Goal: Task Accomplishment & Management: Complete application form

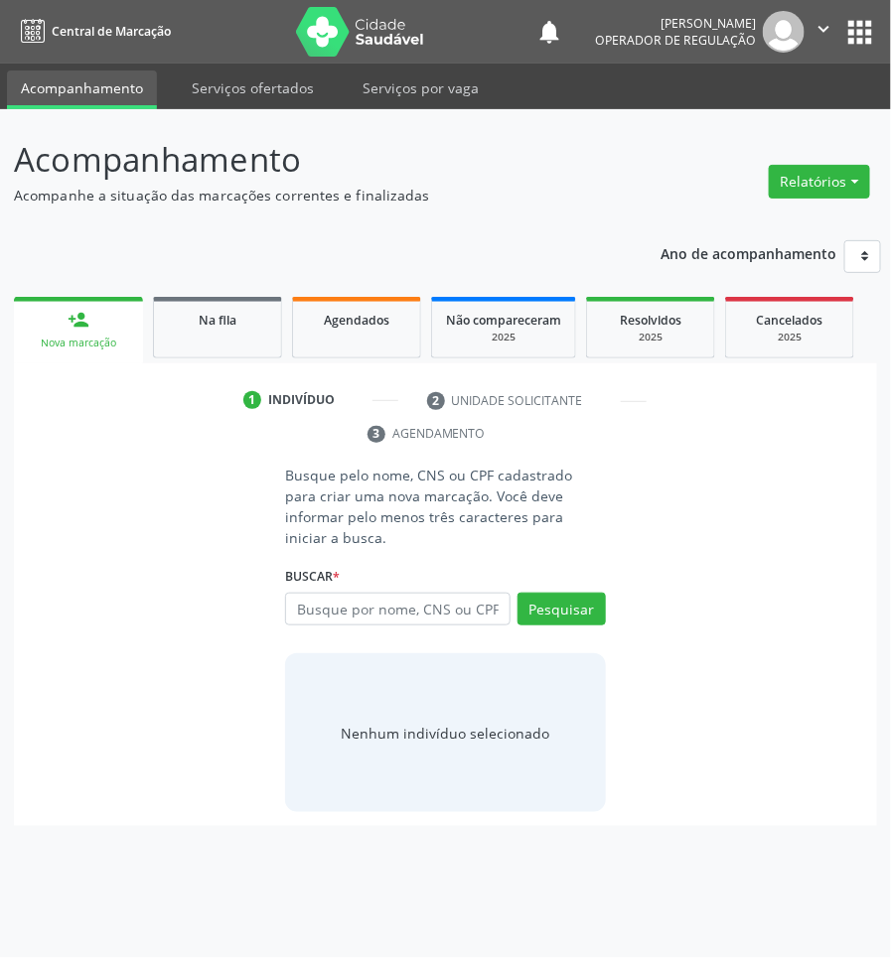
click at [418, 593] on input "text" at bounding box center [397, 610] width 224 height 34
type input "706203048869869"
click at [372, 593] on div "706203048869869 Busque por nome, CNS ou CPF [PERSON_NAME] CPF: 449.469.964-00 C…" at bounding box center [445, 617] width 320 height 48
click at [245, 331] on link "Na fila" at bounding box center [217, 328] width 129 height 62
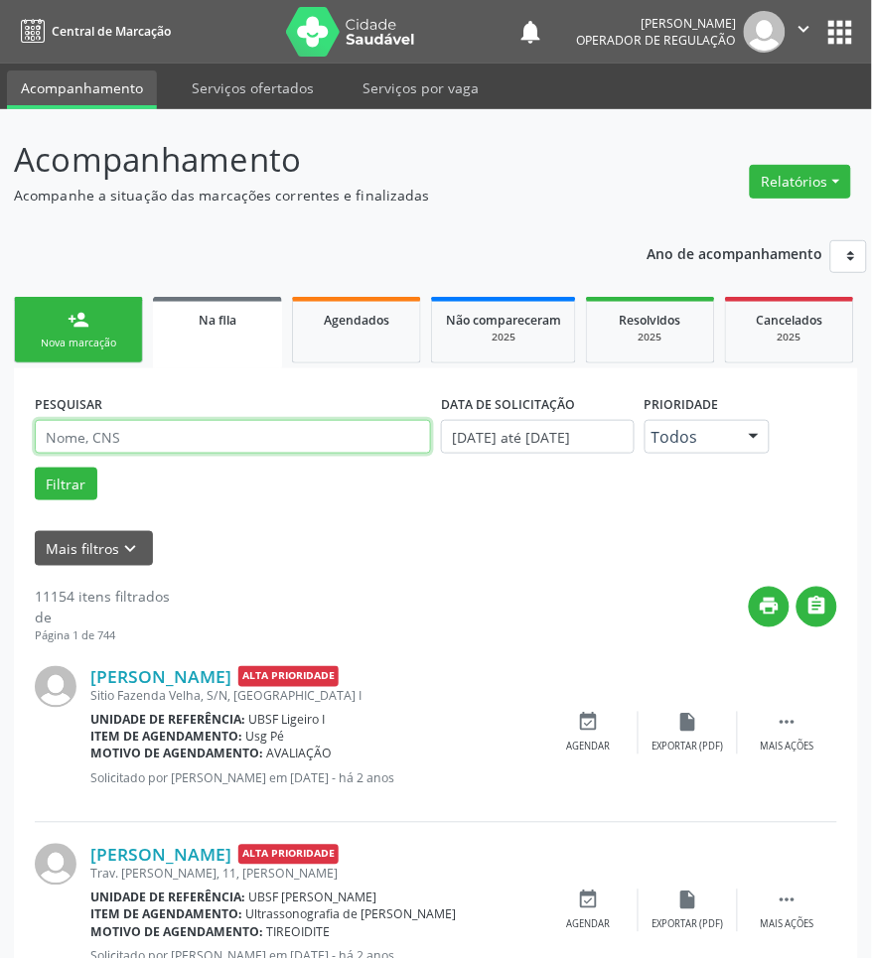
click at [349, 449] on input "text" at bounding box center [233, 437] width 396 height 34
paste input "Acacia Núbia [PERSON_NAME]"
type input "Acacia Núbia [PERSON_NAME]"
click at [35, 468] on button "Filtrar" at bounding box center [66, 485] width 63 height 34
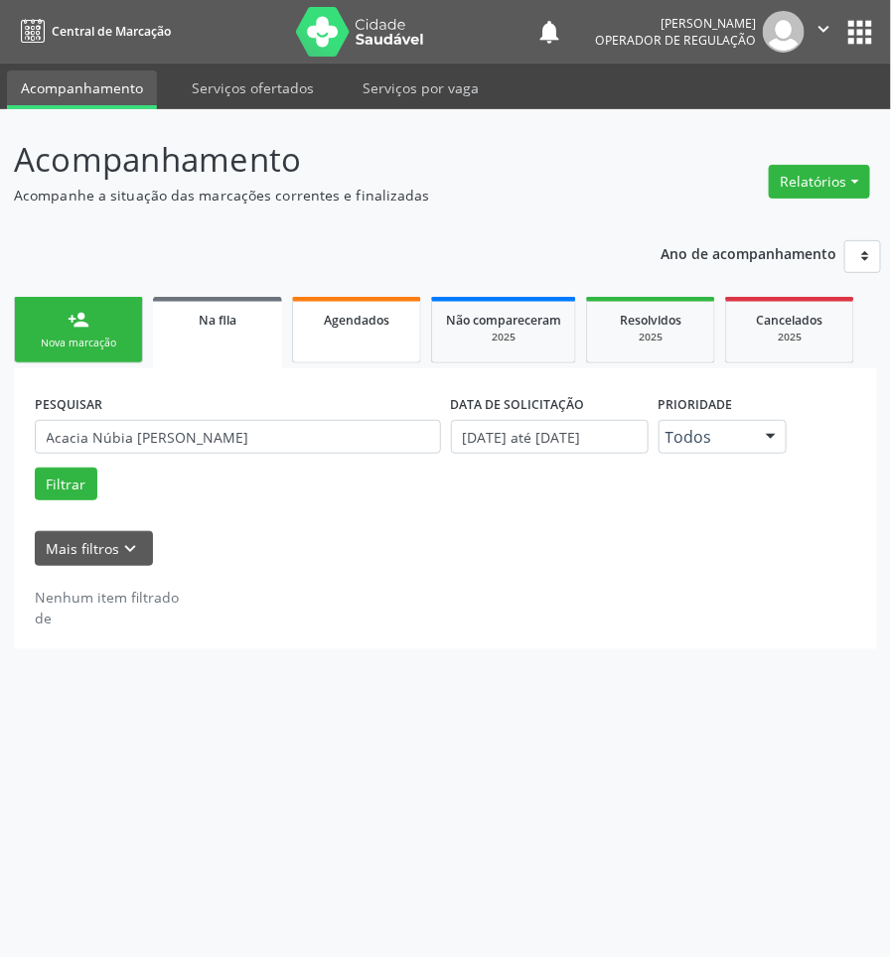
click at [373, 333] on link "Agendados" at bounding box center [356, 330] width 129 height 67
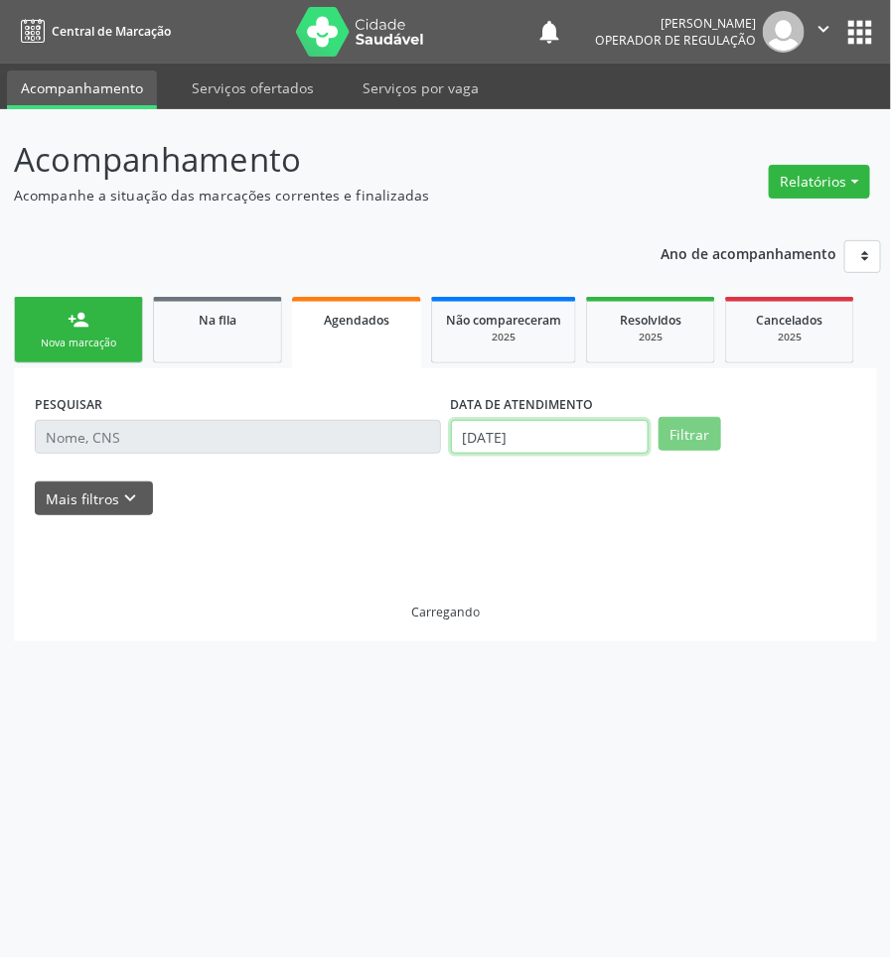
click at [497, 437] on input "[DATE]" at bounding box center [550, 437] width 198 height 34
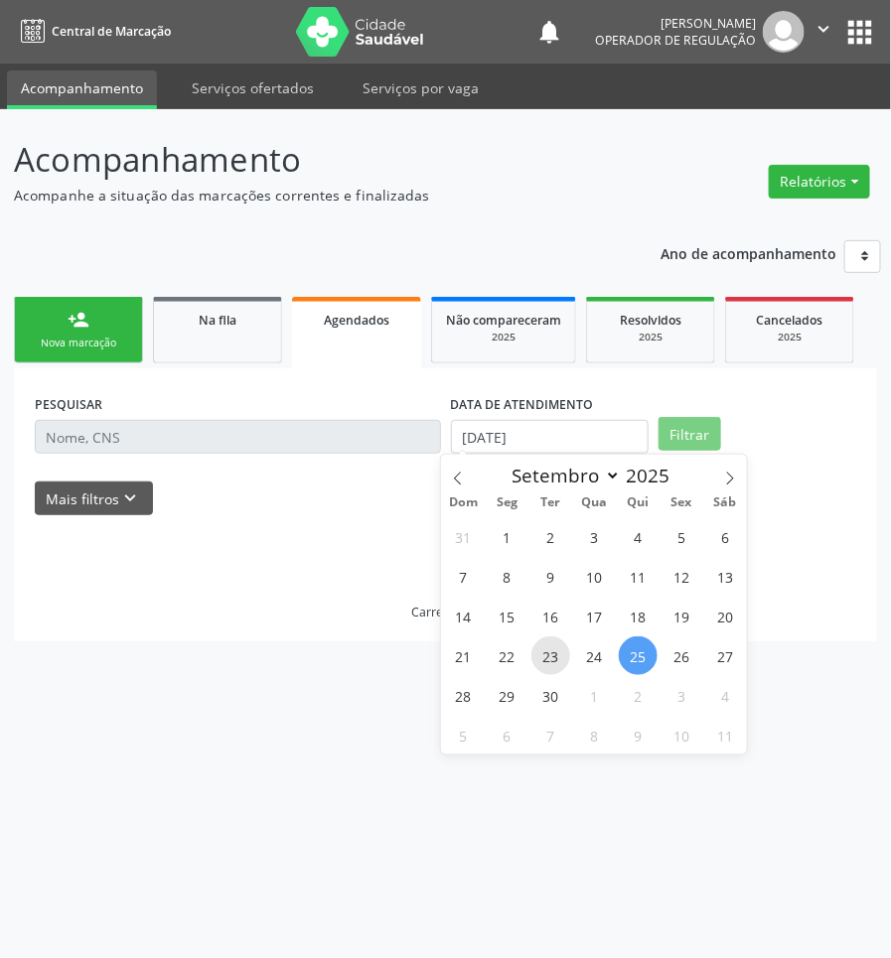
click at [531, 651] on span "23" at bounding box center [550, 655] width 39 height 39
type input "23/09/2025"
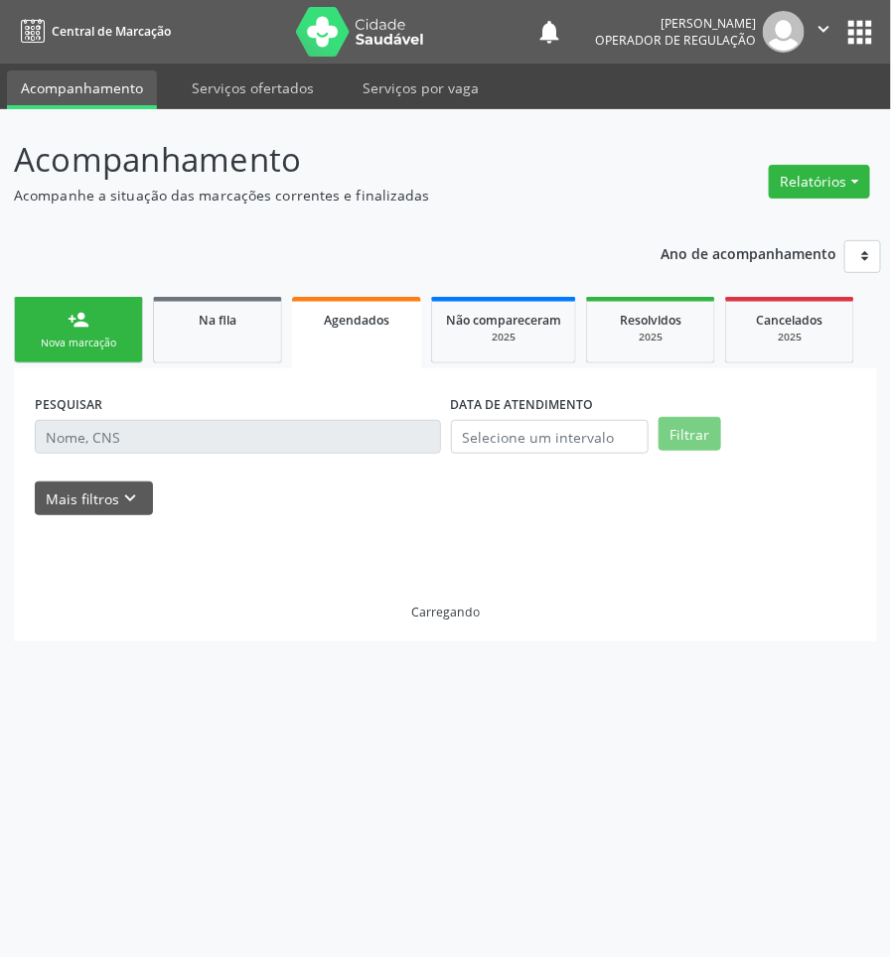
click at [235, 534] on div at bounding box center [445, 525] width 821 height 21
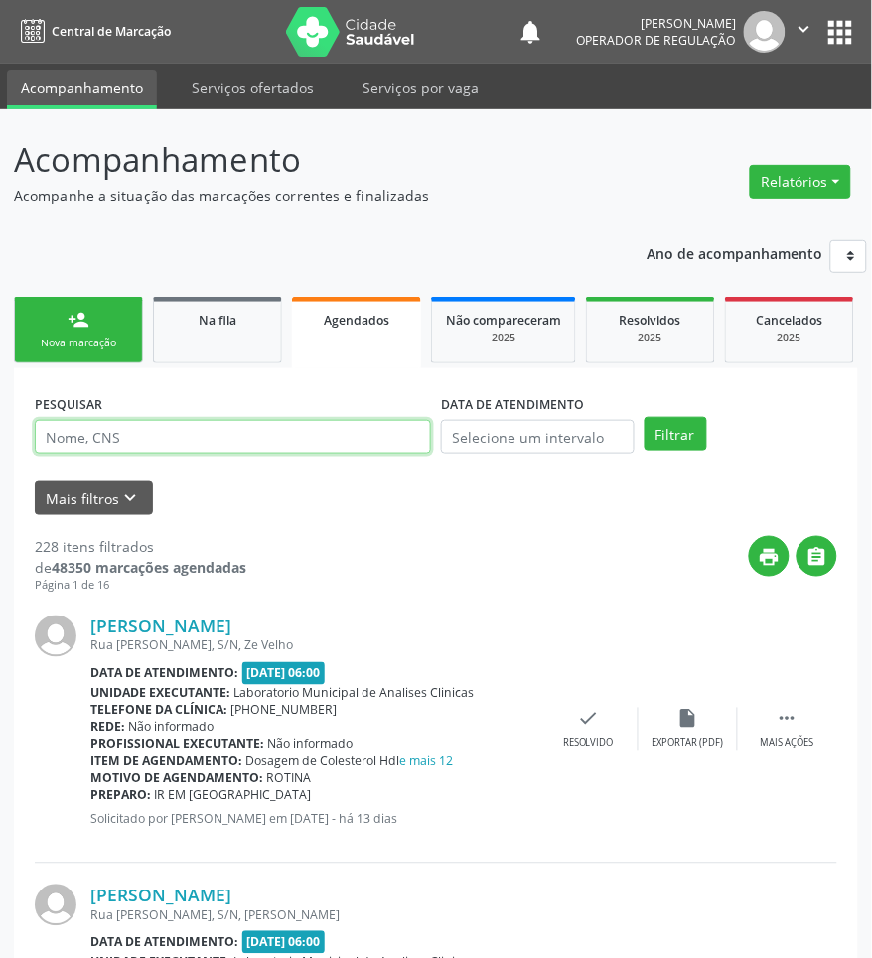
click at [180, 439] on input "text" at bounding box center [233, 437] width 396 height 34
paste input "Acacia Núbia [PERSON_NAME]"
type input "Acacia Núbia [PERSON_NAME]"
click at [644, 417] on button "Filtrar" at bounding box center [675, 434] width 63 height 34
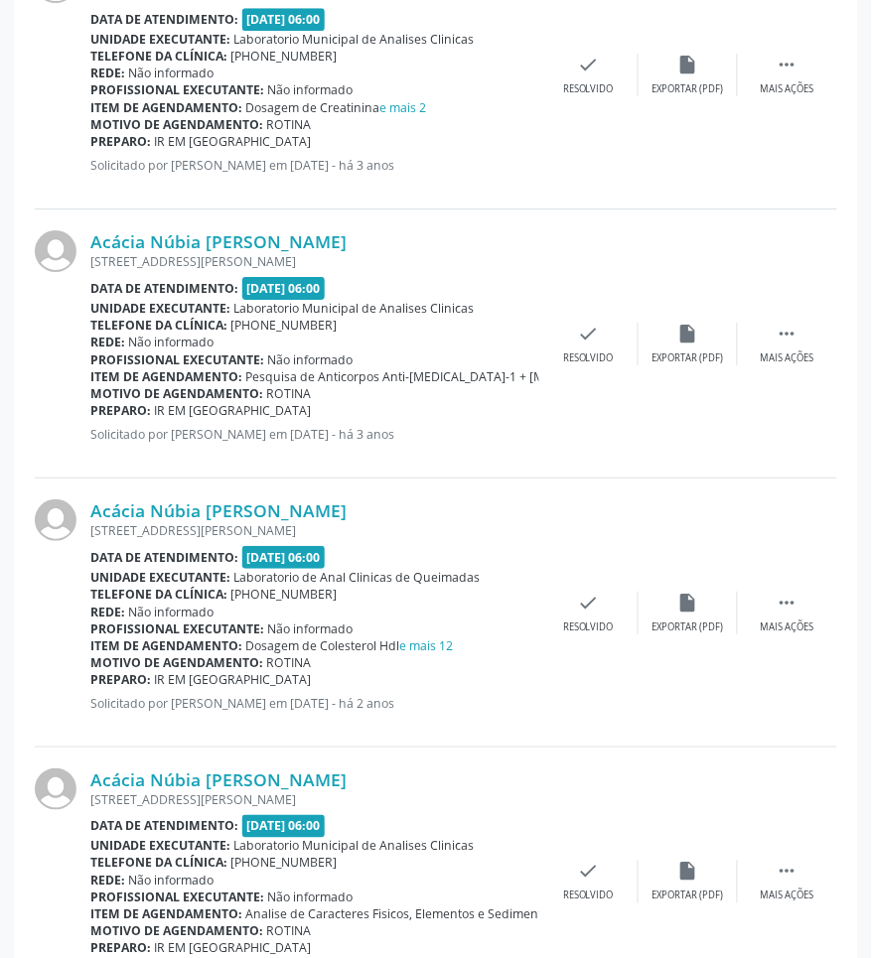
scroll to position [23, 0]
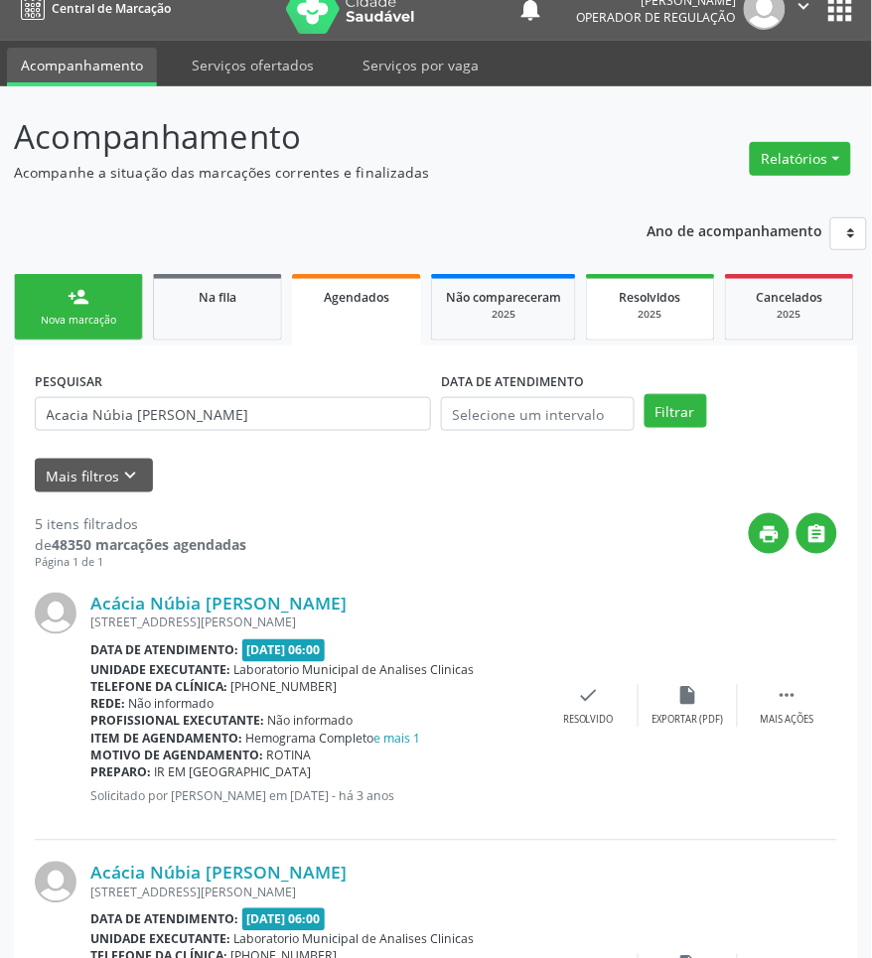
click at [646, 298] on span "Resolvidos" at bounding box center [651, 297] width 62 height 17
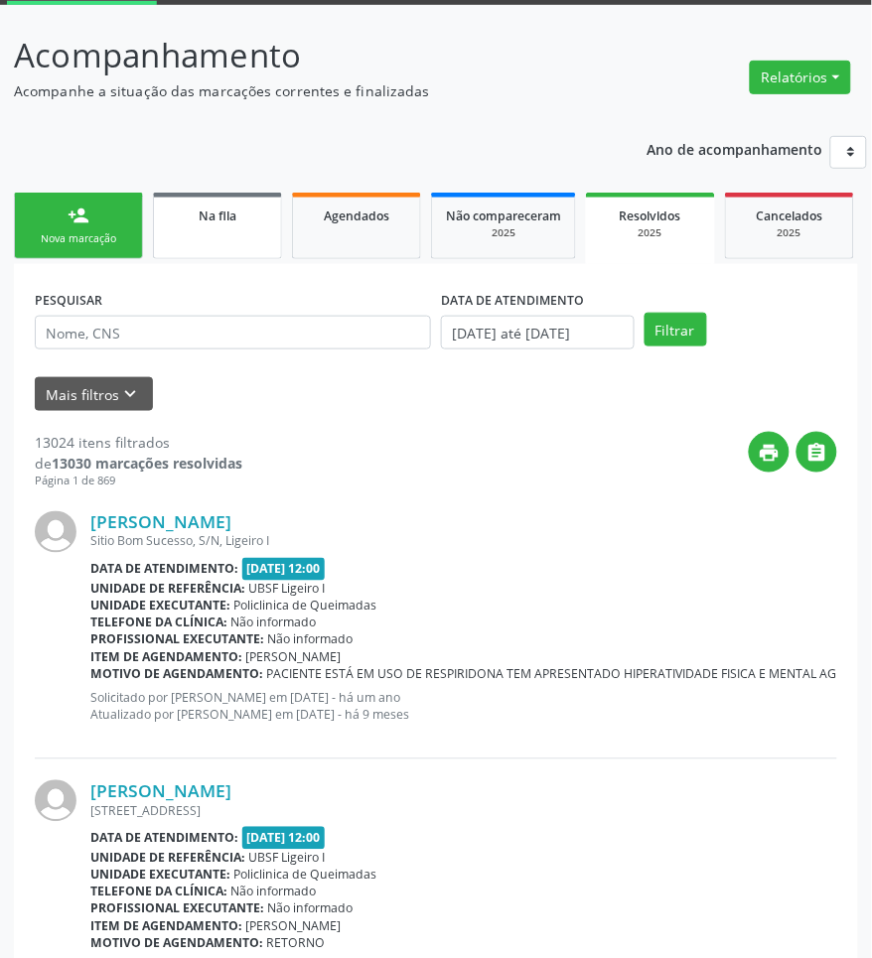
scroll to position [0, 0]
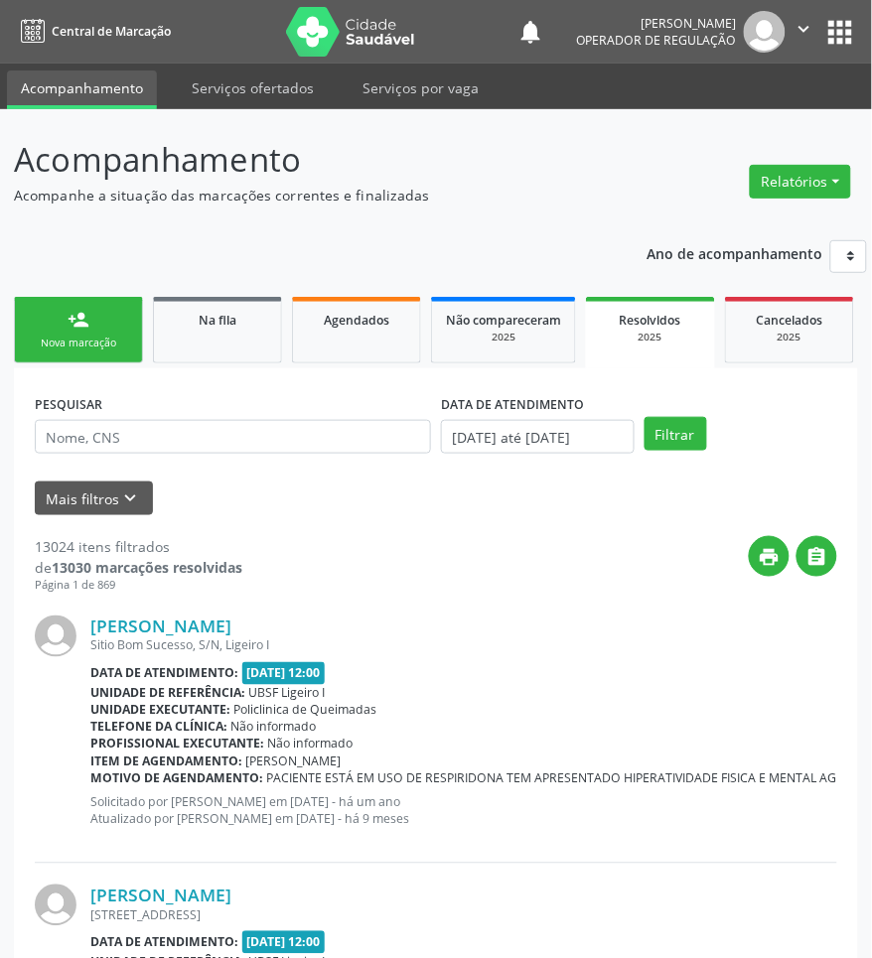
drag, startPoint x: 265, startPoint y: 458, endPoint x: 264, endPoint y: 439, distance: 18.9
click at [263, 450] on div "PESQUISAR" at bounding box center [233, 427] width 406 height 77
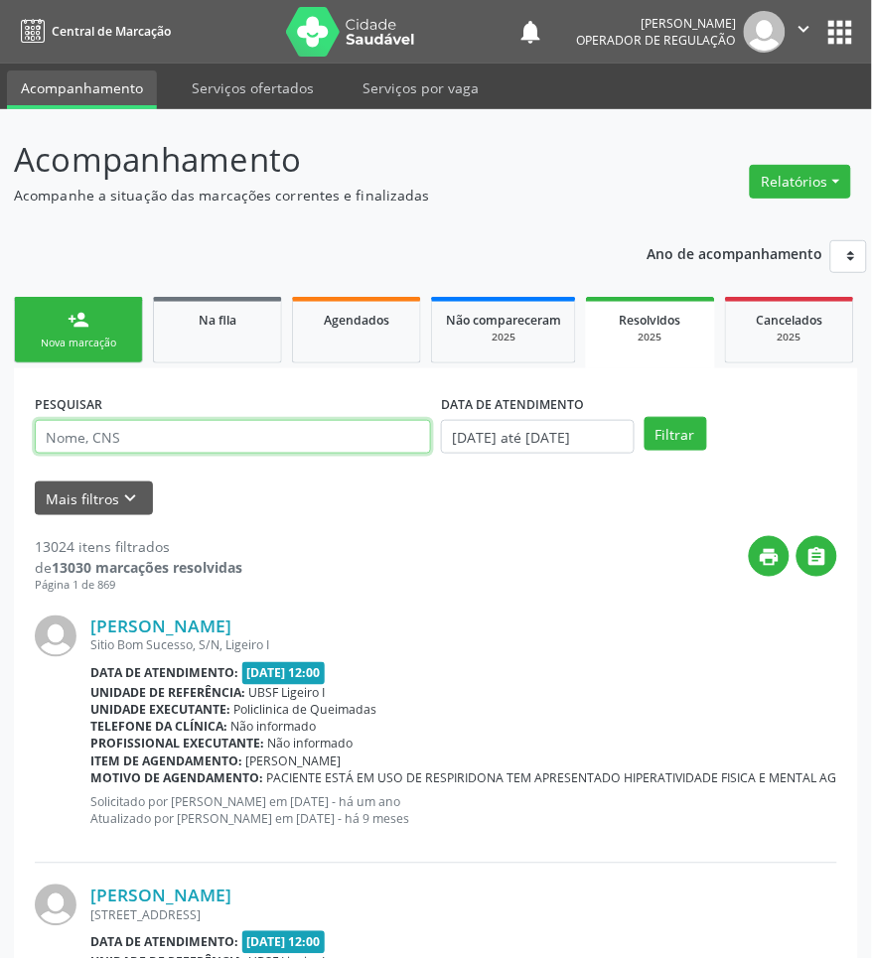
click at [279, 429] on input "text" at bounding box center [233, 437] width 396 height 34
paste input "Acacia Núbia [PERSON_NAME]"
click at [644, 417] on button "Filtrar" at bounding box center [675, 434] width 63 height 34
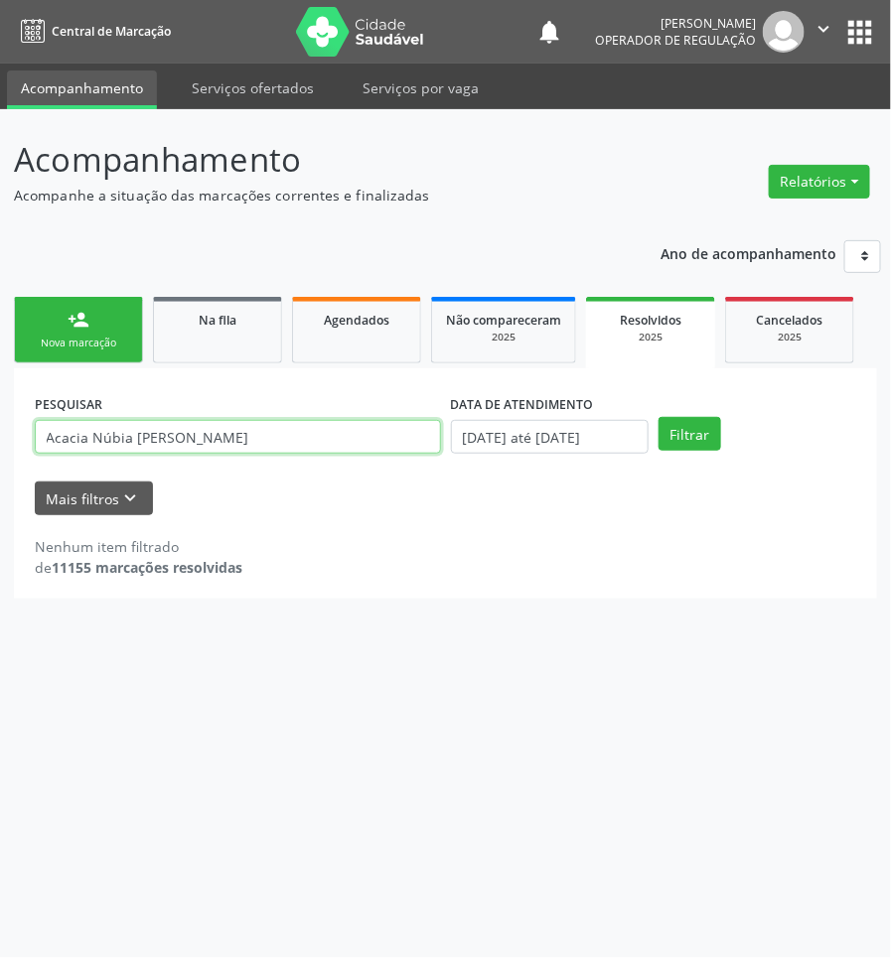
click at [279, 432] on input "Acacia Núbia [PERSON_NAME]" at bounding box center [238, 437] width 406 height 34
type input "Acacia Núbia [PERSON_NAME]"
click at [658, 417] on button "Filtrar" at bounding box center [689, 434] width 63 height 34
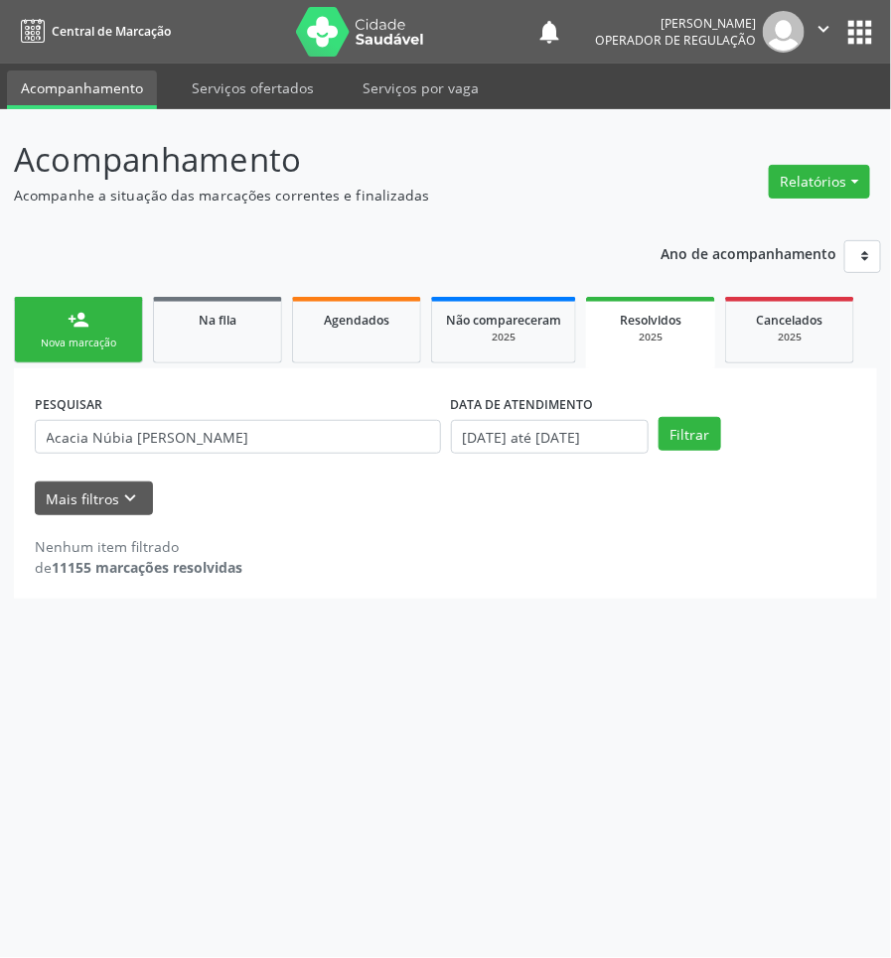
drag, startPoint x: 815, startPoint y: 331, endPoint x: 877, endPoint y: 357, distance: 67.1
click at [816, 330] on div "2025" at bounding box center [789, 337] width 99 height 15
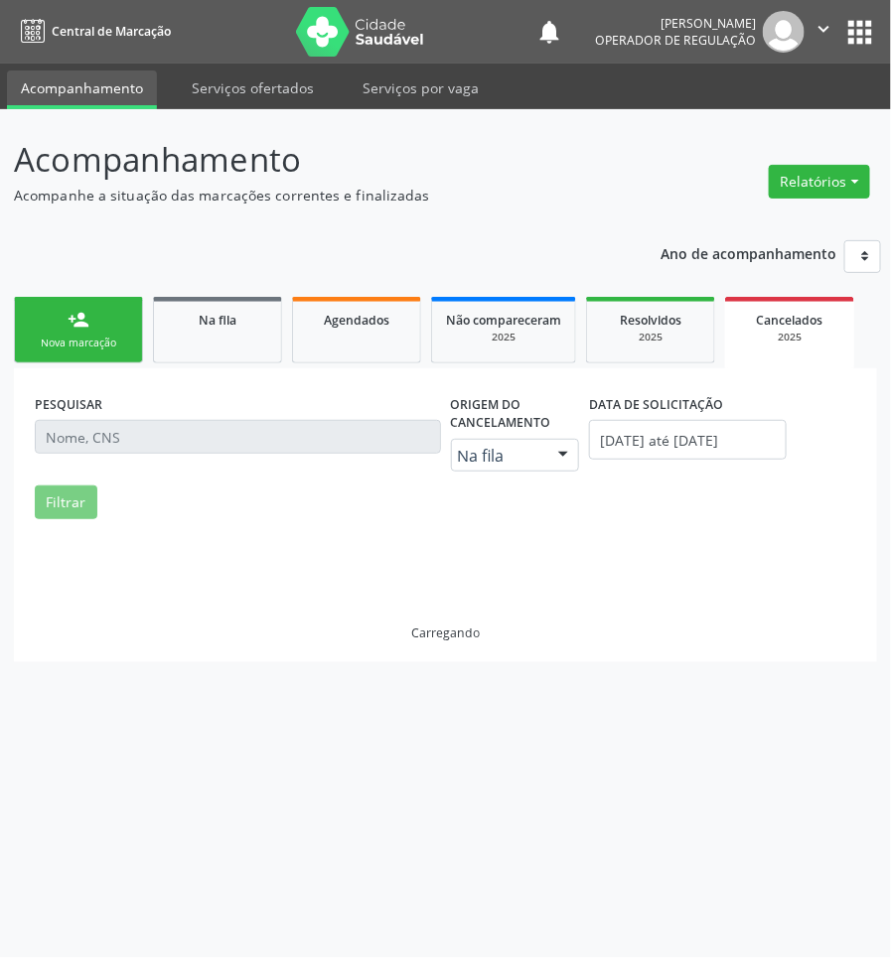
drag, startPoint x: 146, startPoint y: 412, endPoint x: 146, endPoint y: 442, distance: 29.8
click at [146, 413] on div "PESQUISAR" at bounding box center [238, 437] width 416 height 96
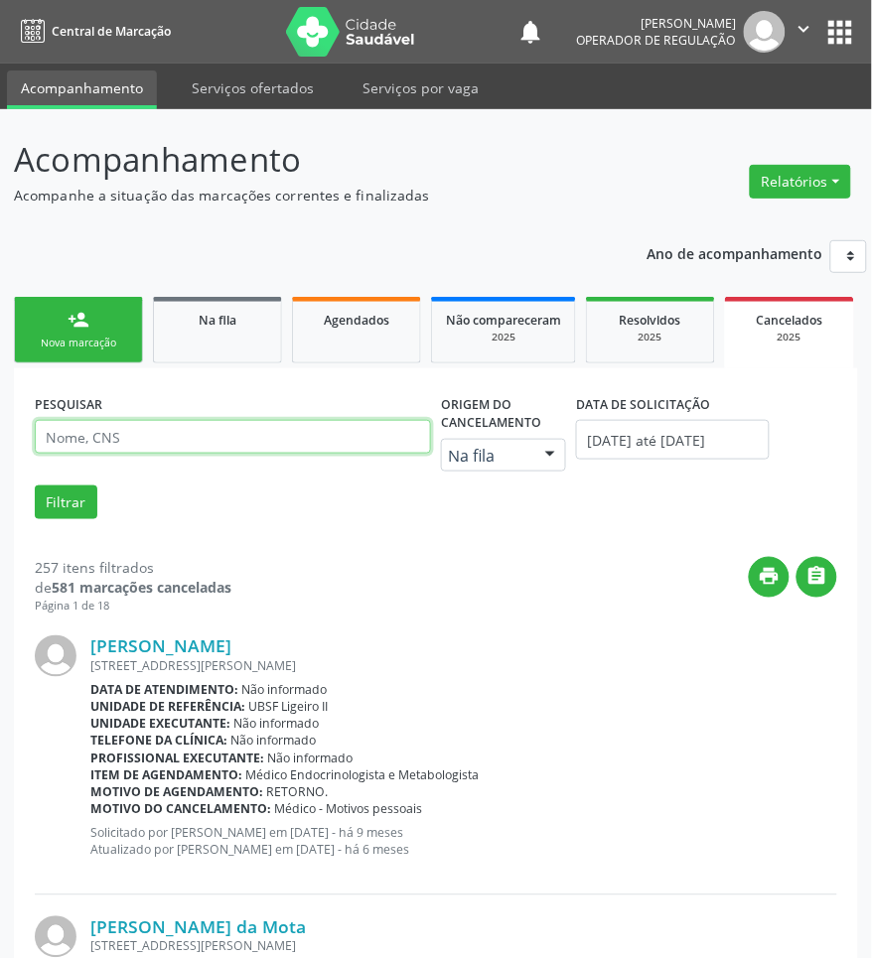
click at [150, 452] on input "text" at bounding box center [233, 437] width 396 height 34
paste input "Acacia Núbia [PERSON_NAME]"
click at [35, 486] on button "Filtrar" at bounding box center [66, 503] width 63 height 34
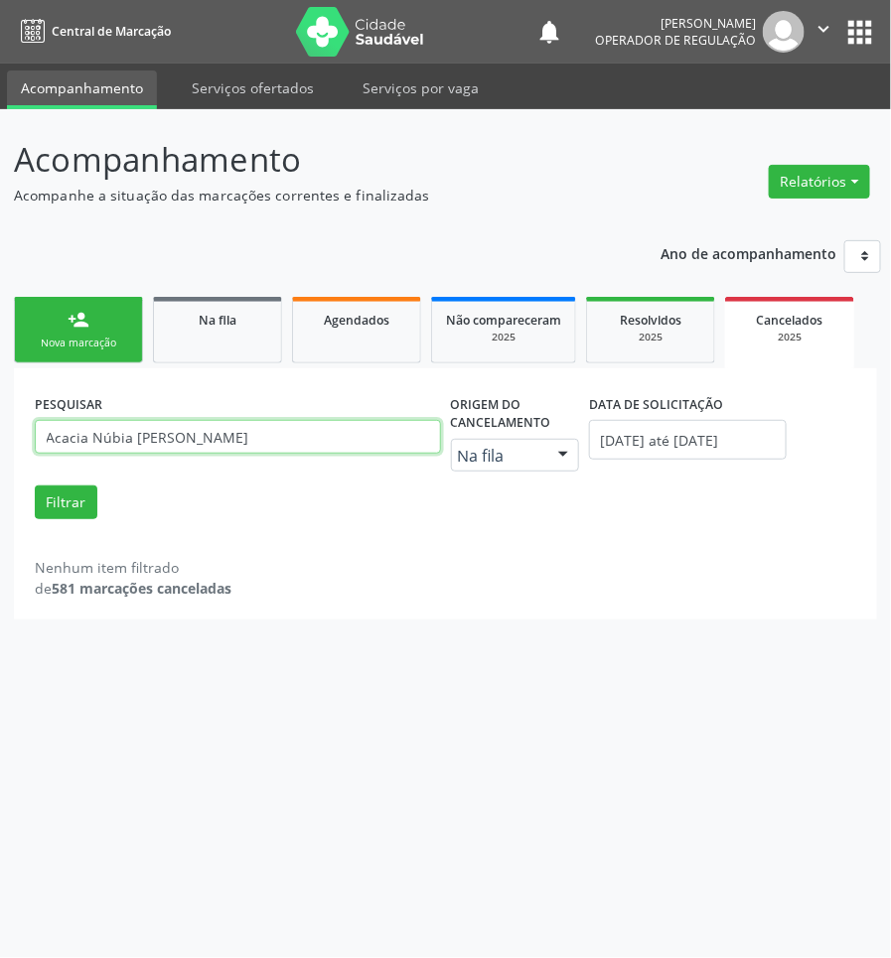
click at [271, 442] on input "Acacia Núbia [PERSON_NAME]" at bounding box center [238, 437] width 406 height 34
paste input "Núbia [PERSON_NAME]"
type input "Núbia [PERSON_NAME]"
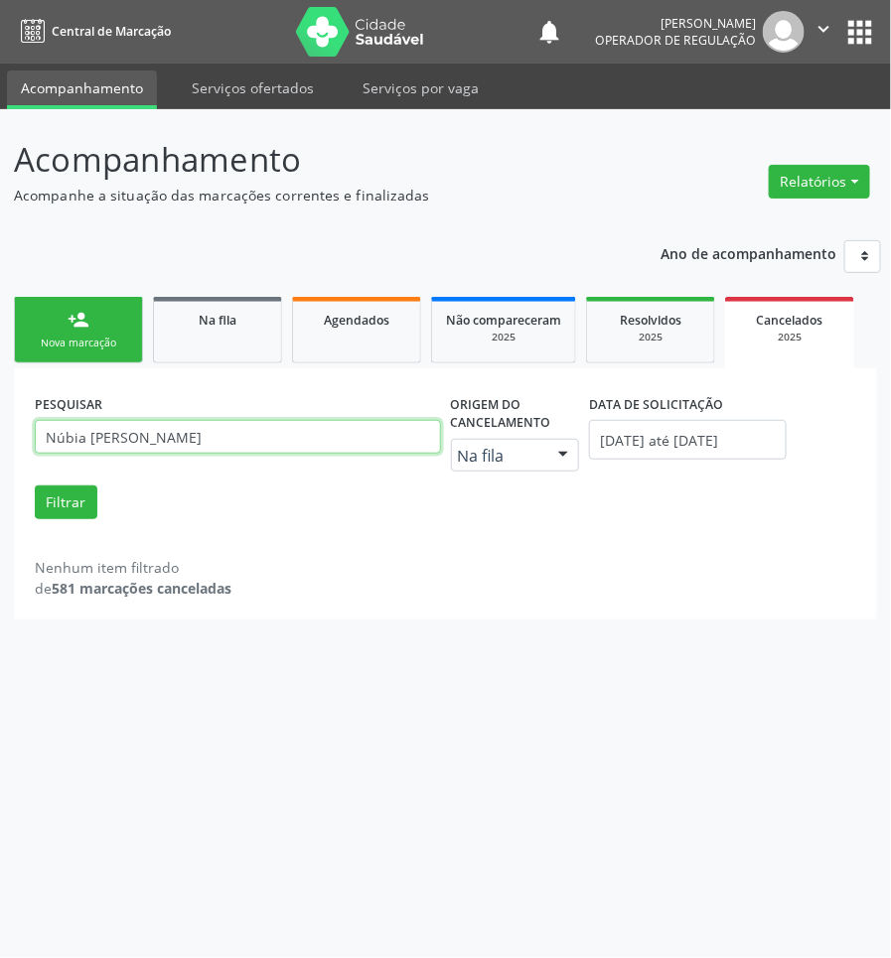
click at [35, 486] on button "Filtrar" at bounding box center [66, 503] width 63 height 34
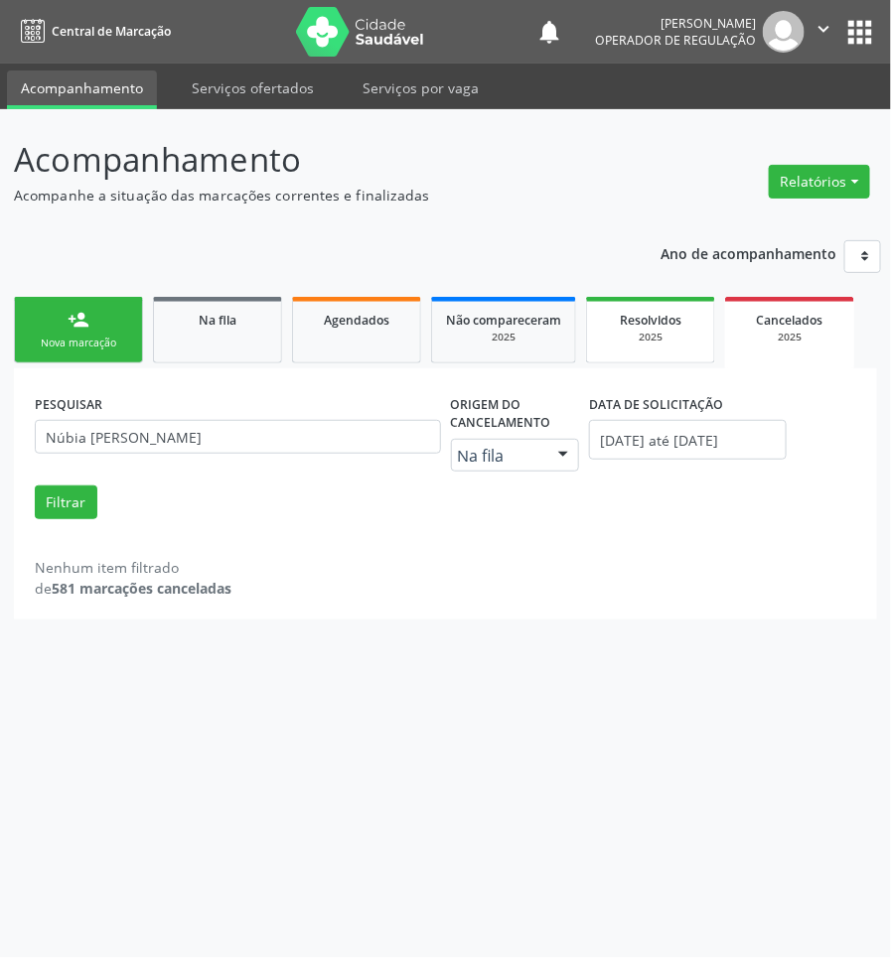
click at [594, 330] on link "Resolvidos 2025" at bounding box center [650, 330] width 129 height 67
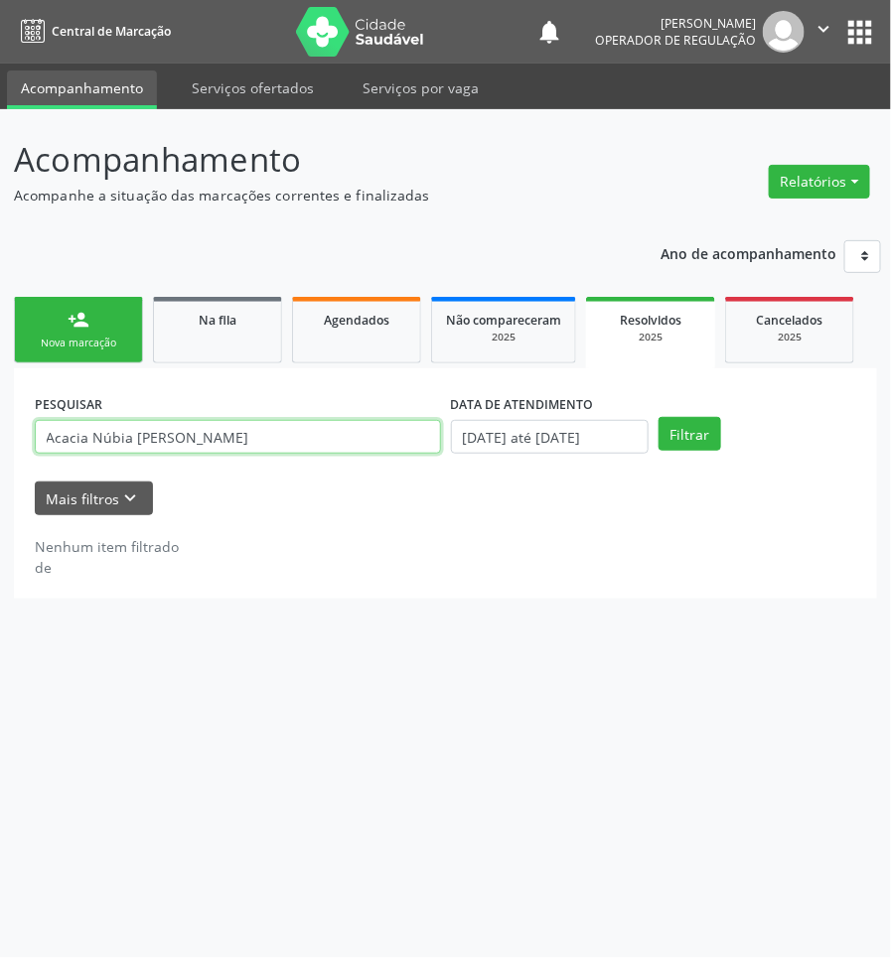
click at [286, 440] on input "Acacia Núbia [PERSON_NAME]" at bounding box center [238, 437] width 406 height 34
paste input "Núbia [PERSON_NAME]"
type input "Núbia [PERSON_NAME]"
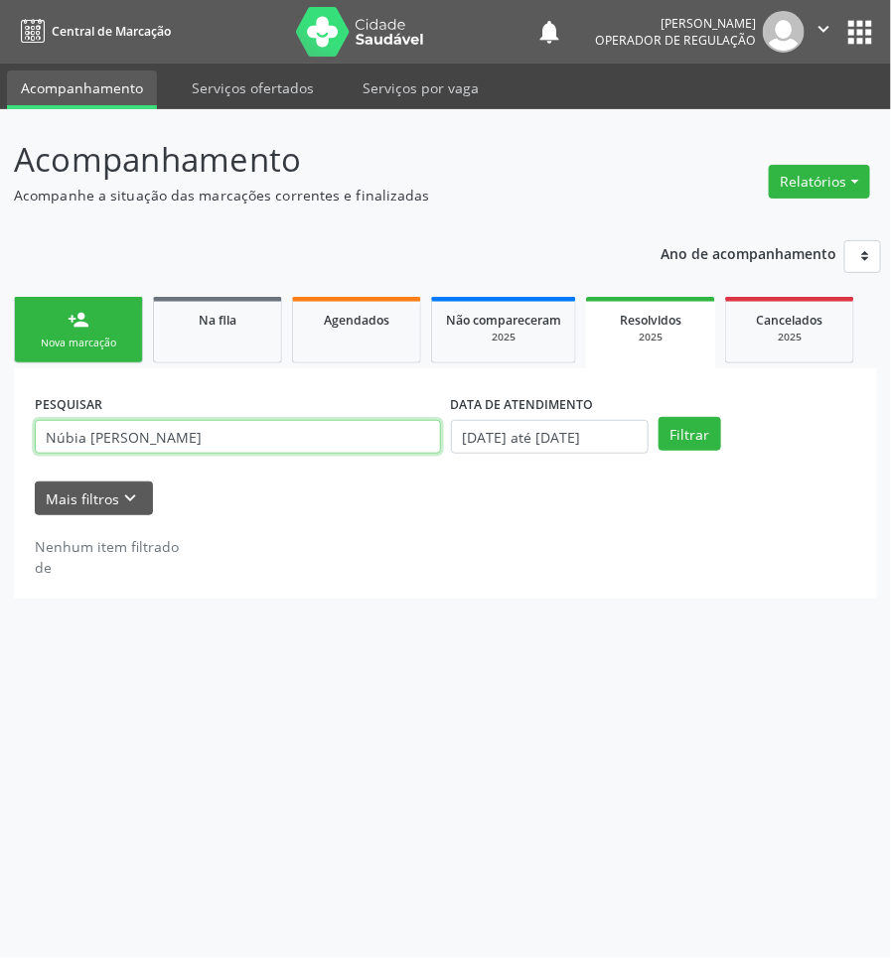
click at [658, 417] on button "Filtrar" at bounding box center [689, 434] width 63 height 34
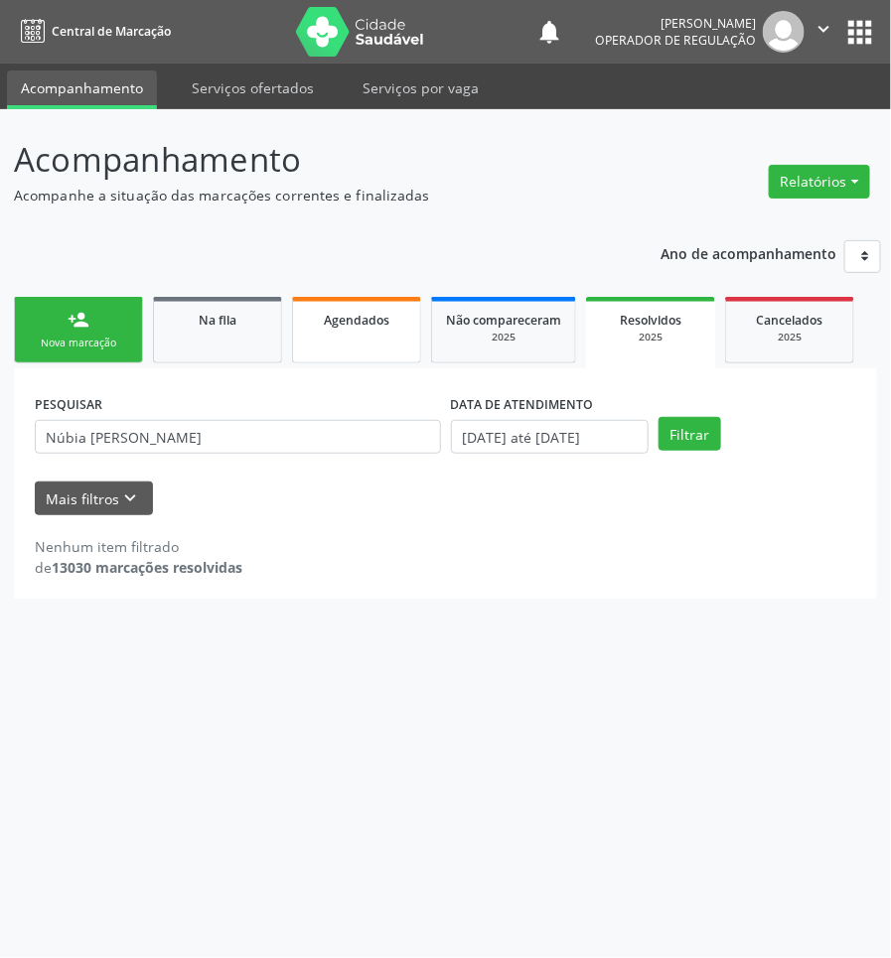
click at [334, 323] on span "Agendados" at bounding box center [357, 320] width 66 height 17
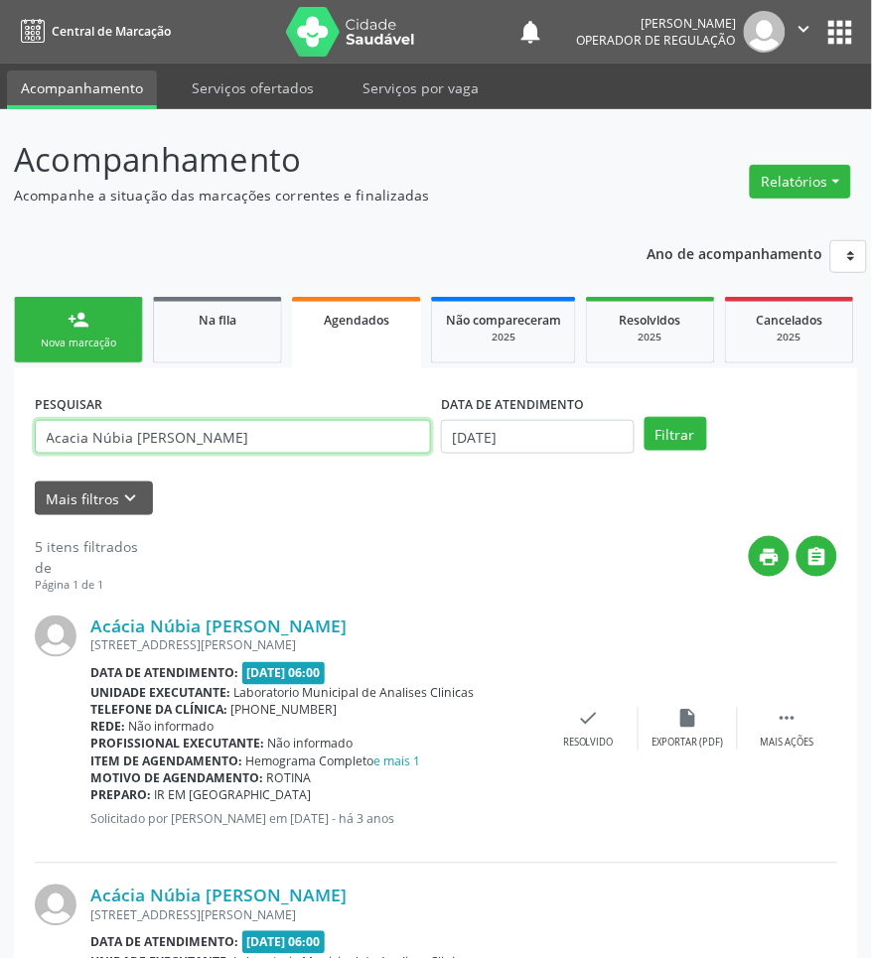
click at [231, 440] on input "Acacia Núbia [PERSON_NAME]" at bounding box center [233, 437] width 396 height 34
paste input "Núbia [PERSON_NAME]"
type input "Núbia [PERSON_NAME]"
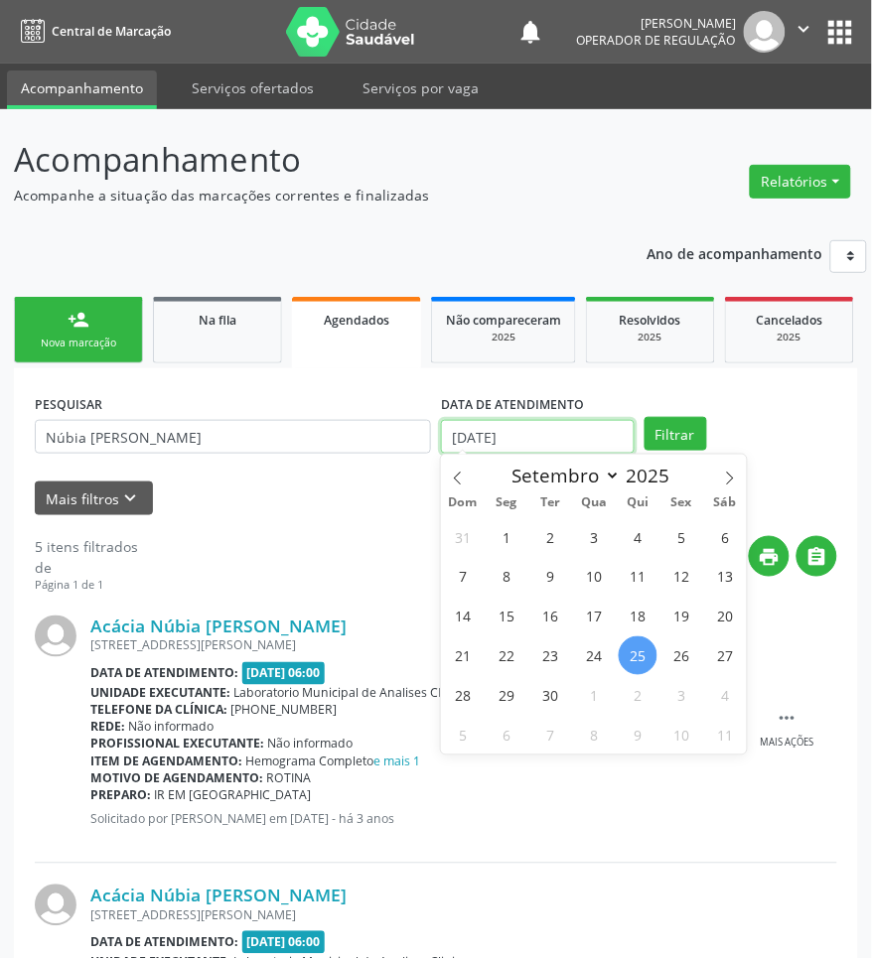
click at [489, 443] on input "[DATE]" at bounding box center [538, 437] width 194 height 34
click at [518, 574] on span "8" at bounding box center [507, 576] width 39 height 39
type input "[DATE]"
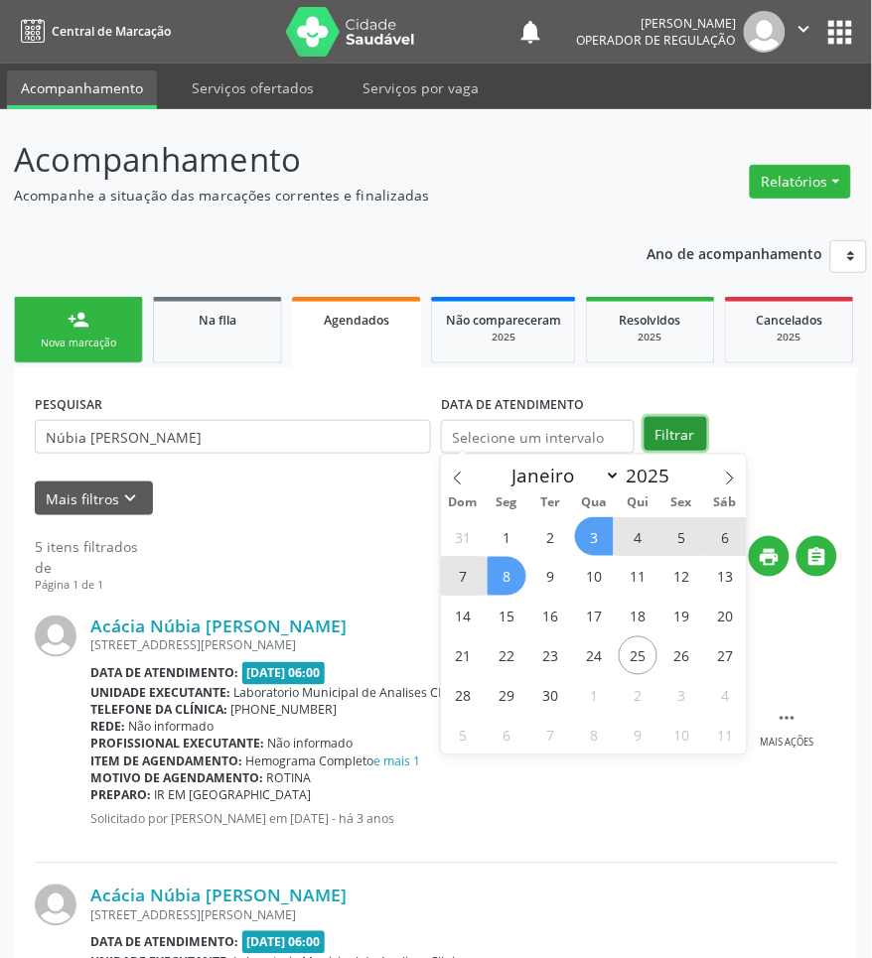
click at [678, 427] on button "Filtrar" at bounding box center [675, 434] width 63 height 34
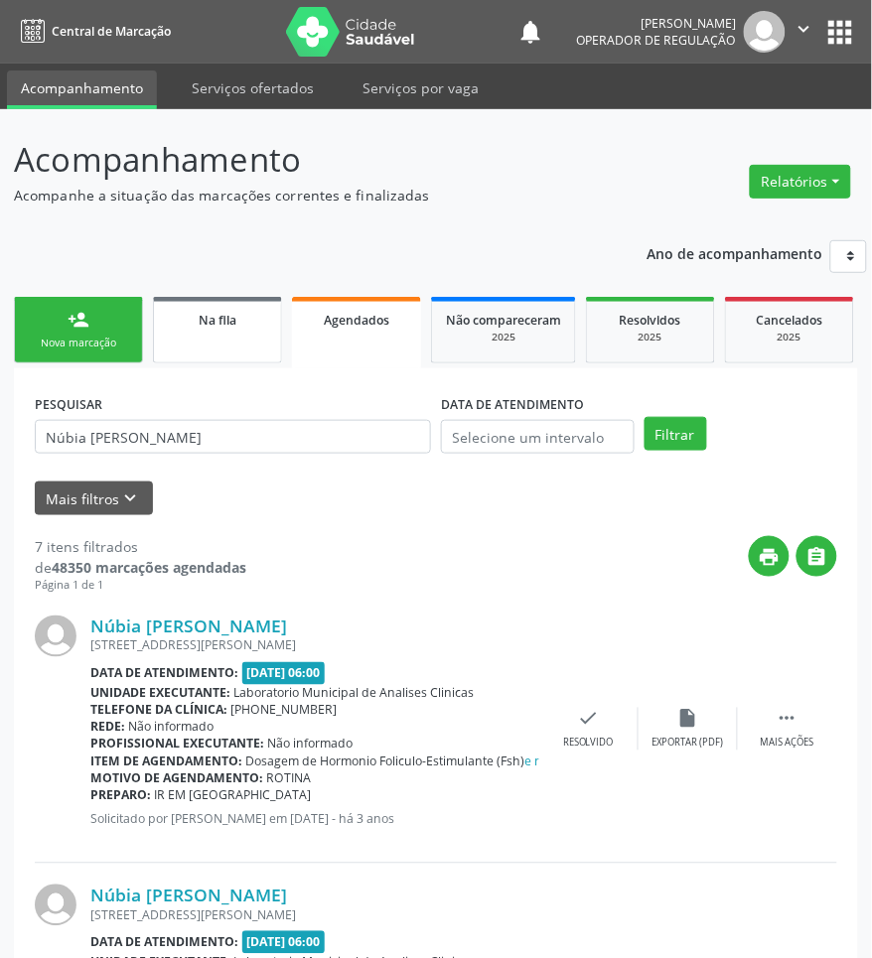
click at [159, 316] on link "Na fila" at bounding box center [217, 330] width 129 height 67
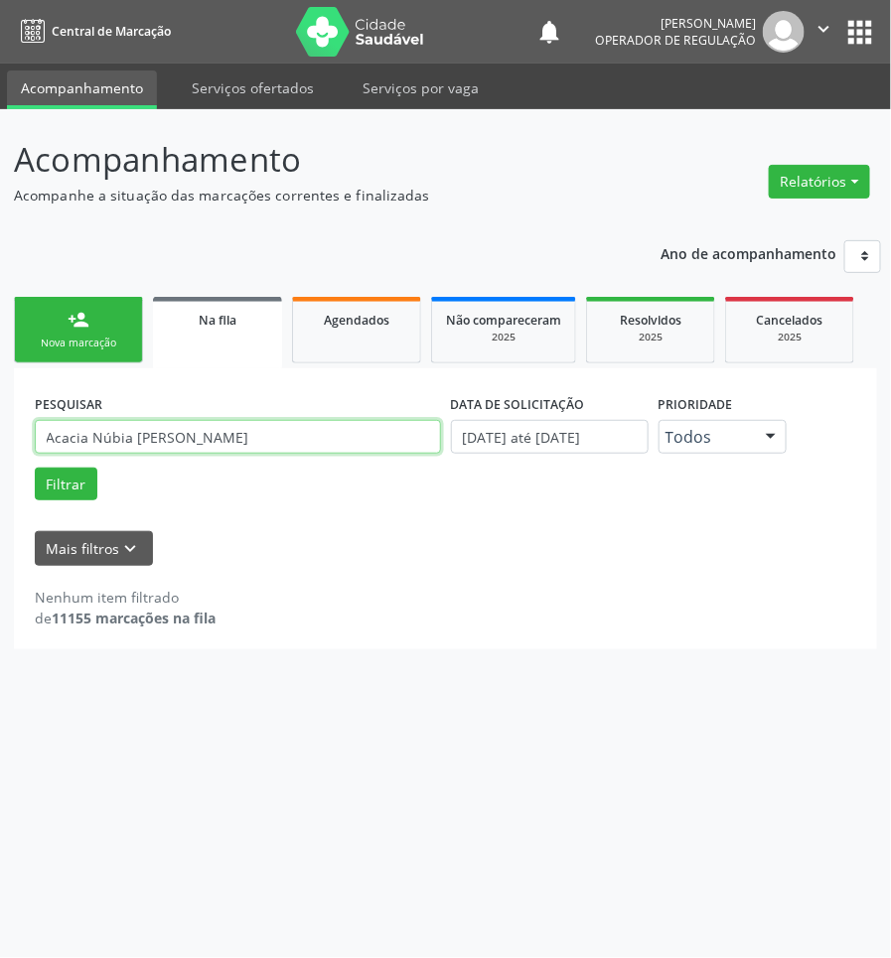
click at [234, 440] on input "Acacia Núbia [PERSON_NAME]" at bounding box center [238, 437] width 406 height 34
paste input "Núbia [PERSON_NAME]"
type input "Núbia [PERSON_NAME]"
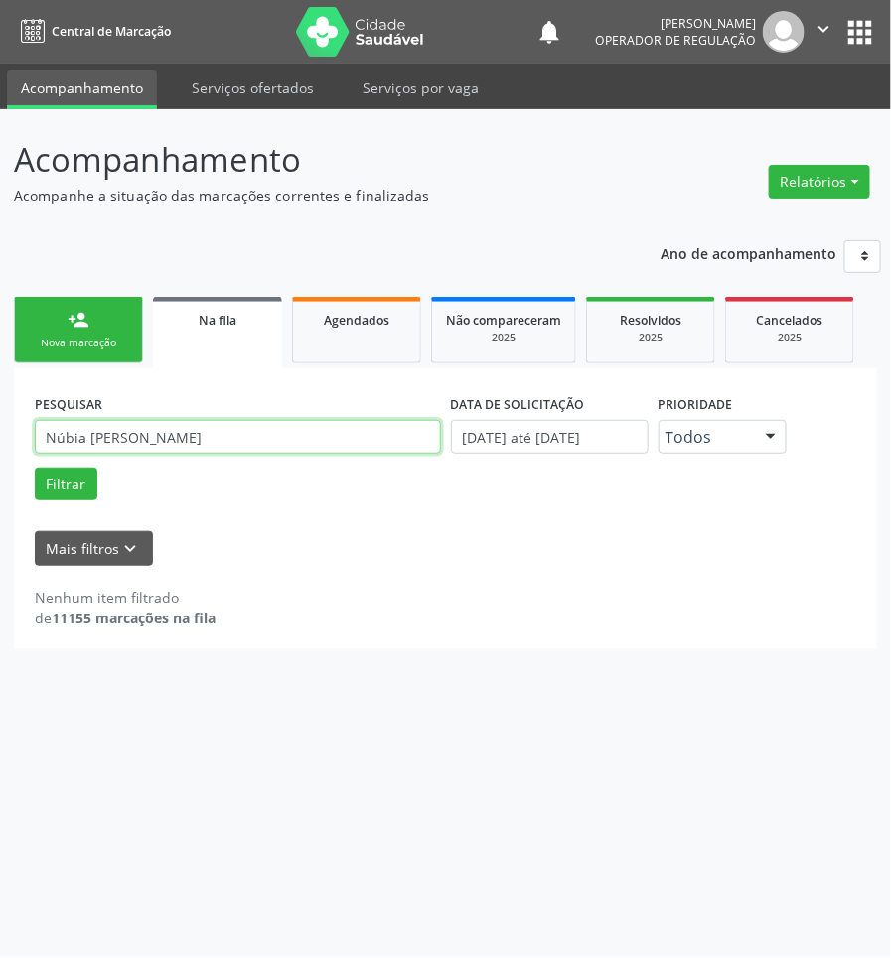
click at [35, 468] on button "Filtrar" at bounding box center [66, 485] width 63 height 34
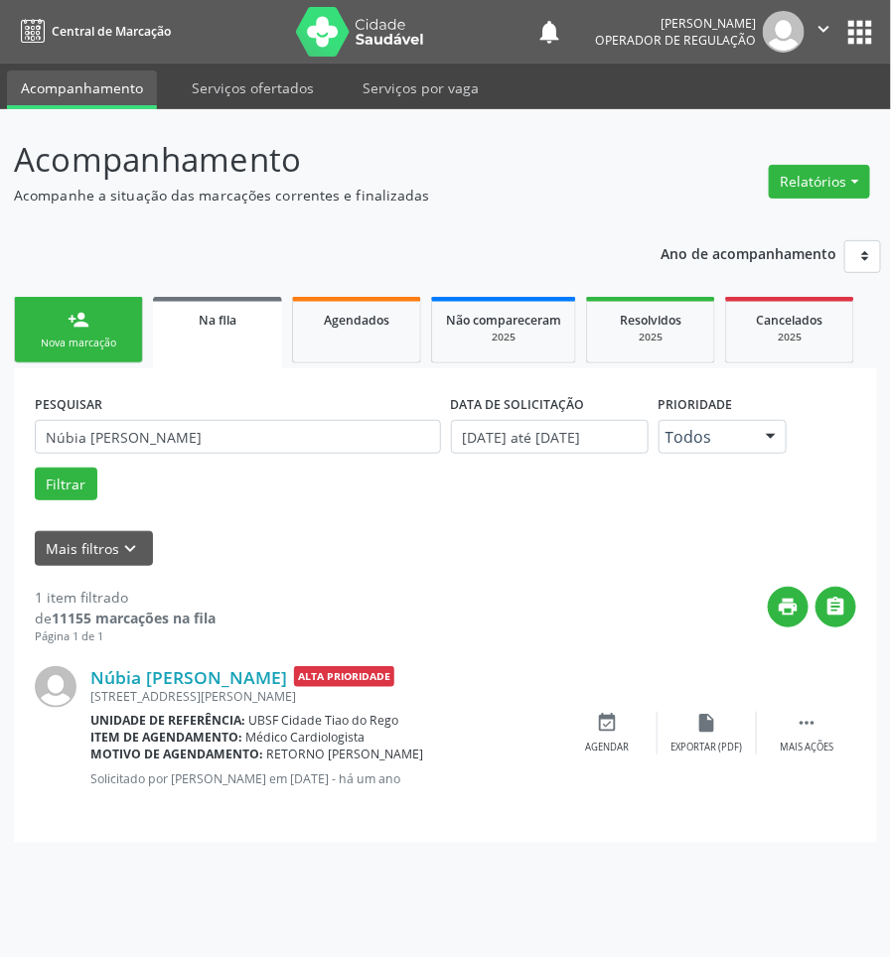
click at [97, 301] on link "person_add Nova marcação" at bounding box center [78, 330] width 129 height 67
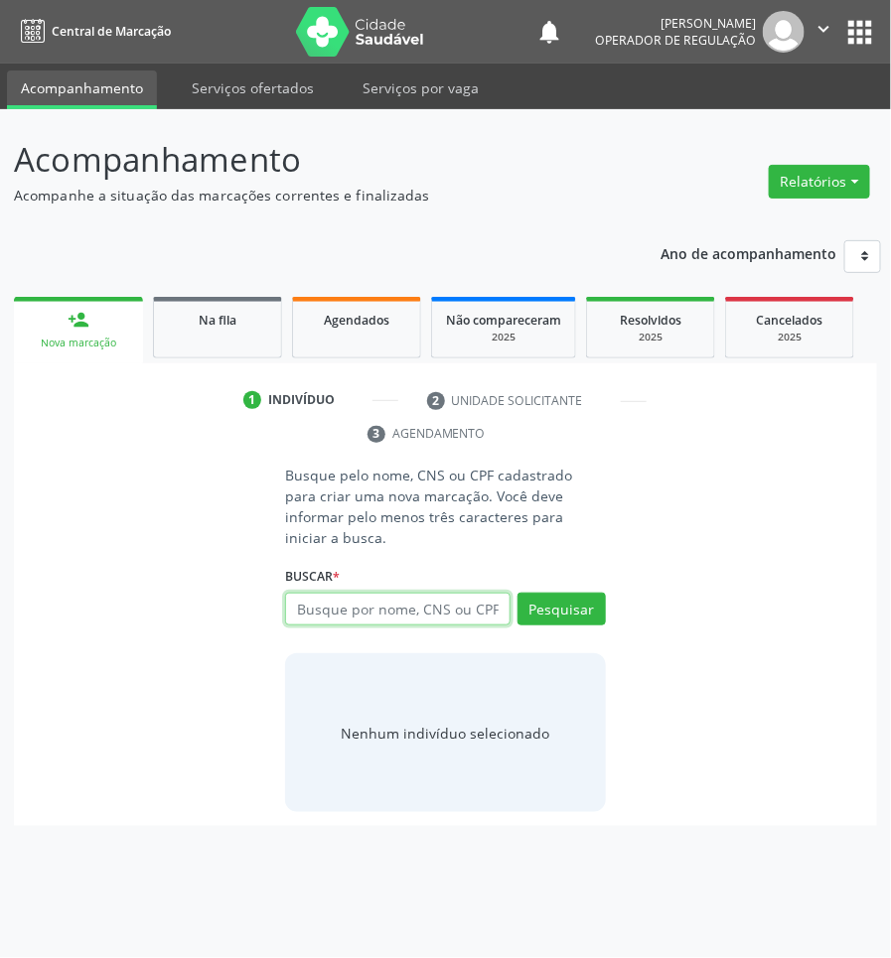
click at [359, 597] on input "text" at bounding box center [397, 610] width 224 height 34
type input "706203048869869"
click at [424, 593] on input "706203048869869" at bounding box center [397, 610] width 224 height 34
click at [292, 600] on input "706203048869869" at bounding box center [292, 620] width 0 height 40
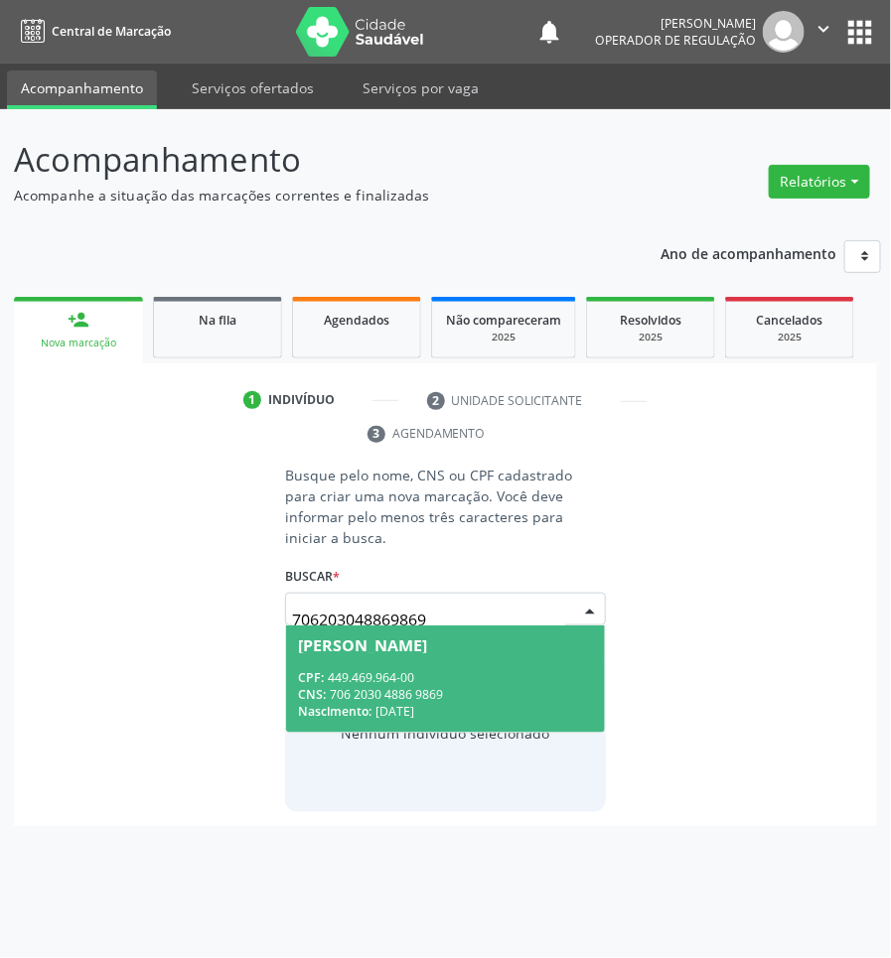
click at [417, 669] on div "CPF: 449.469.964-00" at bounding box center [445, 677] width 294 height 17
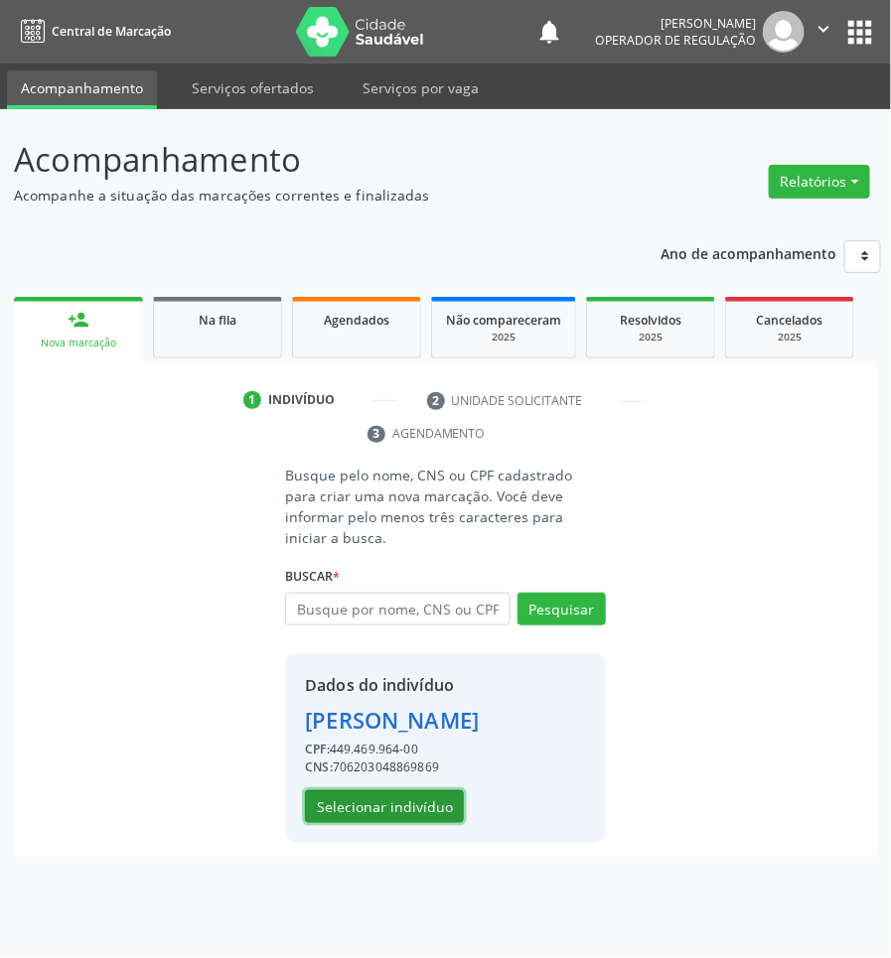
click at [409, 790] on button "Selecionar indivíduo" at bounding box center [384, 807] width 159 height 34
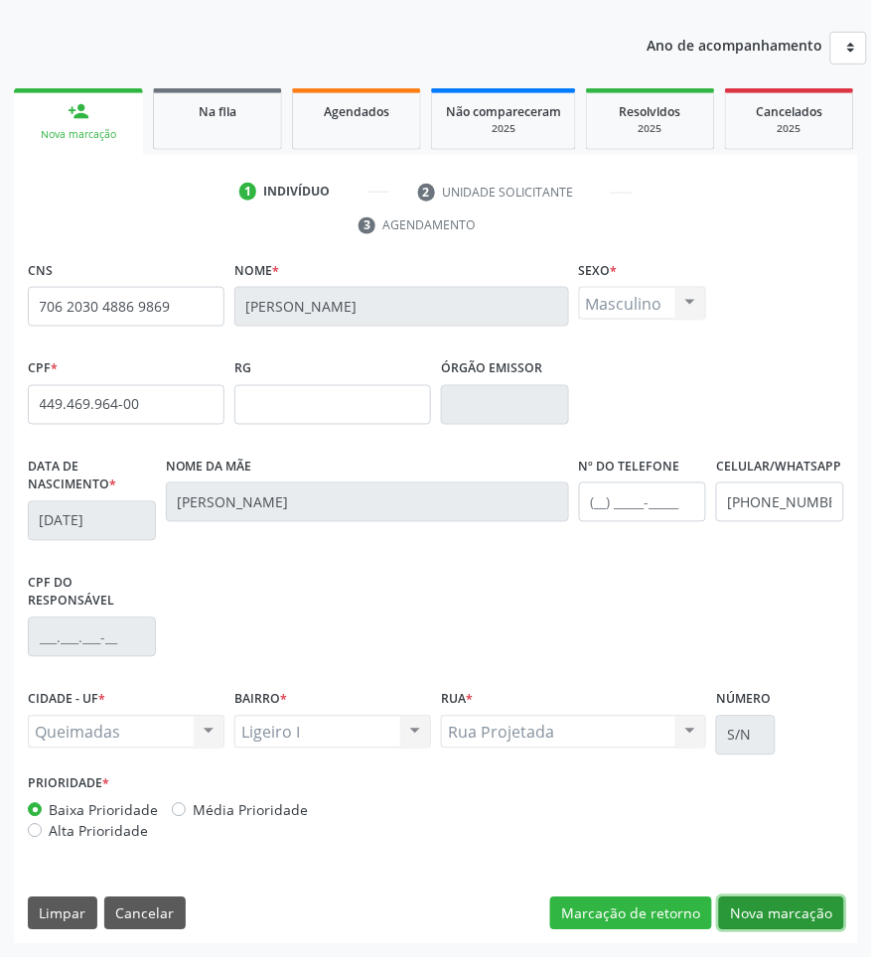
click at [748, 907] on button "Nova marcação" at bounding box center [781, 915] width 125 height 34
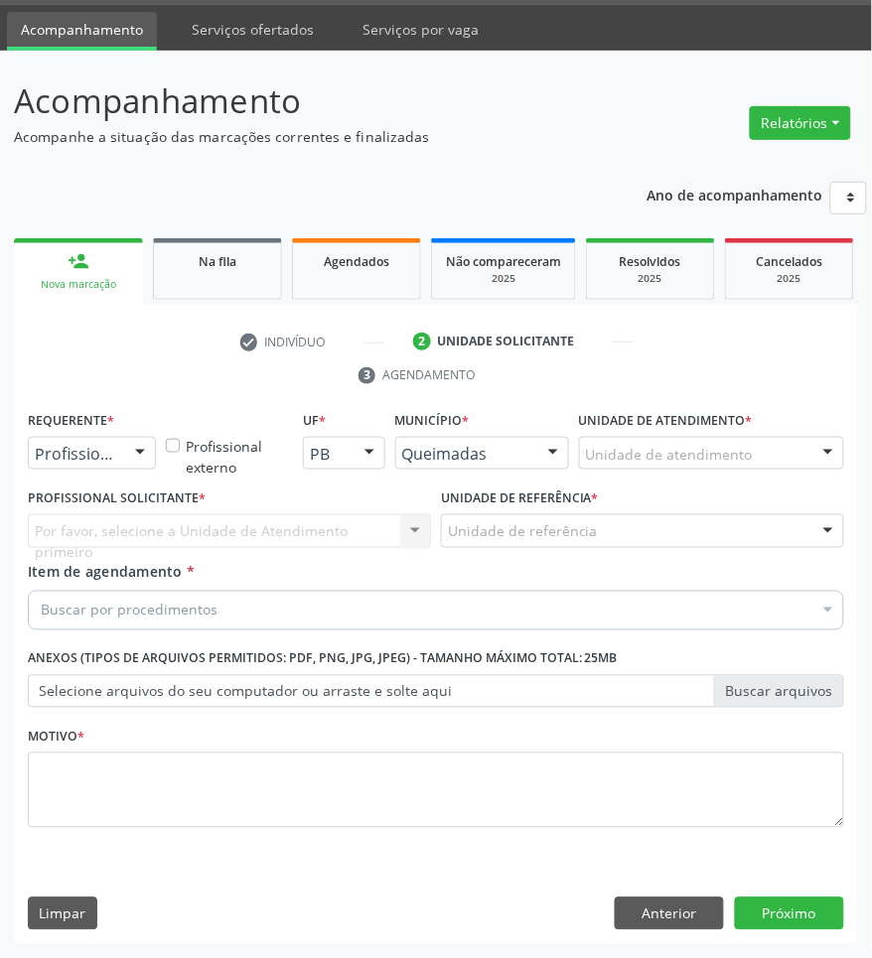
scroll to position [60, 0]
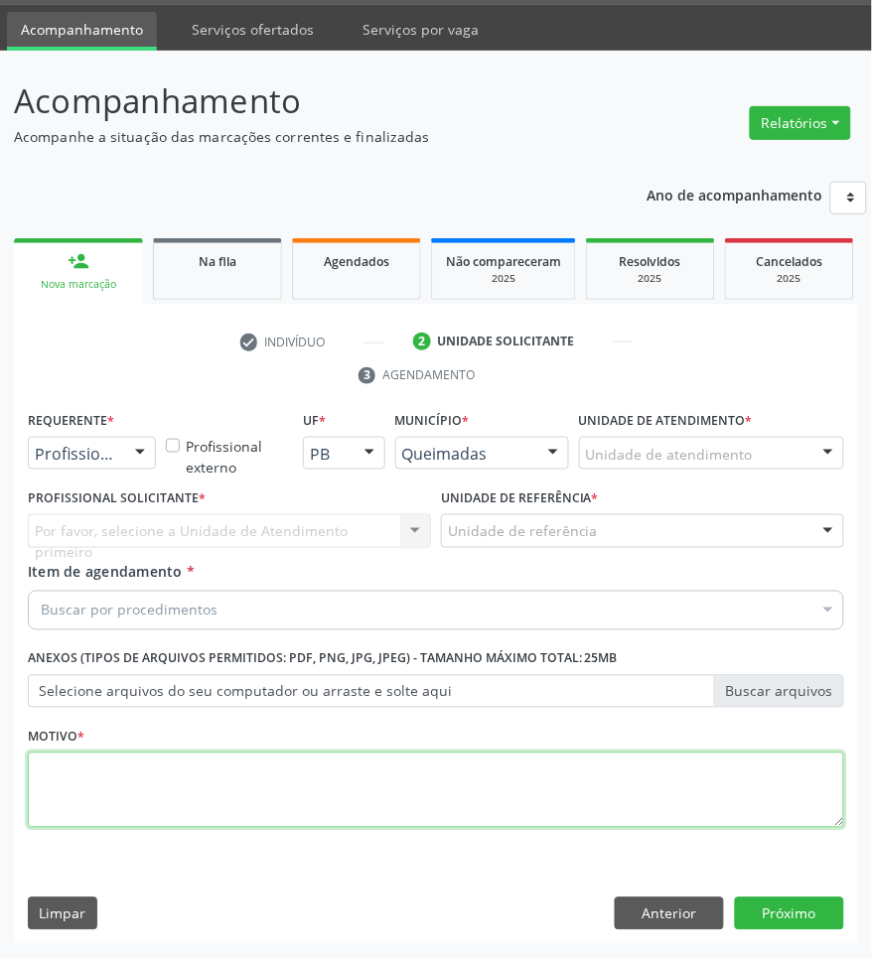
click at [213, 810] on textarea at bounding box center [436, 790] width 816 height 75
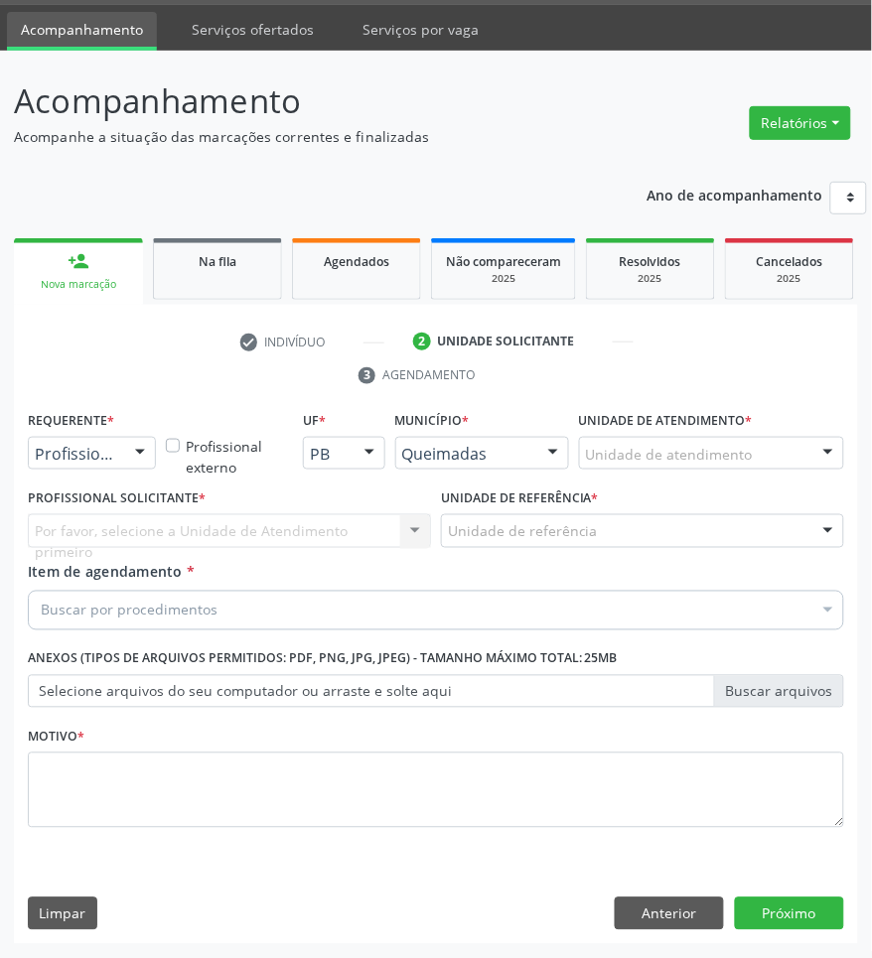
click at [231, 623] on div "Buscar por procedimentos" at bounding box center [436, 611] width 816 height 40
paste input "CARDIOLOGISTA"
type input "CARDIOLOGISTA"
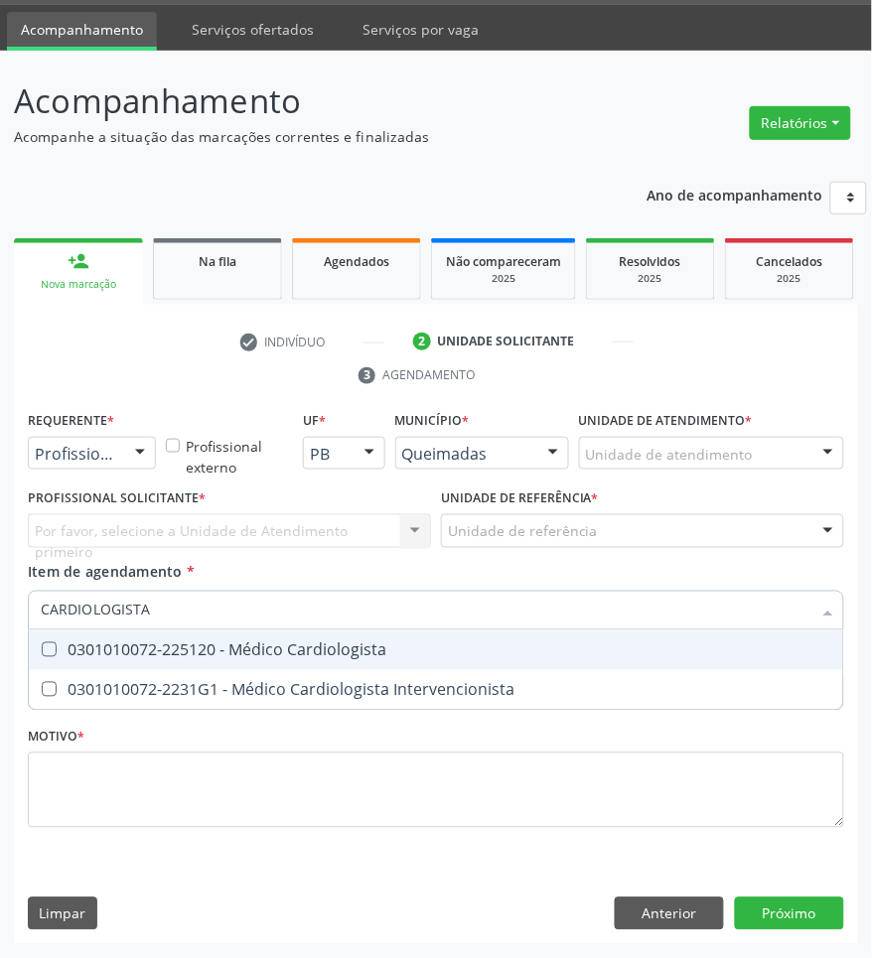
click at [200, 653] on div "0301010072-225120 - Médico Cardiologista" at bounding box center [436, 650] width 790 height 16
checkbox Cardiologista "true"
drag, startPoint x: 134, startPoint y: 464, endPoint x: 134, endPoint y: 526, distance: 62.6
click at [134, 469] on div "Profissional de Saúde Profissional de Saúde Paciente Nenhum resultado encontrad…" at bounding box center [92, 454] width 128 height 34
checkbox Intervencionista "true"
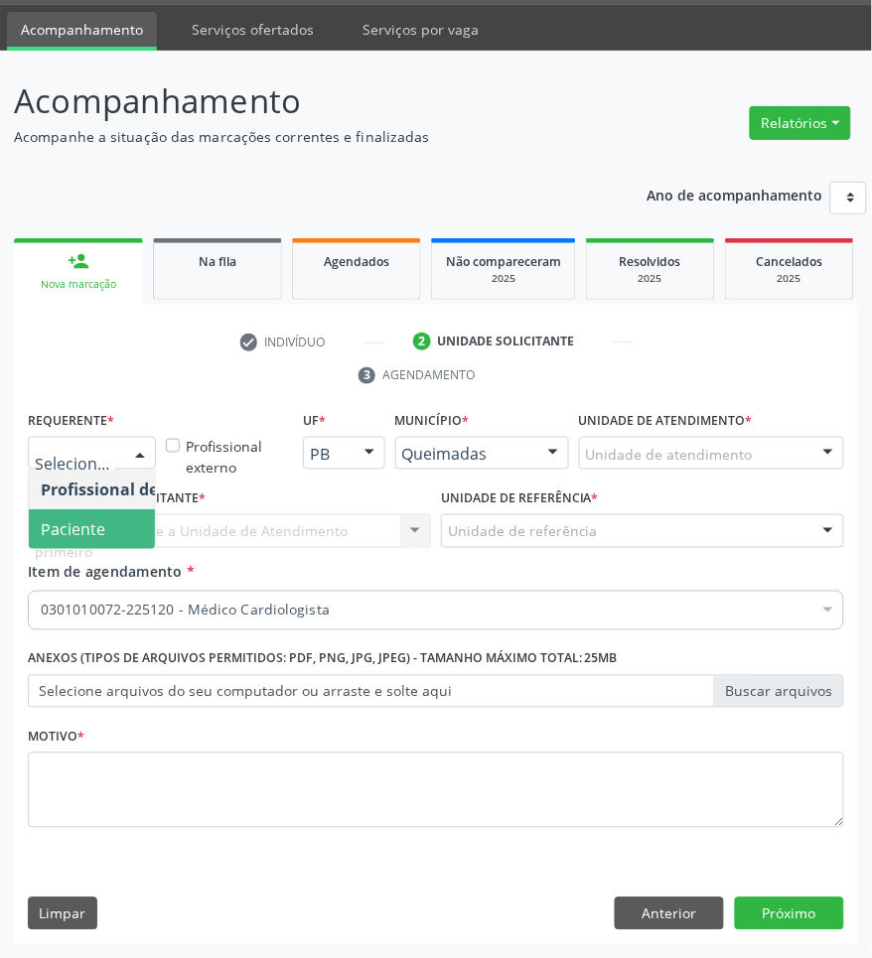
click at [136, 537] on span "Paciente" at bounding box center [126, 529] width 194 height 40
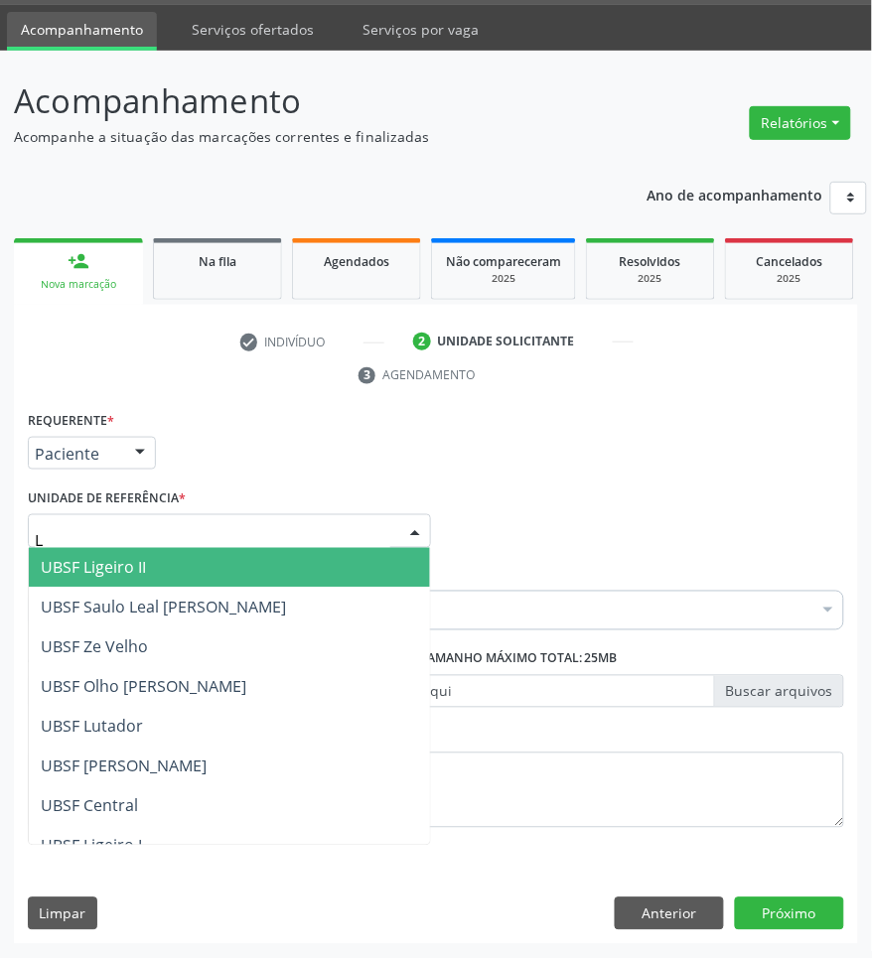
type input "LI"
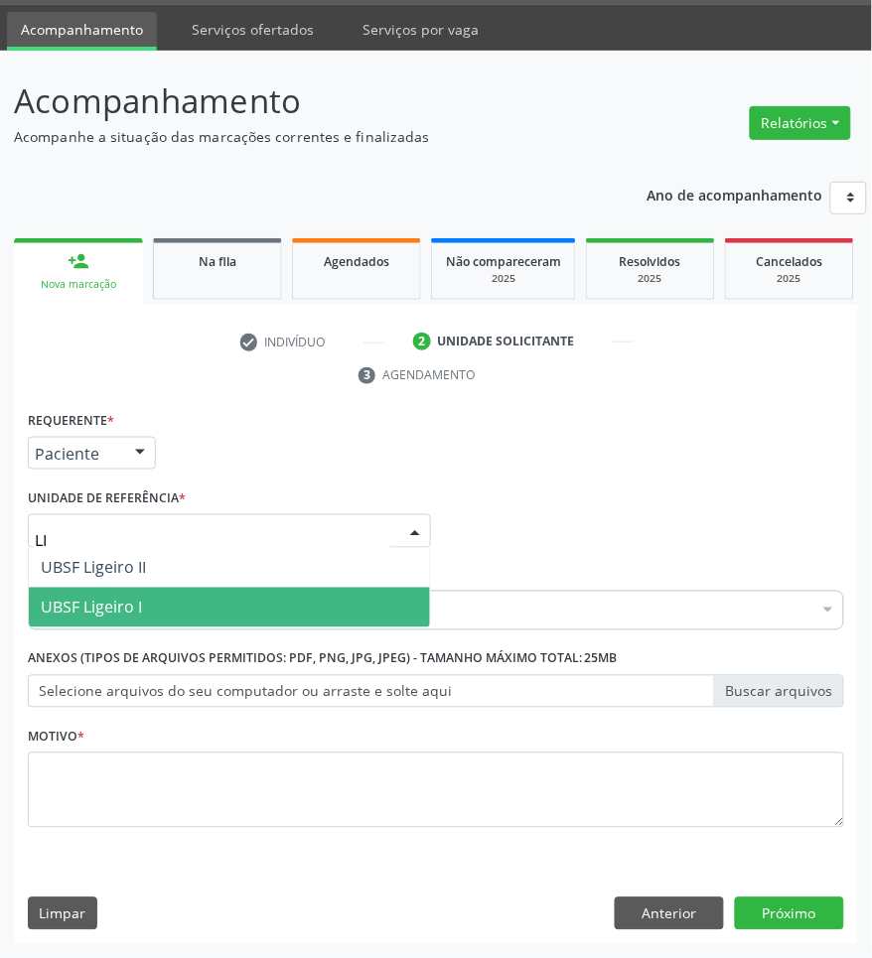
click at [181, 593] on span "UBSF Ligeiro I" at bounding box center [229, 608] width 401 height 40
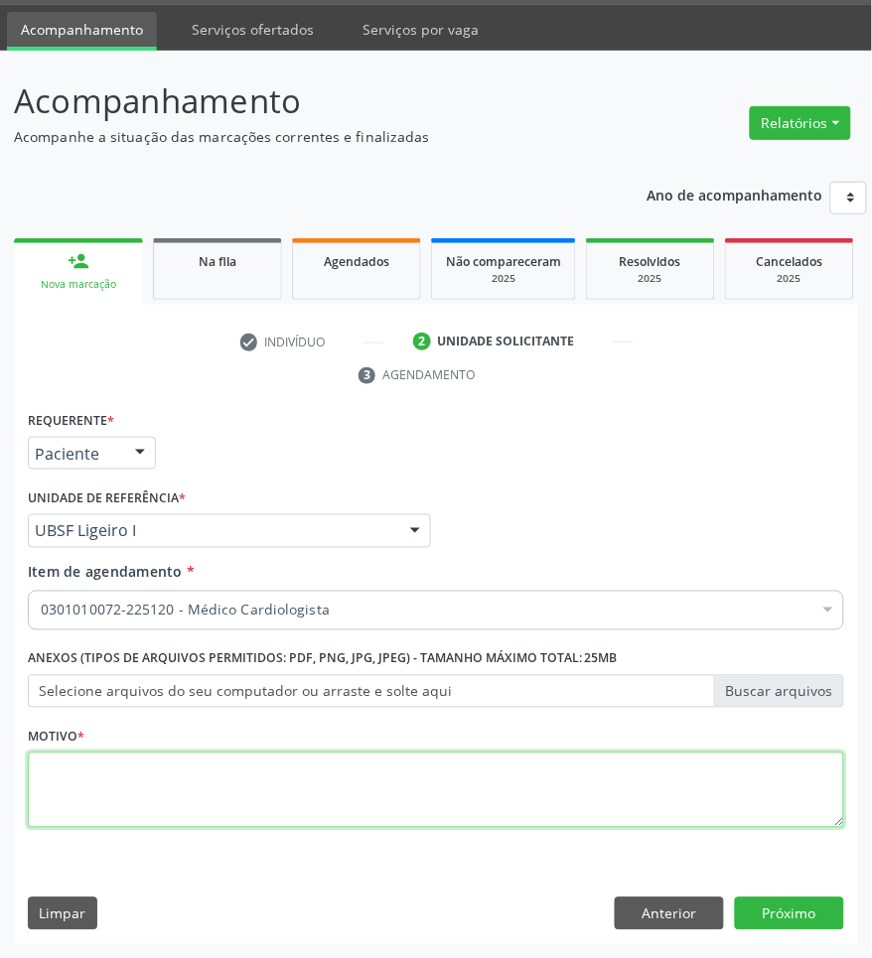
paste textarea "RETORNO PEDROSA (11/2025)"
click at [582, 766] on textarea at bounding box center [436, 790] width 816 height 75
type textarea "RETORNO PEDROSA (11/2025)"
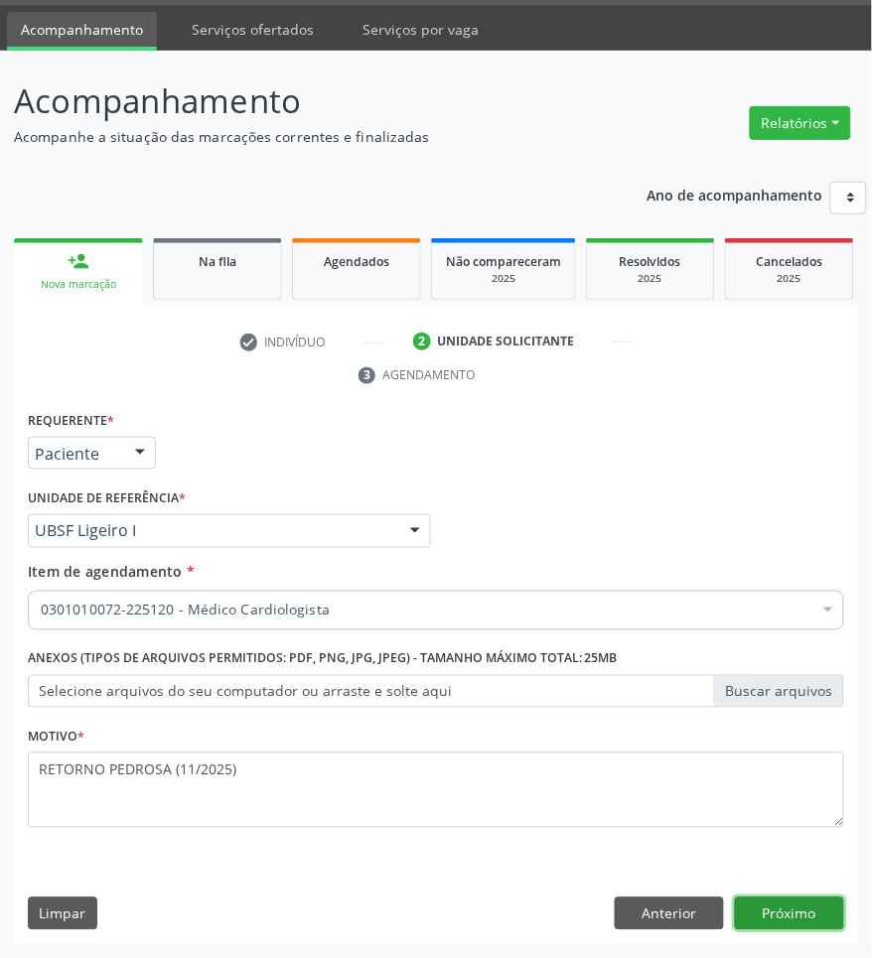
click at [801, 916] on button "Próximo" at bounding box center [789, 915] width 109 height 34
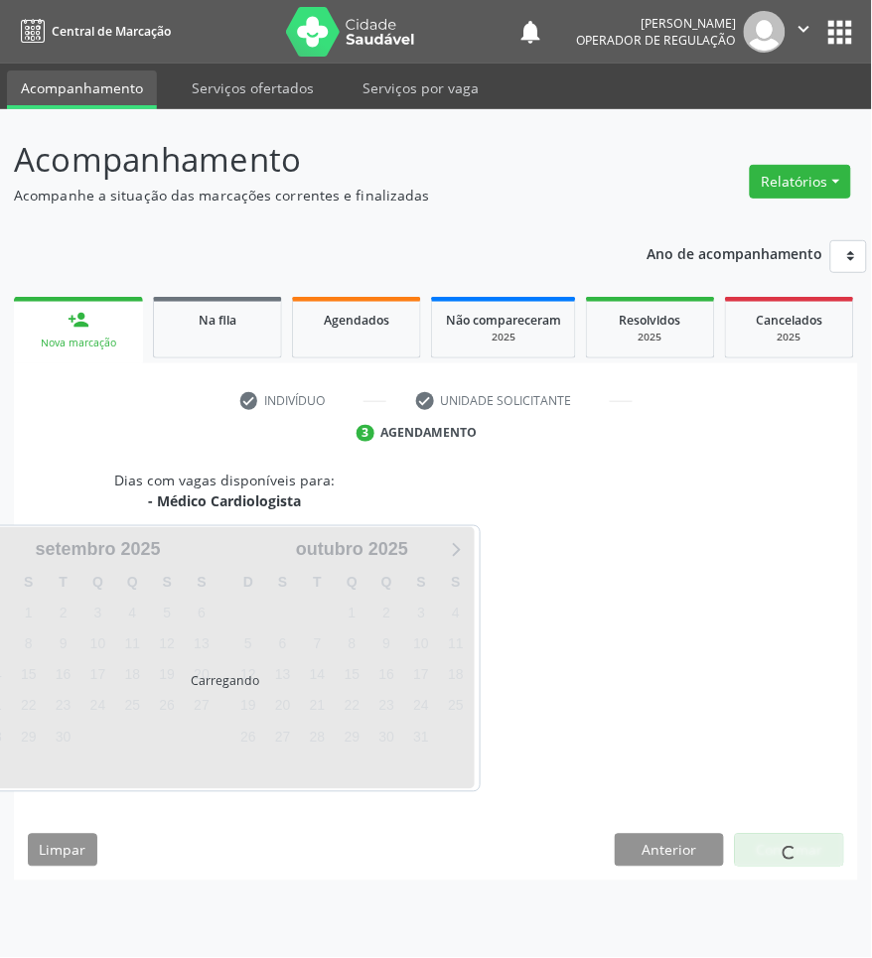
scroll to position [0, 0]
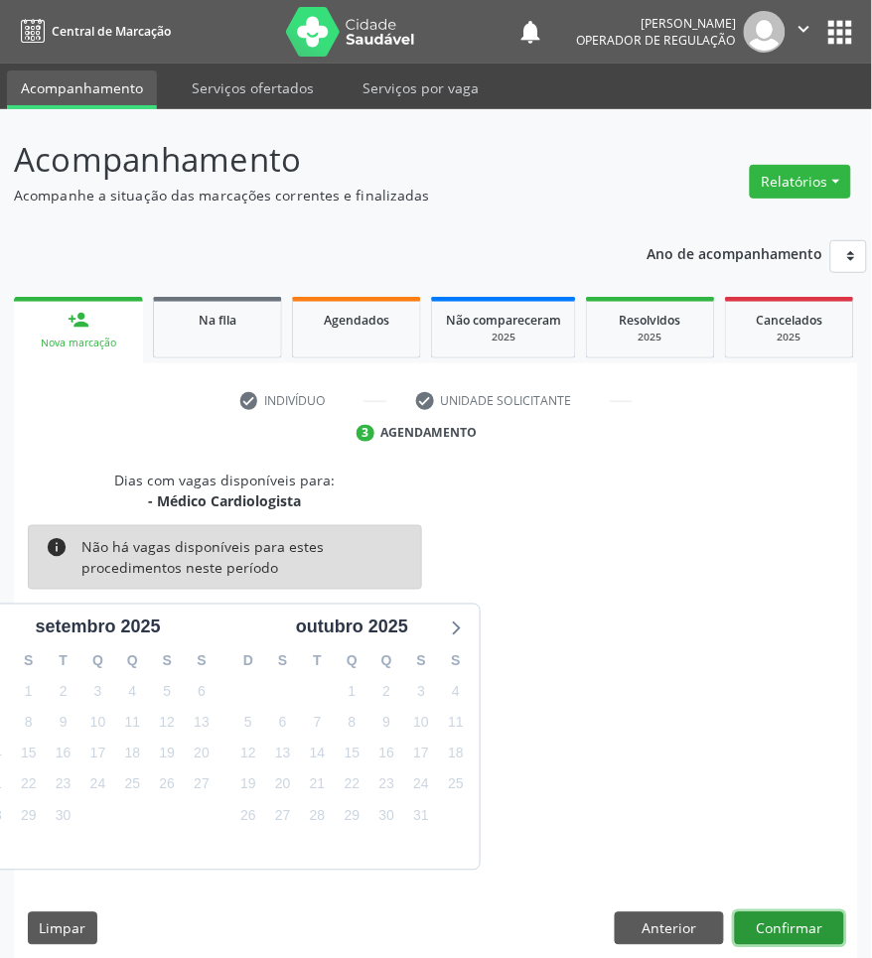
click at [810, 945] on button "Confirmar" at bounding box center [789, 930] width 109 height 34
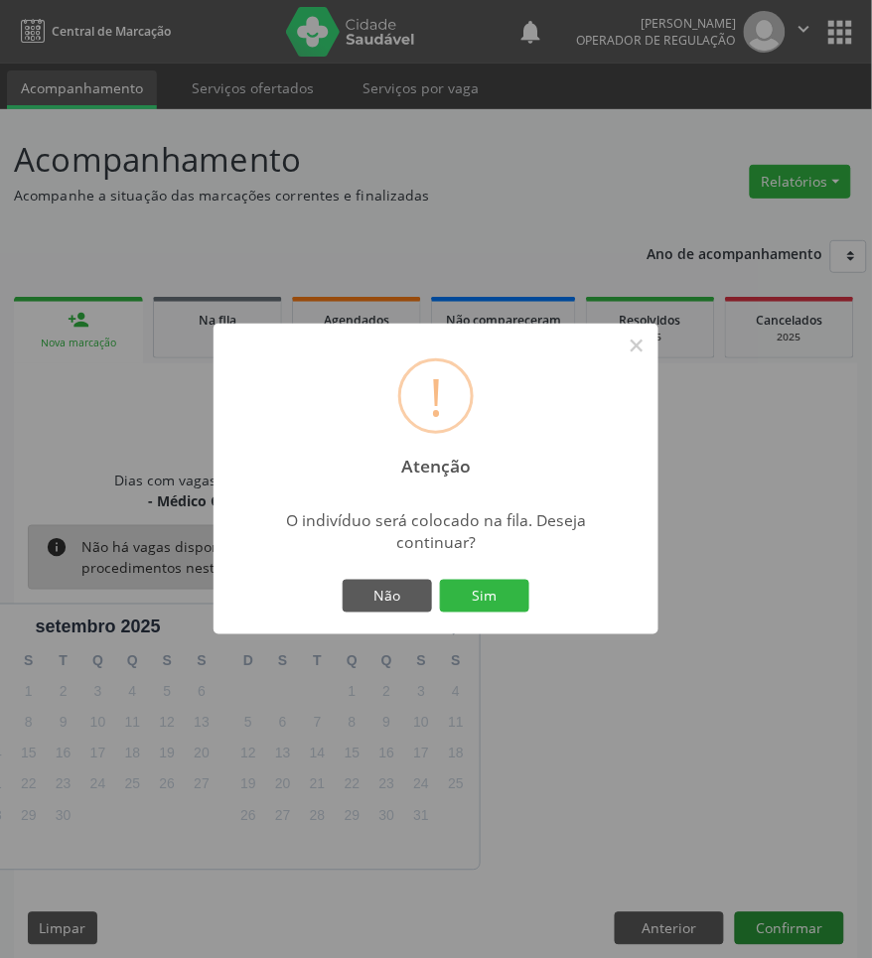
click at [440, 580] on button "Sim" at bounding box center [484, 597] width 89 height 34
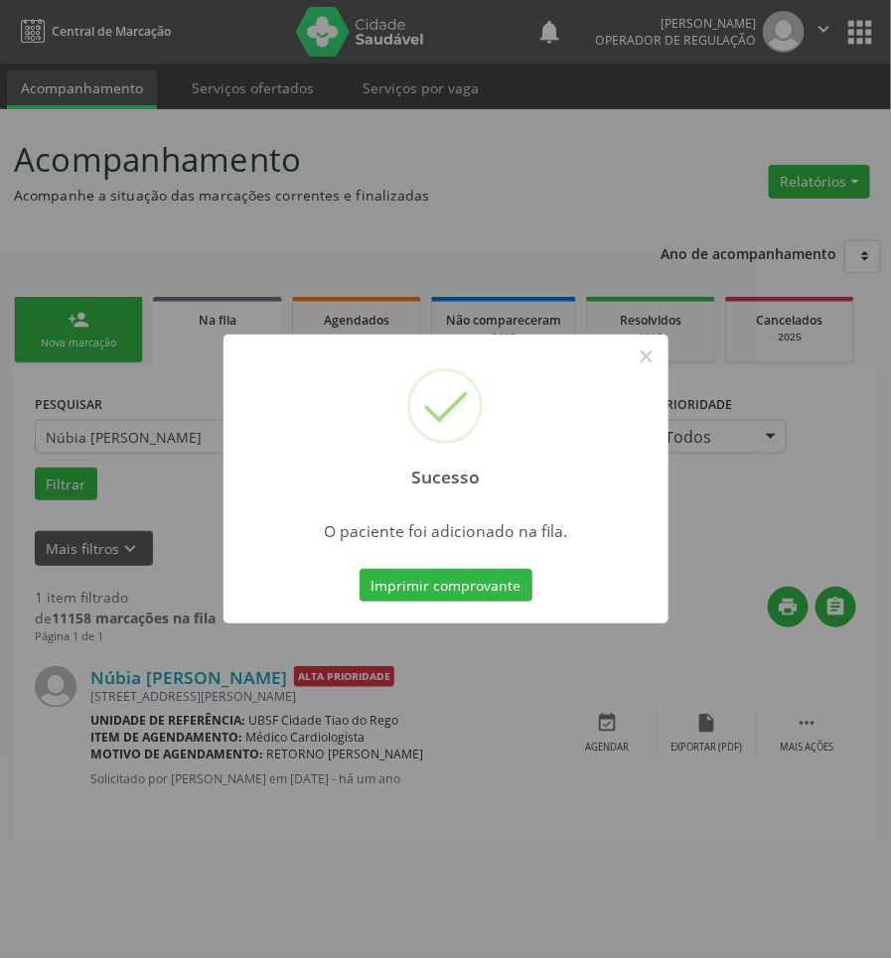
click at [593, 765] on div "Sucesso × O paciente foi adicionado na fila. Imprimir comprovante Cancel" at bounding box center [445, 479] width 891 height 958
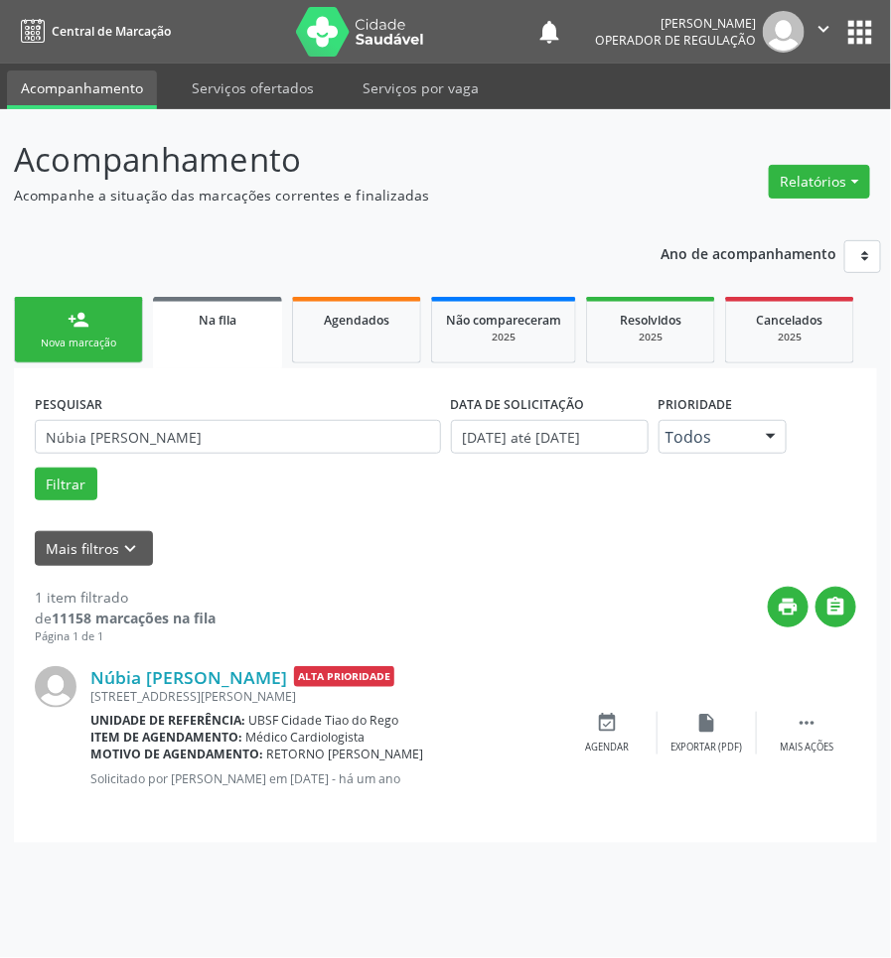
click at [36, 329] on link "person_add Nova marcação" at bounding box center [78, 330] width 129 height 67
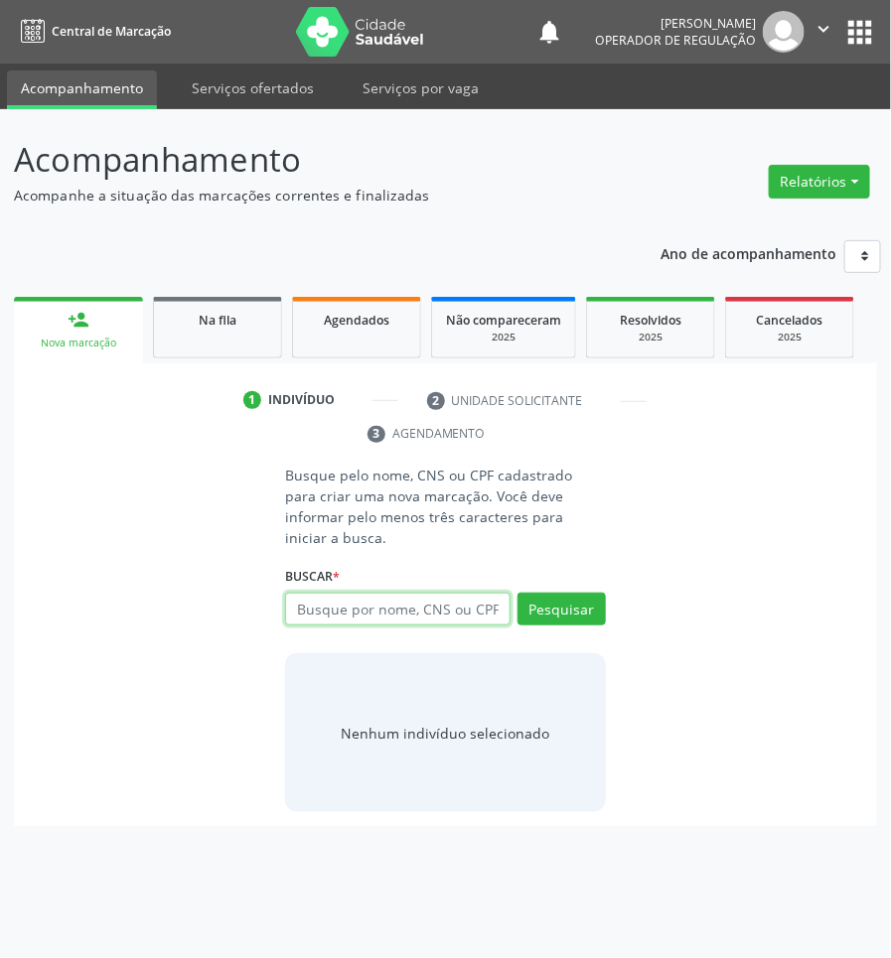
click at [434, 594] on input "text" at bounding box center [397, 610] width 224 height 34
type input "704505605825820"
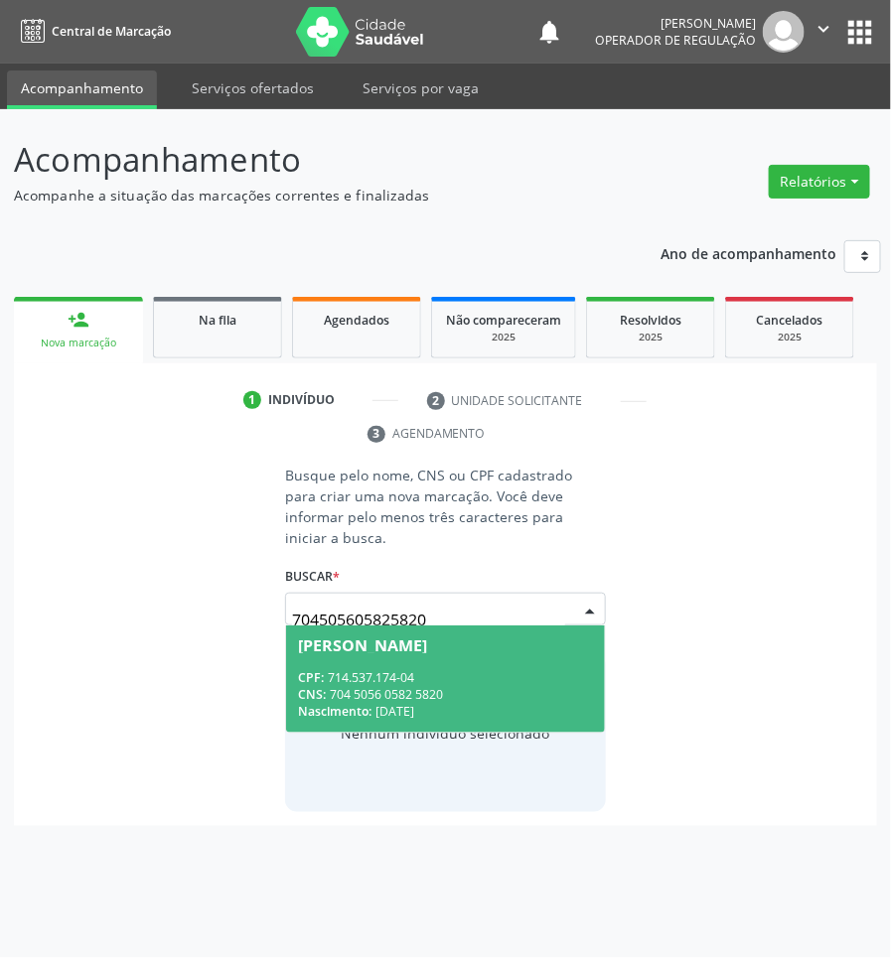
click at [428, 686] on div "CNS: 704 5056 0582 5820" at bounding box center [445, 694] width 294 height 17
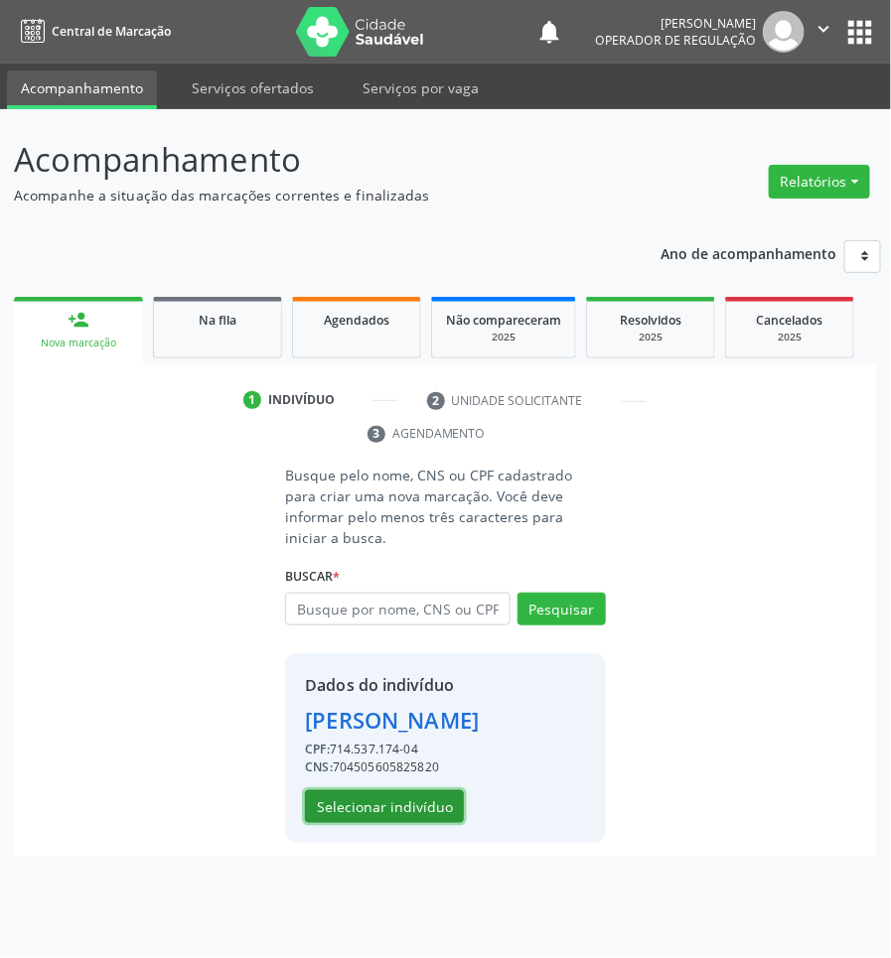
click at [429, 790] on button "Selecionar indivíduo" at bounding box center [384, 807] width 159 height 34
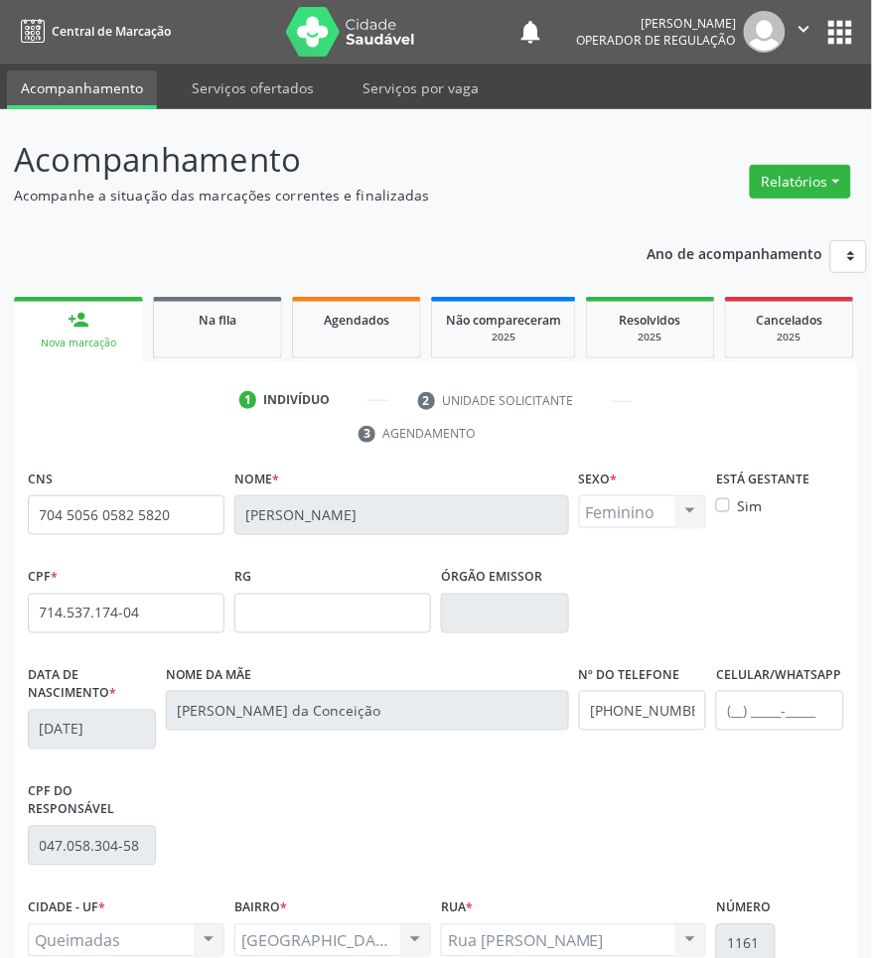
drag, startPoint x: 415, startPoint y: 801, endPoint x: 432, endPoint y: 797, distance: 17.3
click at [432, 797] on div "CPF do responsável 047.058.304-58" at bounding box center [436, 835] width 826 height 116
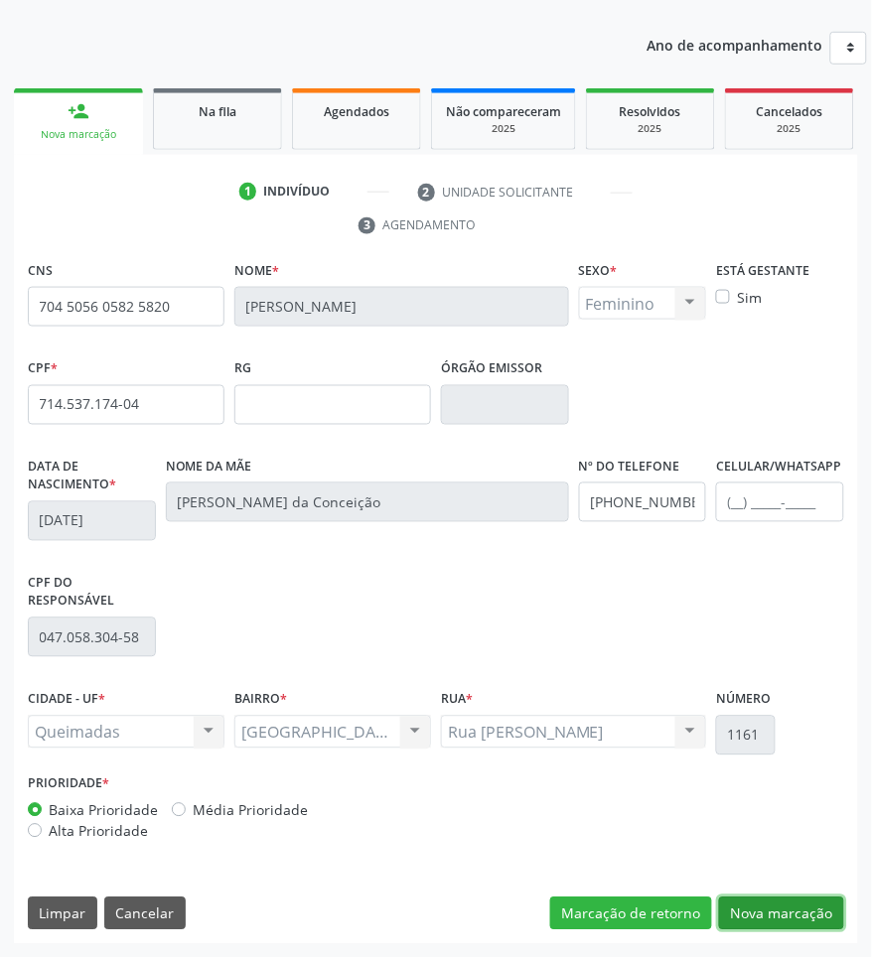
drag, startPoint x: 797, startPoint y: 909, endPoint x: 687, endPoint y: 884, distance: 113.0
click at [796, 909] on button "Nova marcação" at bounding box center [781, 915] width 125 height 34
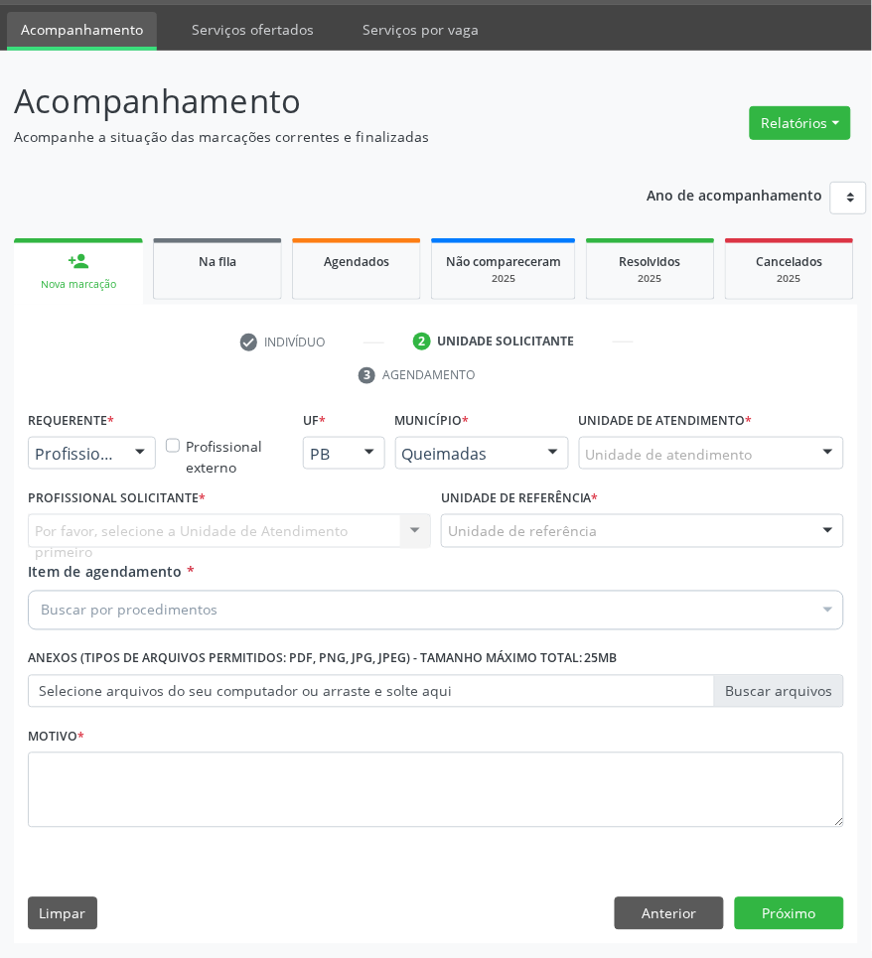
scroll to position [60, 0]
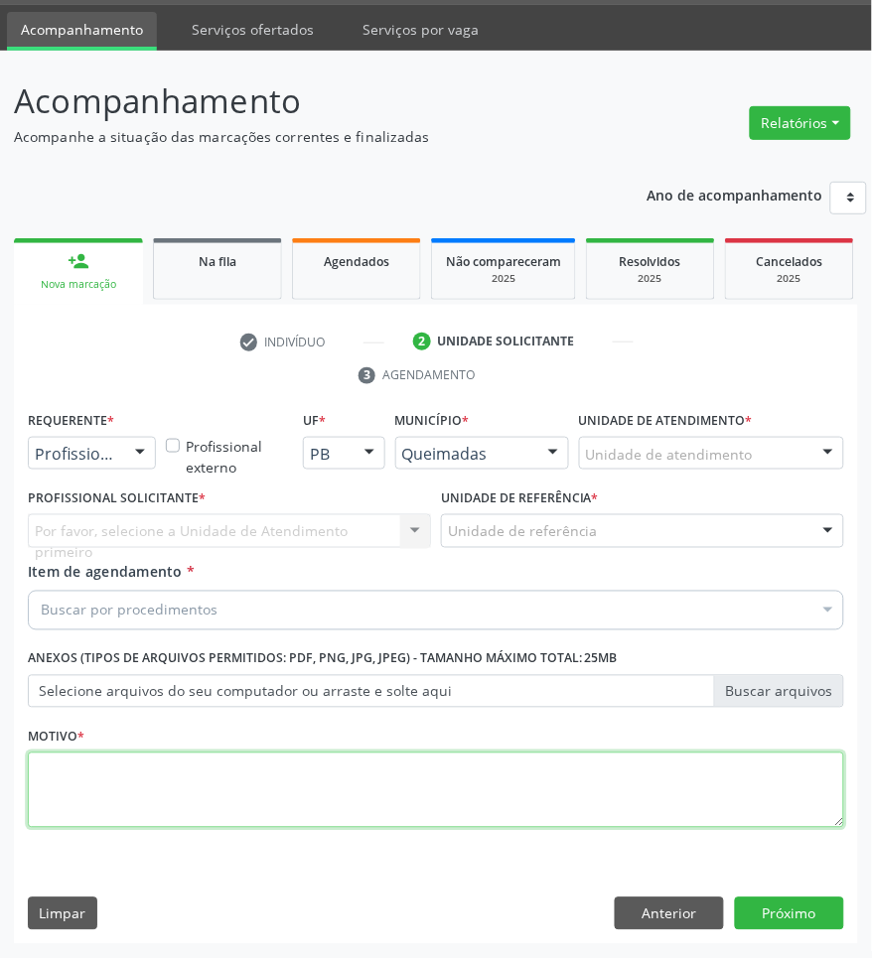
click at [274, 791] on textarea at bounding box center [436, 790] width 816 height 75
paste textarea "RETORNO VERIFICAR O MÉDICO (2025)"
type textarea "RETORNO VERIFICAR O MÉDICO (2025)"
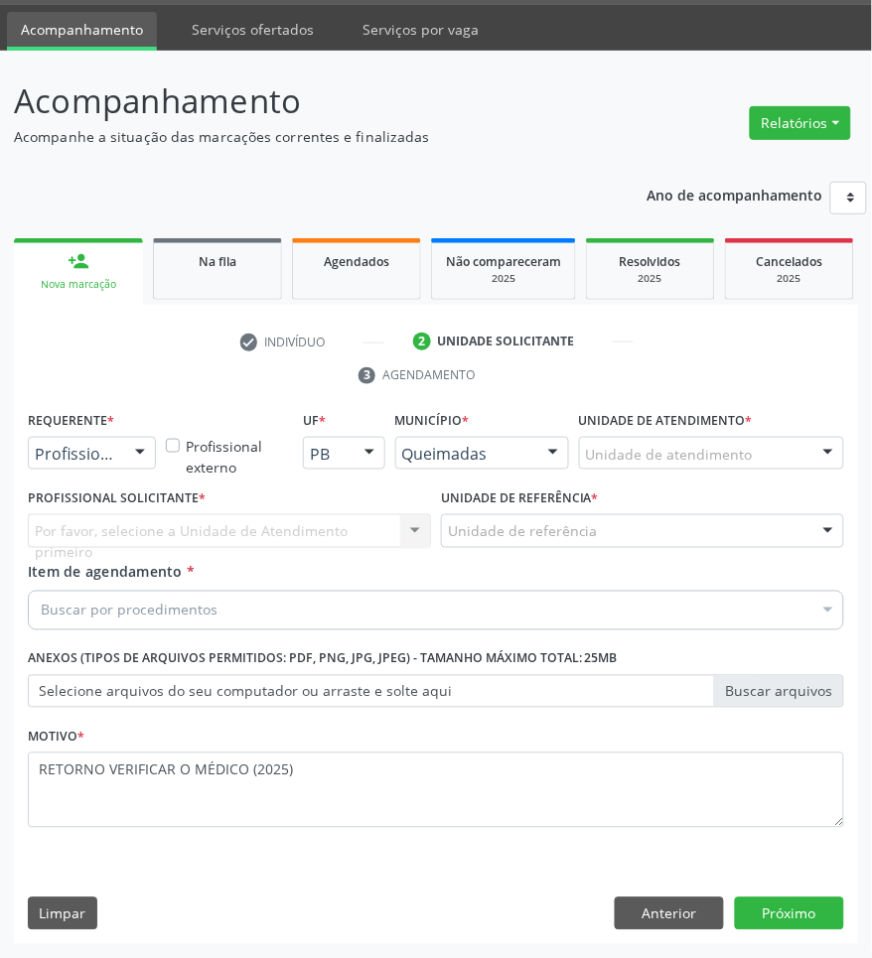
click at [324, 626] on div "Buscar por procedimentos" at bounding box center [436, 611] width 816 height 40
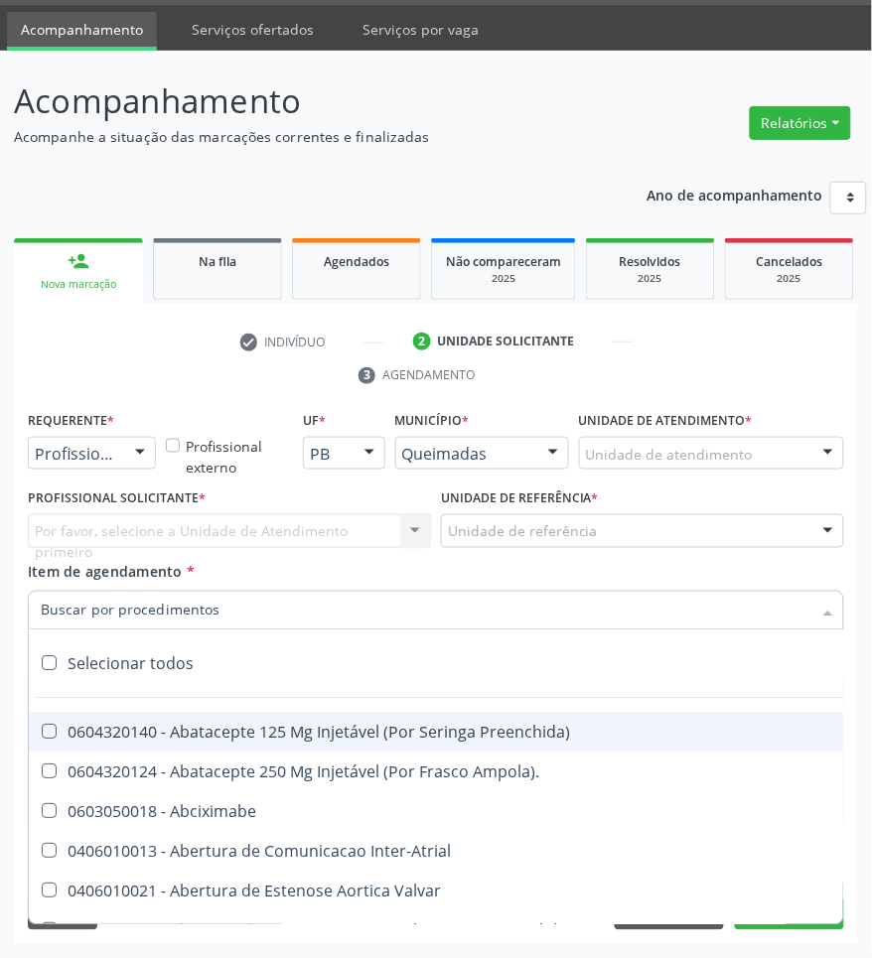
paste input "CARDIOLOGISTA"
type input "CARDIOLOGISTA"
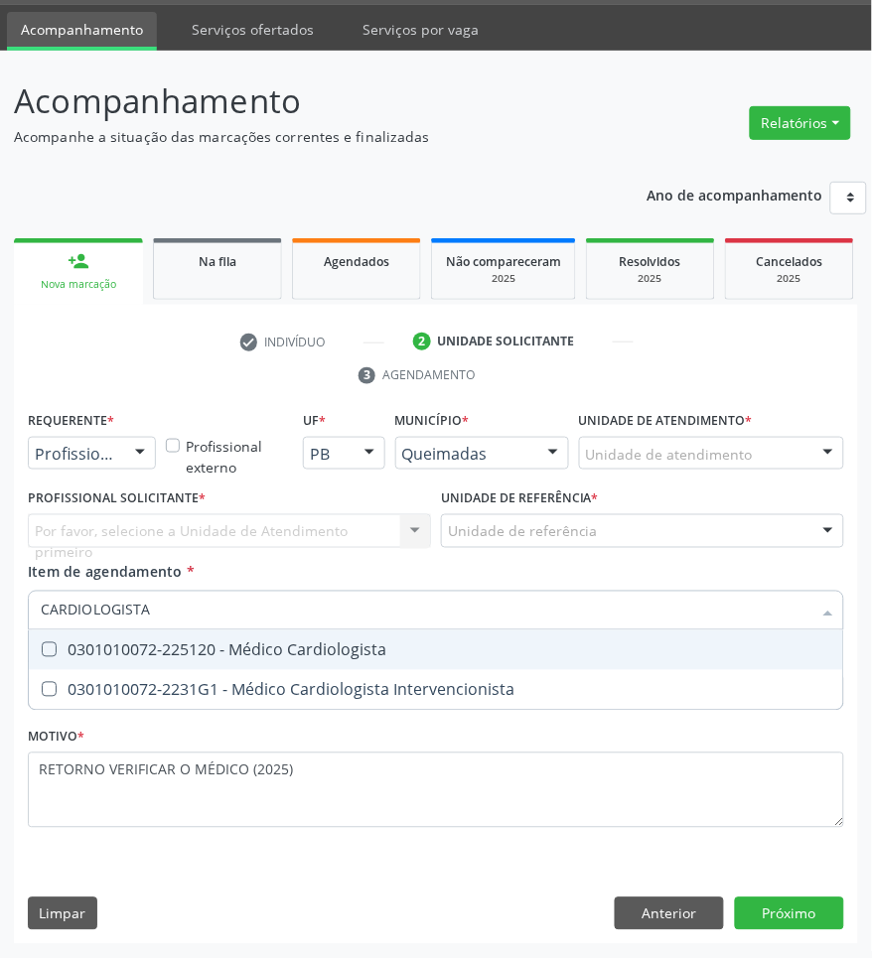
click at [238, 658] on div "0301010072-225120 - Médico Cardiologista" at bounding box center [436, 650] width 790 height 16
checkbox Cardiologista "true"
drag, startPoint x: 127, startPoint y: 449, endPoint x: 111, endPoint y: 524, distance: 77.1
click at [127, 453] on div at bounding box center [140, 455] width 30 height 34
checkbox Intervencionista "true"
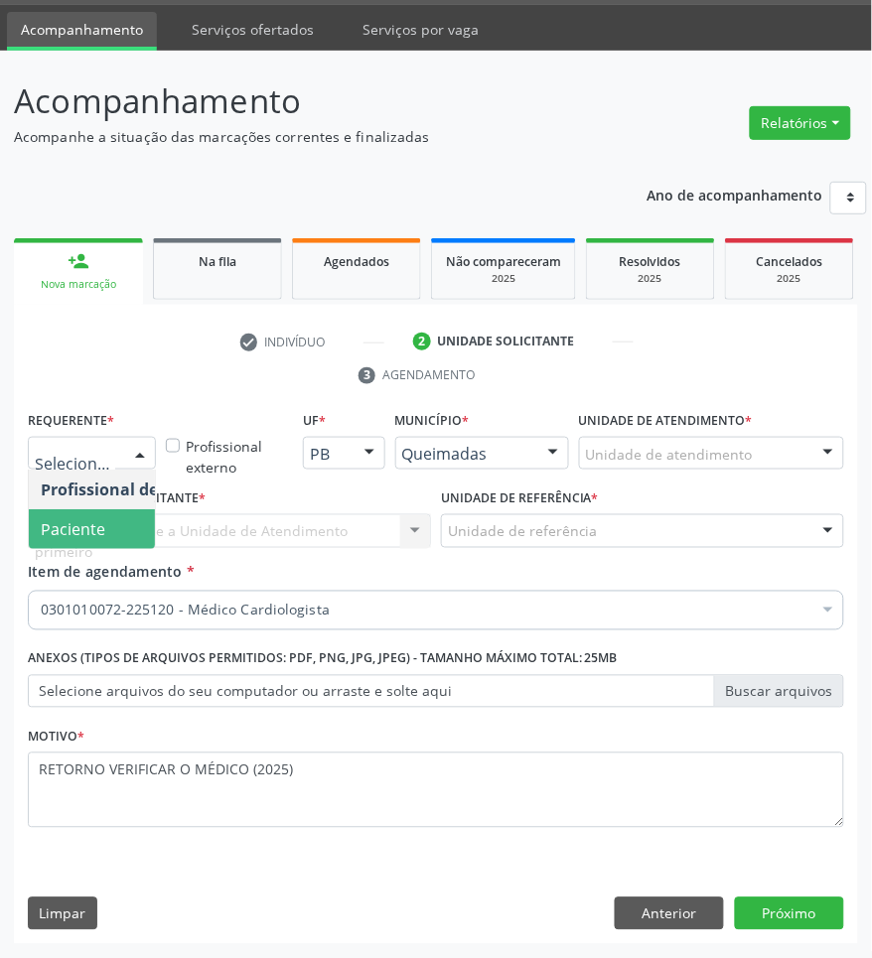
click at [110, 526] on span "Paciente" at bounding box center [126, 529] width 194 height 40
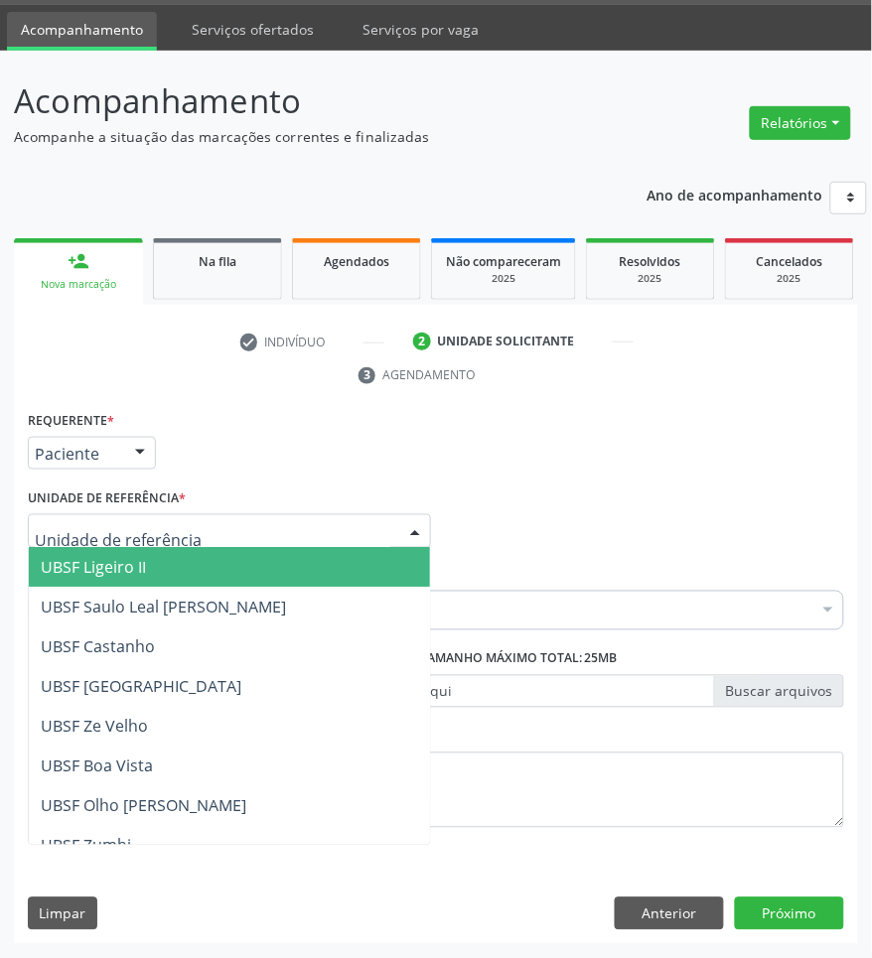
click at [186, 524] on div at bounding box center [229, 531] width 403 height 34
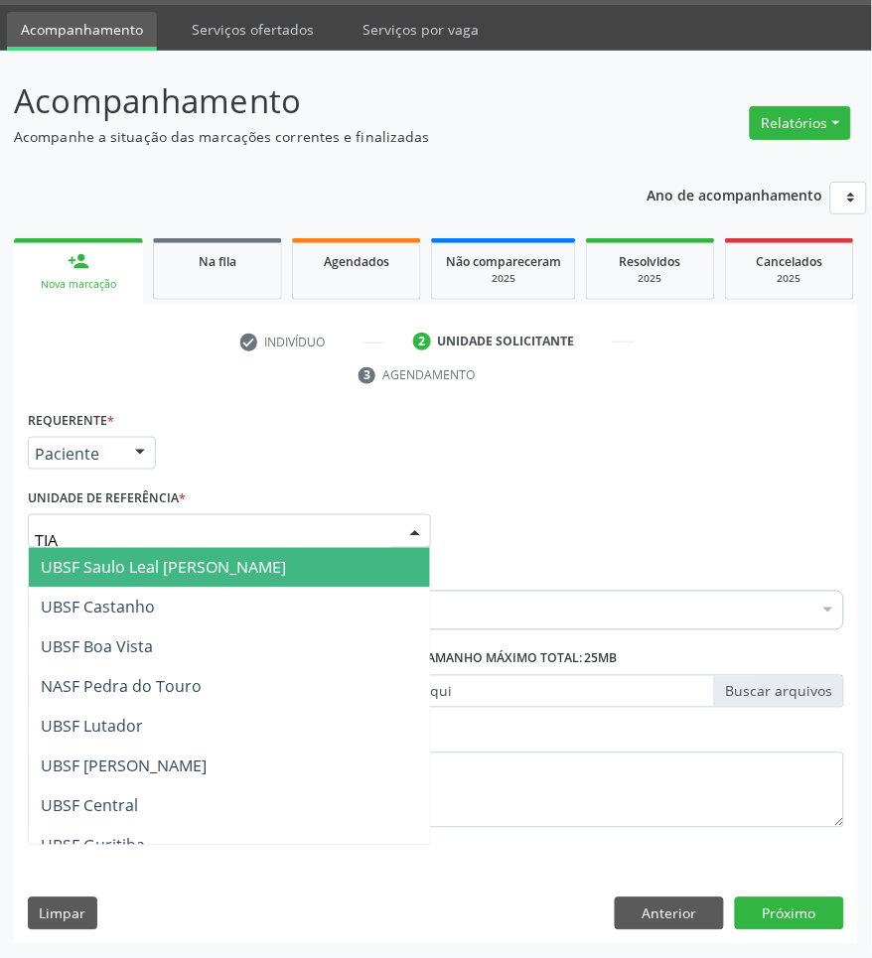
type input "TIAO"
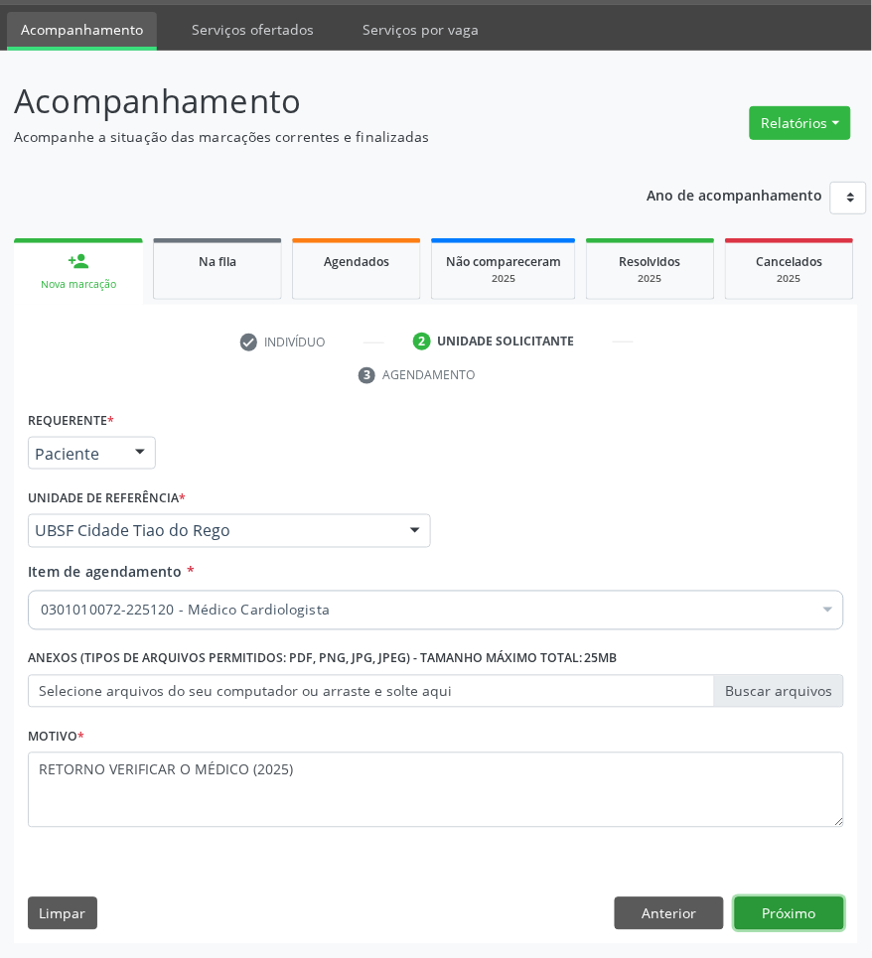
click at [797, 919] on button "Próximo" at bounding box center [789, 915] width 109 height 34
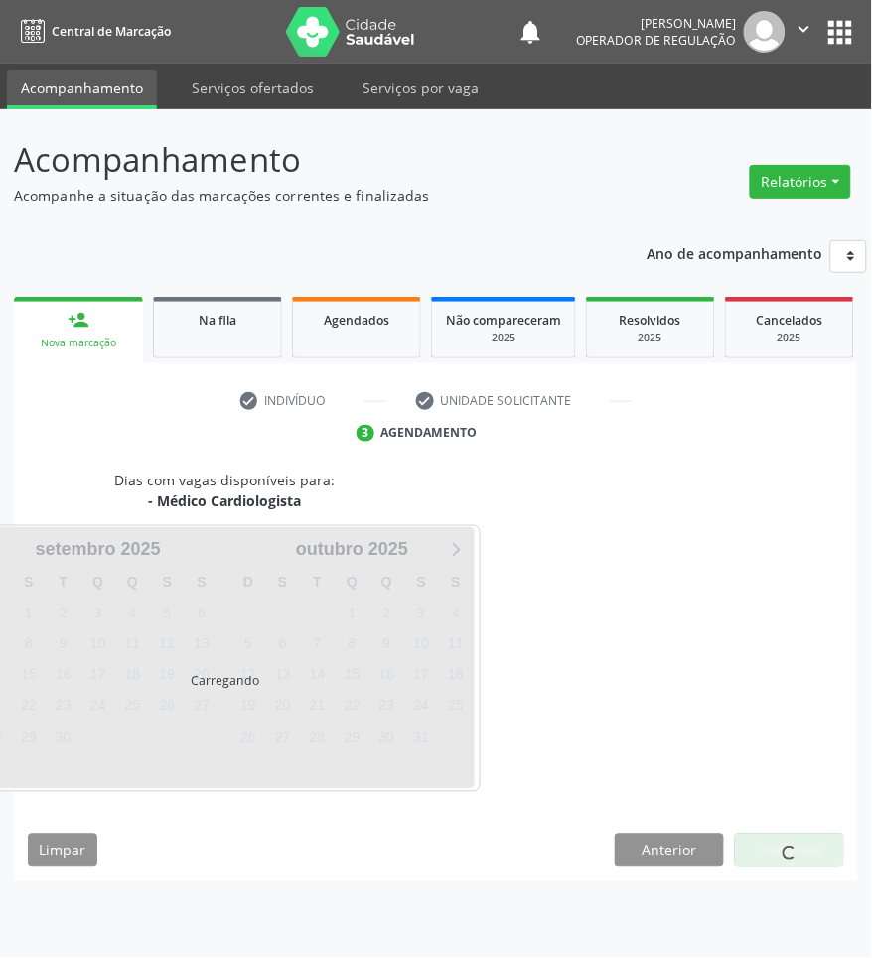
scroll to position [0, 0]
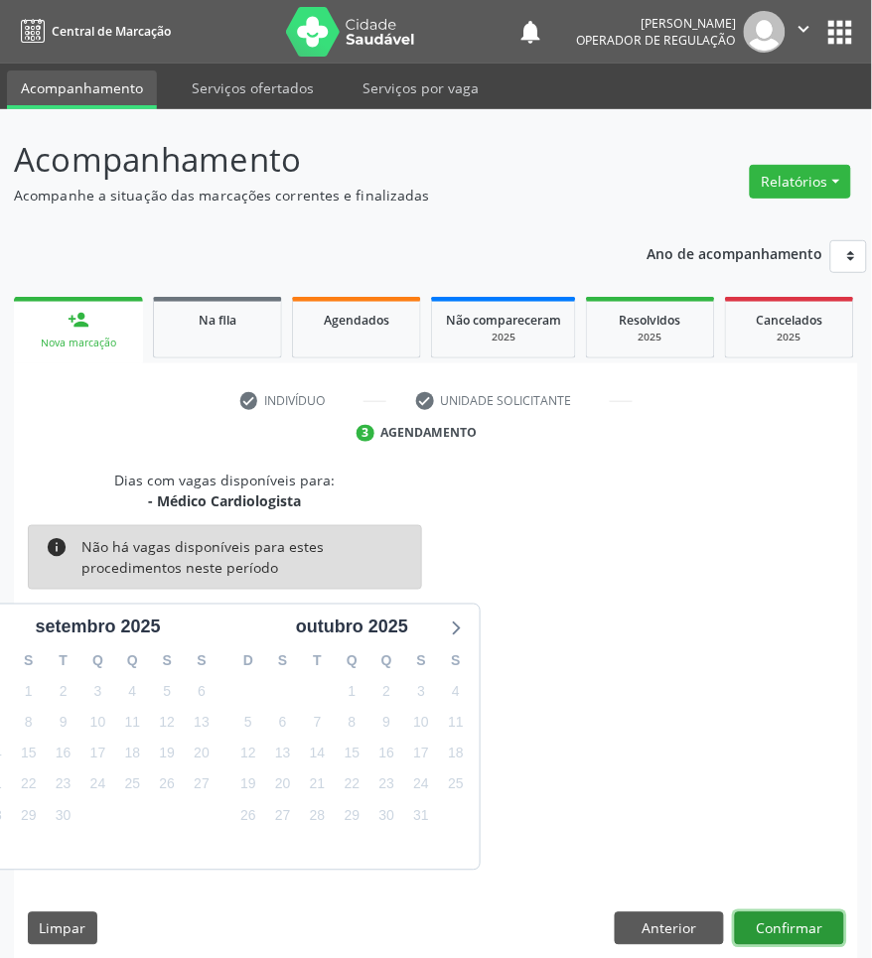
click at [787, 918] on button "Confirmar" at bounding box center [789, 930] width 109 height 34
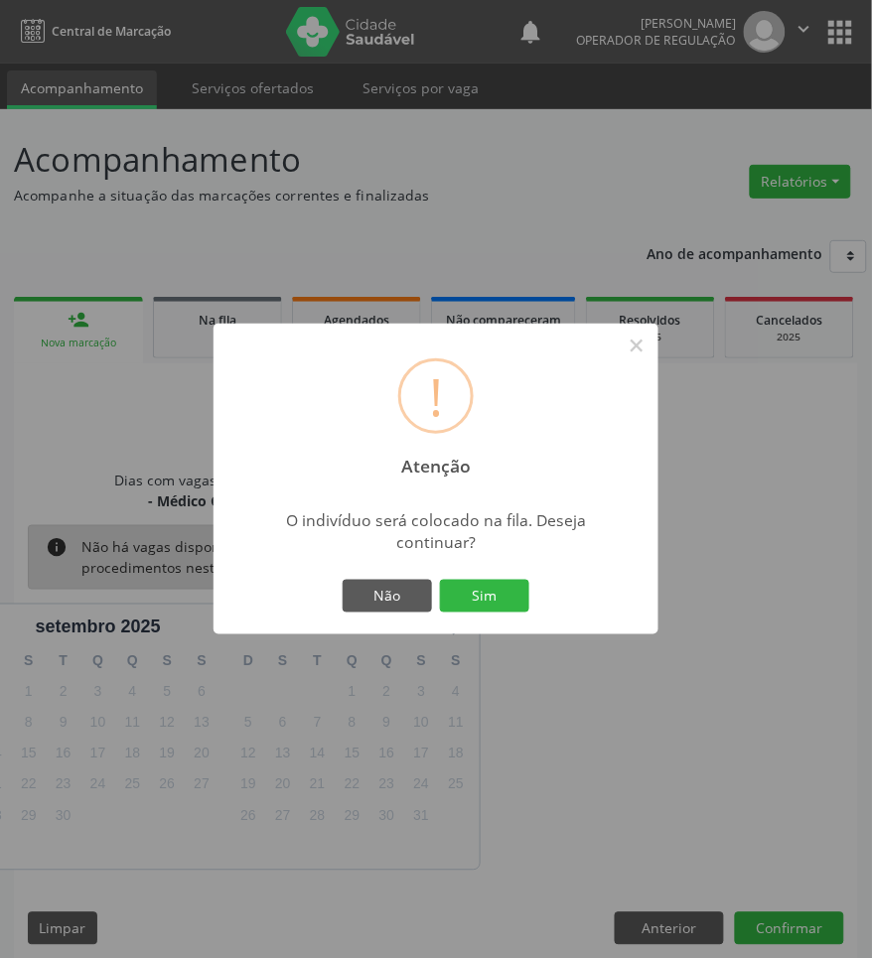
click at [440, 580] on button "Sim" at bounding box center [484, 597] width 89 height 34
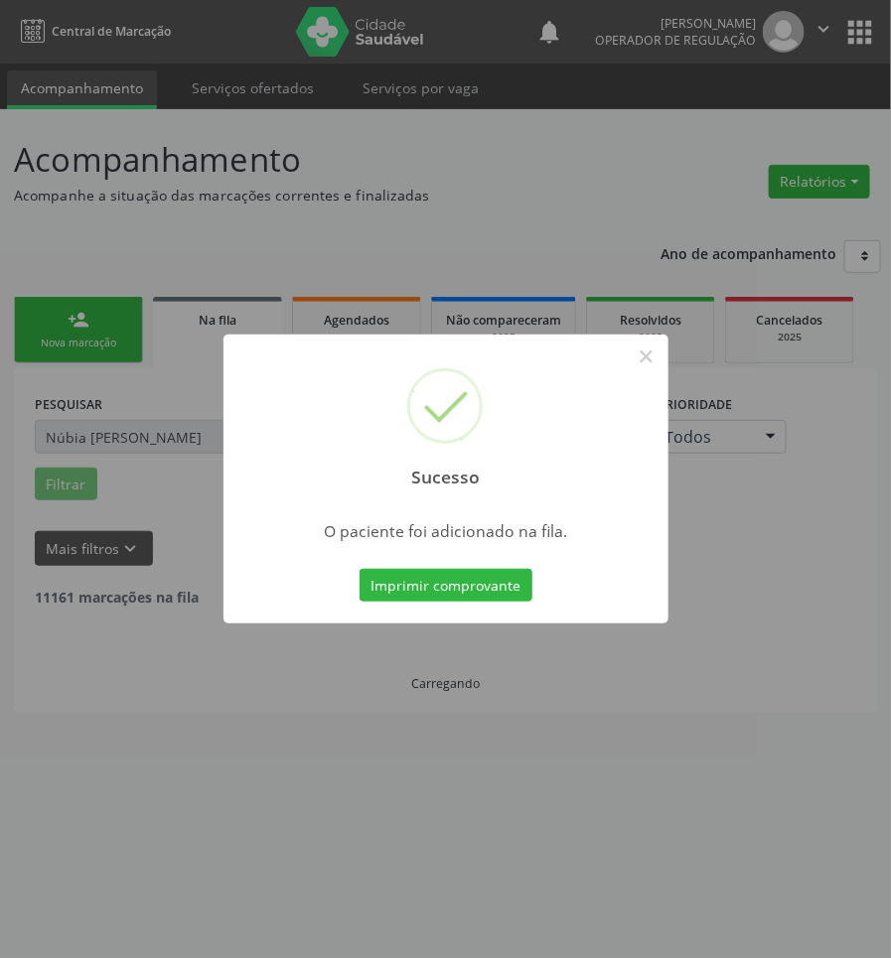
click at [690, 859] on div "Sucesso × O paciente foi adicionado na fila. Imprimir comprovante Cancel" at bounding box center [445, 479] width 891 height 958
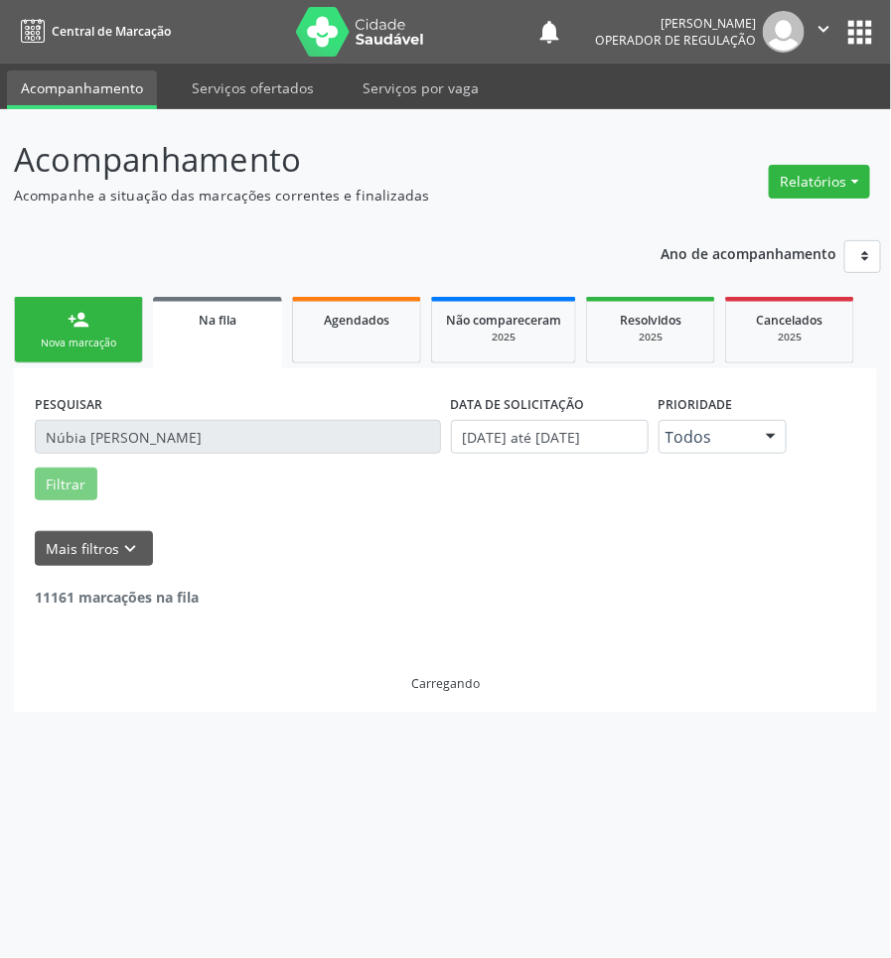
click at [94, 299] on link "person_add Nova marcação" at bounding box center [78, 330] width 129 height 67
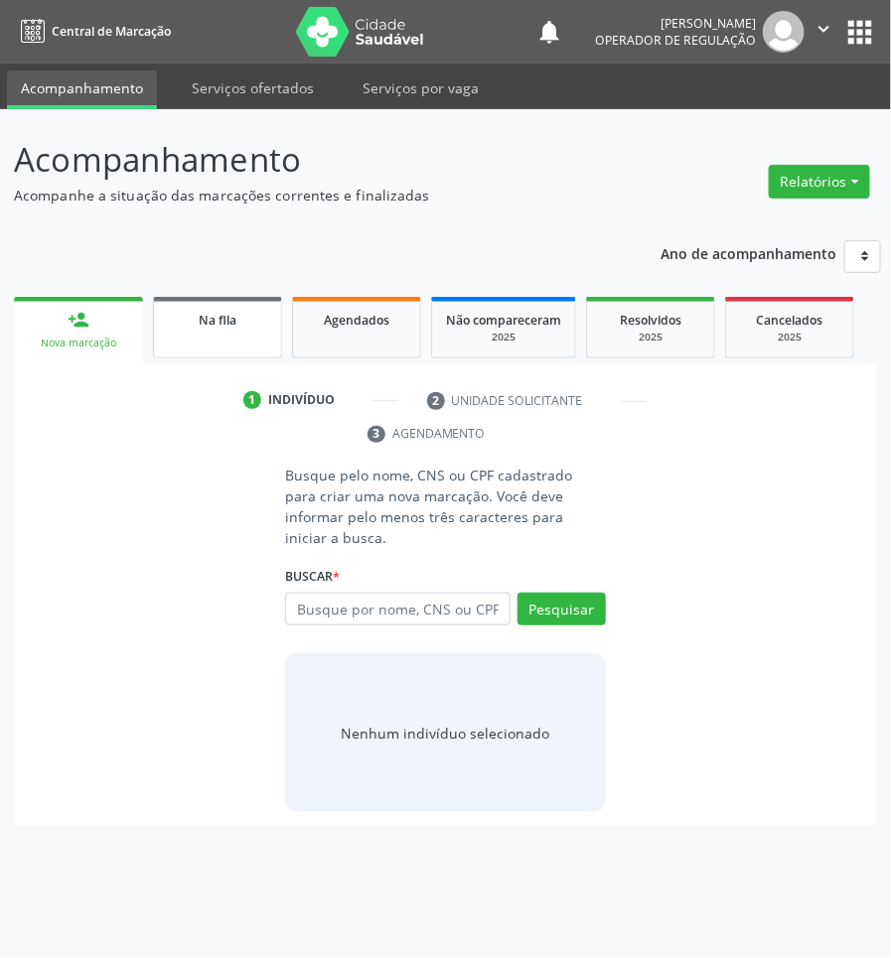
click at [204, 353] on link "Na fila" at bounding box center [217, 328] width 129 height 62
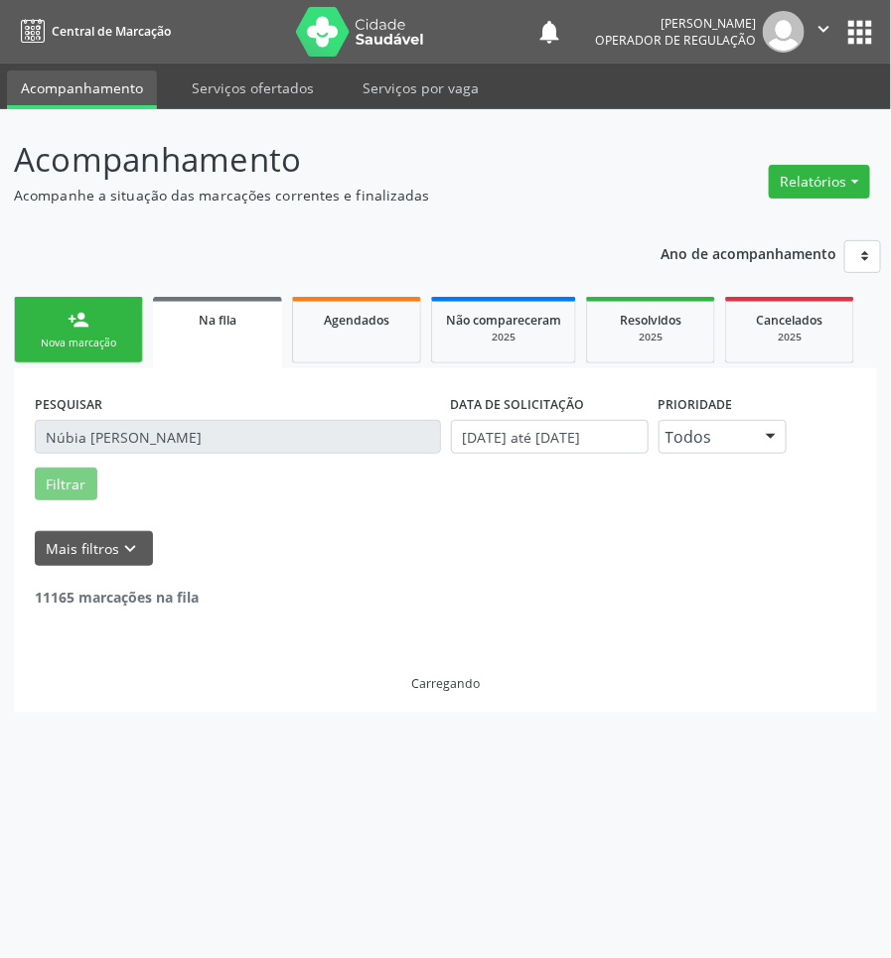
click at [304, 601] on div "11165 marcações na fila" at bounding box center [445, 587] width 821 height 42
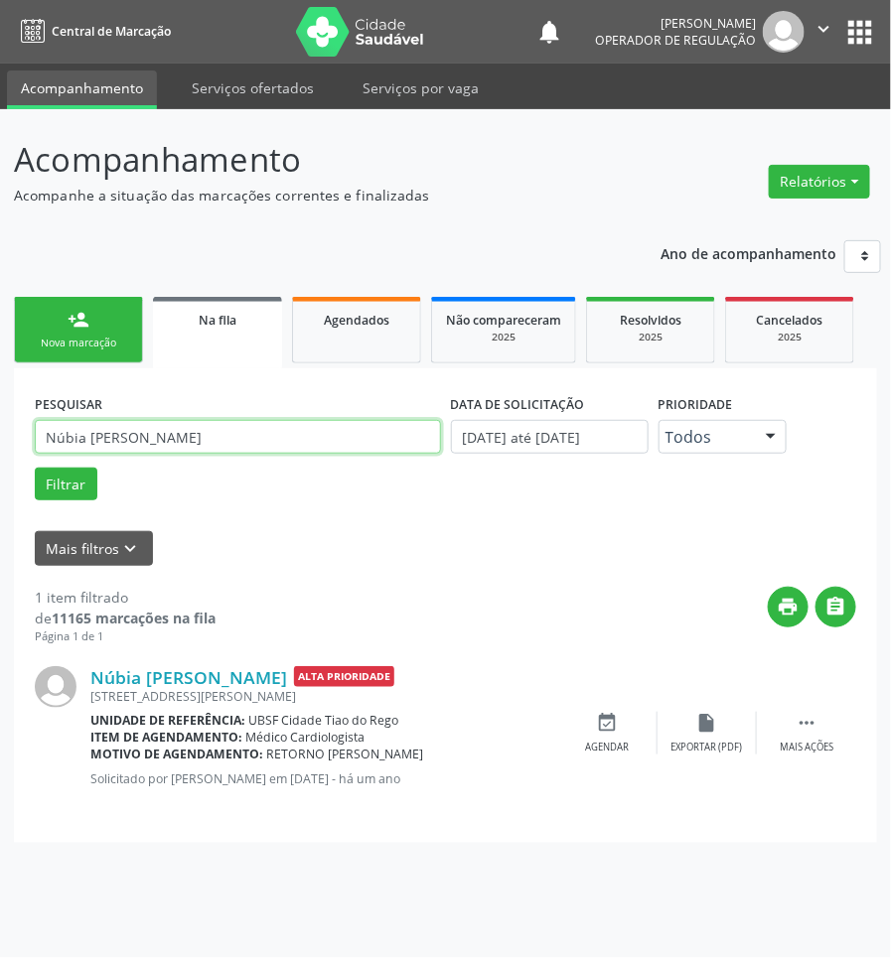
click at [221, 443] on input "Núbia [PERSON_NAME]" at bounding box center [238, 437] width 406 height 34
click at [220, 445] on input "Núbia [PERSON_NAME]" at bounding box center [238, 437] width 406 height 34
click at [35, 468] on button "Filtrar" at bounding box center [66, 485] width 63 height 34
click at [243, 422] on input "709201275177634" at bounding box center [238, 437] width 406 height 34
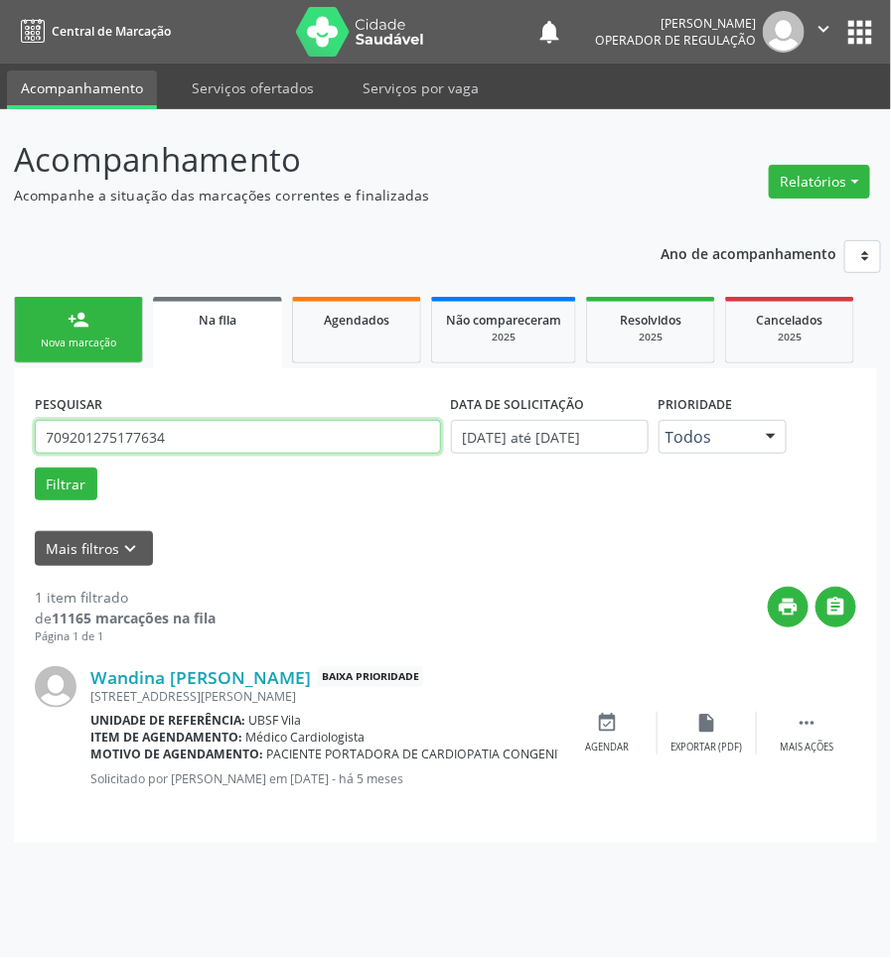
click at [243, 422] on input "709201275177634" at bounding box center [238, 437] width 406 height 34
click at [35, 468] on button "Filtrar" at bounding box center [66, 485] width 63 height 34
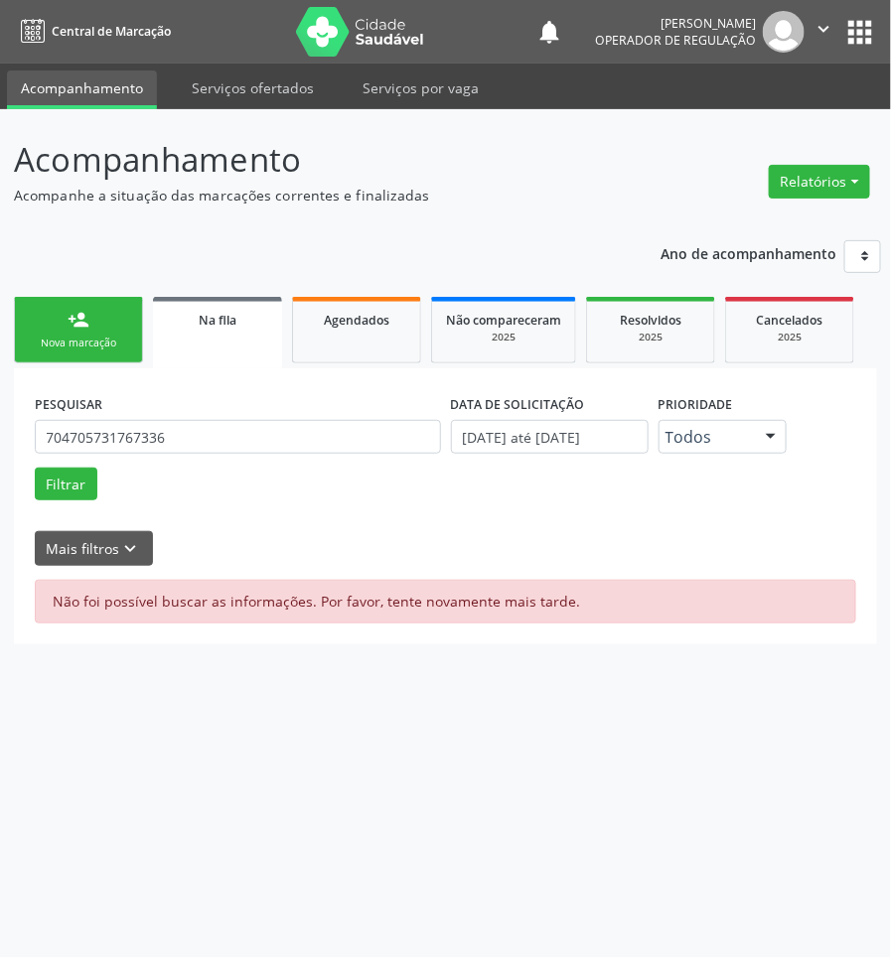
click at [194, 420] on div "PESQUISAR 704705731767336" at bounding box center [238, 427] width 416 height 77
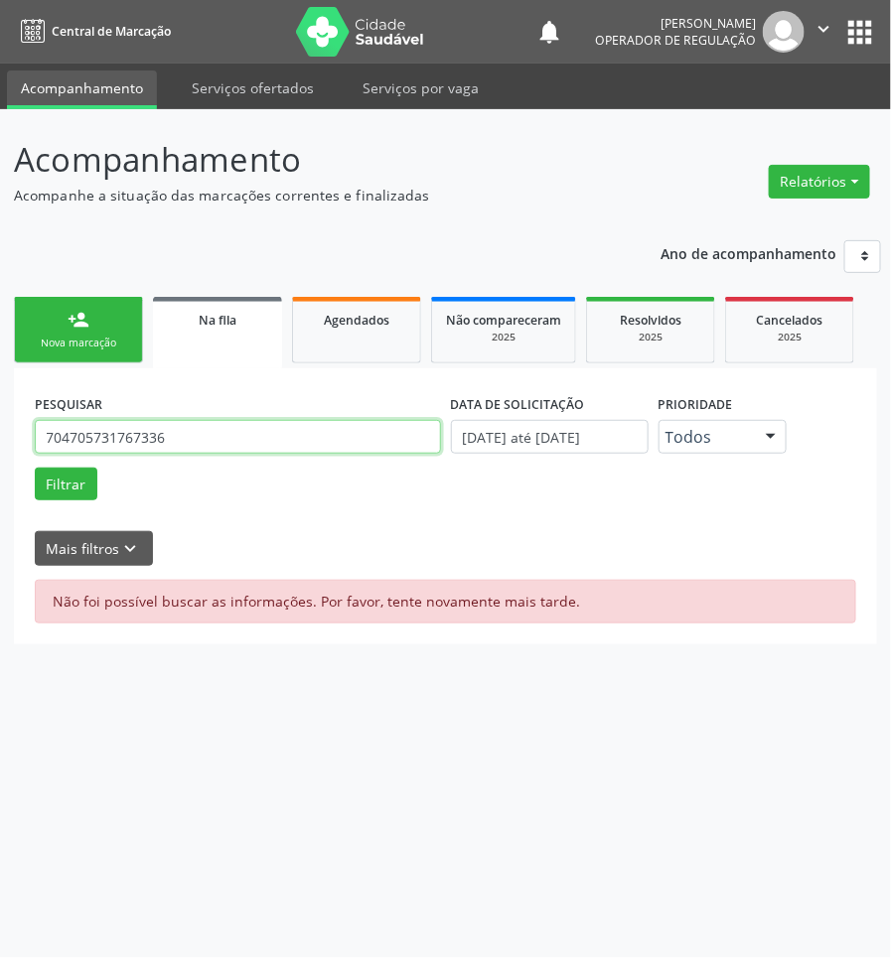
click at [211, 439] on input "704705731767336" at bounding box center [238, 437] width 406 height 34
click at [35, 468] on button "Filtrar" at bounding box center [66, 485] width 63 height 34
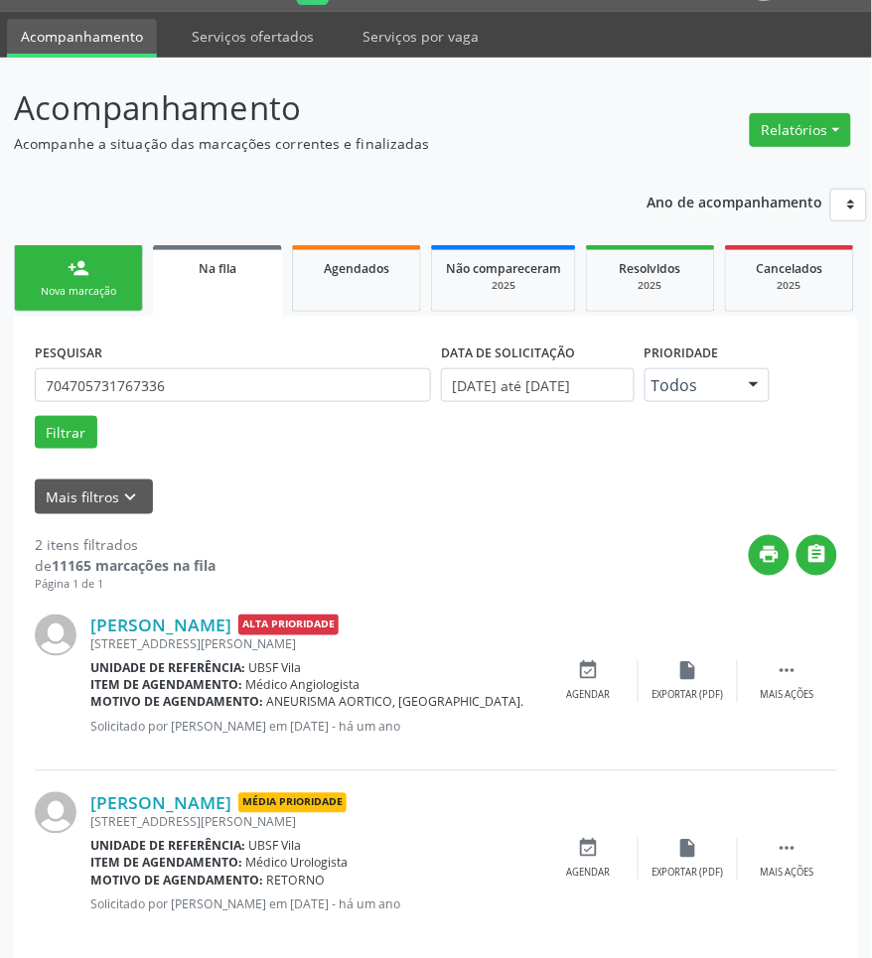
scroll to position [76, 0]
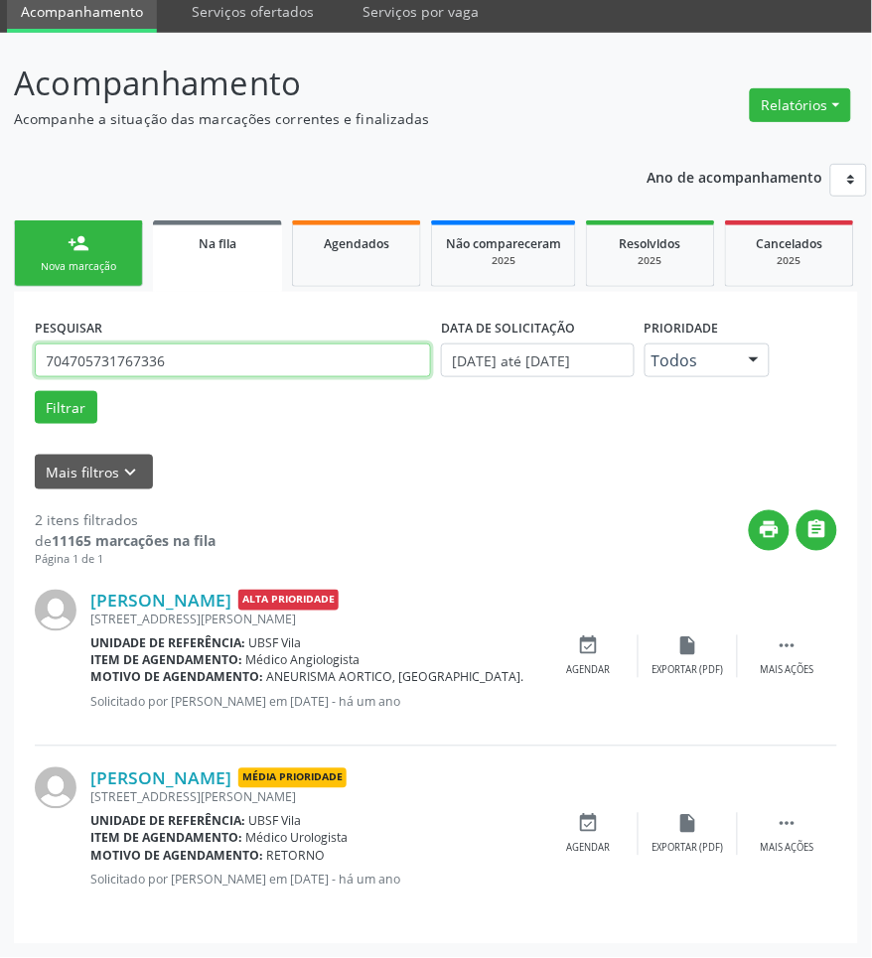
click at [235, 373] on input "704705731767336" at bounding box center [233, 361] width 396 height 34
click at [230, 374] on input "704705731767336" at bounding box center [233, 361] width 396 height 34
click at [35, 391] on button "Filtrar" at bounding box center [66, 408] width 63 height 34
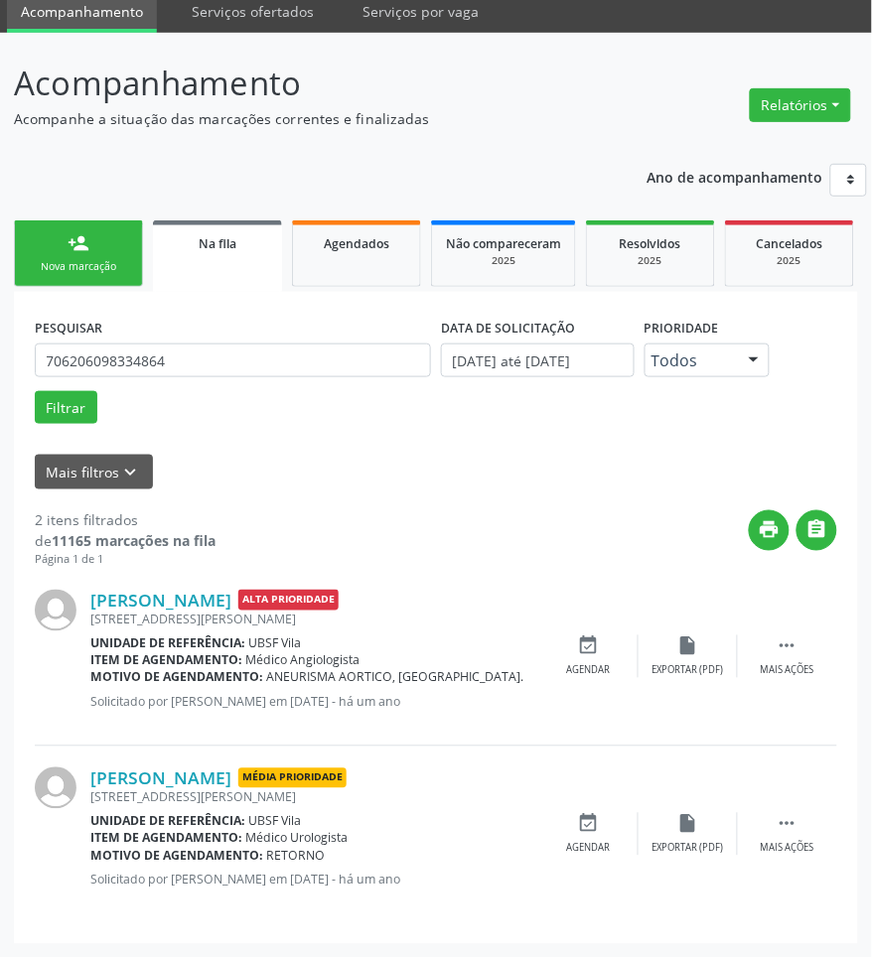
scroll to position [0, 0]
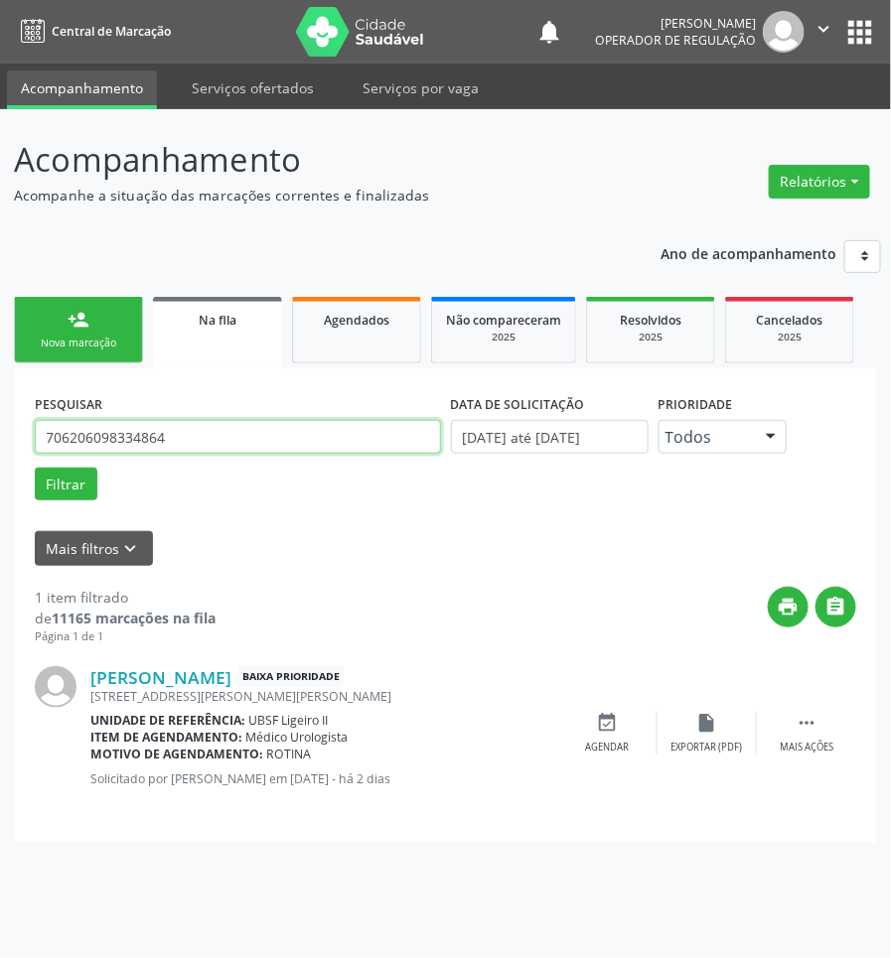
click at [187, 440] on input "706206098334864" at bounding box center [238, 437] width 406 height 34
click at [35, 468] on button "Filtrar" at bounding box center [66, 485] width 63 height 34
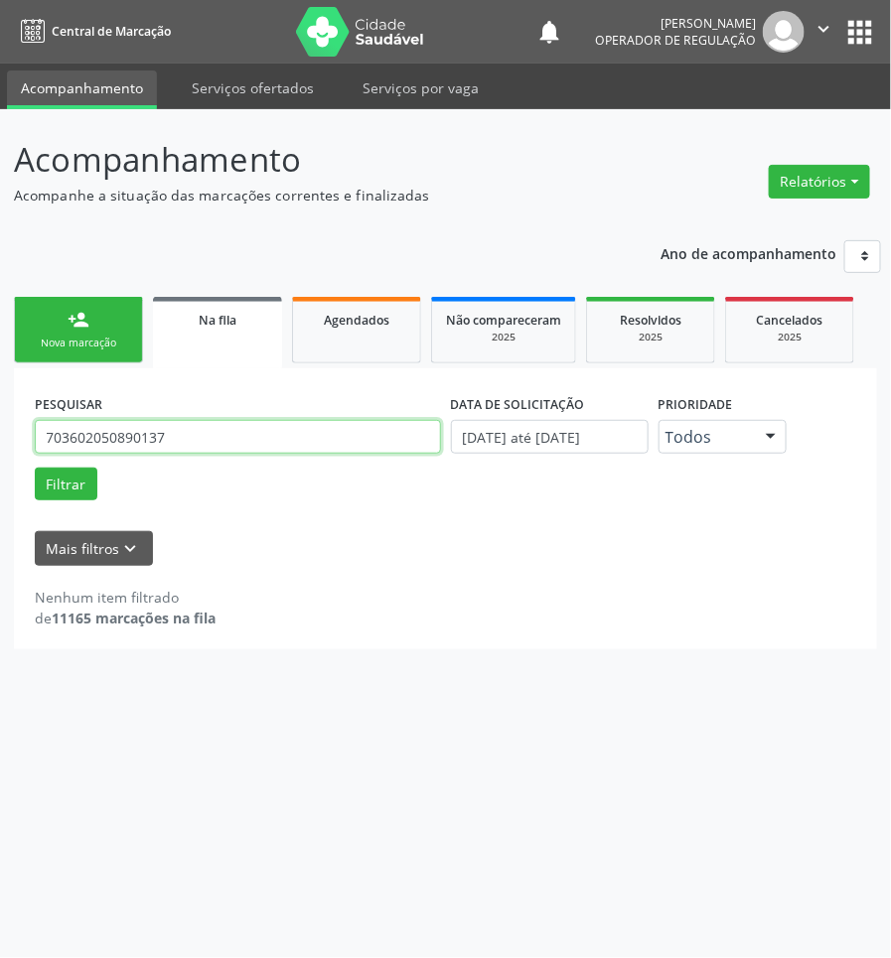
click at [176, 445] on input "703602050890137" at bounding box center [238, 437] width 406 height 34
type input "703401238962918"
click at [35, 468] on button "Filtrar" at bounding box center [66, 485] width 63 height 34
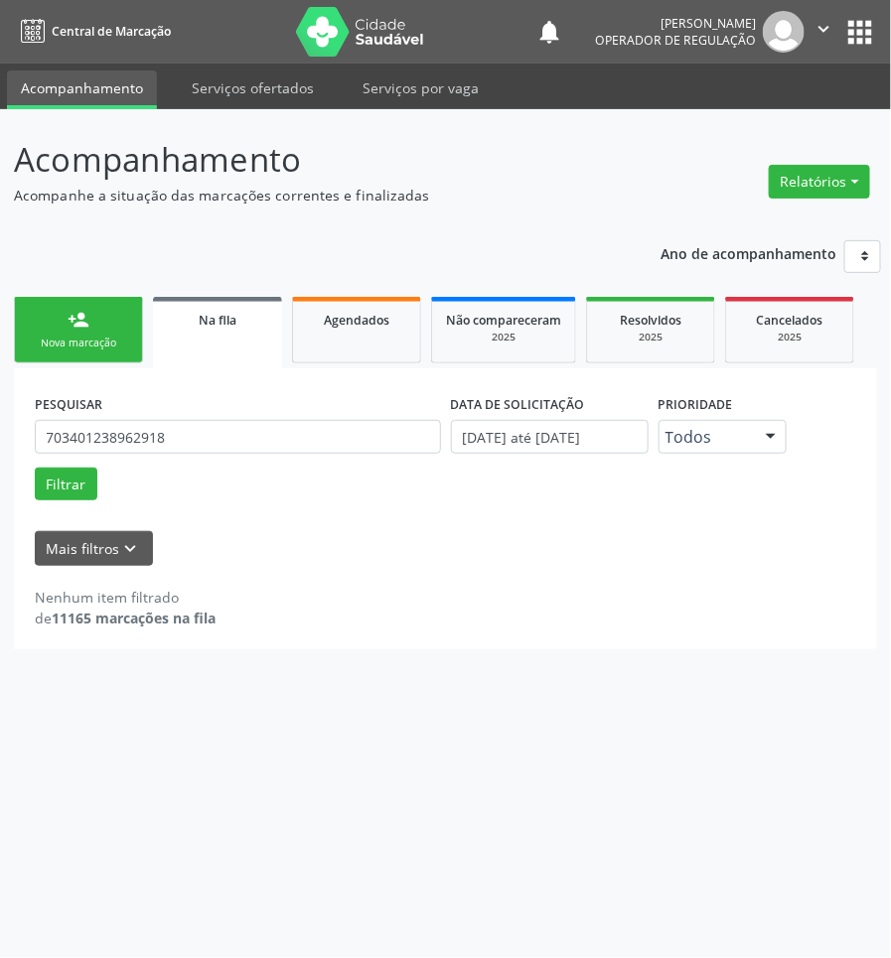
click at [51, 329] on link "person_add Nova marcação" at bounding box center [78, 330] width 129 height 67
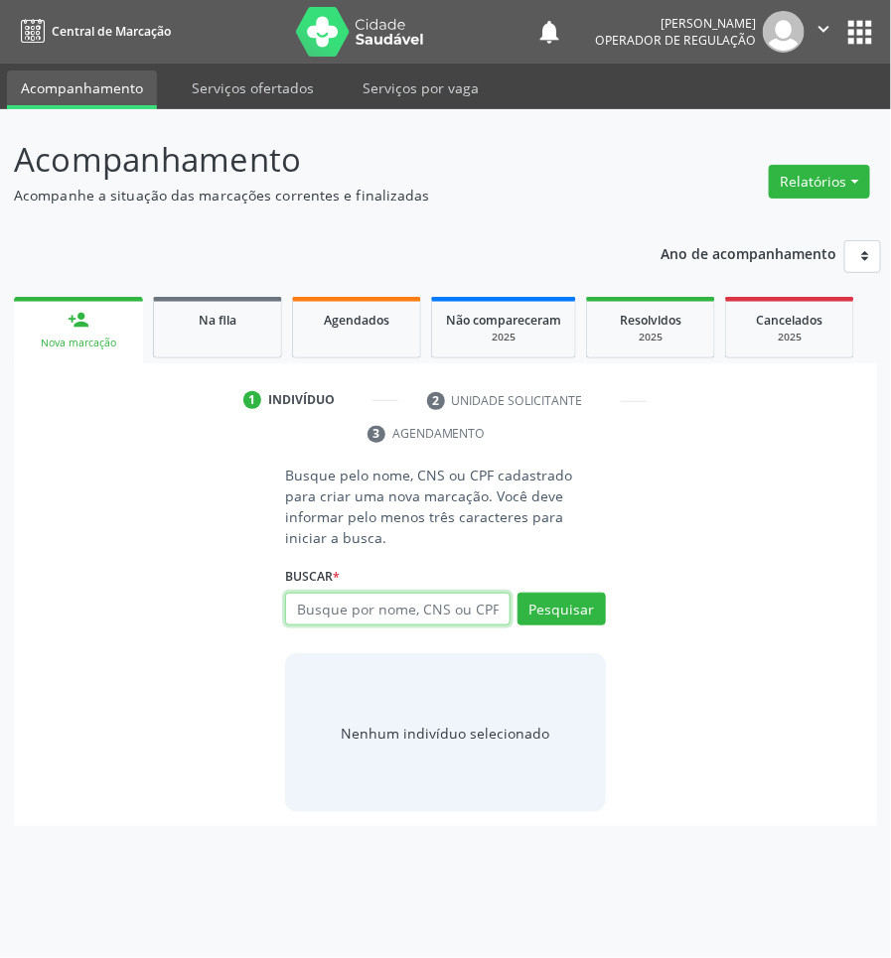
click at [458, 593] on input "text" at bounding box center [397, 610] width 224 height 34
type input "703401238962918"
click at [292, 600] on input "703401238962918" at bounding box center [292, 620] width 0 height 40
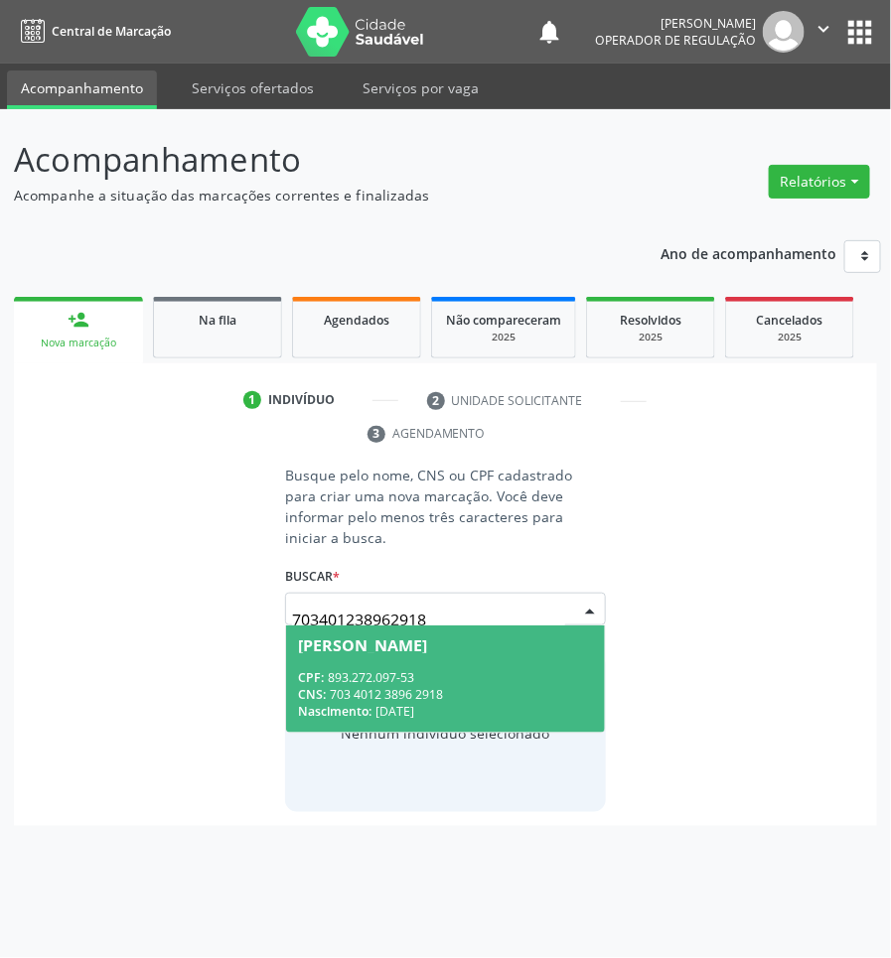
click at [425, 636] on span "[PERSON_NAME] CPF: 893.272.097-53 CNS: 703 4012 3896 2918 Nascimento: [DATE]" at bounding box center [445, 679] width 318 height 106
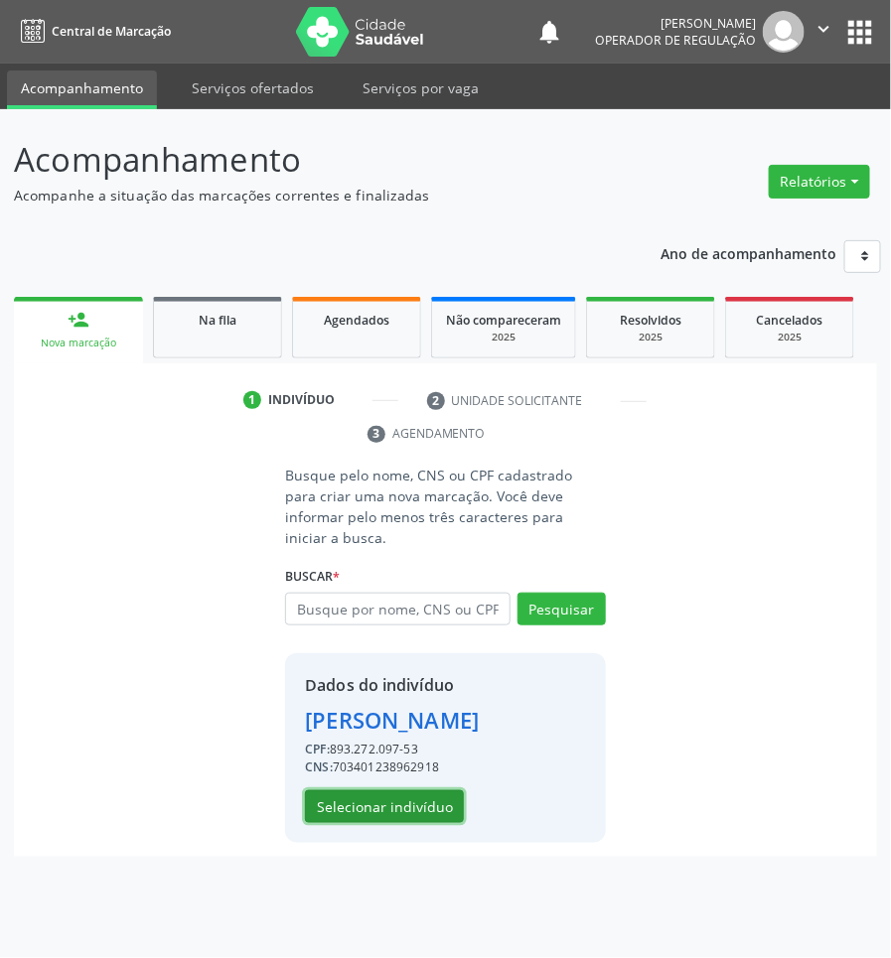
click at [380, 790] on button "Selecionar indivíduo" at bounding box center [384, 807] width 159 height 34
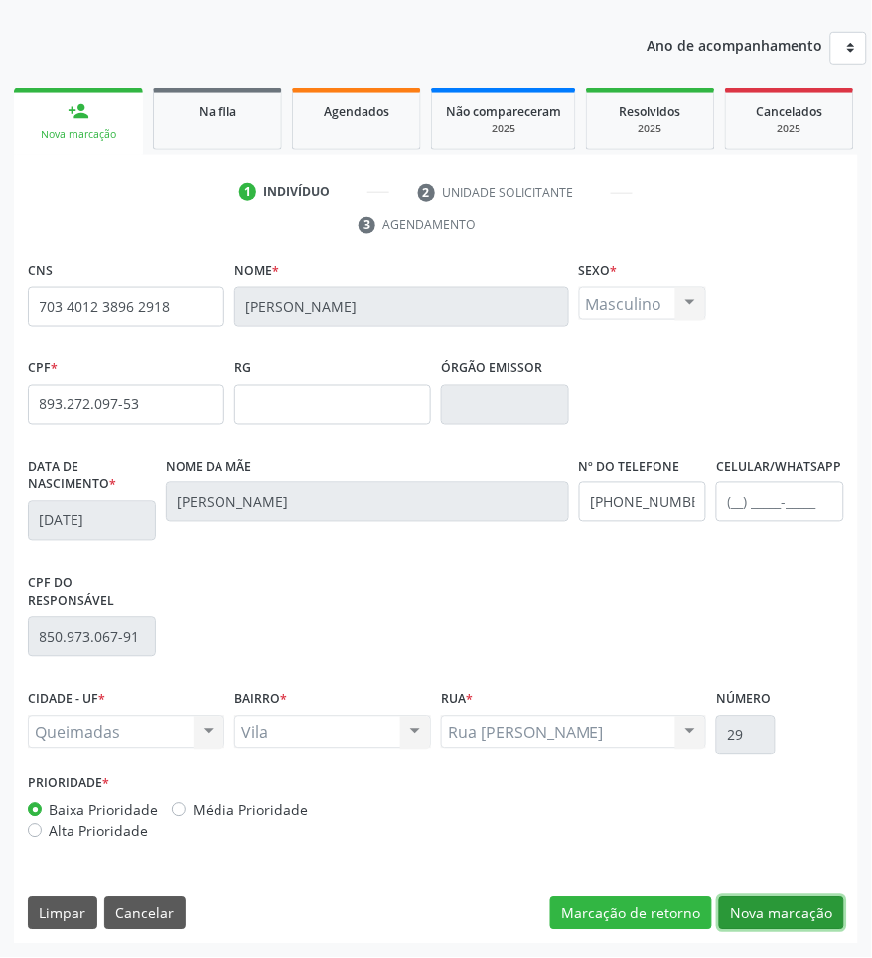
click at [758, 912] on button "Nova marcação" at bounding box center [781, 915] width 125 height 34
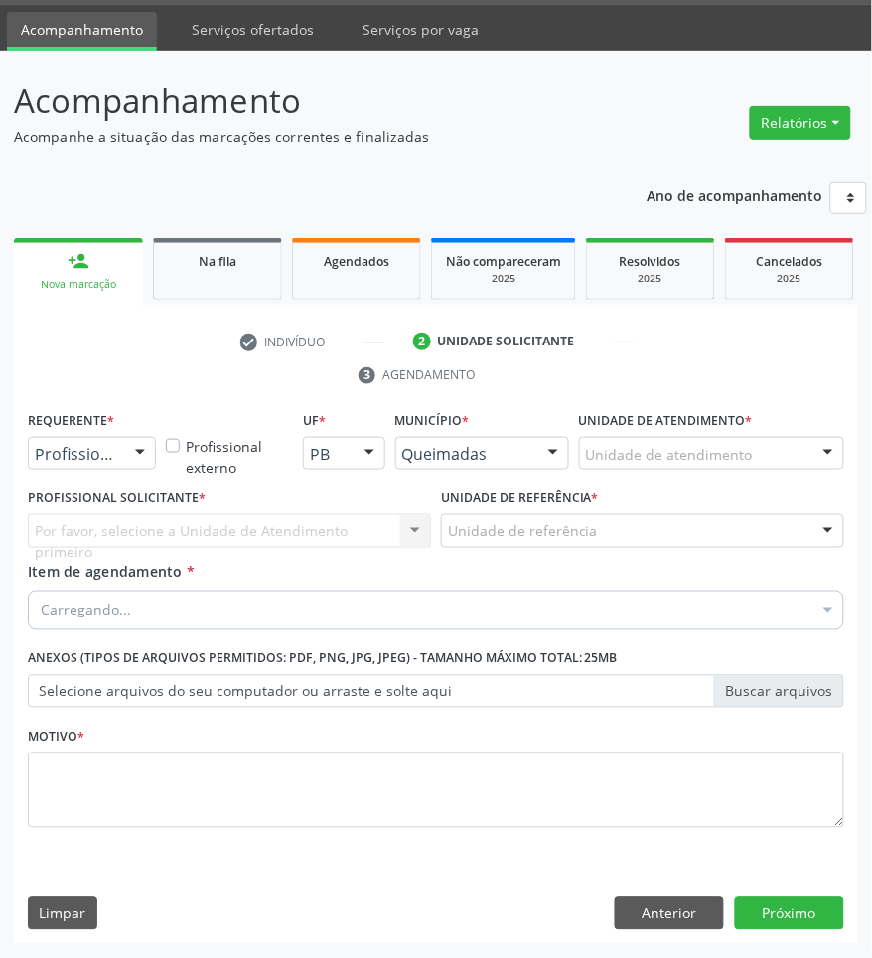
scroll to position [60, 0]
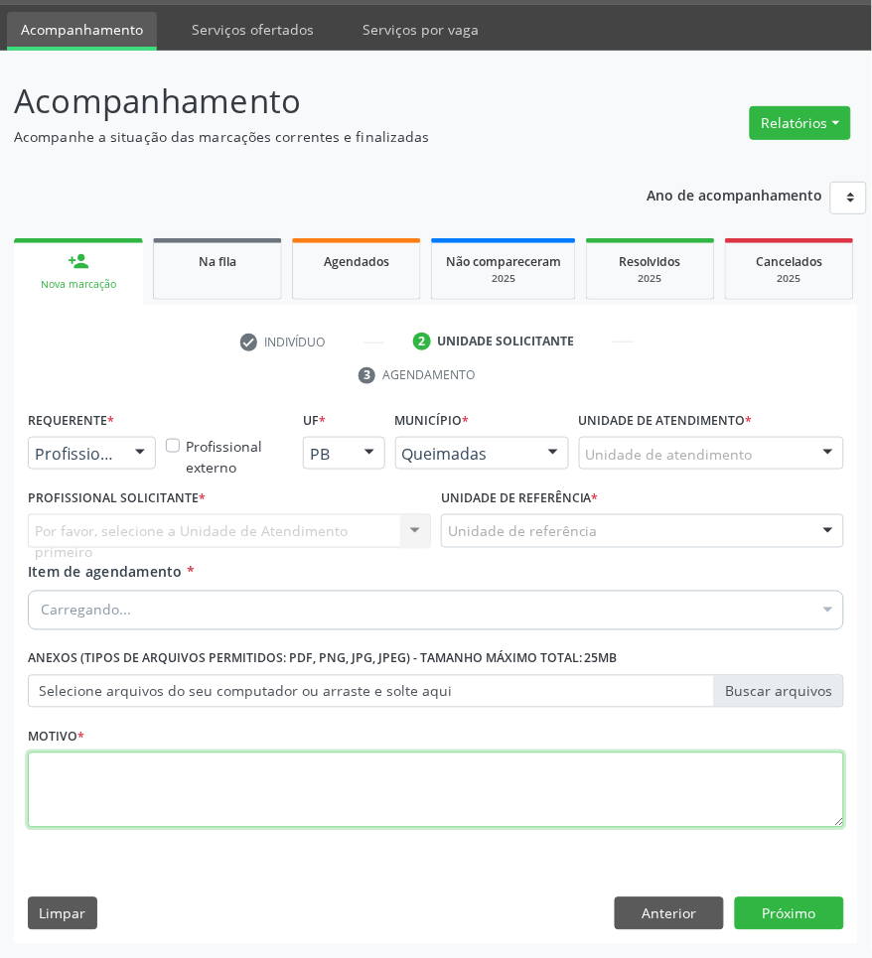
click at [692, 799] on textarea at bounding box center [436, 790] width 816 height 75
paste textarea "RISCO CIRÚRGICO (09/2025)"
type textarea "RISCO CIRÚRGICO (09/2025)"
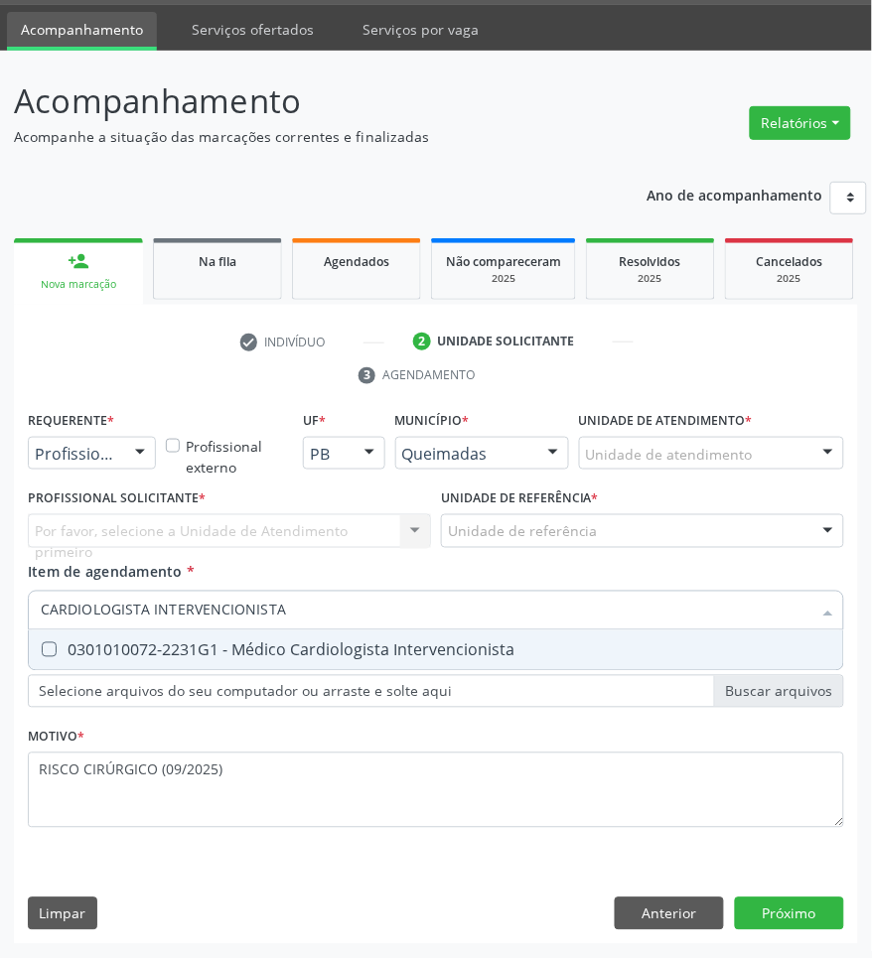
click at [285, 614] on input "CARDIOLOGISTA INTERVENCIONISTA" at bounding box center [426, 611] width 771 height 40
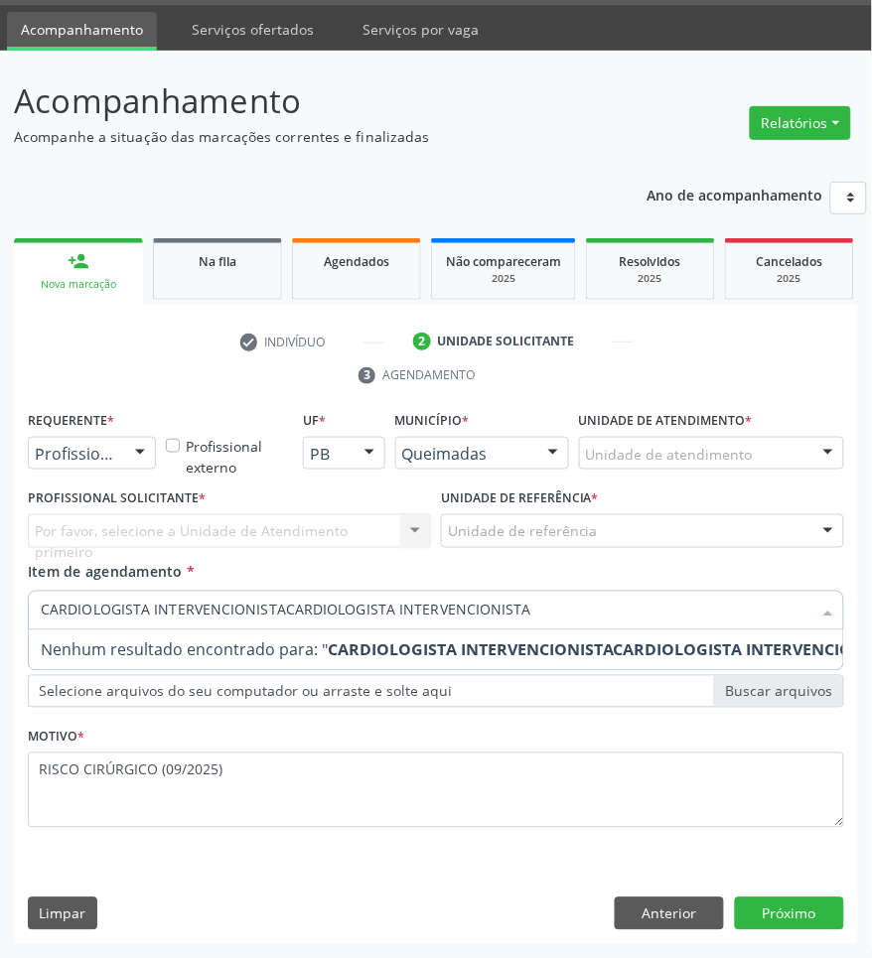
type input "CARDIOLOGISTA INTERVENCIONISTA"
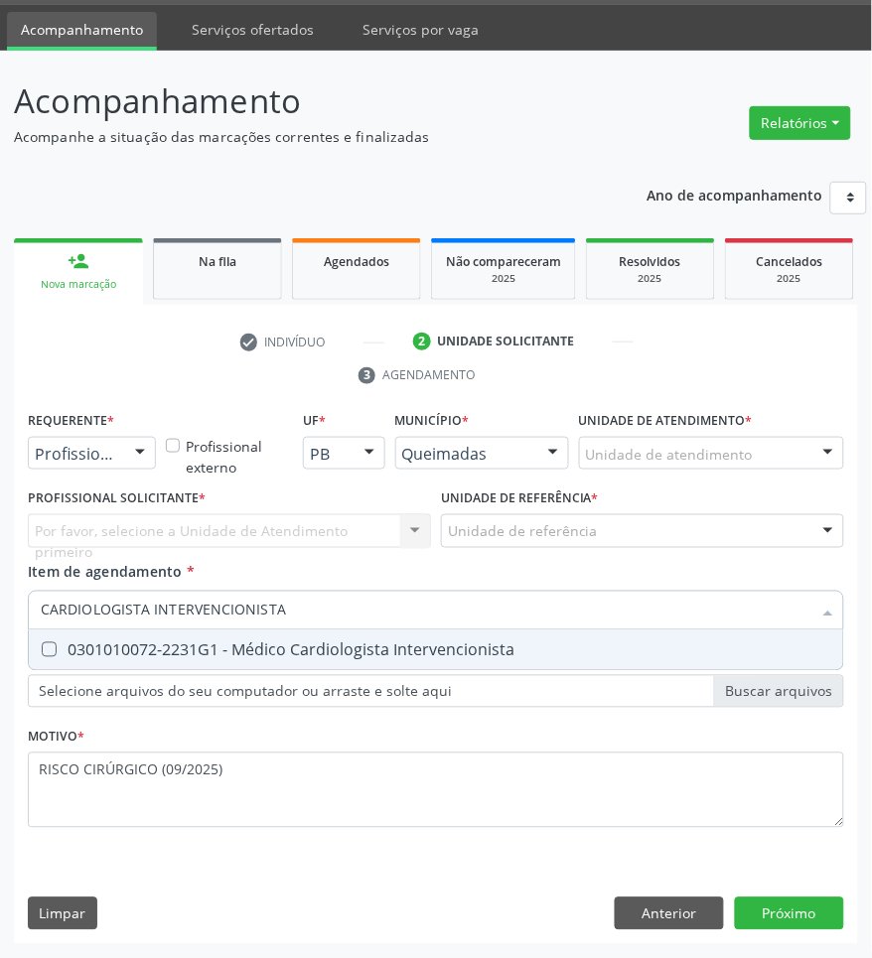
click at [293, 655] on div "0301010072-2231G1 - Médico Cardiologista Intervencionista" at bounding box center [436, 650] width 790 height 16
checkbox Intervencionista "true"
drag, startPoint x: 115, startPoint y: 459, endPoint x: 96, endPoint y: 531, distance: 74.9
click at [114, 459] on div "Profissional de Saúde" at bounding box center [92, 454] width 128 height 34
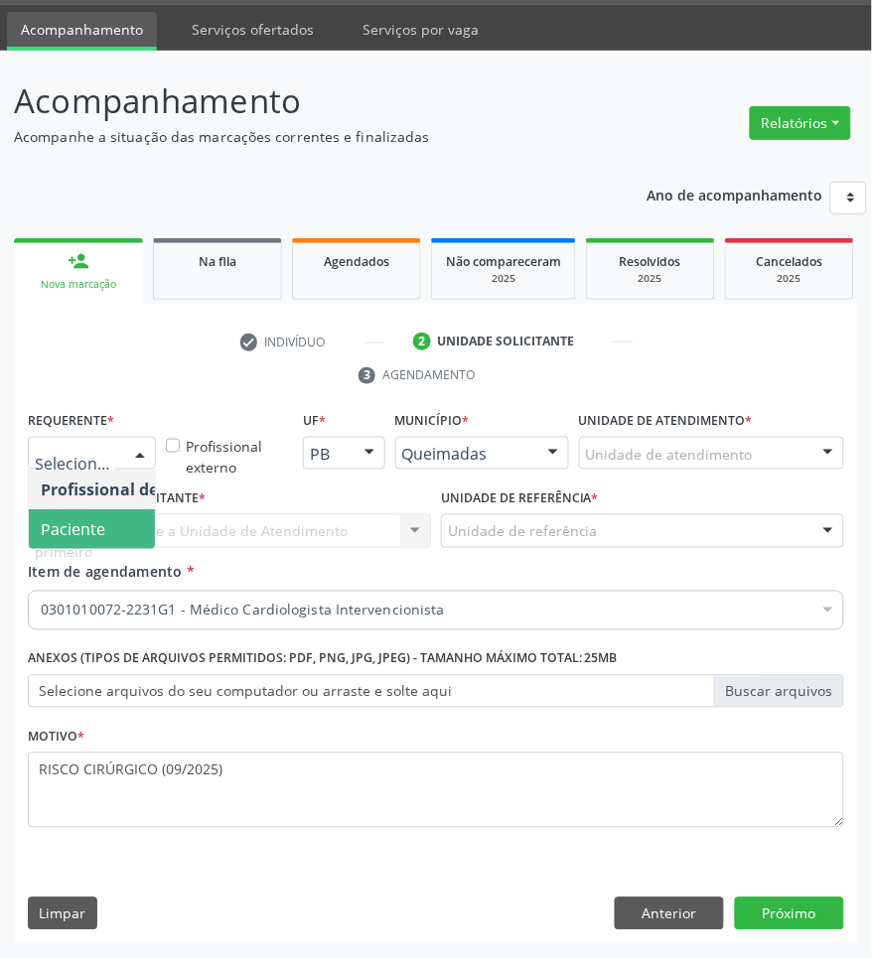
click at [106, 521] on span "Paciente" at bounding box center [126, 529] width 194 height 40
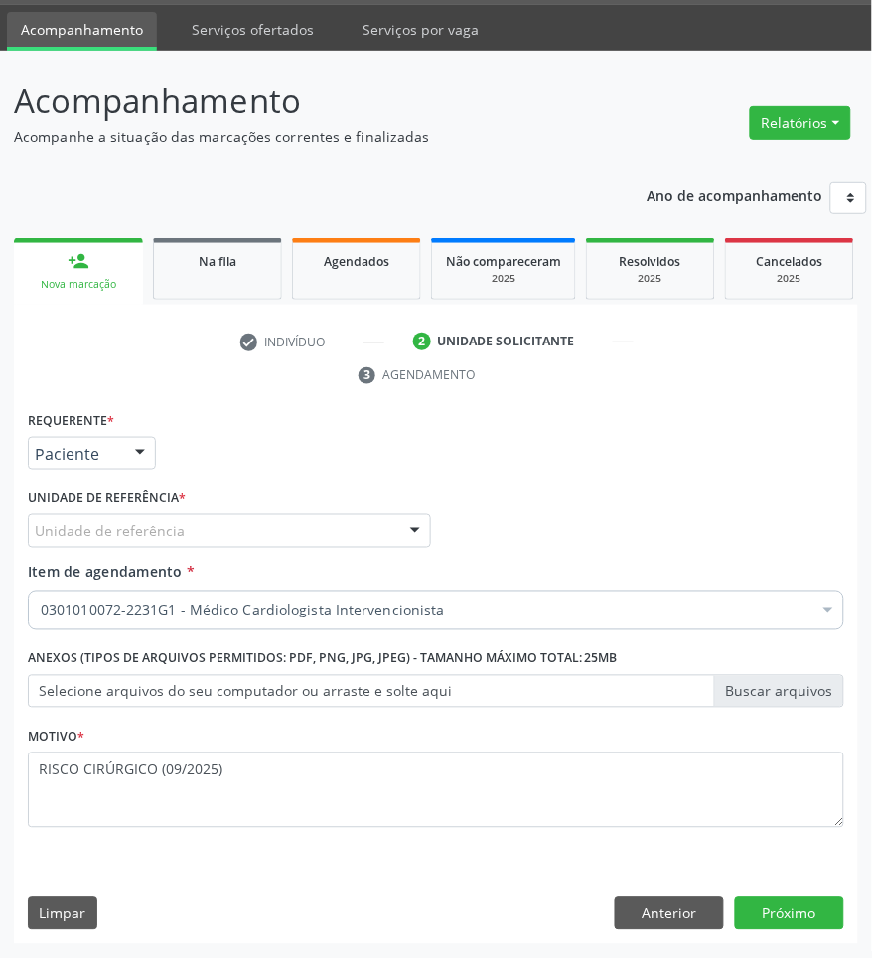
click at [367, 529] on div "Unidade de referência" at bounding box center [229, 531] width 403 height 34
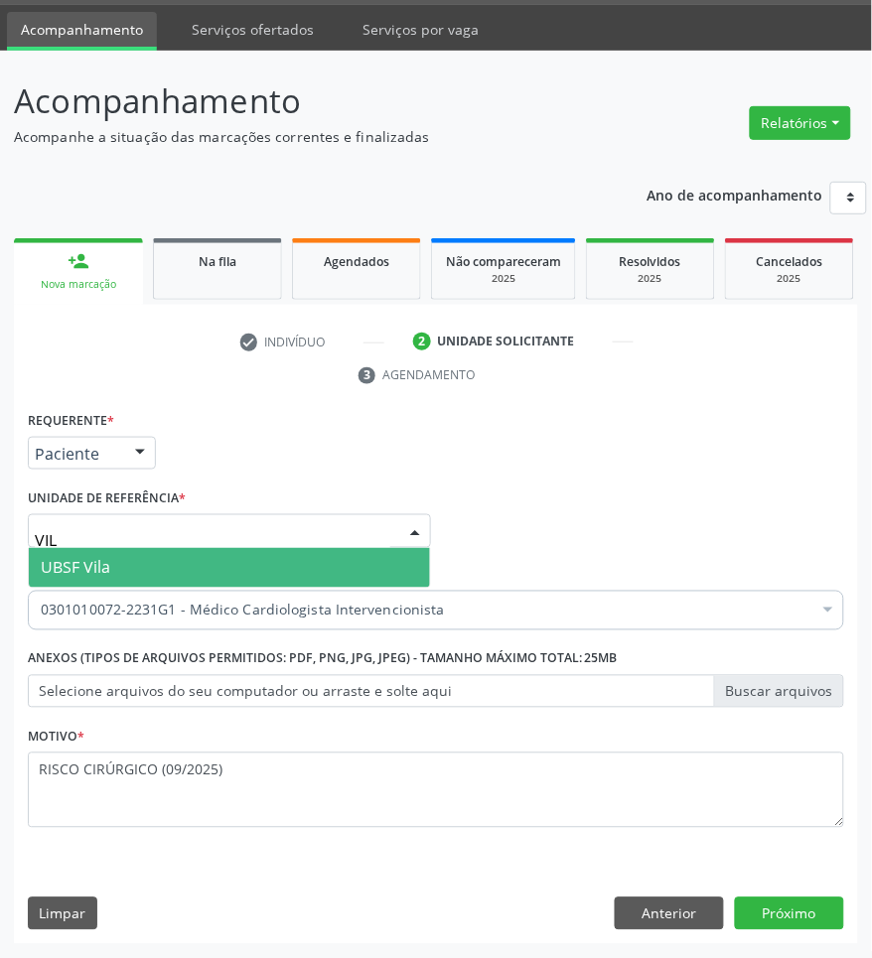
type input "VILA"
click at [351, 564] on span "UBSF Vila" at bounding box center [229, 568] width 401 height 40
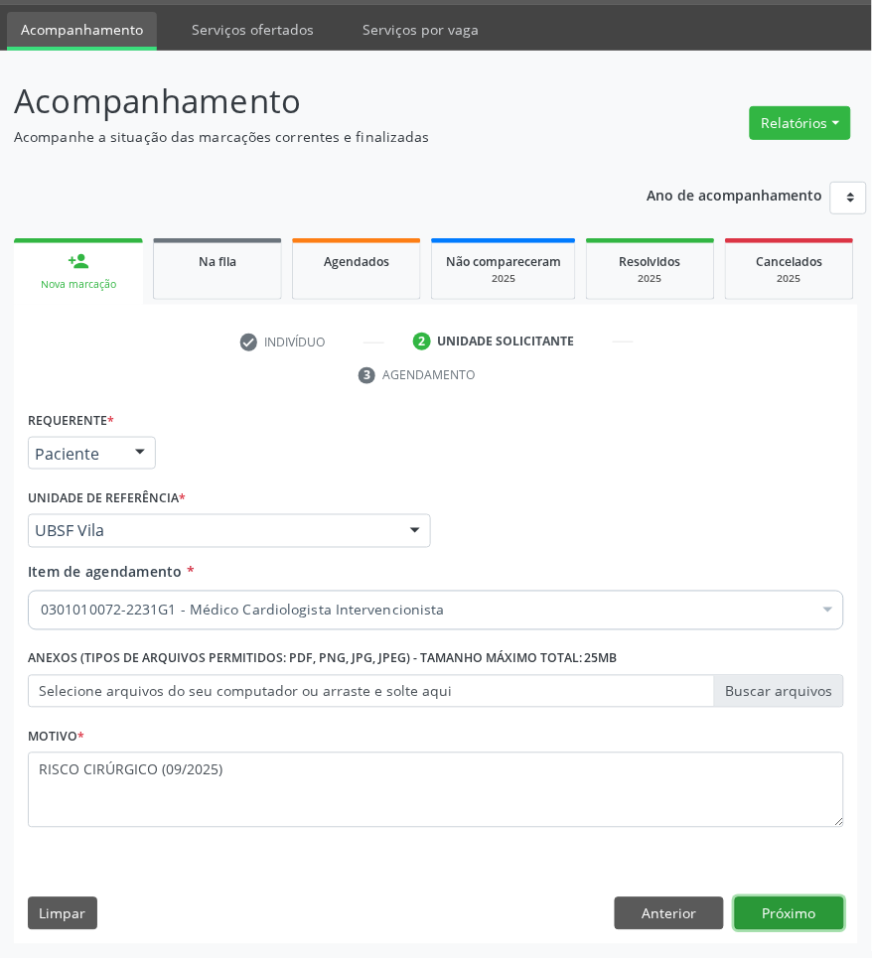
drag, startPoint x: 771, startPoint y: 911, endPoint x: 879, endPoint y: 785, distance: 165.4
click at [772, 911] on button "Próximo" at bounding box center [789, 915] width 109 height 34
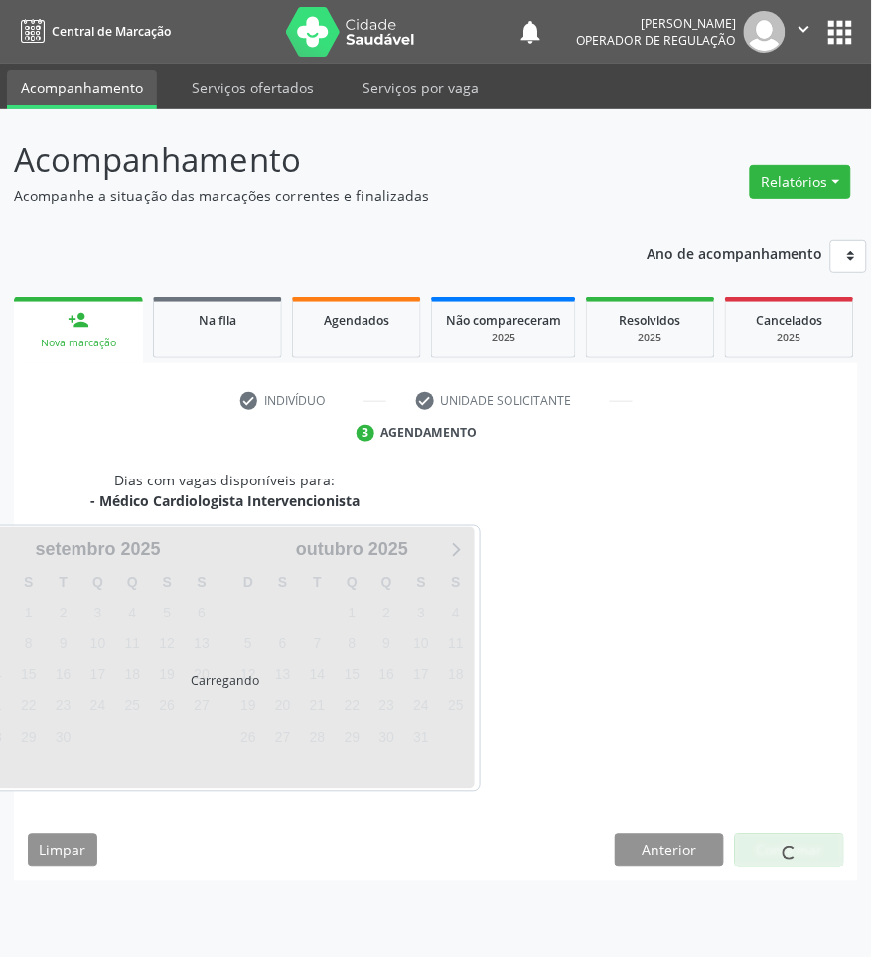
scroll to position [0, 0]
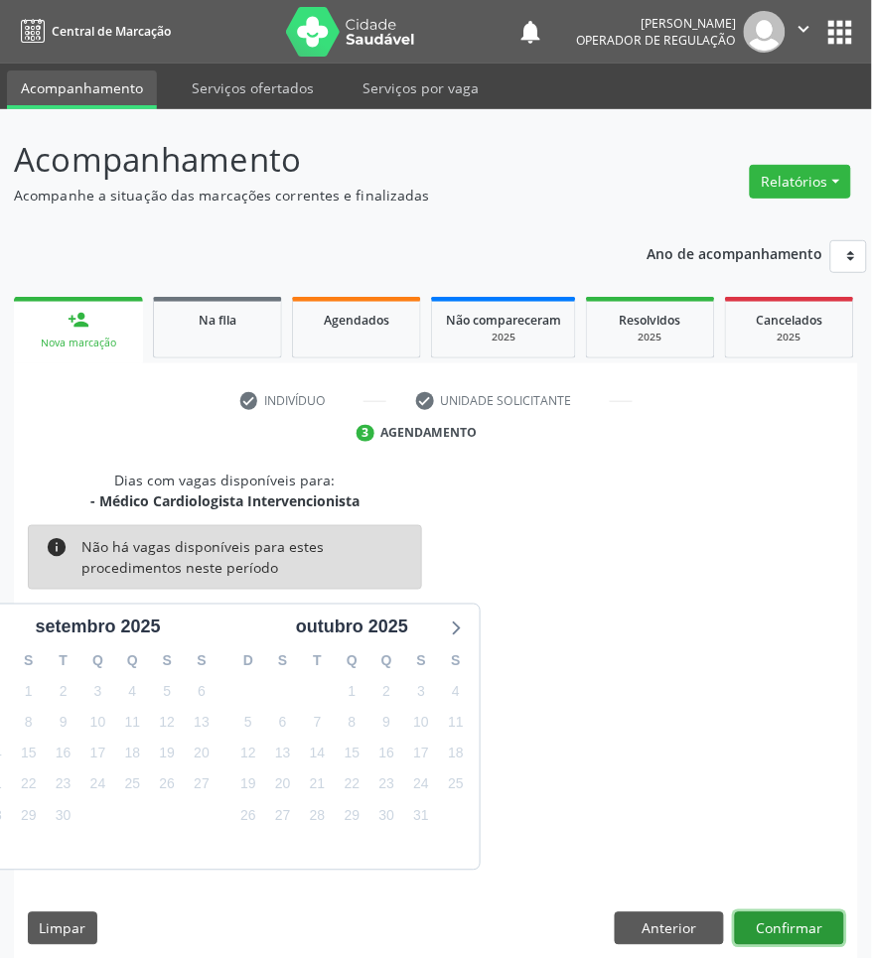
click at [768, 931] on button "Confirmar" at bounding box center [789, 930] width 109 height 34
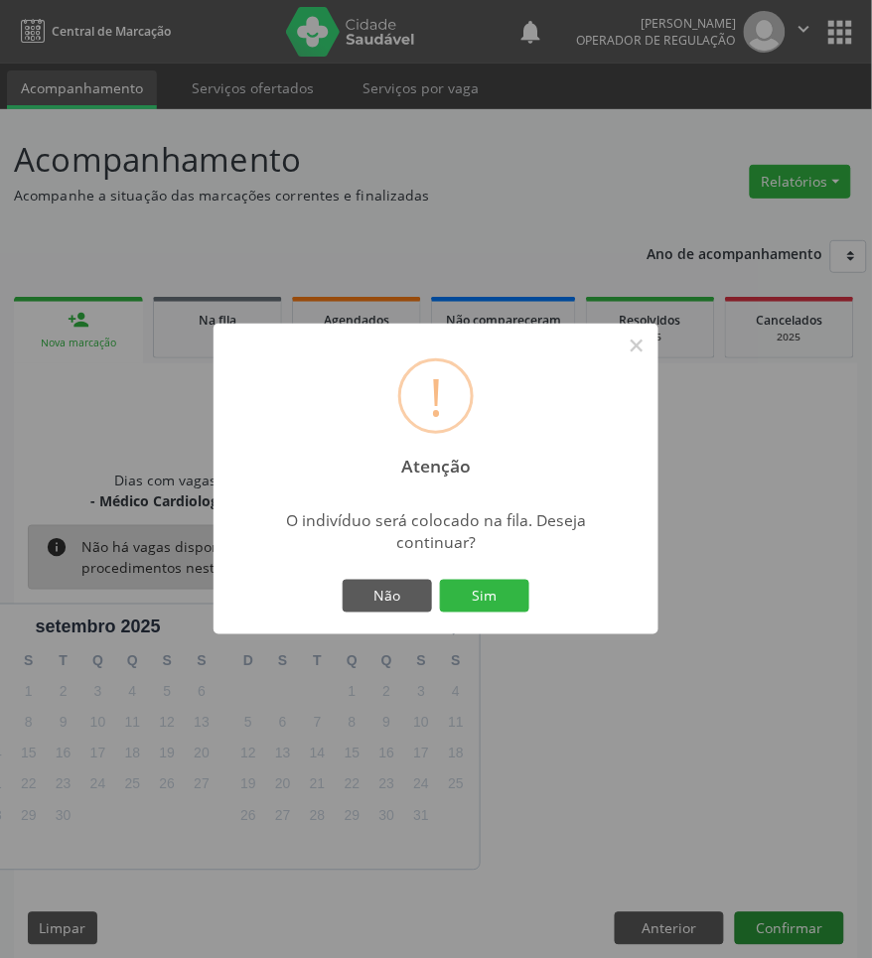
click at [440, 580] on button "Sim" at bounding box center [484, 597] width 89 height 34
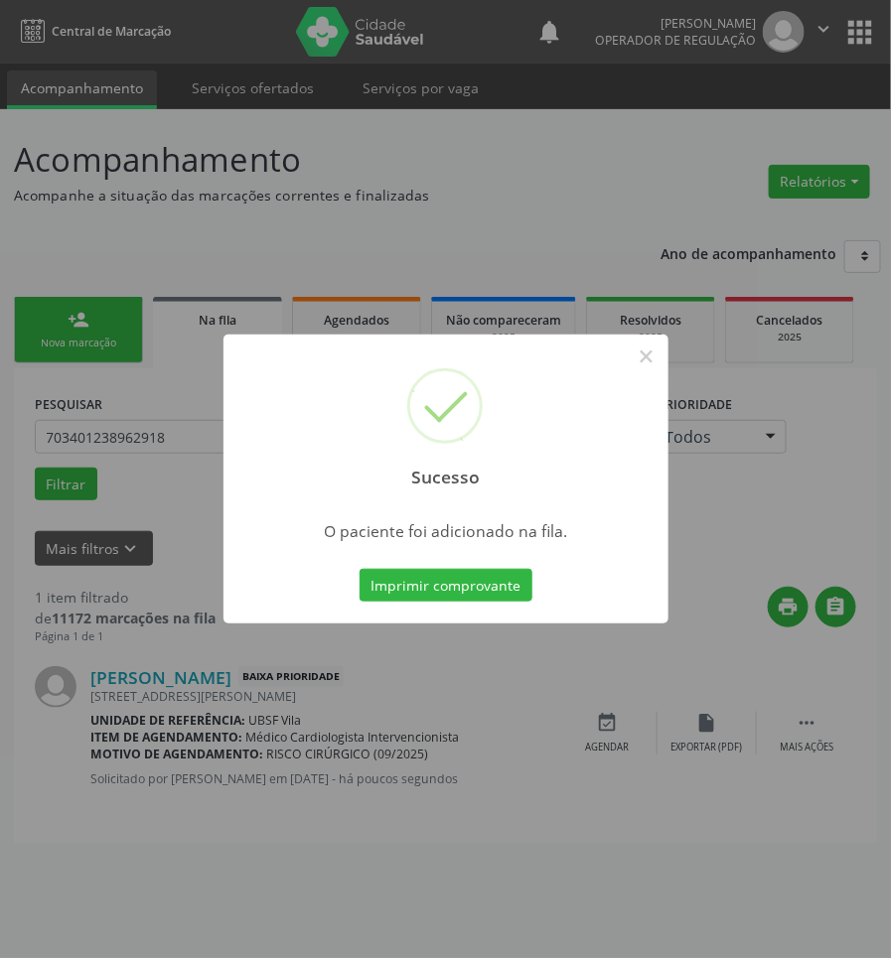
click at [541, 854] on div "Sucesso × O paciente foi adicionado na fila. Imprimir comprovante Cancel" at bounding box center [445, 479] width 891 height 958
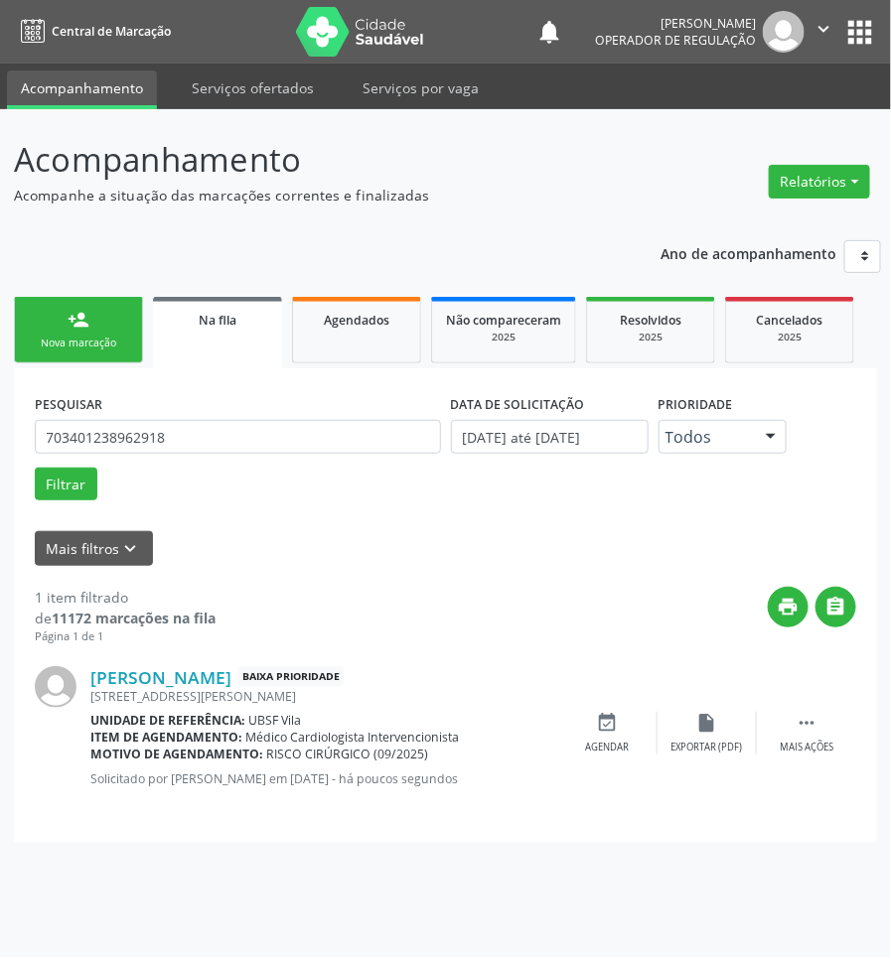
click at [106, 336] on div "Nova marcação" at bounding box center [78, 343] width 99 height 15
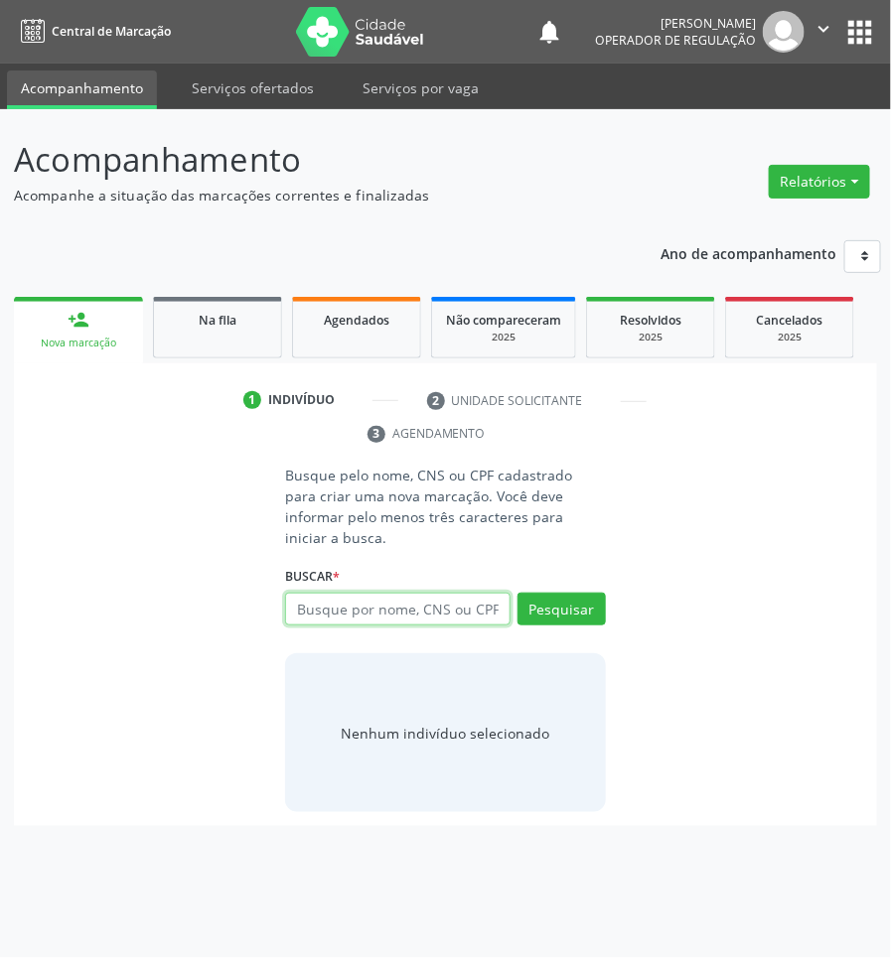
click at [365, 601] on input "text" at bounding box center [397, 610] width 224 height 34
click at [368, 603] on input "text" at bounding box center [397, 610] width 224 height 34
type input "703000803221877"
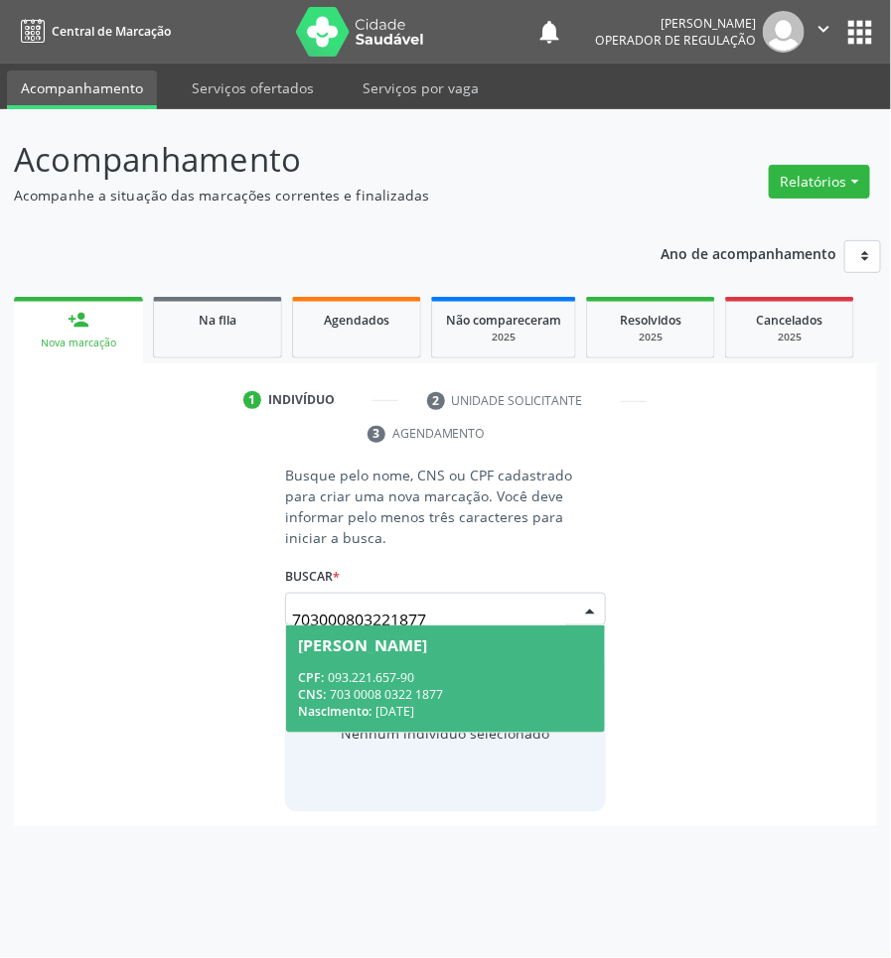
click at [439, 686] on div "CNS: 703 0008 0322 1877" at bounding box center [445, 694] width 294 height 17
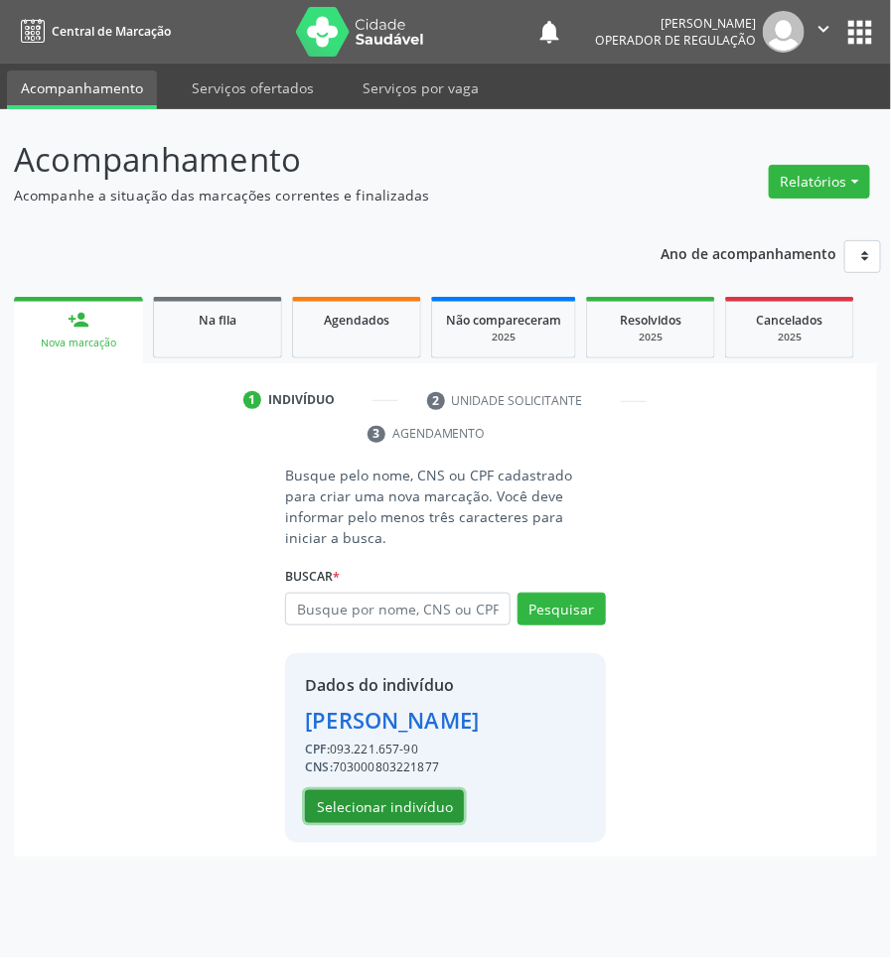
click at [363, 792] on button "Selecionar indivíduo" at bounding box center [384, 807] width 159 height 34
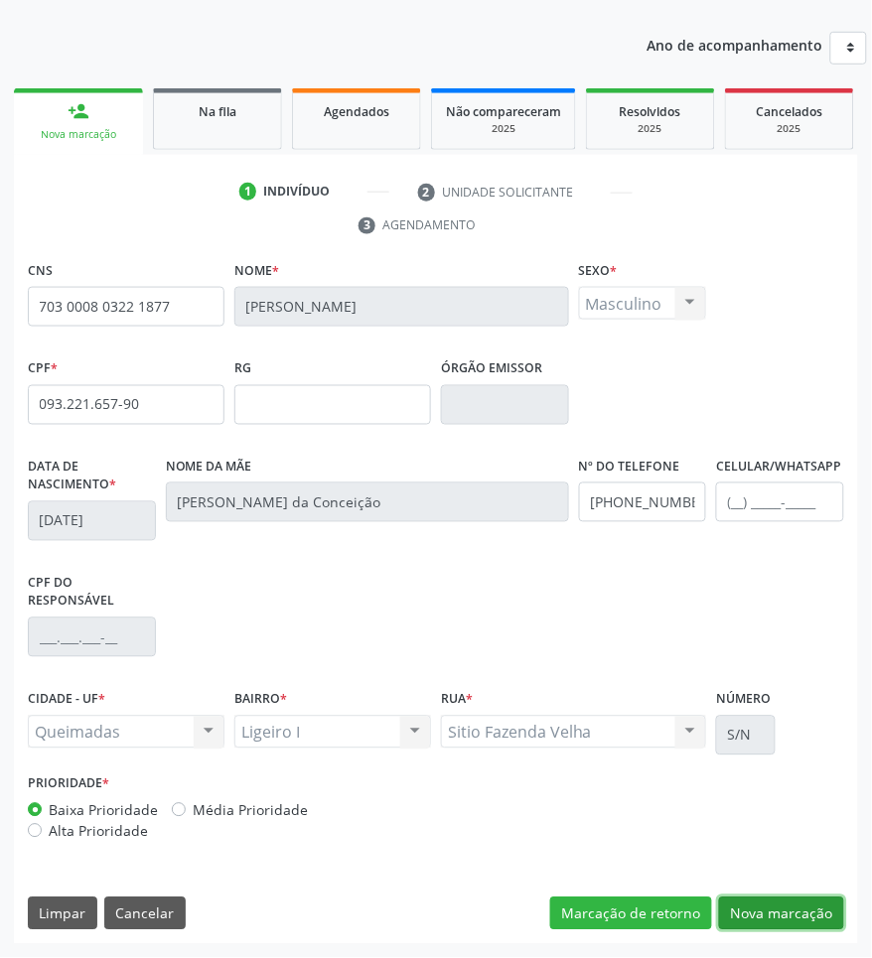
drag, startPoint x: 767, startPoint y: 914, endPoint x: 757, endPoint y: 914, distance: 10.0
click at [767, 914] on button "Nova marcação" at bounding box center [781, 915] width 125 height 34
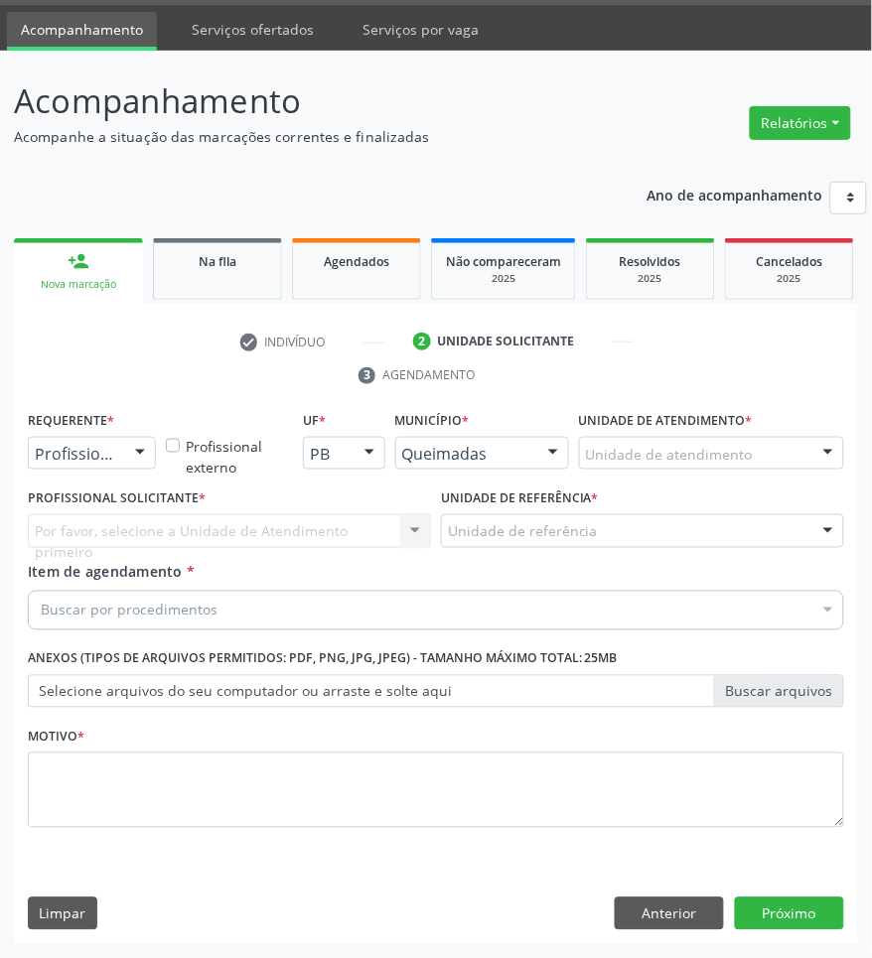
scroll to position [60, 0]
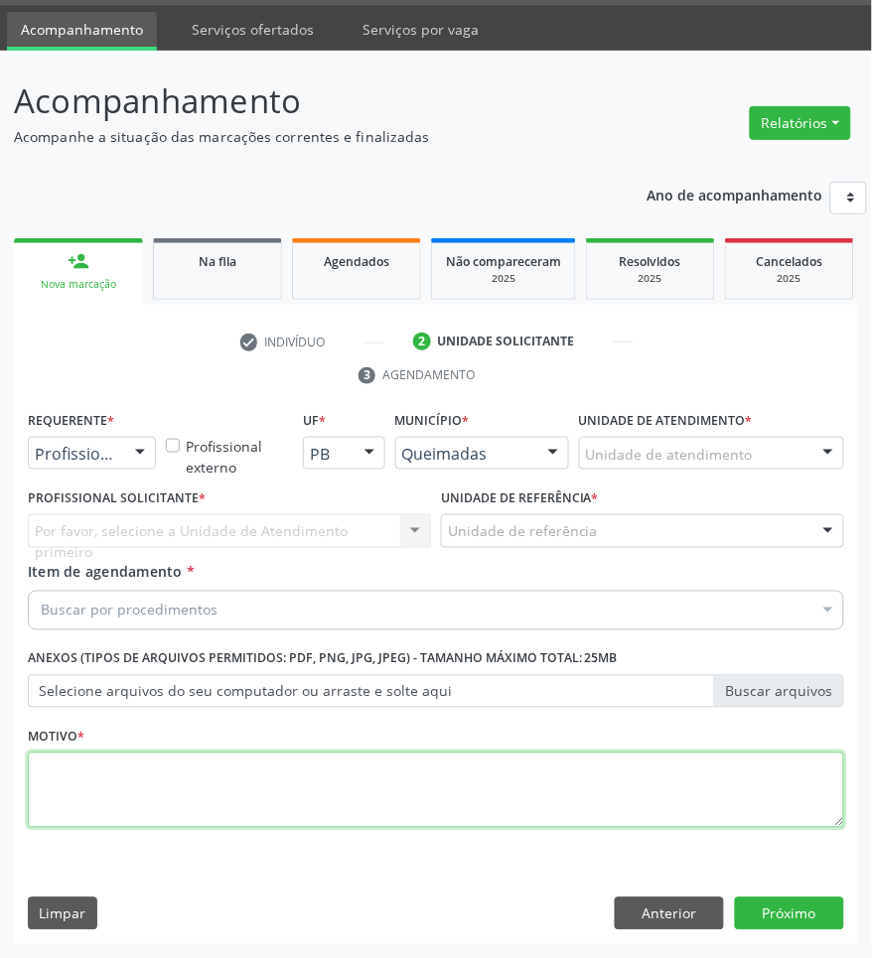
click at [192, 815] on textarea at bounding box center [436, 790] width 816 height 75
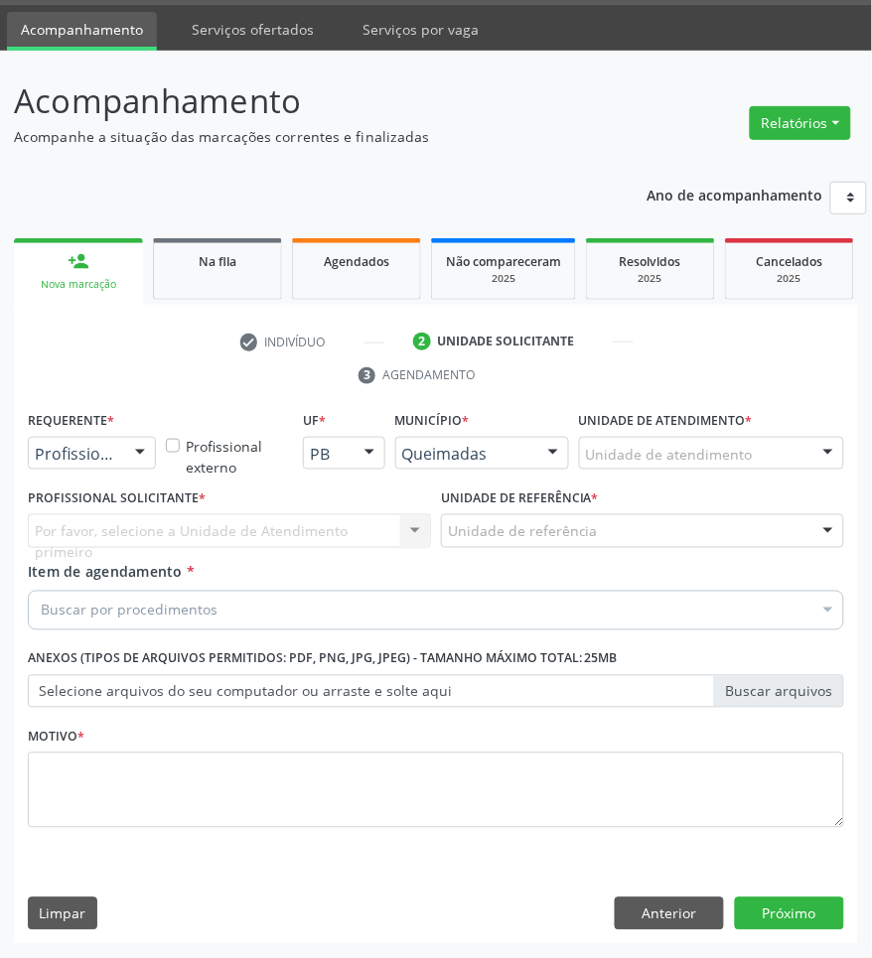
click at [536, 593] on div "Buscar por procedimentos" at bounding box center [436, 611] width 816 height 40
paste input "CARDIOLOGISTA INTERVENCIONISTA"
type input "CARDIOLOGISTA INTERVENCIONISTA"
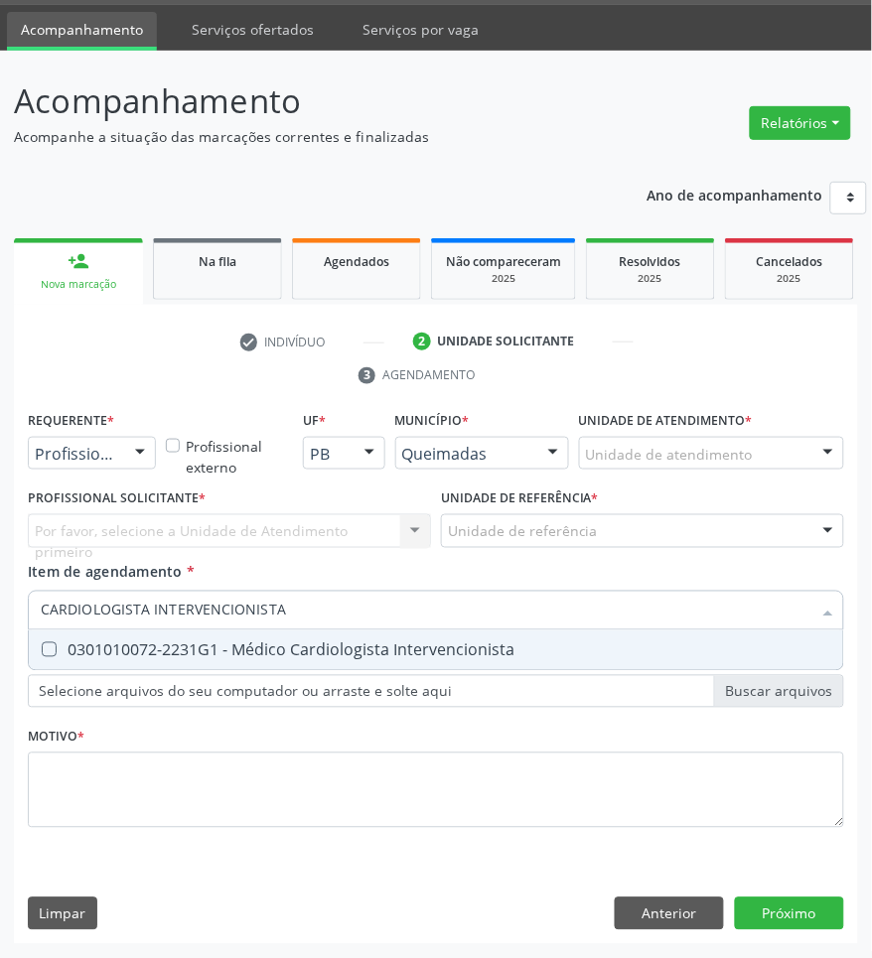
click at [377, 651] on div "0301010072-2231G1 - Médico Cardiologista Intervencionista" at bounding box center [436, 650] width 790 height 16
checkbox Intervencionista "true"
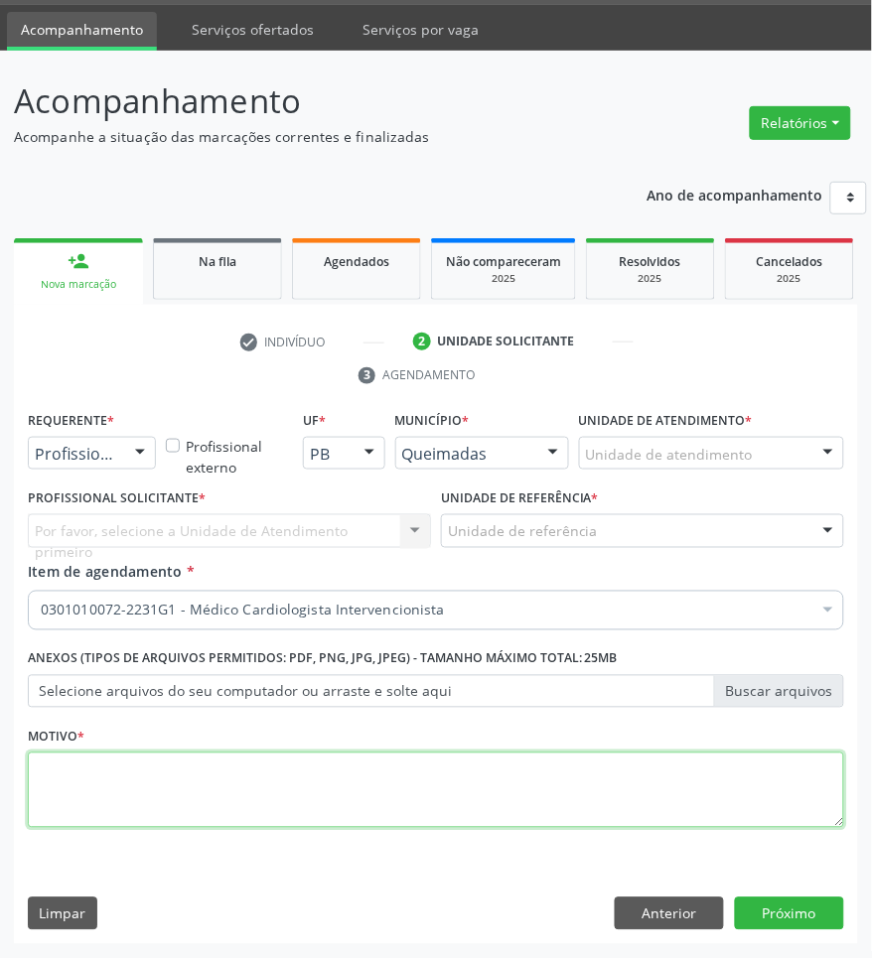
drag, startPoint x: 587, startPoint y: 791, endPoint x: 549, endPoint y: 748, distance: 57.7
click at [587, 791] on textarea at bounding box center [436, 790] width 816 height 75
paste textarea "RISCO CIRÚRGICO (09/2025)"
type textarea "RISCO CIRÚRGICO (09/2025)"
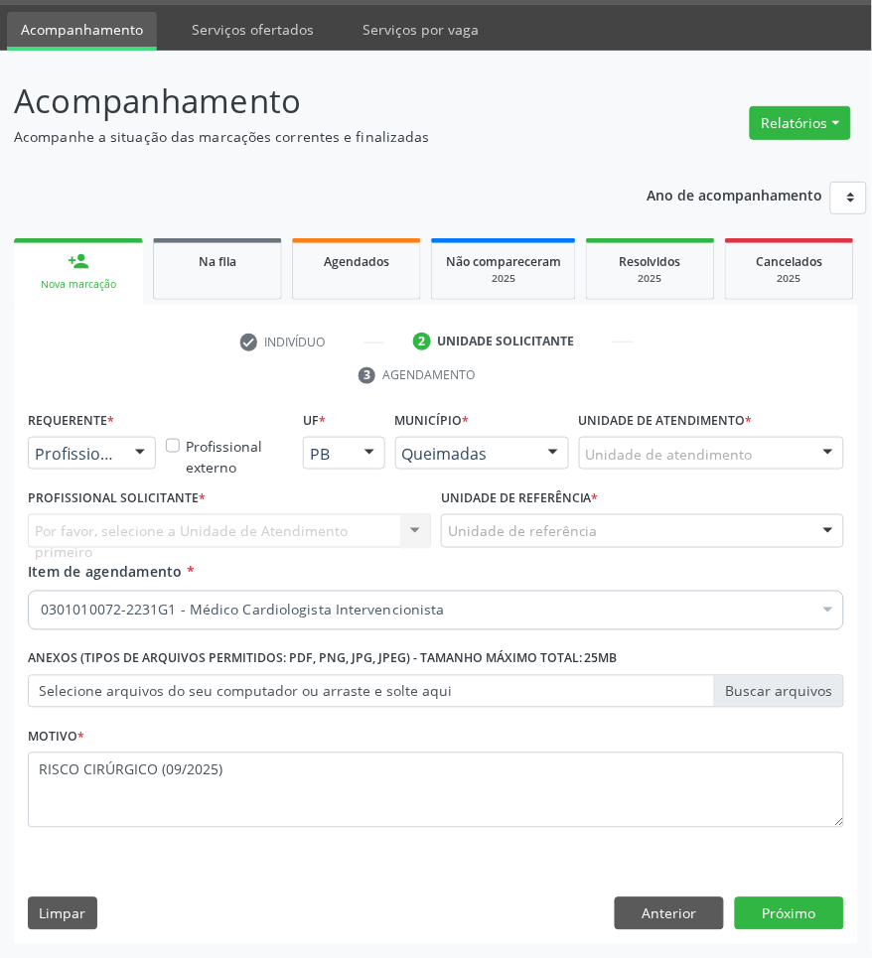
drag, startPoint x: 139, startPoint y: 463, endPoint x: 131, endPoint y: 492, distance: 30.8
click at [137, 464] on div at bounding box center [140, 455] width 30 height 34
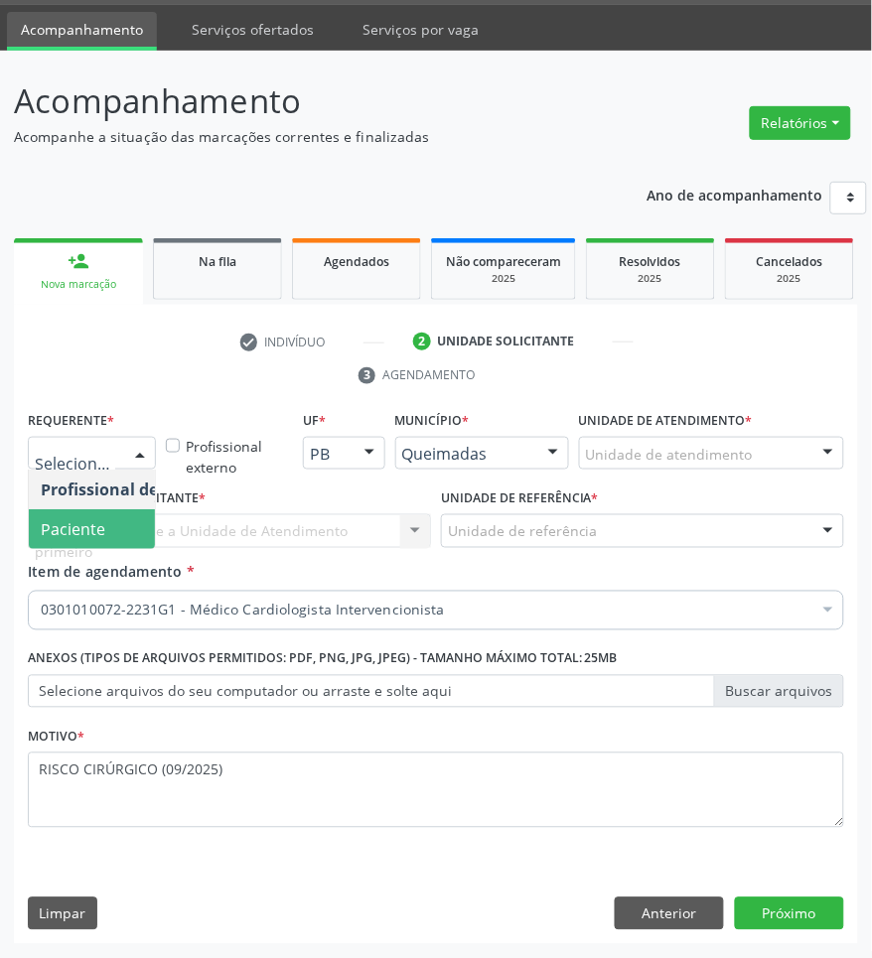
click at [125, 527] on span "Paciente" at bounding box center [126, 529] width 194 height 40
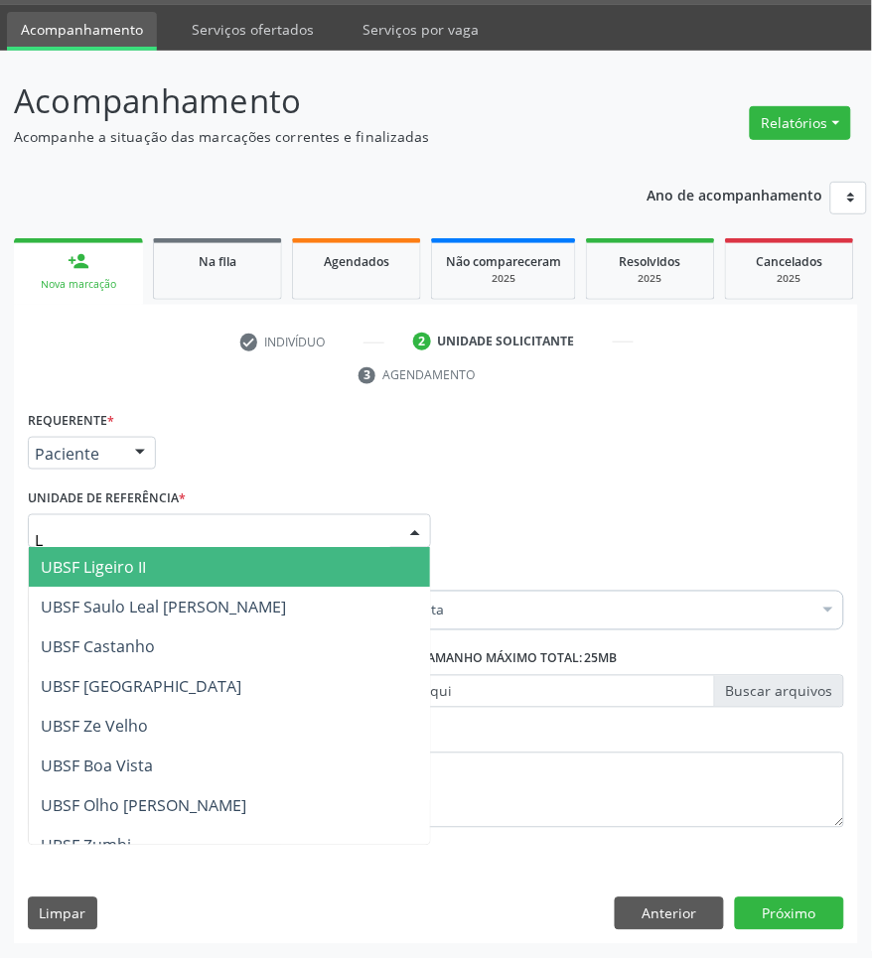
type input "LI"
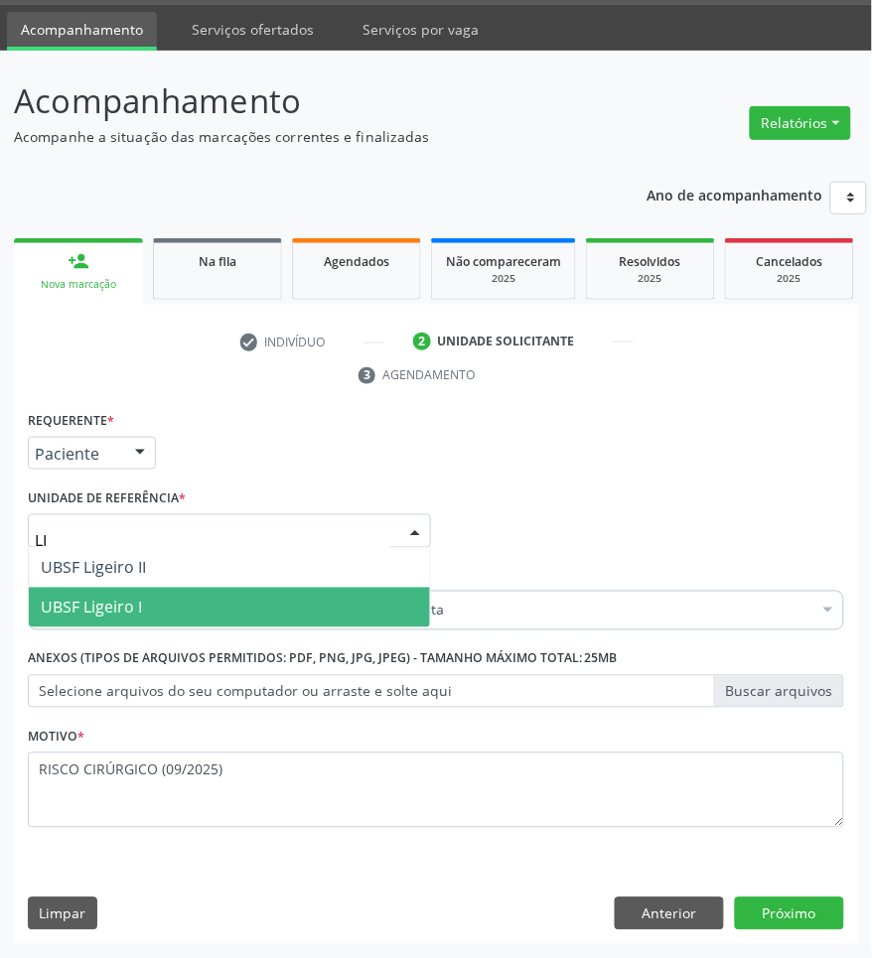
click at [184, 596] on span "UBSF Ligeiro I" at bounding box center [229, 608] width 401 height 40
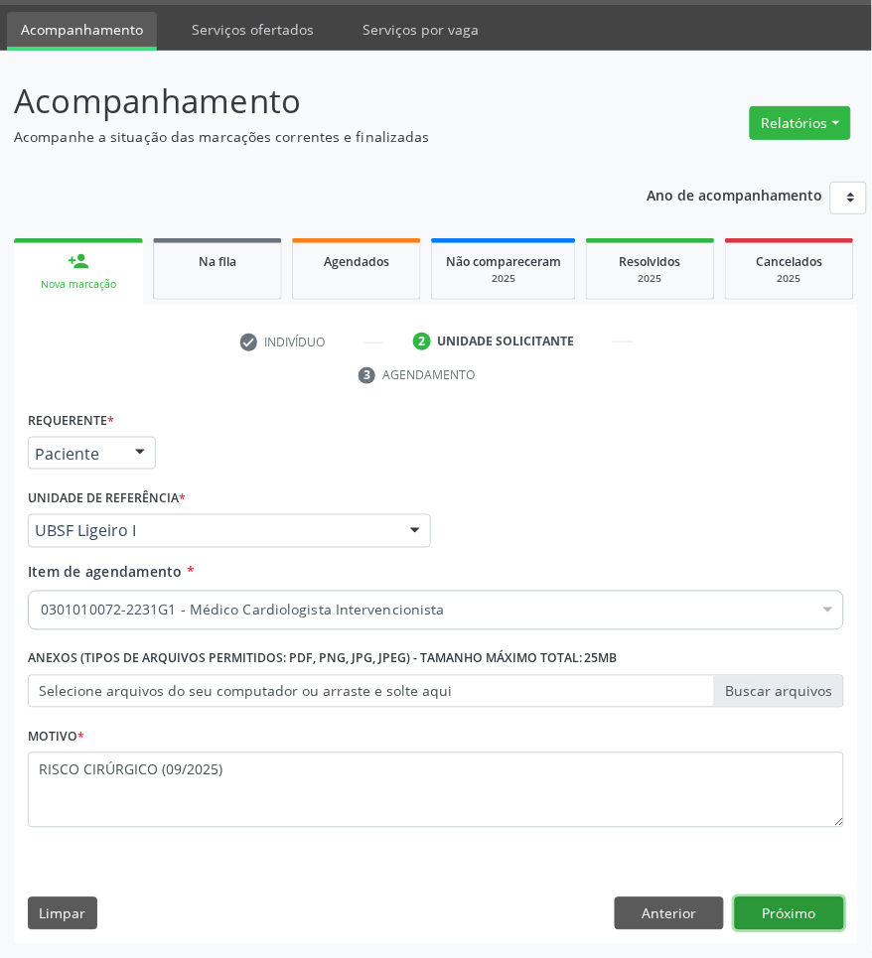
drag, startPoint x: 831, startPoint y: 909, endPoint x: 811, endPoint y: 897, distance: 23.2
click at [830, 907] on button "Próximo" at bounding box center [789, 915] width 109 height 34
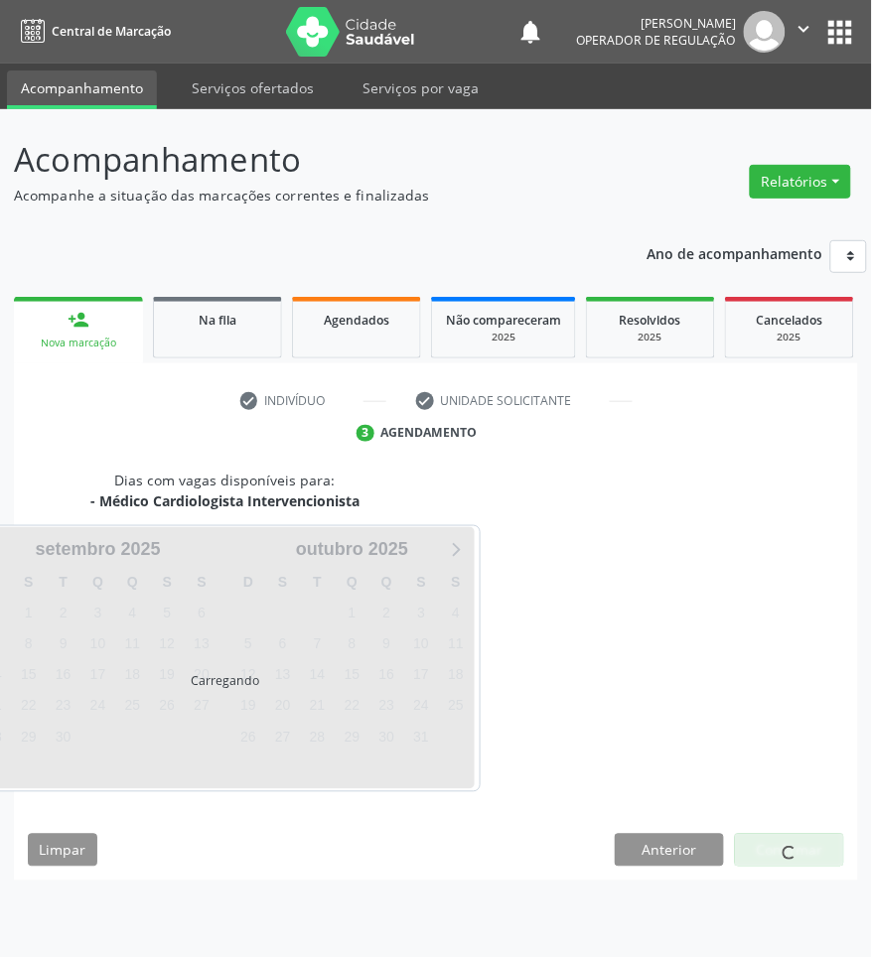
scroll to position [0, 0]
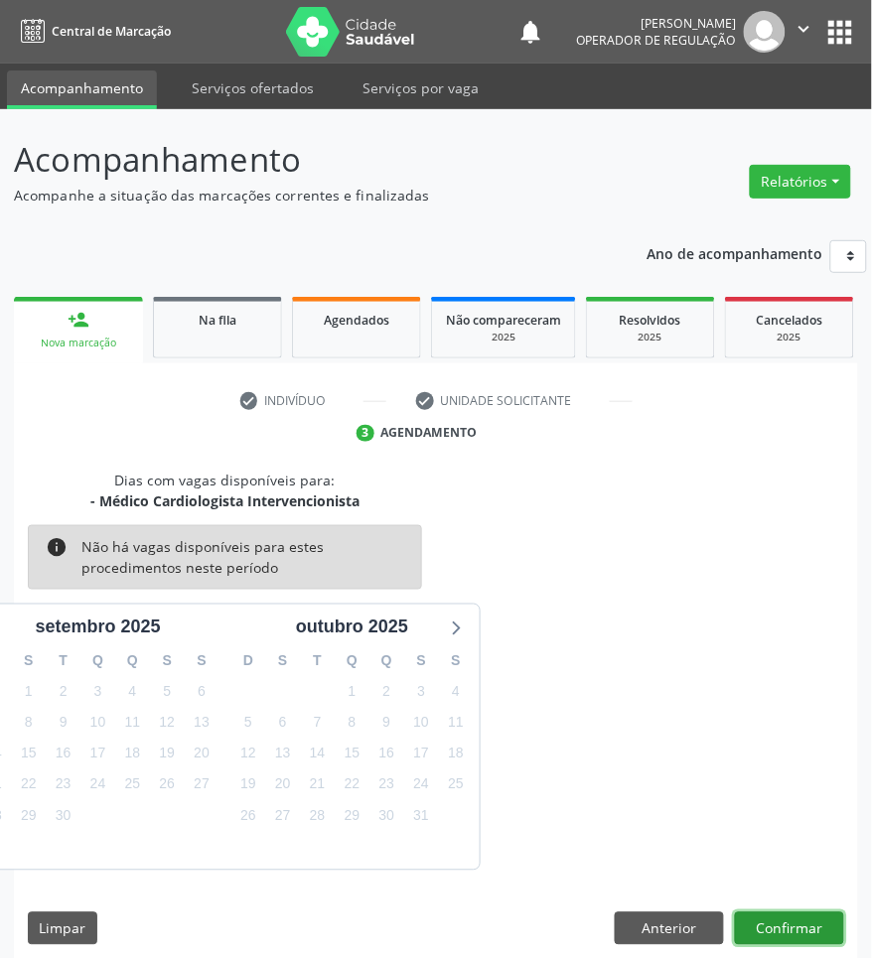
click at [761, 930] on button "Confirmar" at bounding box center [789, 930] width 109 height 34
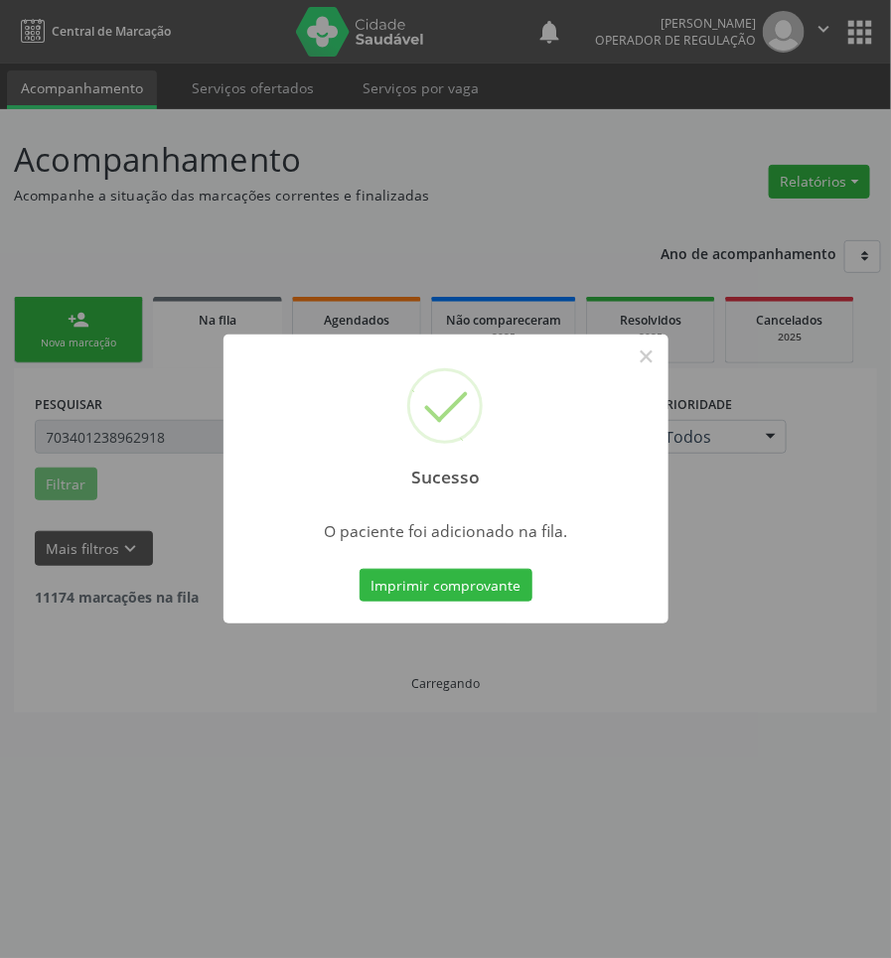
click at [702, 867] on div "Sucesso × O paciente foi adicionado na fila. Imprimir comprovante Cancel" at bounding box center [445, 479] width 891 height 958
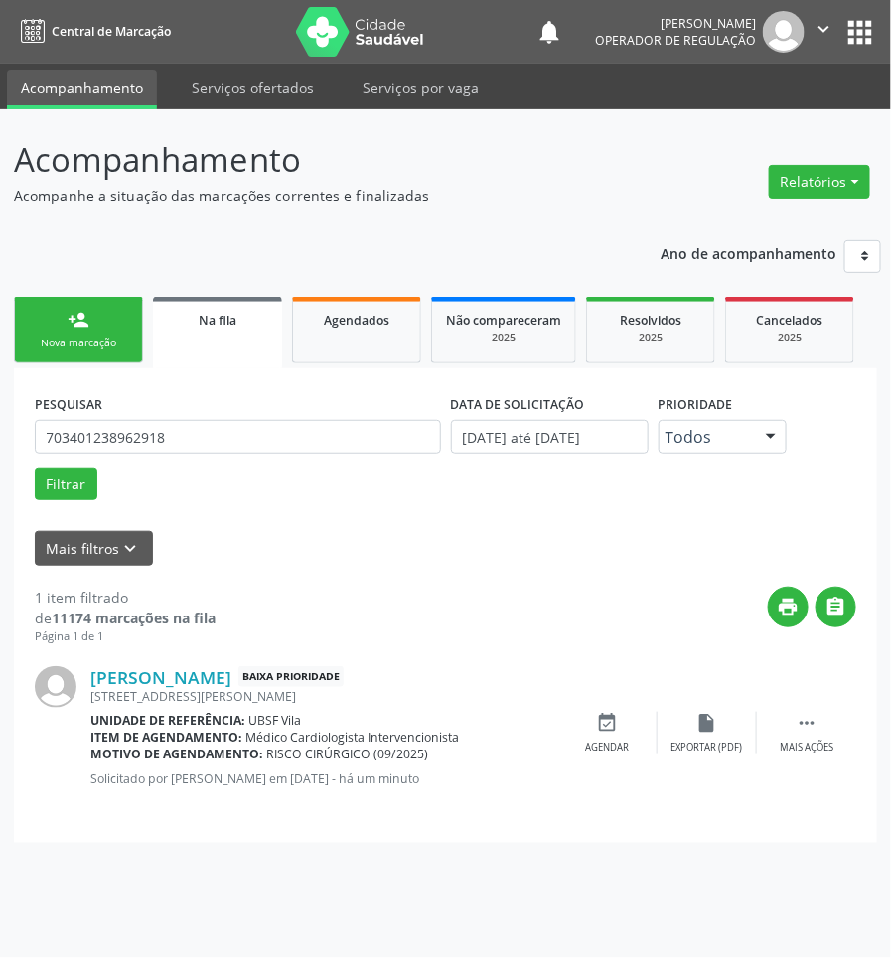
drag, startPoint x: 57, startPoint y: 336, endPoint x: 882, endPoint y: 553, distance: 853.3
click at [56, 338] on div "Nova marcação" at bounding box center [78, 343] width 99 height 15
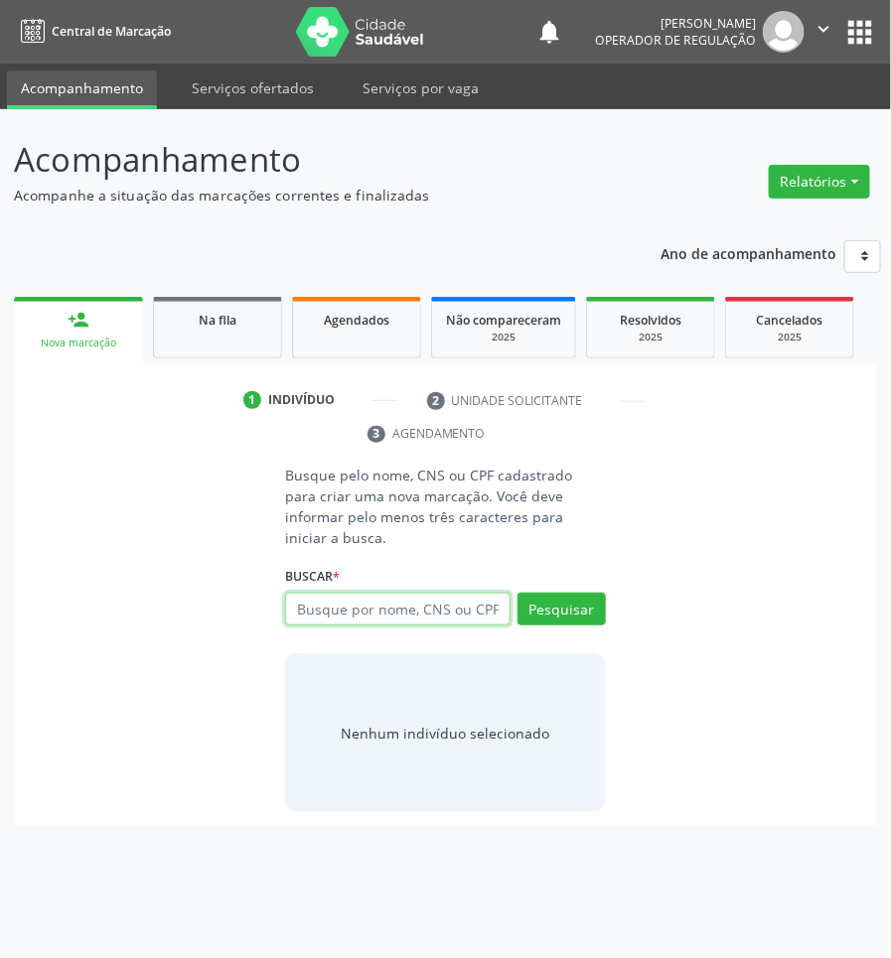
click at [339, 593] on input "text" at bounding box center [397, 610] width 224 height 34
type input "709201257060437"
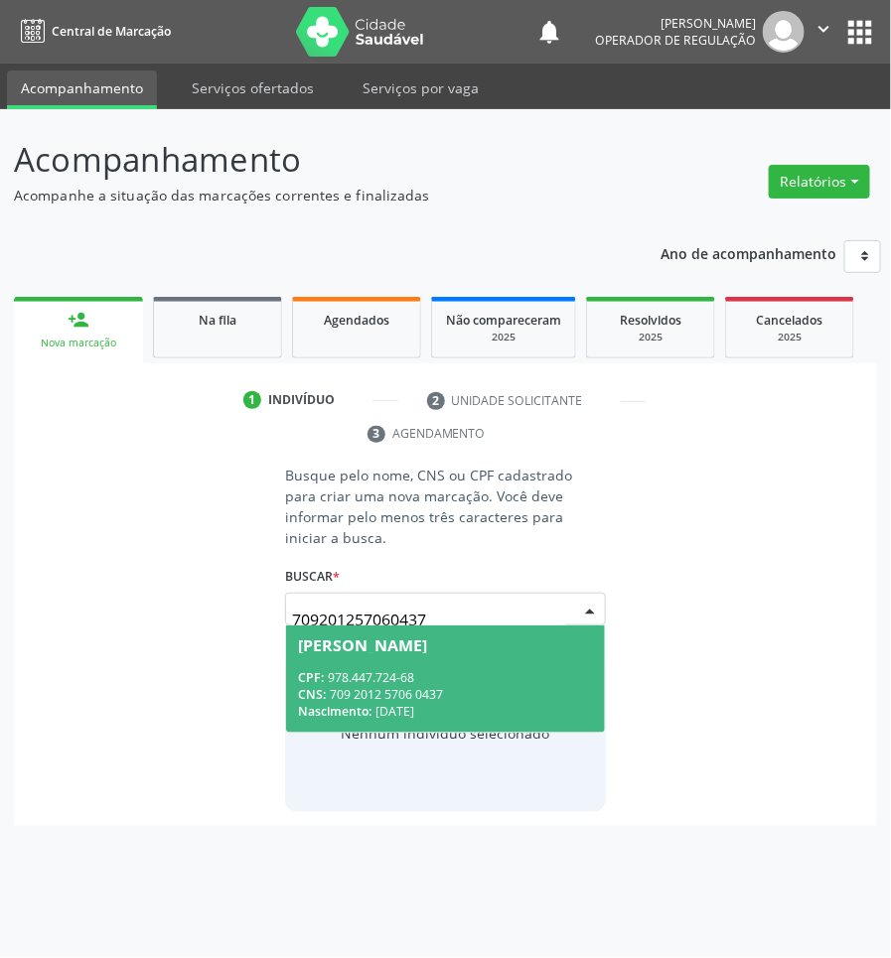
click at [427, 703] on div "Nascimento: [DATE]" at bounding box center [445, 711] width 294 height 17
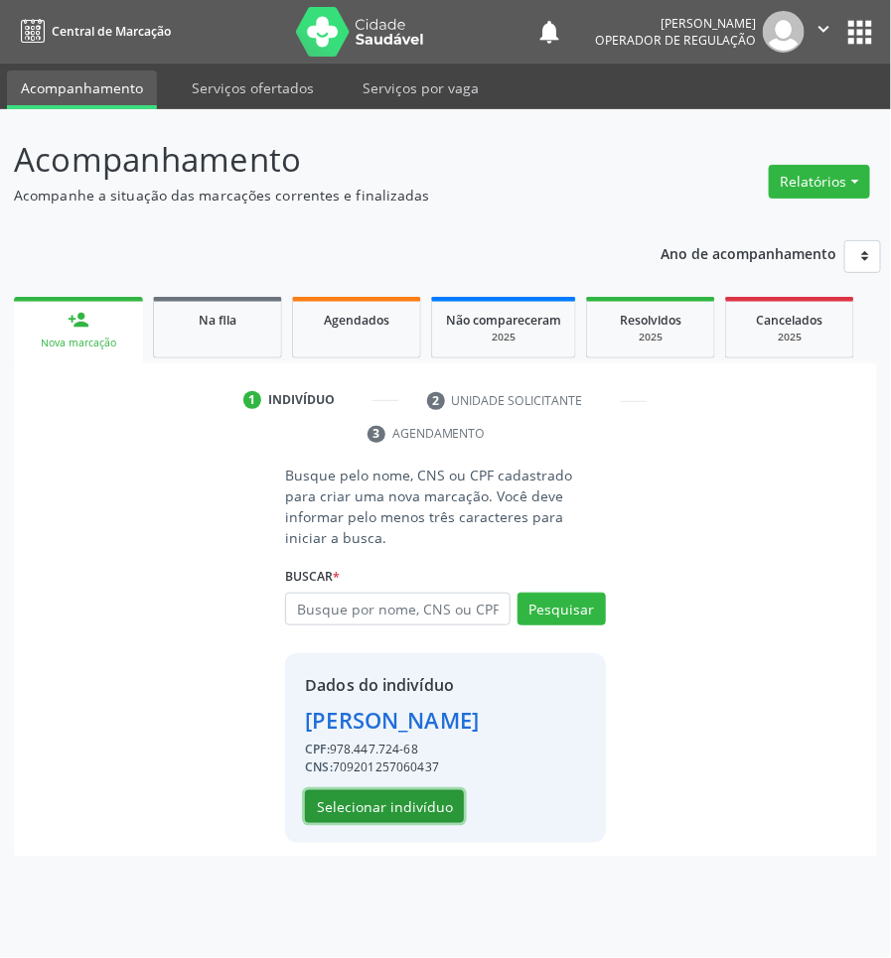
click at [407, 790] on button "Selecionar indivíduo" at bounding box center [384, 807] width 159 height 34
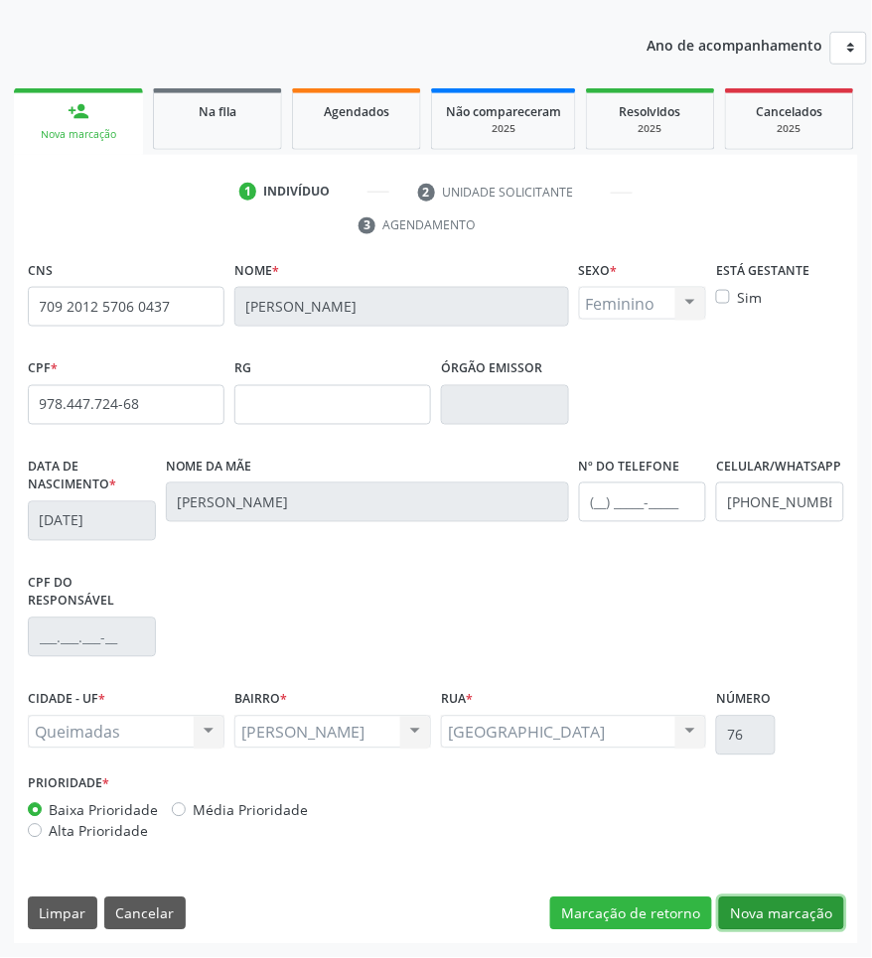
click at [742, 926] on button "Nova marcação" at bounding box center [781, 915] width 125 height 34
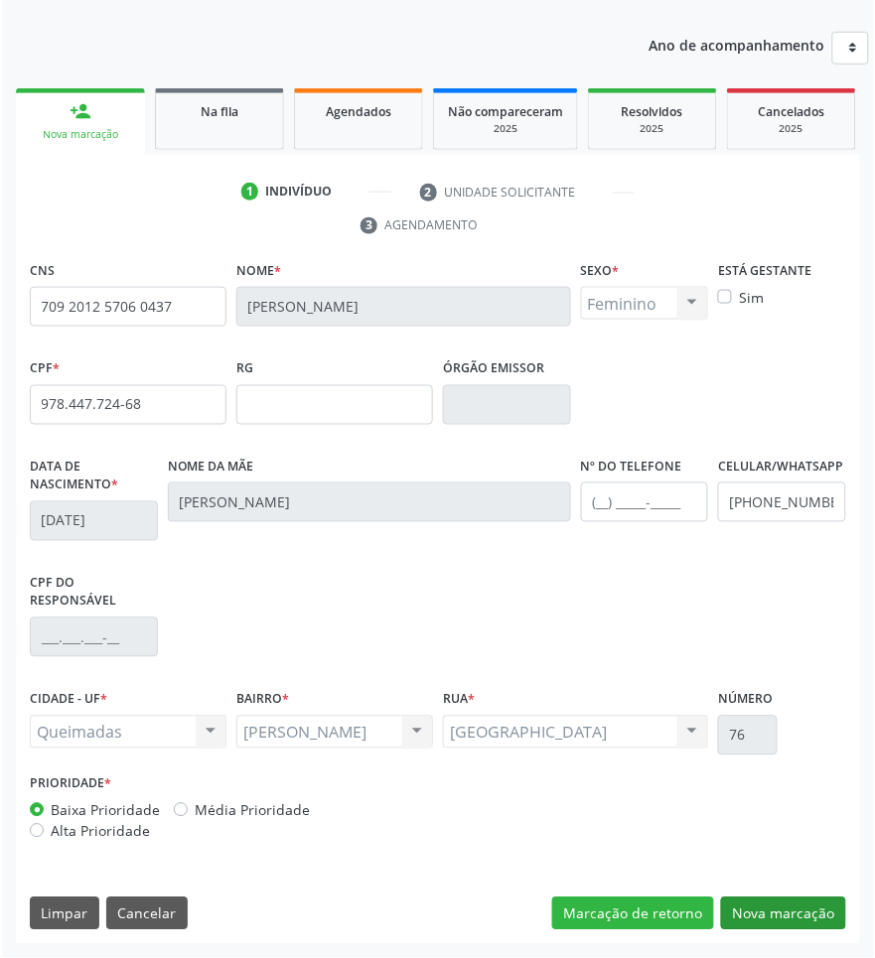
scroll to position [60, 0]
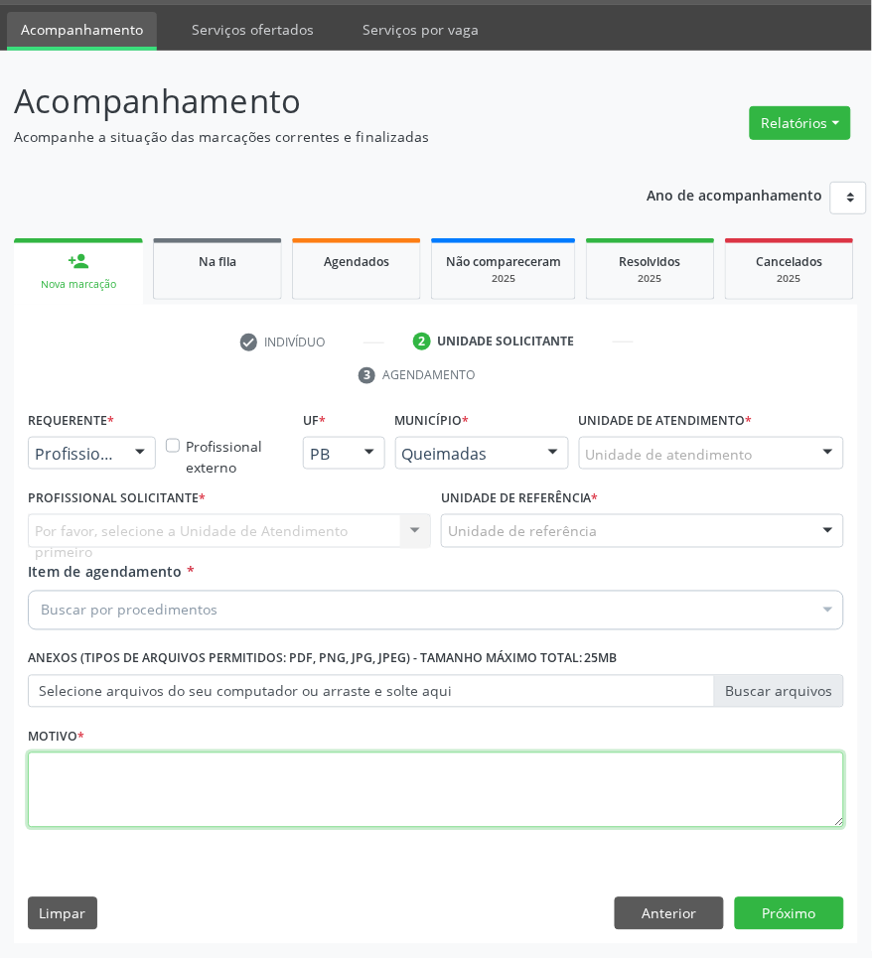
click at [202, 775] on textarea at bounding box center [436, 790] width 816 height 75
paste textarea "RISCO CIRÚRGICO (09/2025)"
type textarea "RISCO CIRÚRGICO (09/2025)"
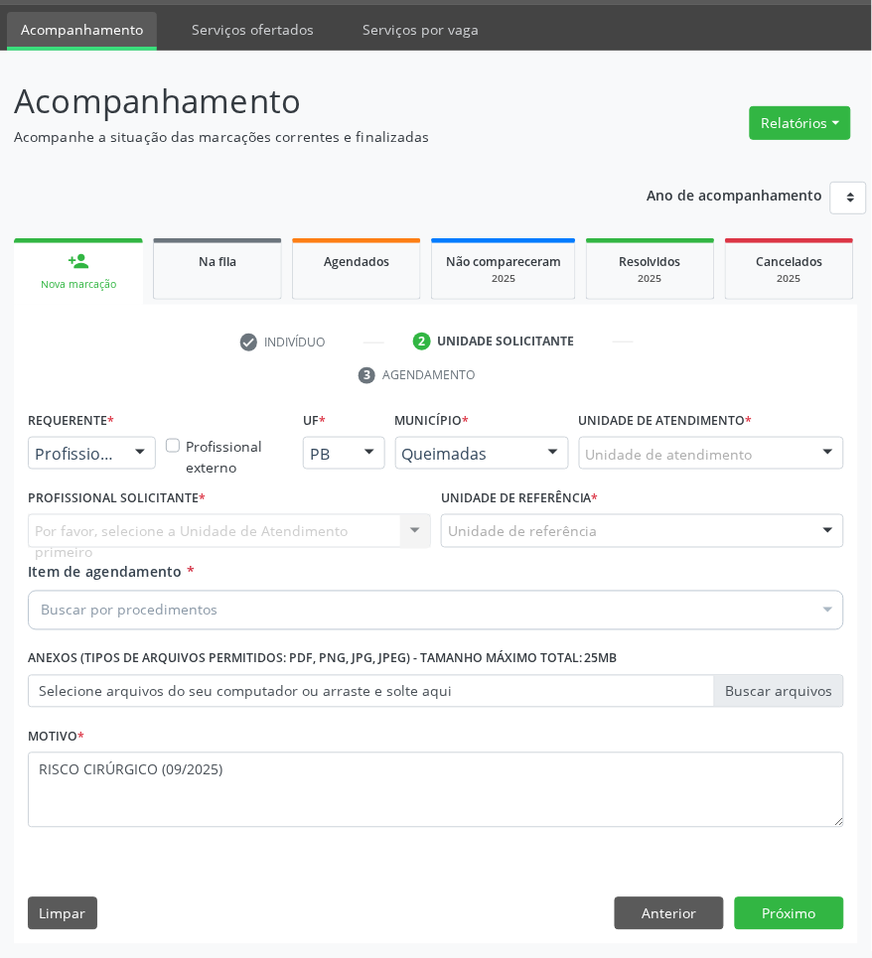
click at [121, 469] on div "Profissional de Saúde Profissional de Saúde Paciente Nenhum resultado encontrad…" at bounding box center [92, 454] width 128 height 34
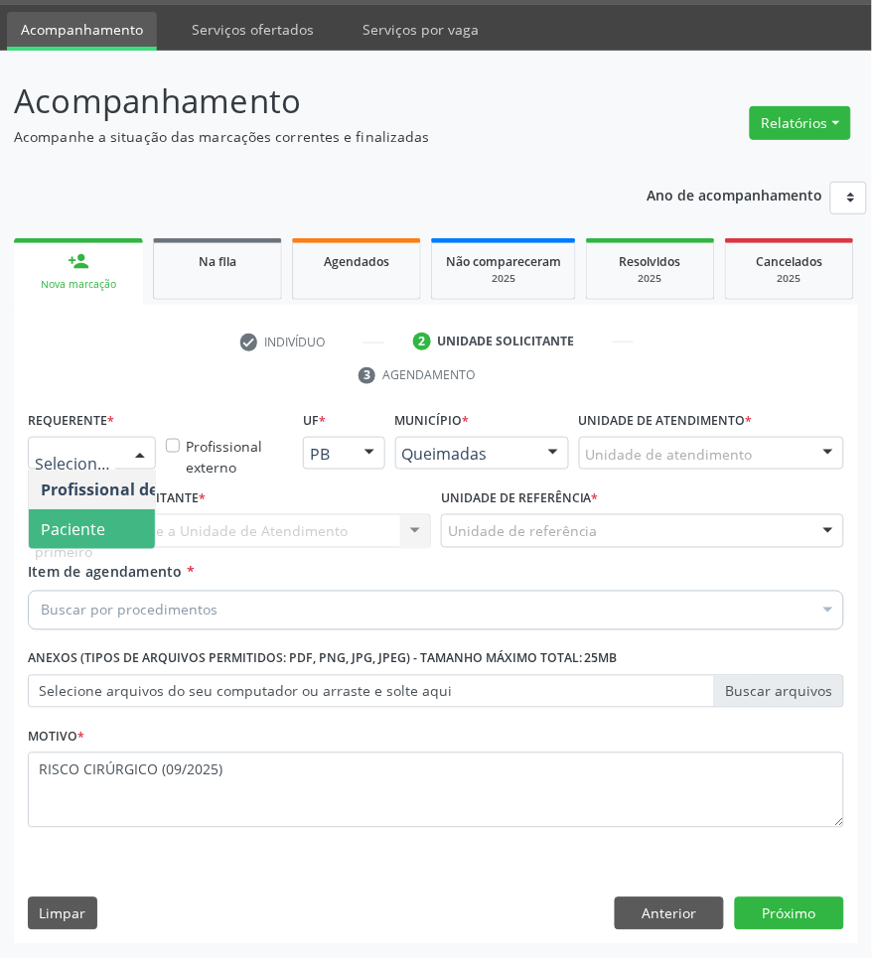
click at [99, 539] on span "Paciente" at bounding box center [126, 529] width 194 height 40
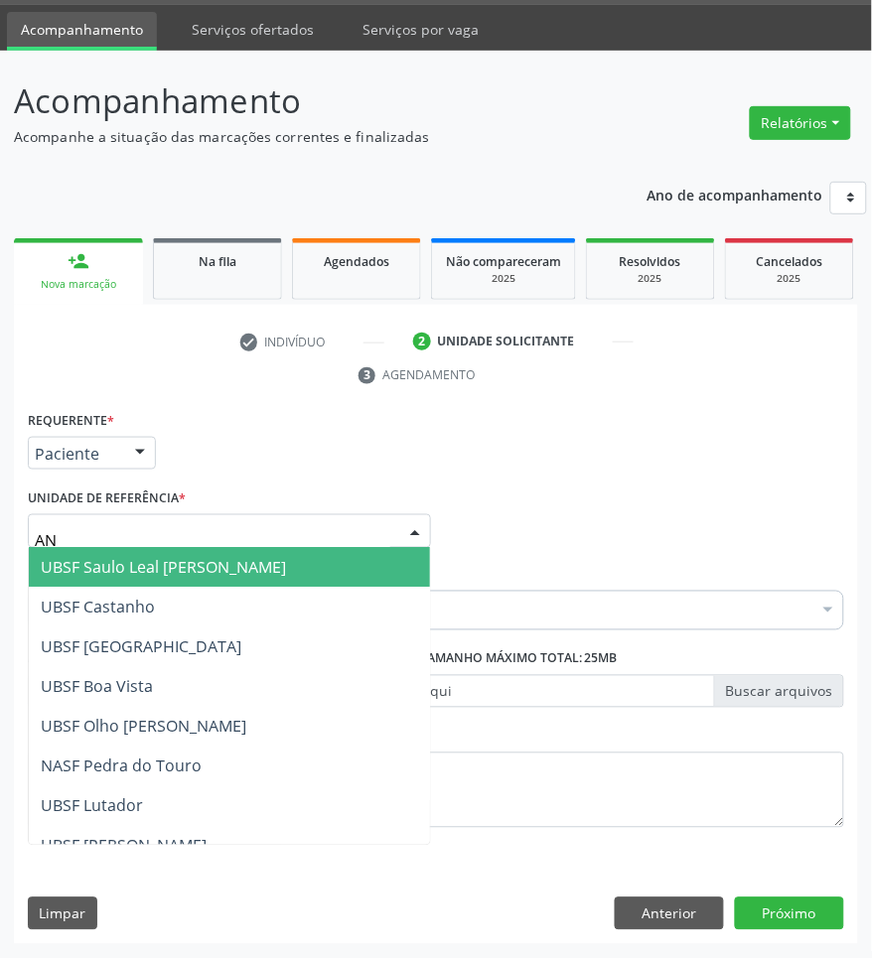
type input "ANI"
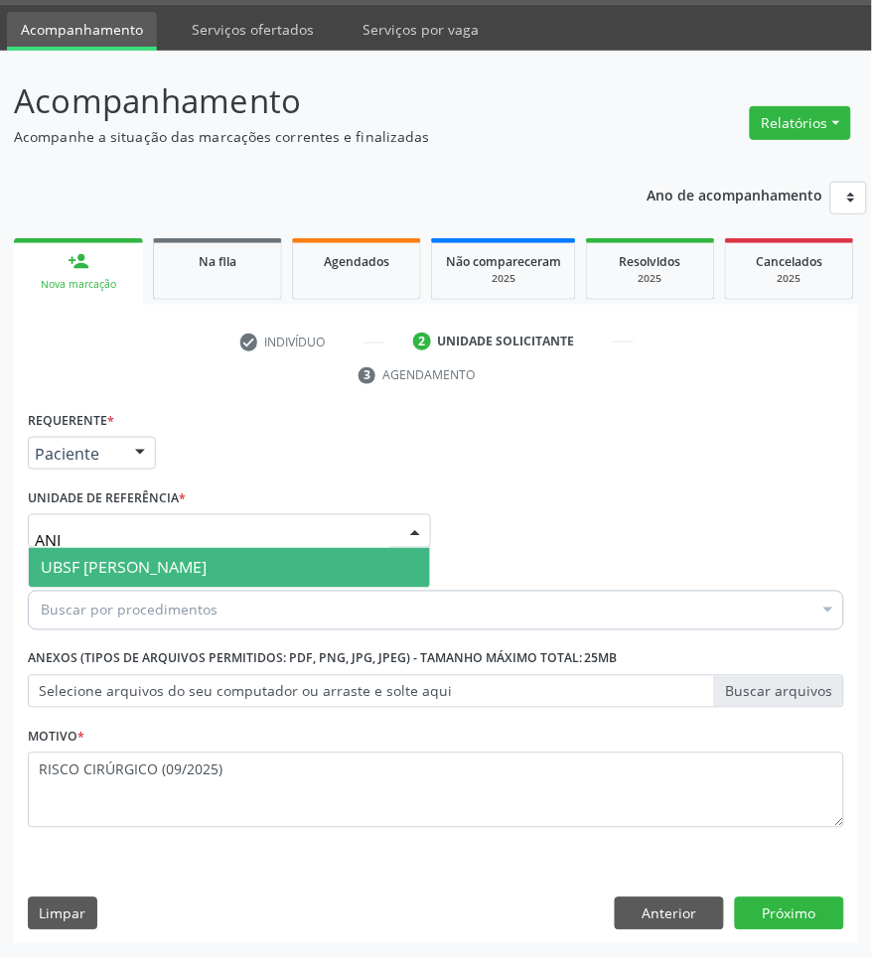
click at [169, 567] on span "UBSF [PERSON_NAME]" at bounding box center [124, 568] width 166 height 22
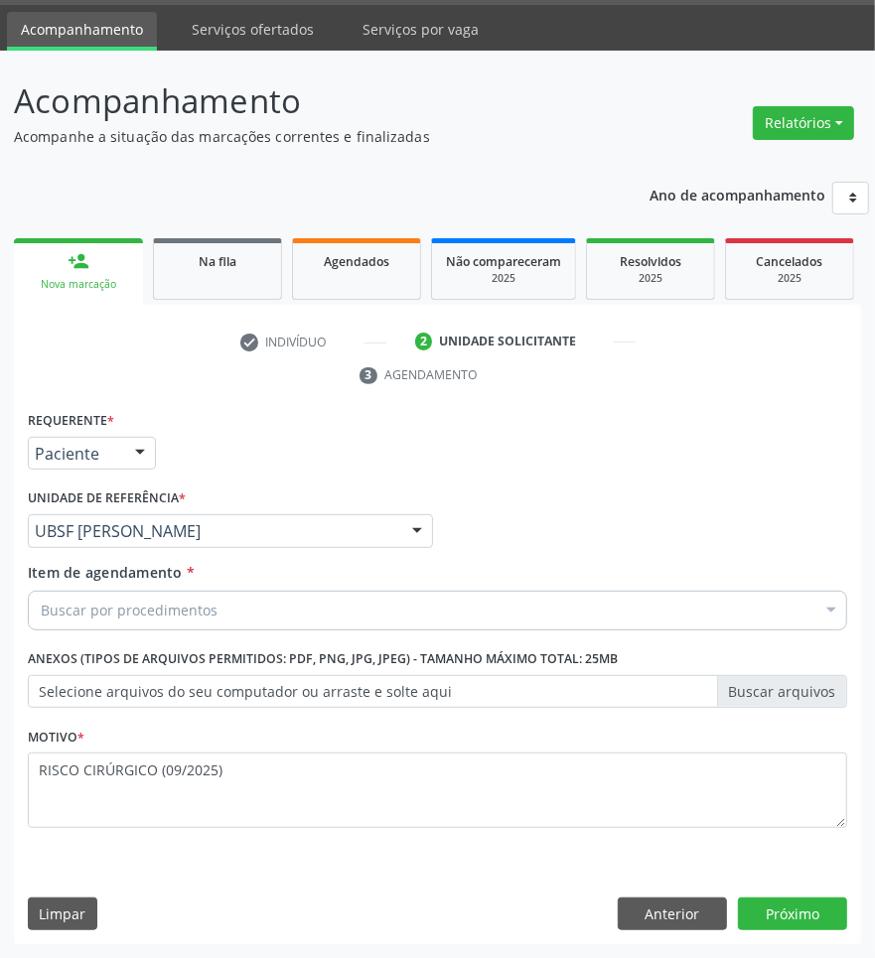
click at [559, 592] on div "Buscar por procedimentos" at bounding box center [437, 611] width 819 height 40
paste input "CARDIOLOGISTA INTERVENCIONISTA"
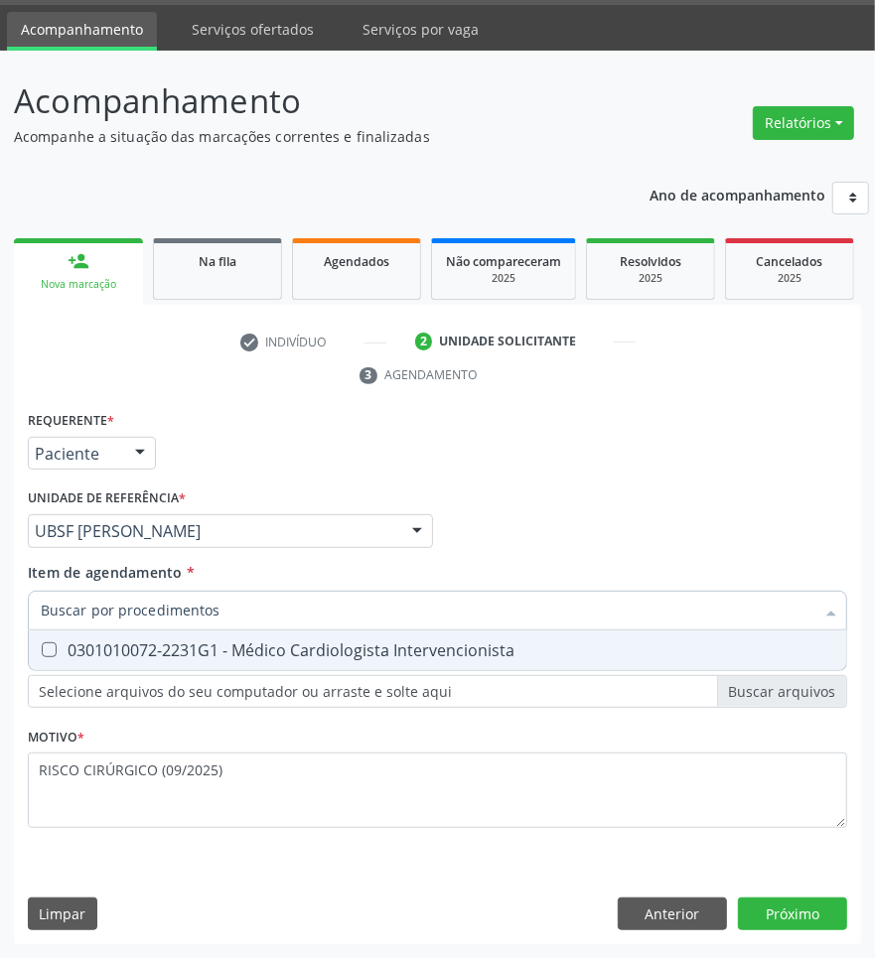
type input "CARDIOLOGISTA INTERVENCIONISTA"
click at [380, 651] on div "0301010072-2231G1 - Médico Cardiologista Intervencionista" at bounding box center [437, 650] width 793 height 16
checkbox Intervencionista "true"
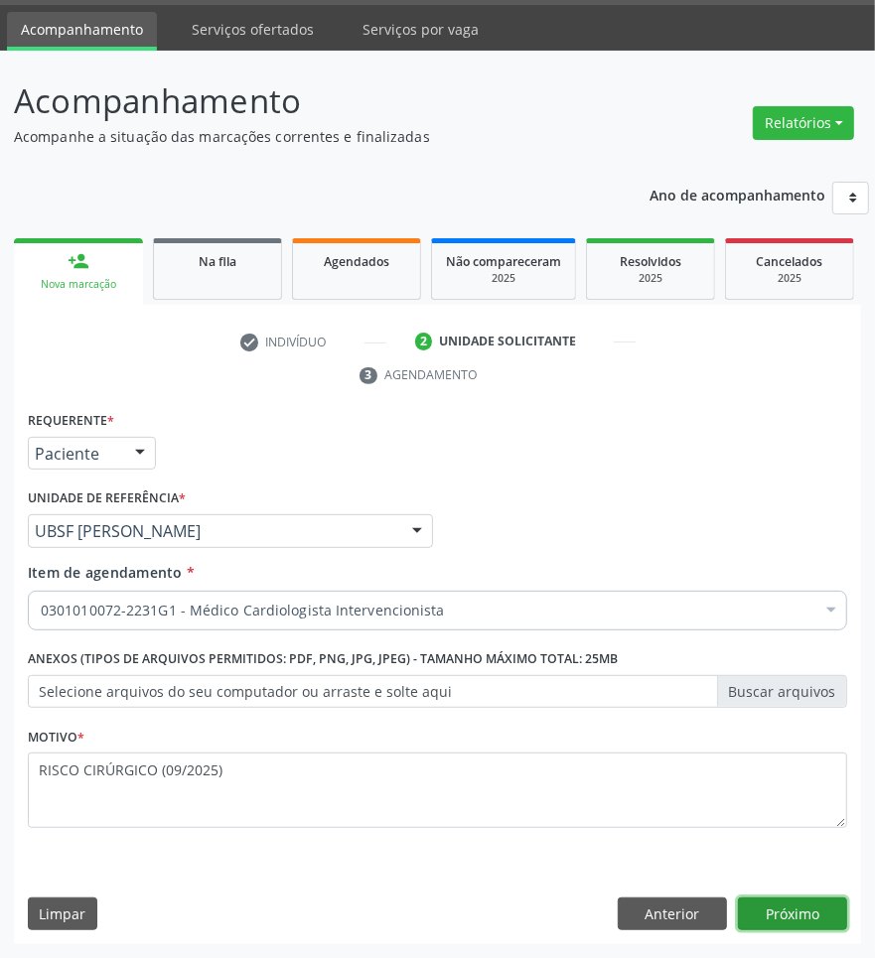
click at [832, 929] on button "Próximo" at bounding box center [792, 915] width 109 height 34
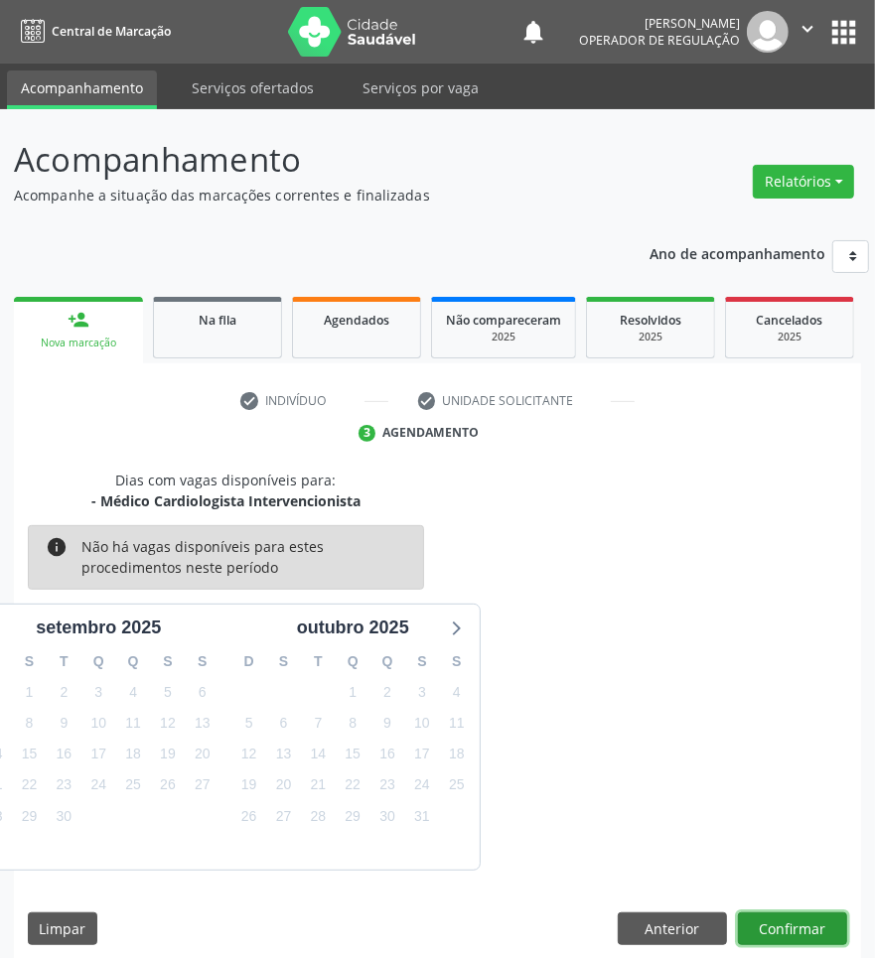
drag, startPoint x: 811, startPoint y: 918, endPoint x: 890, endPoint y: 895, distance: 82.0
click at [819, 914] on button "Confirmar" at bounding box center [792, 930] width 109 height 34
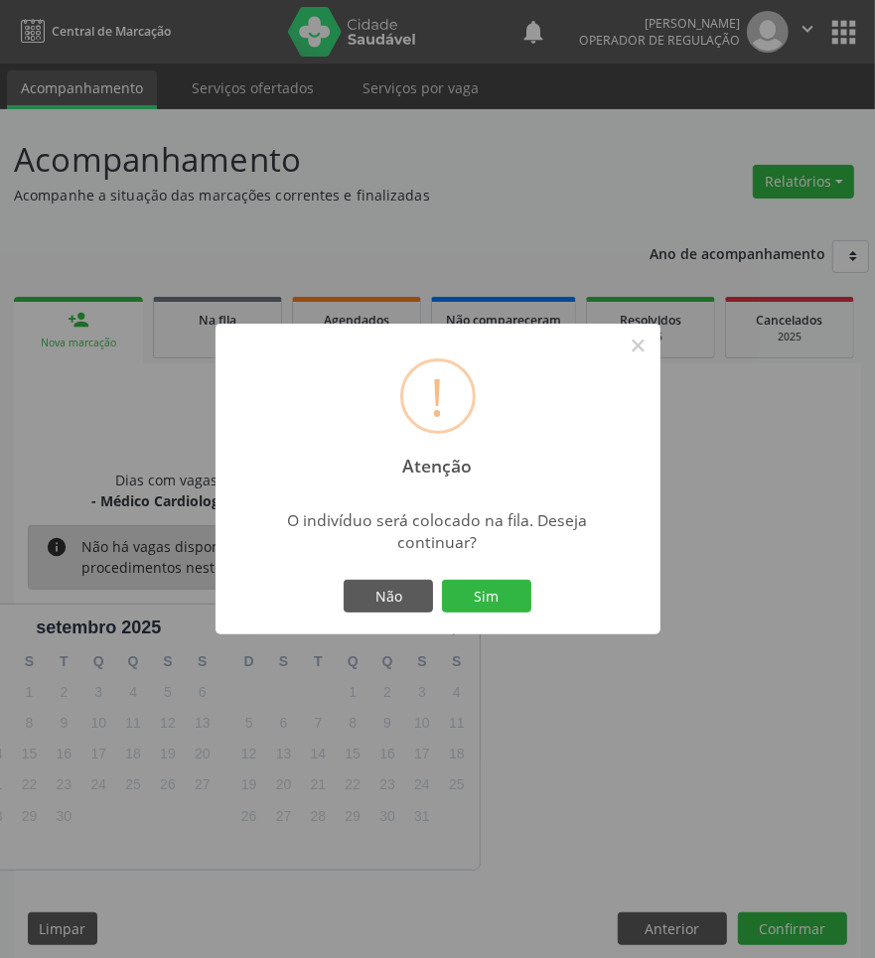
click at [442, 580] on button "Sim" at bounding box center [486, 597] width 89 height 34
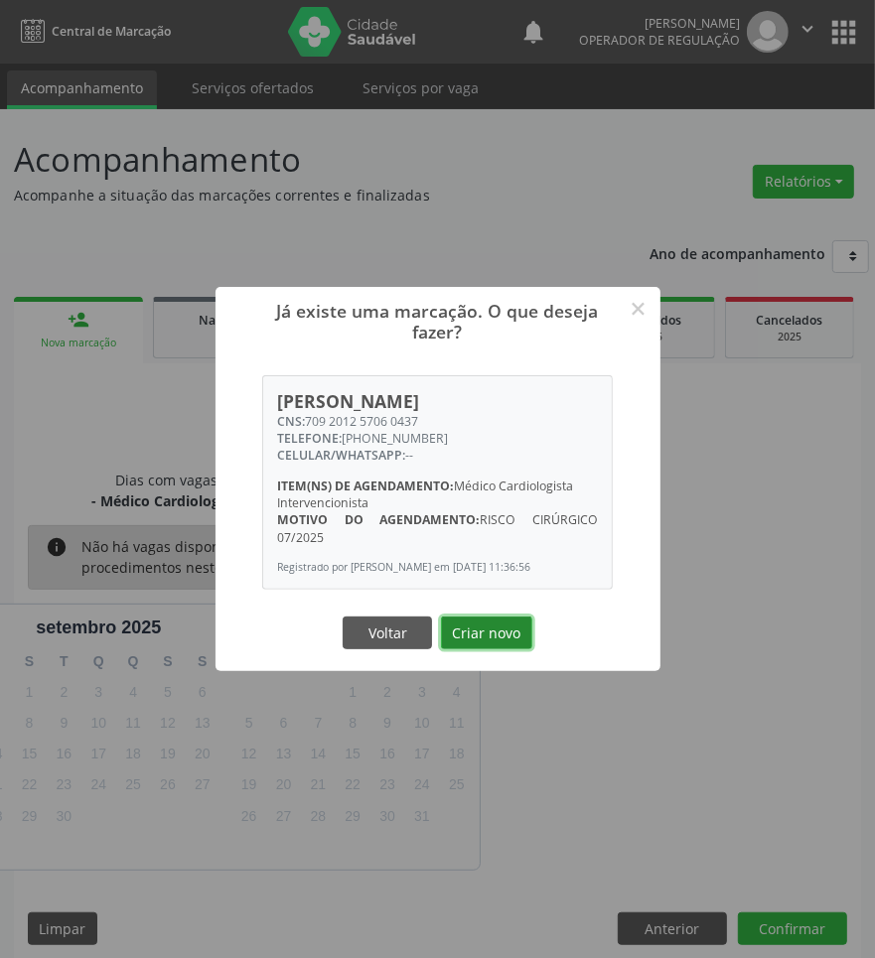
click at [517, 629] on button "Criar novo" at bounding box center [486, 634] width 91 height 34
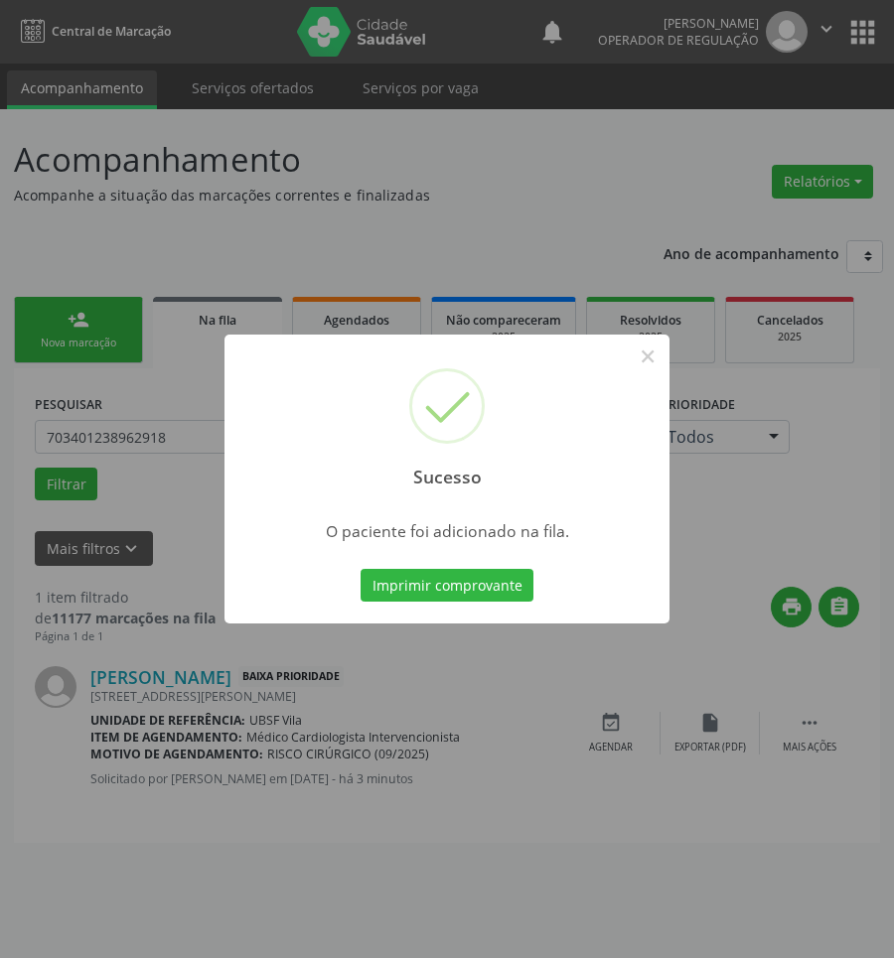
drag, startPoint x: 632, startPoint y: 786, endPoint x: 871, endPoint y: 786, distance: 239.3
click at [633, 786] on div "Sucesso × O paciente foi adicionado na fila. Imprimir comprovante Cancel" at bounding box center [447, 479] width 894 height 958
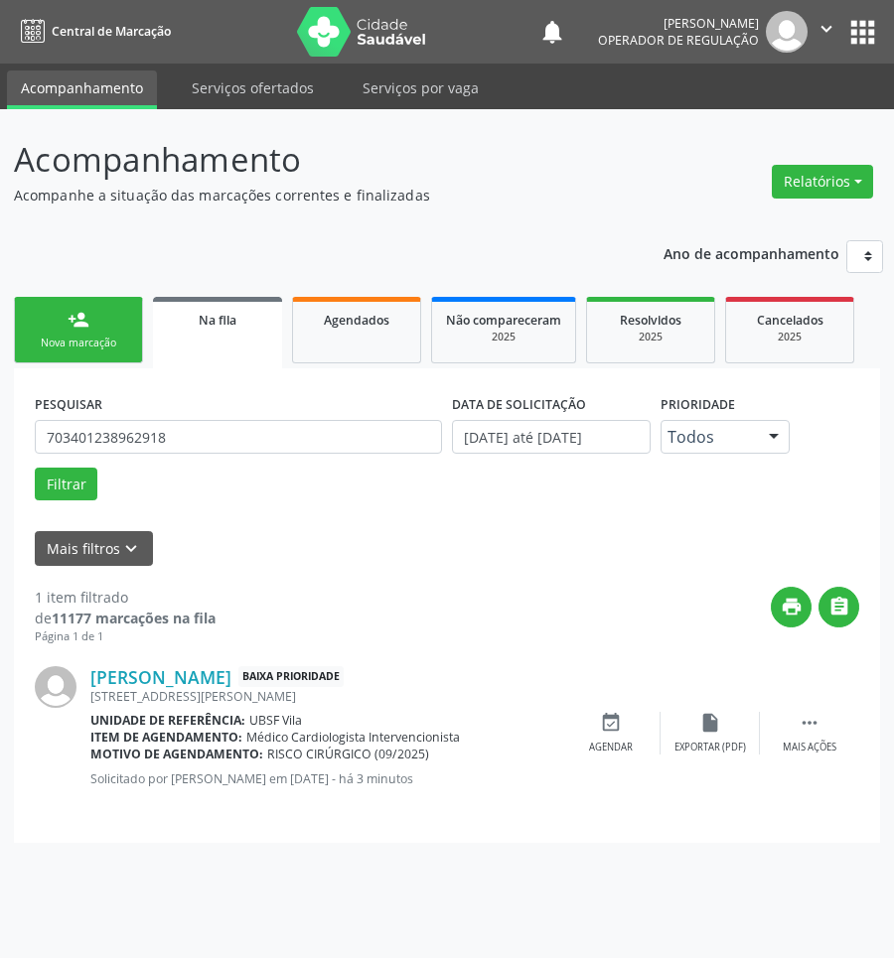
click at [72, 319] on div "person_add" at bounding box center [79, 320] width 22 height 22
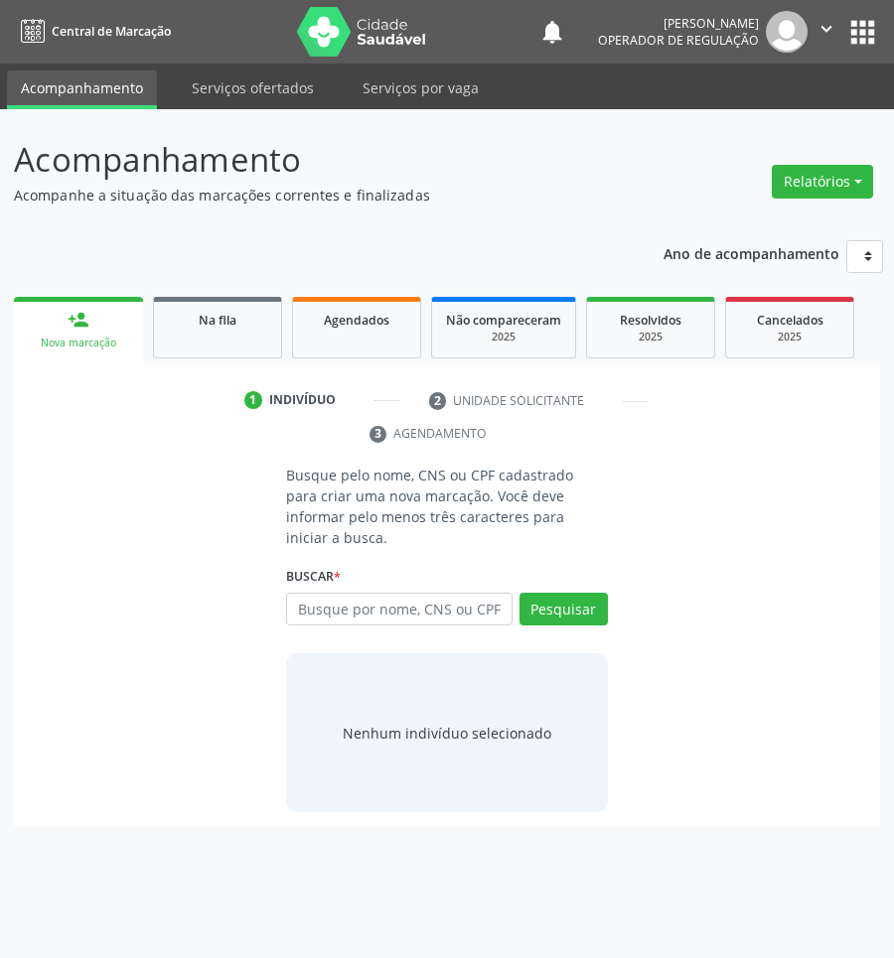
drag, startPoint x: 186, startPoint y: 325, endPoint x: 97, endPoint y: 335, distance: 88.9
click at [186, 326] on div "Na fila" at bounding box center [217, 319] width 99 height 21
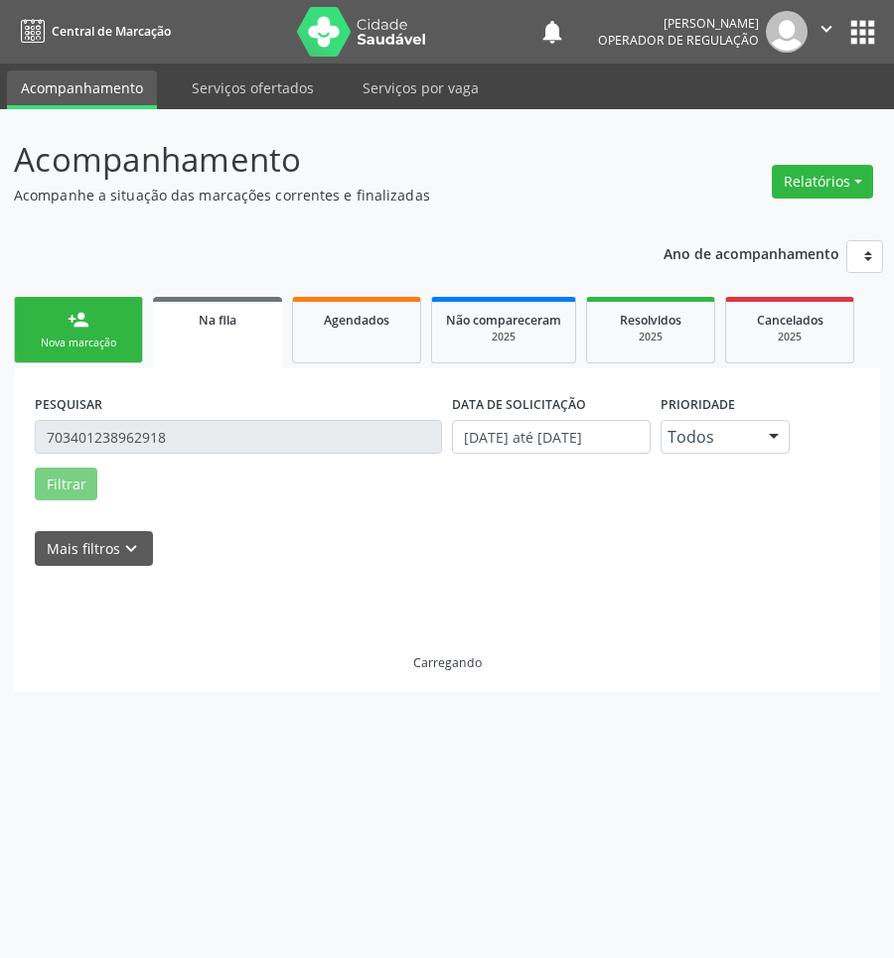
click at [97, 336] on div "Nova marcação" at bounding box center [78, 343] width 99 height 15
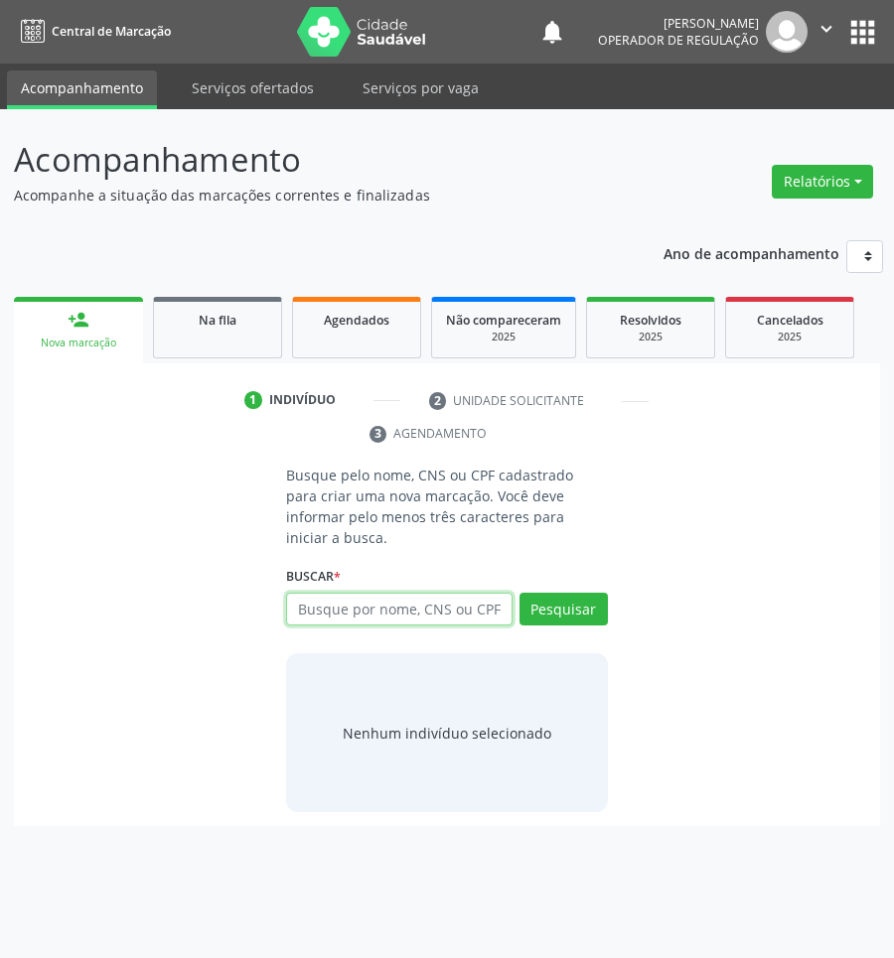
click at [400, 596] on input "text" at bounding box center [399, 610] width 226 height 34
type input "704705731767336"
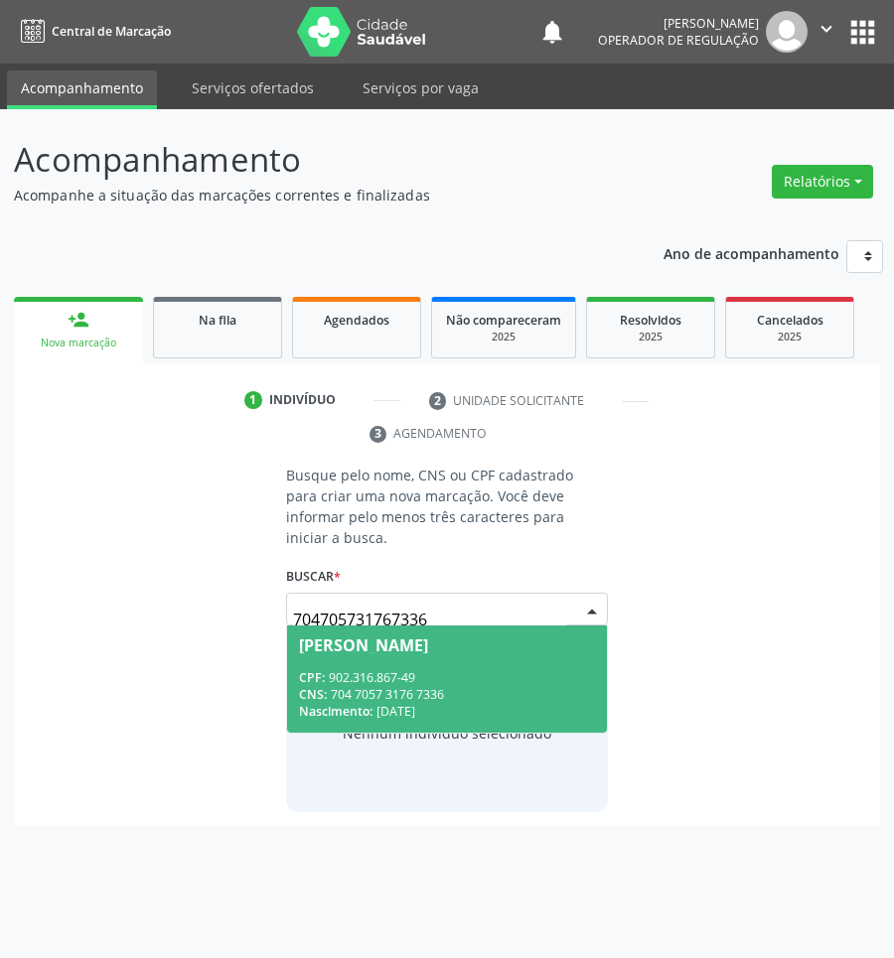
click at [350, 669] on div "CPF: 902.316.867-49" at bounding box center [447, 677] width 296 height 17
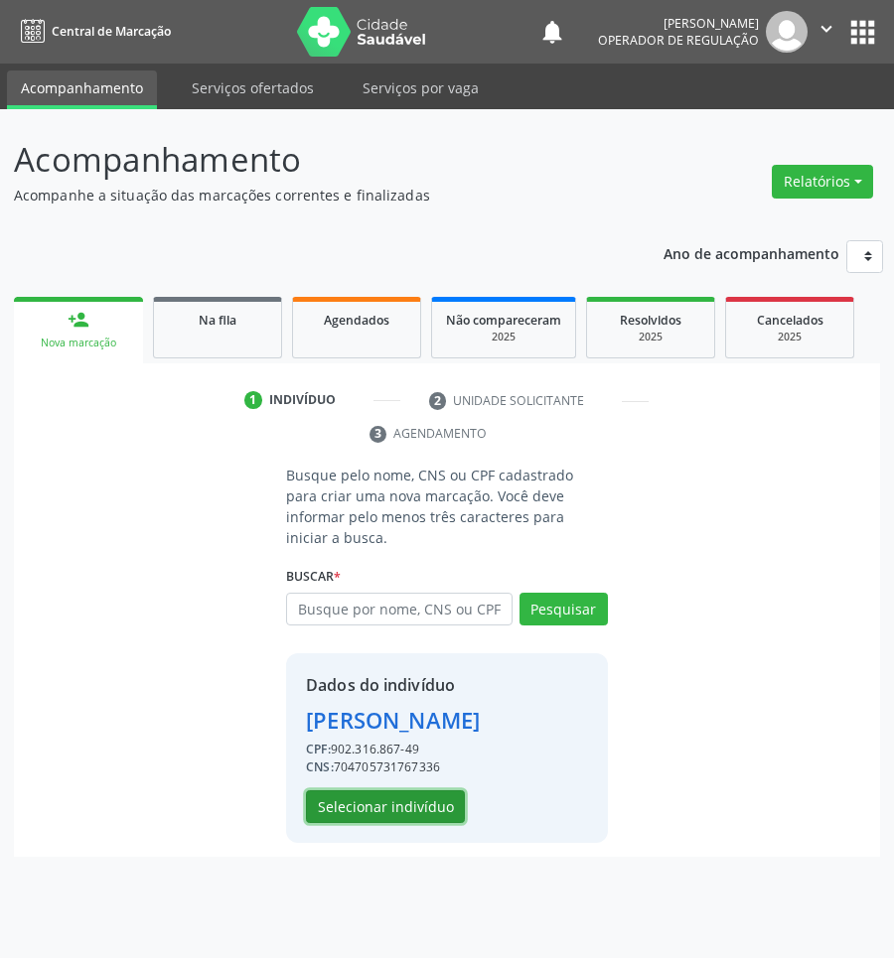
click at [448, 800] on button "Selecionar indivíduo" at bounding box center [385, 807] width 159 height 34
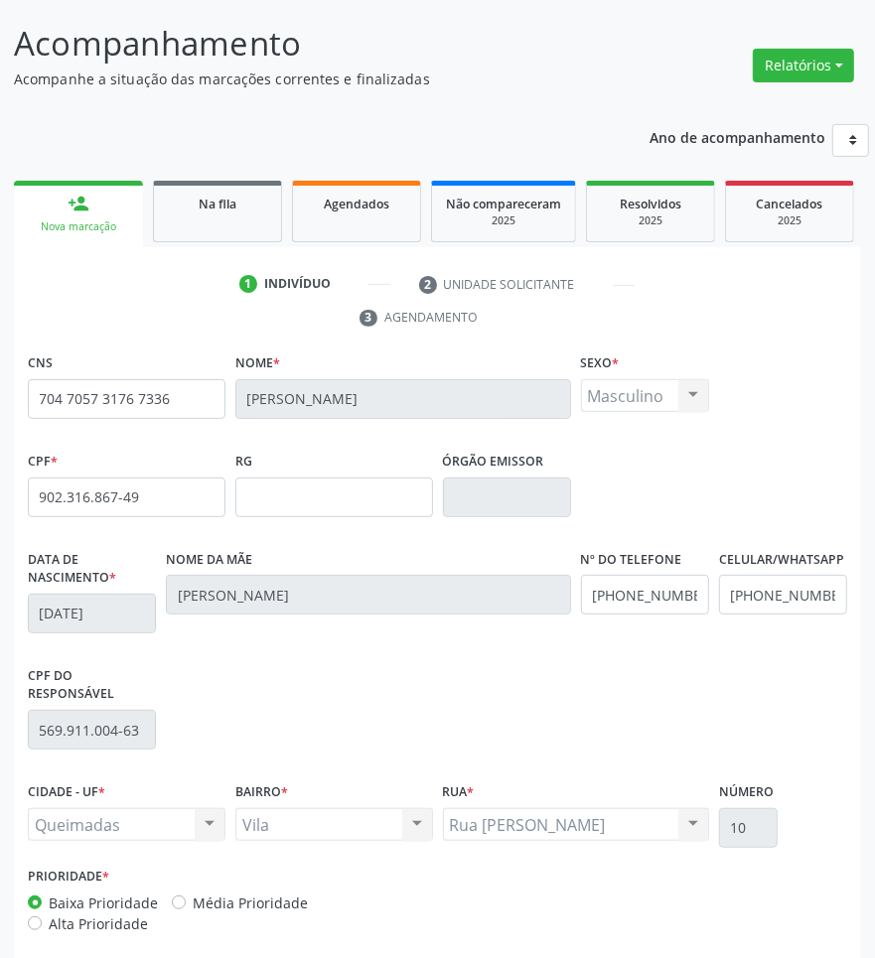
scroll to position [210, 0]
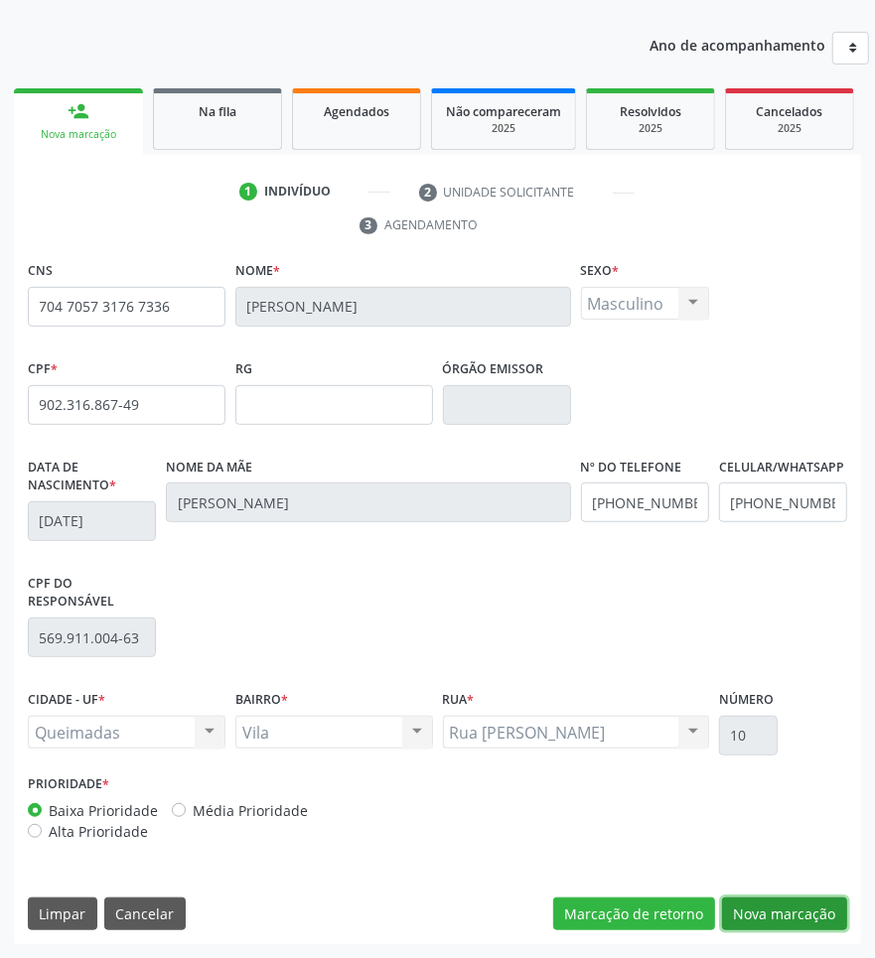
click at [800, 910] on button "Nova marcação" at bounding box center [784, 915] width 125 height 34
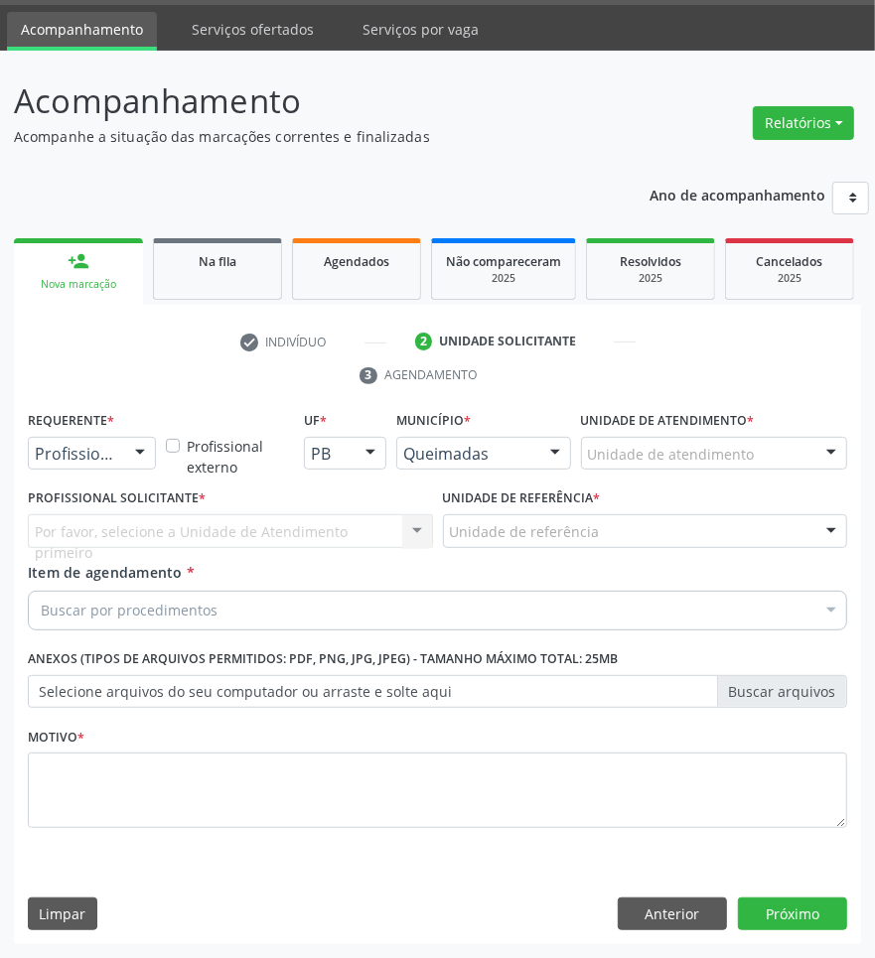
drag, startPoint x: 107, startPoint y: 459, endPoint x: 100, endPoint y: 514, distance: 56.0
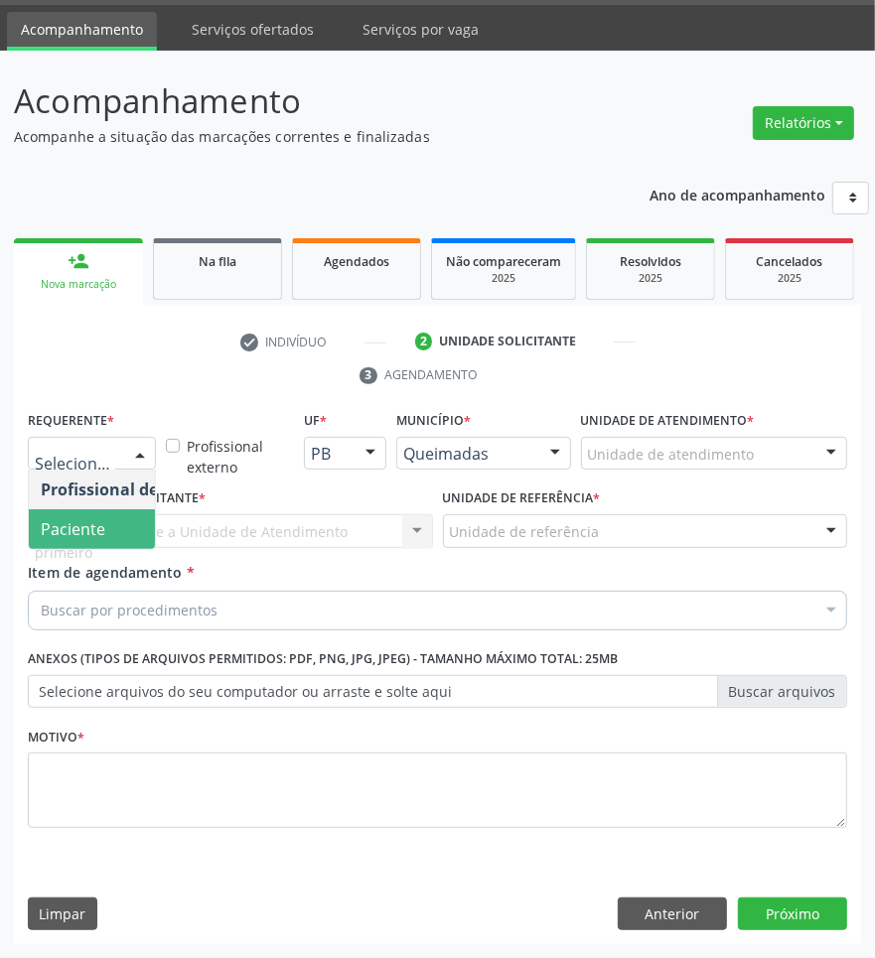
drag, startPoint x: 100, startPoint y: 532, endPoint x: 150, endPoint y: 533, distance: 49.7
click at [99, 533] on span "Paciente" at bounding box center [73, 529] width 65 height 22
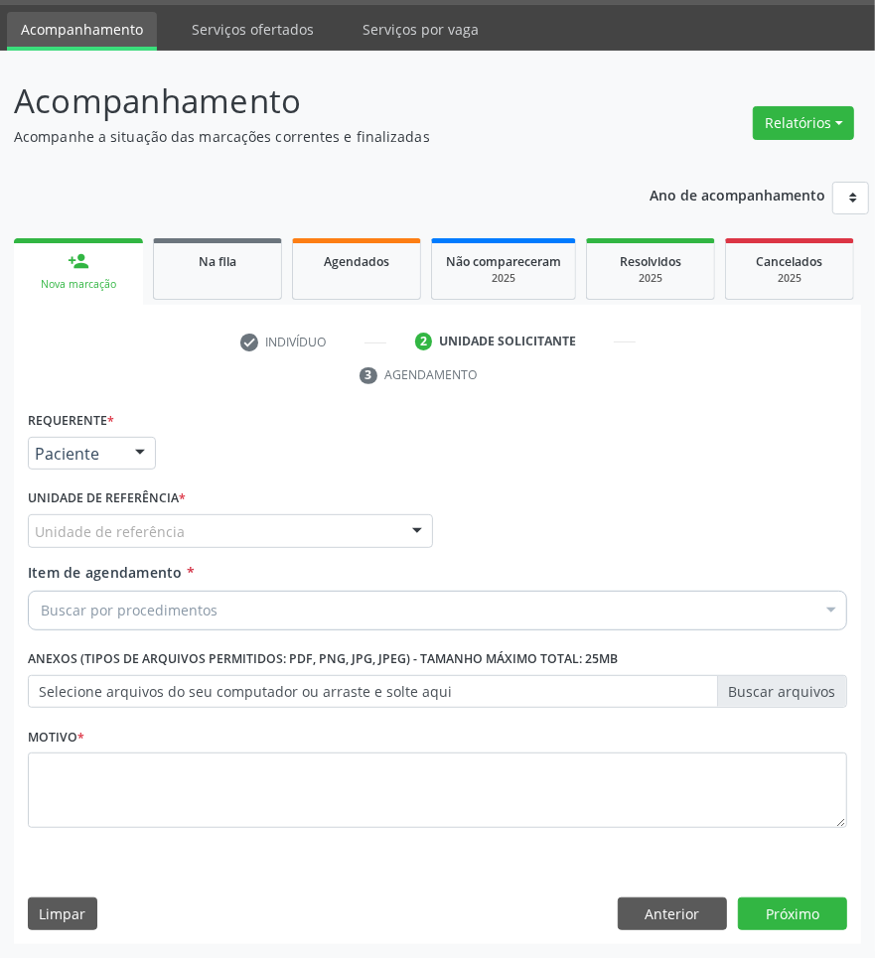
click at [180, 527] on div "Unidade de referência" at bounding box center [230, 531] width 405 height 34
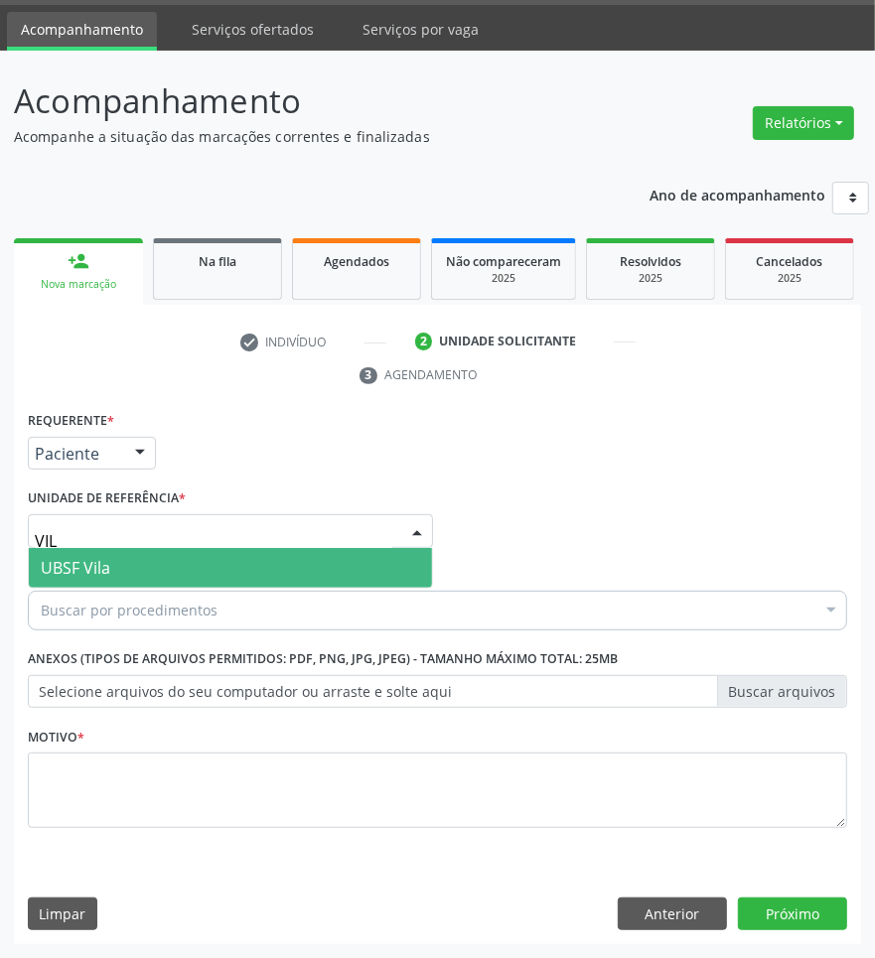
type input "VILA"
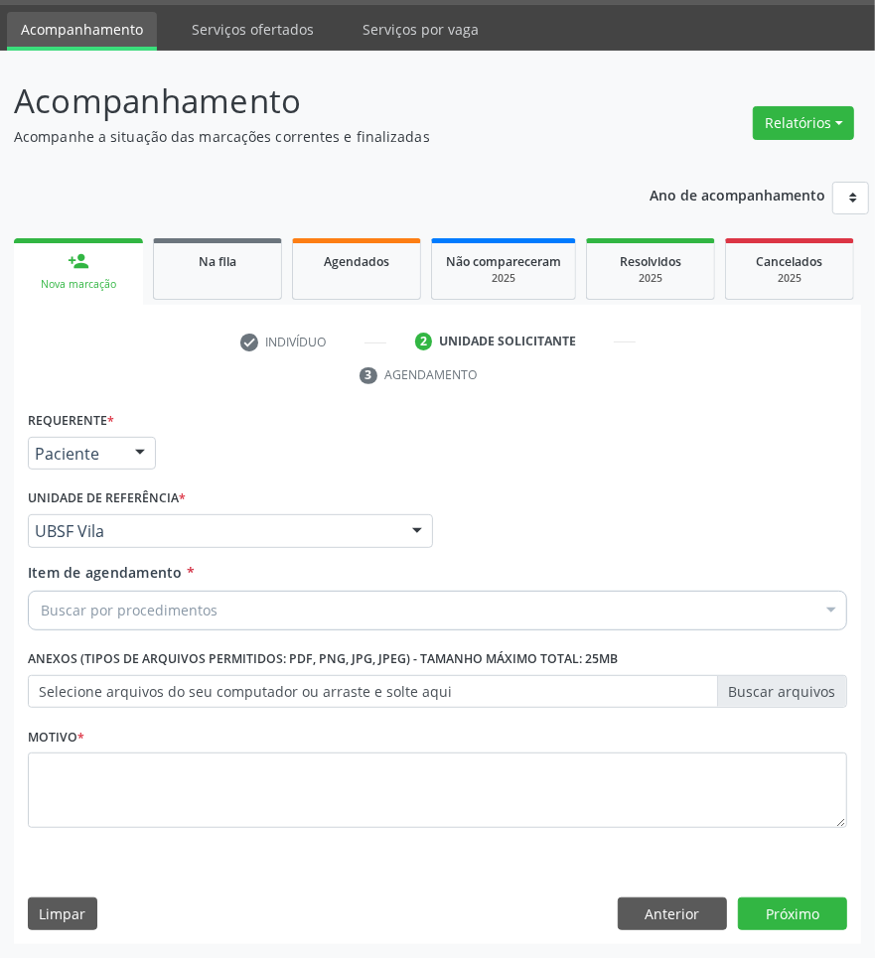
click at [139, 621] on div "Buscar por procedimentos" at bounding box center [437, 611] width 819 height 40
paste input "CARDIOLOGISTA INTERVENCIONISTA"
drag, startPoint x: 352, startPoint y: 591, endPoint x: 333, endPoint y: 609, distance: 26.7
click at [352, 592] on div "Buscar por procedimentos" at bounding box center [437, 611] width 819 height 40
type input "CARDIOLOGISTA INTERVENCIONISTA"
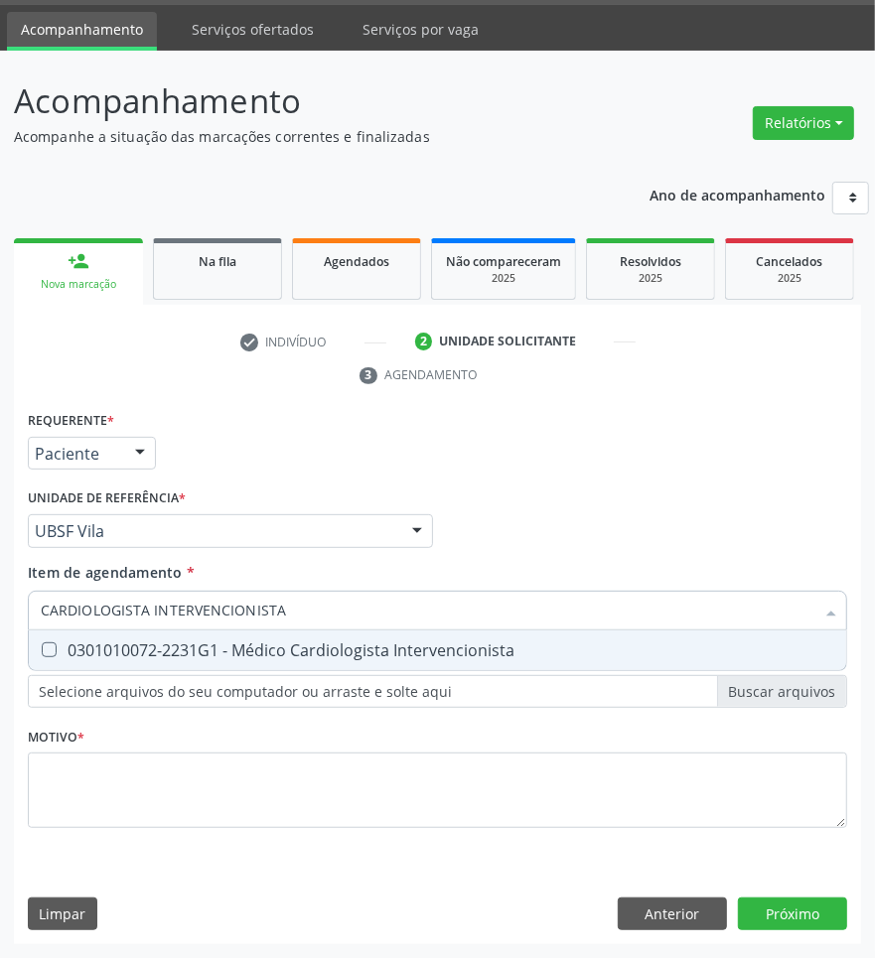
click at [305, 661] on span "0301010072-2231G1 - Médico Cardiologista Intervencionista" at bounding box center [437, 651] width 817 height 40
checkbox Intervencionista "true"
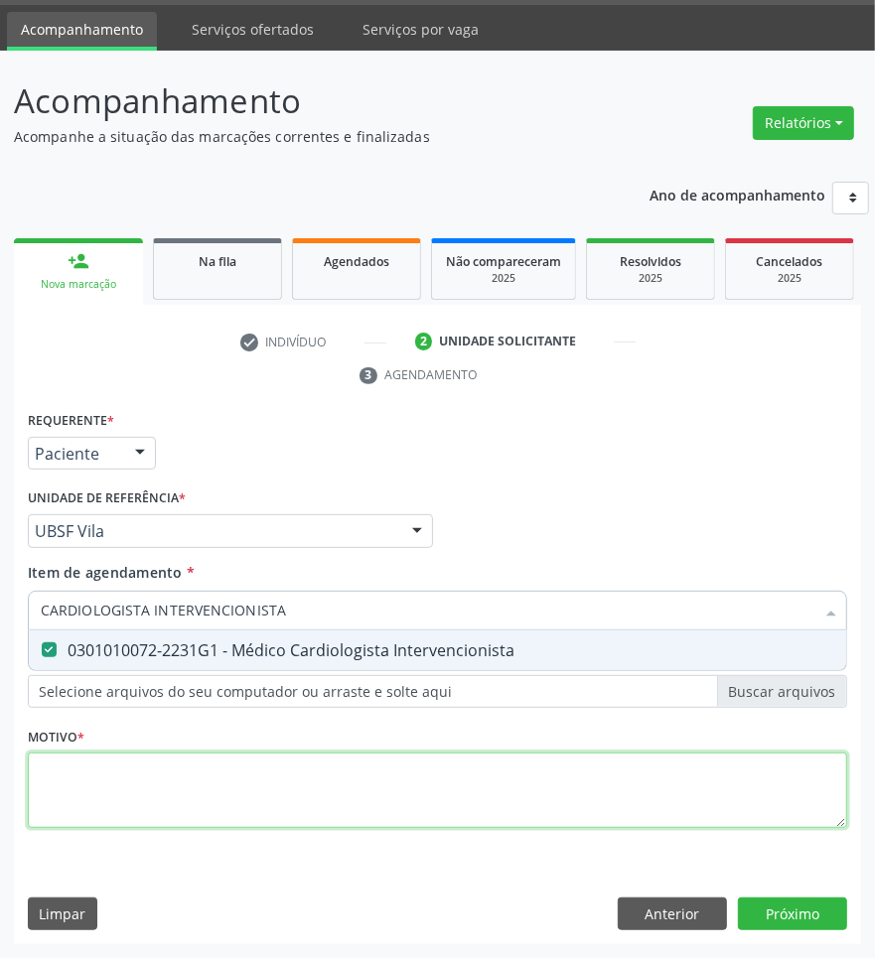
click at [258, 776] on div "Requerente * Paciente Profissional de Saúde Paciente Nenhum resultado encontrad…" at bounding box center [437, 631] width 819 height 450
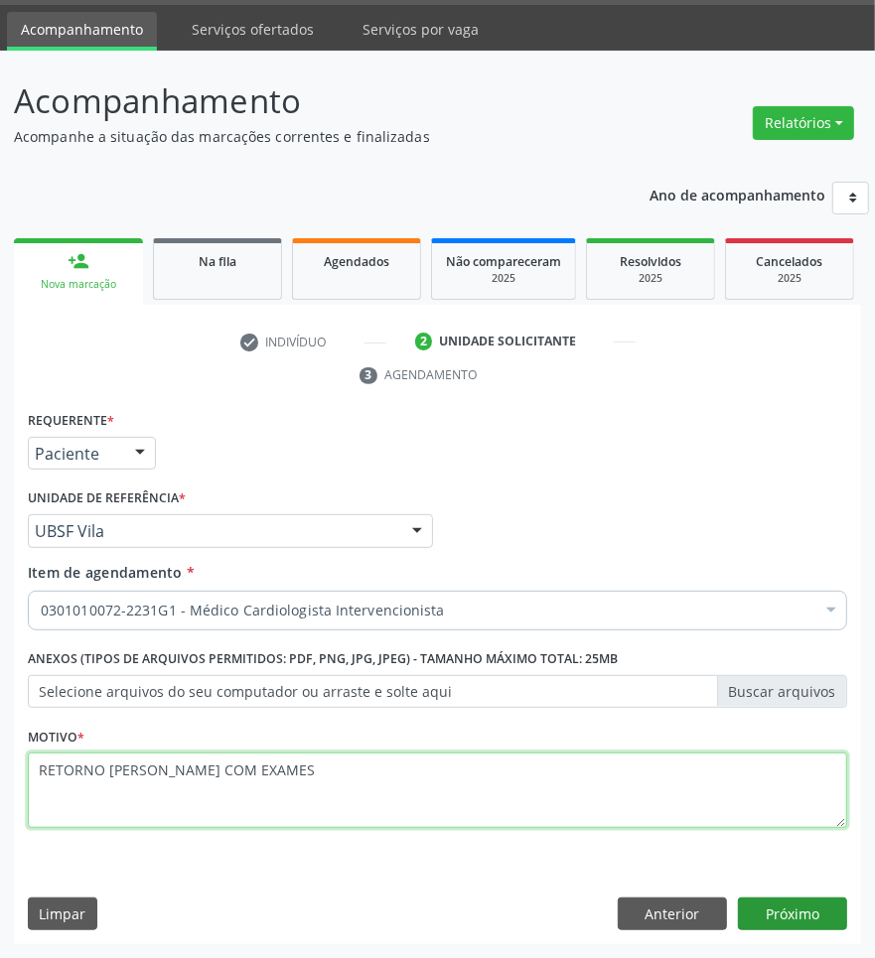
type textarea "RETORNO [PERSON_NAME] COM EXAMES"
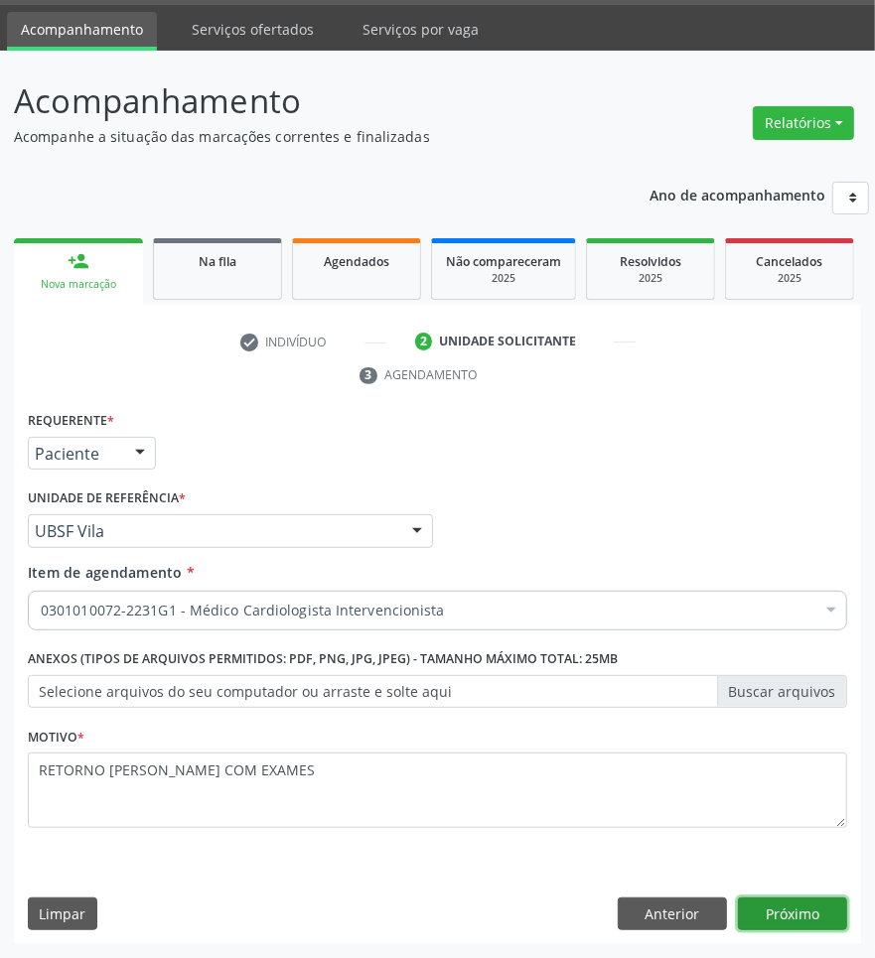
click at [789, 899] on button "Próximo" at bounding box center [792, 915] width 109 height 34
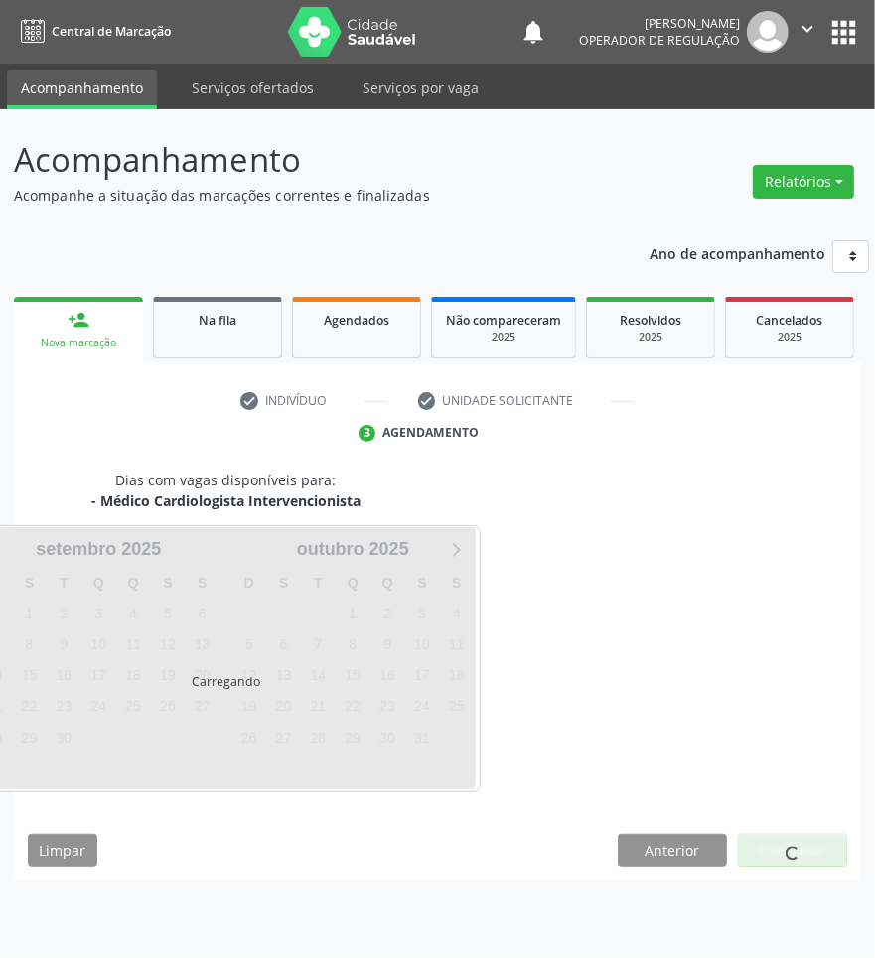
scroll to position [0, 0]
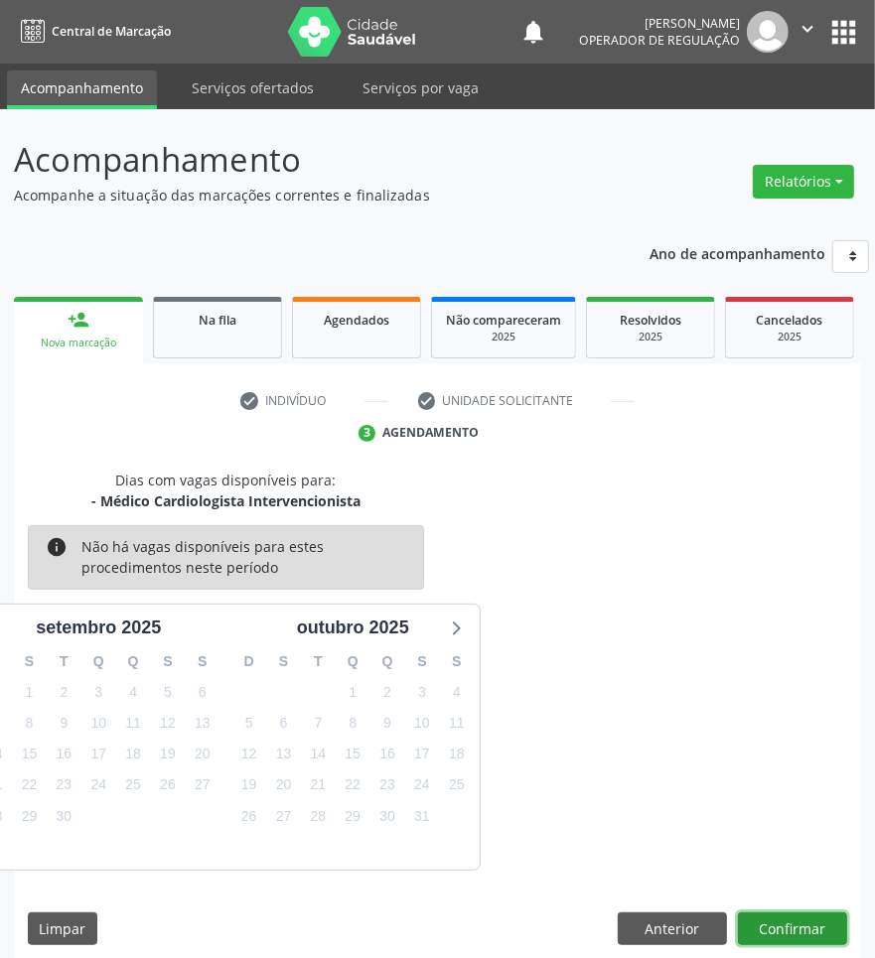
click at [830, 919] on button "Confirmar" at bounding box center [792, 930] width 109 height 34
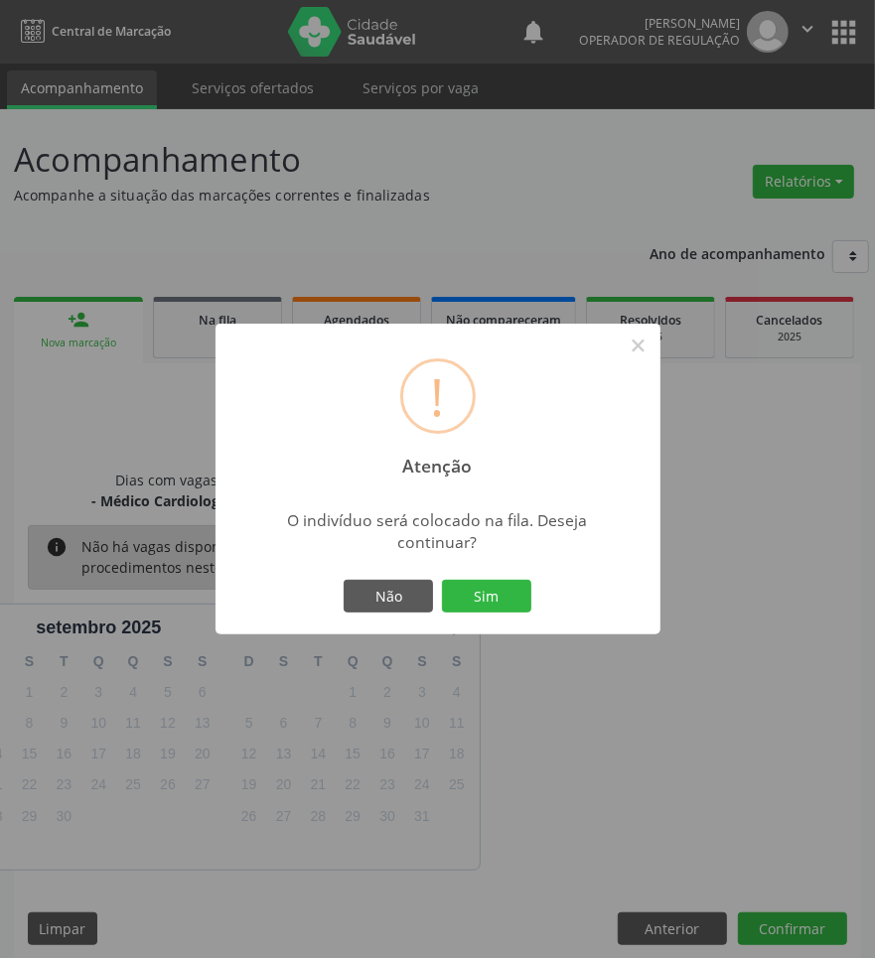
click at [442, 580] on button "Sim" at bounding box center [486, 597] width 89 height 34
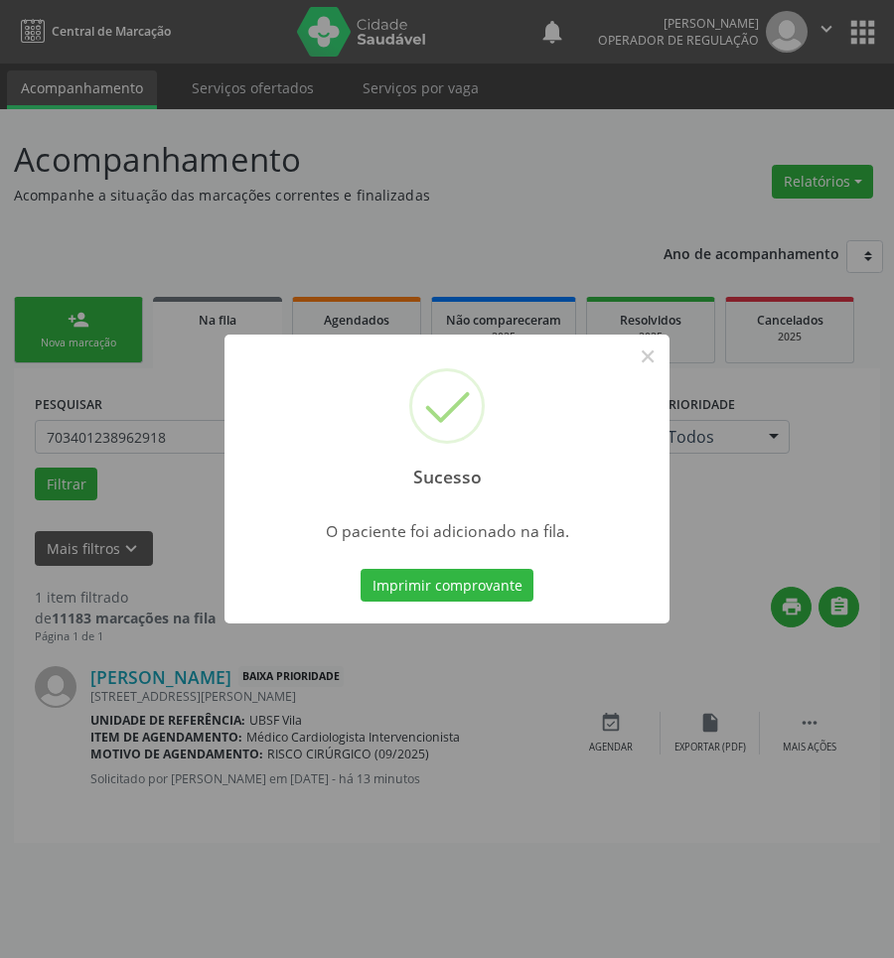
click at [320, 662] on div "Sucesso × O paciente foi adicionado na fila. Imprimir comprovante Cancel" at bounding box center [447, 479] width 894 height 958
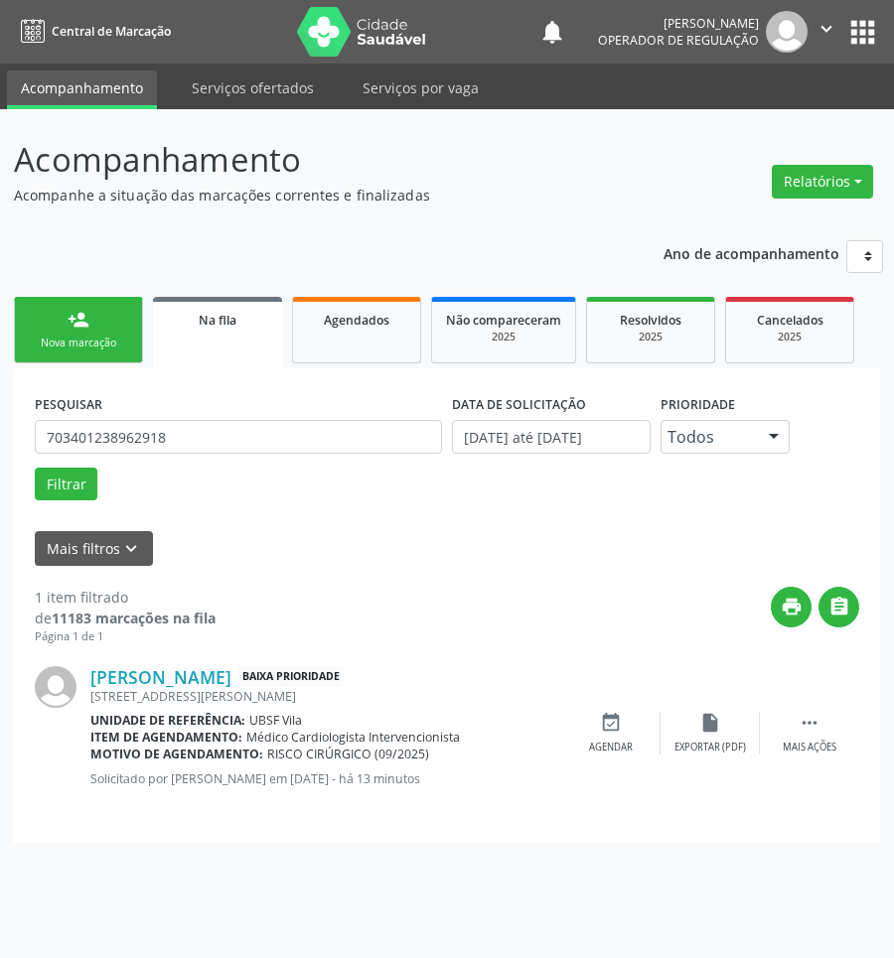
click at [52, 339] on div "Nova marcação" at bounding box center [78, 343] width 99 height 15
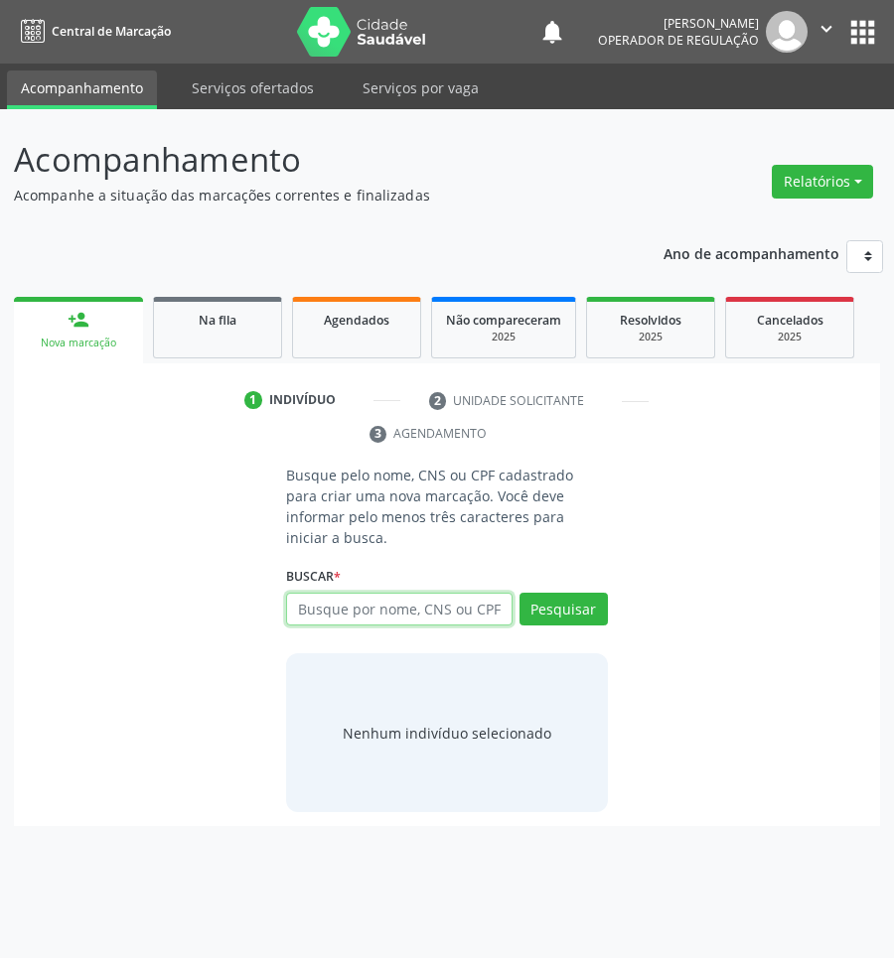
click at [423, 593] on input "text" at bounding box center [399, 610] width 226 height 34
type input "705109379464740"
click at [571, 593] on div "705109379464740 Busque por nome, CNS ou CPF [PERSON_NAME] CPF: 714.608.884-72 C…" at bounding box center [447, 617] width 322 height 48
drag, startPoint x: 412, startPoint y: 592, endPoint x: 467, endPoint y: 594, distance: 54.6
click at [413, 593] on input "705109379464740" at bounding box center [399, 610] width 226 height 34
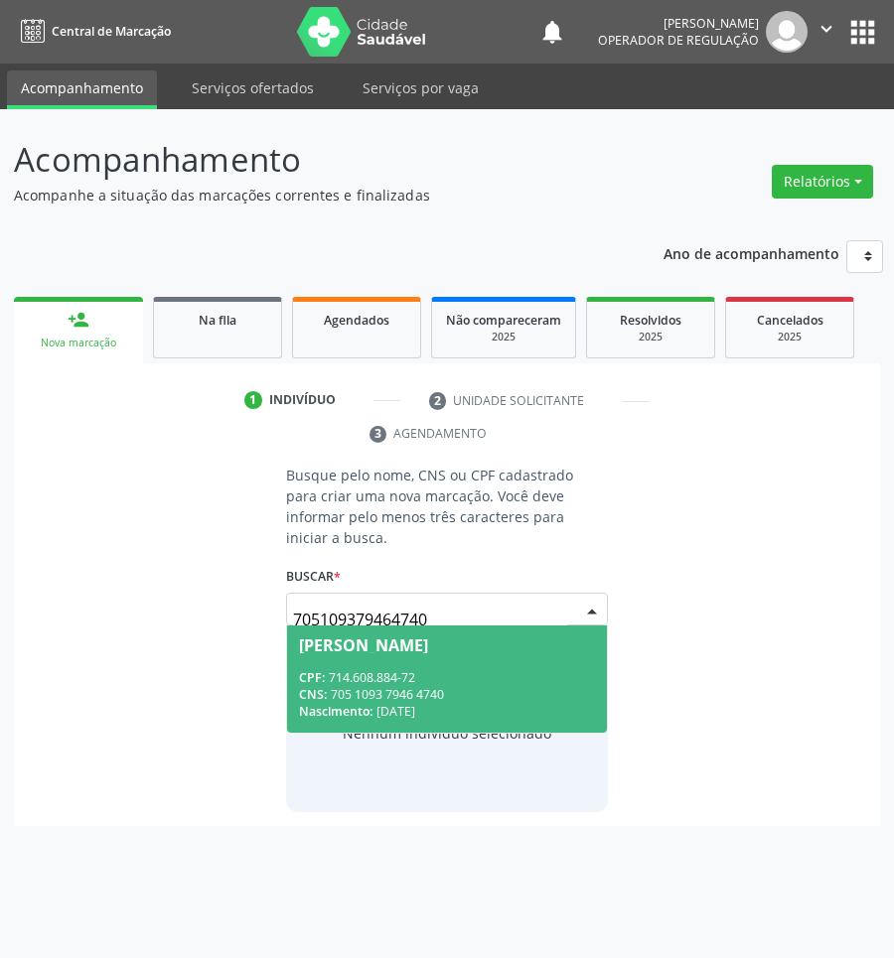
click at [338, 686] on div "CNS: 705 1093 7946 4740" at bounding box center [447, 694] width 296 height 17
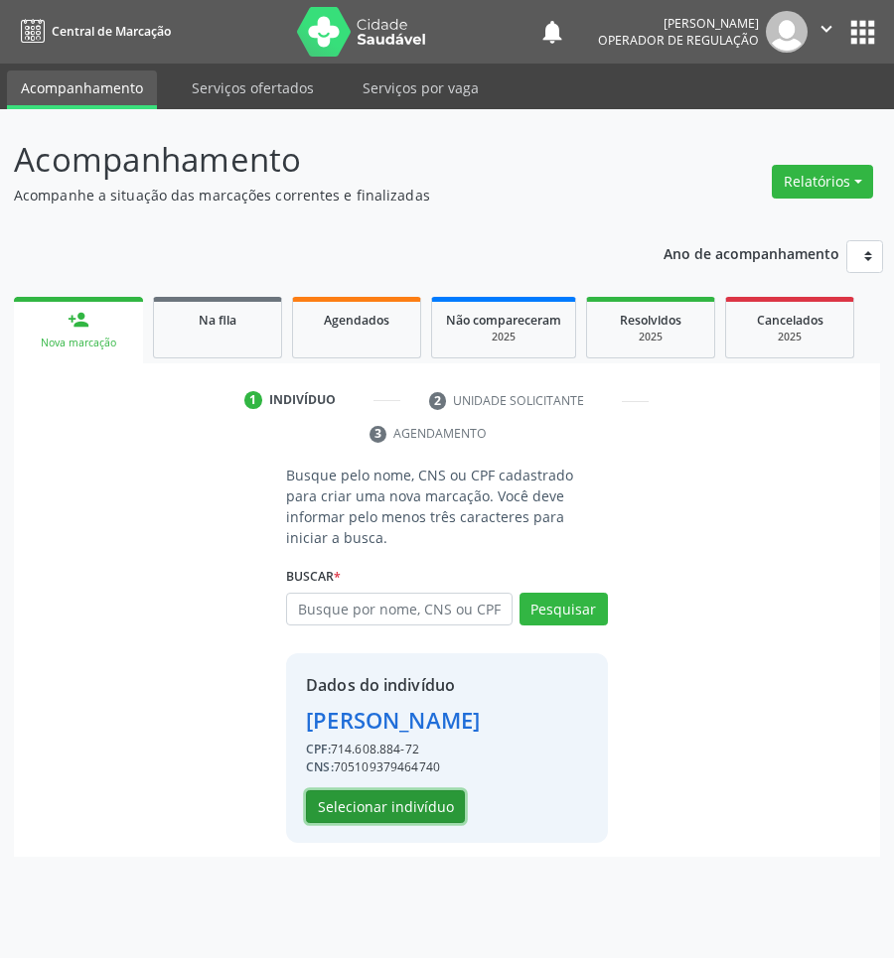
click at [362, 817] on button "Selecionar indivíduo" at bounding box center [385, 807] width 159 height 34
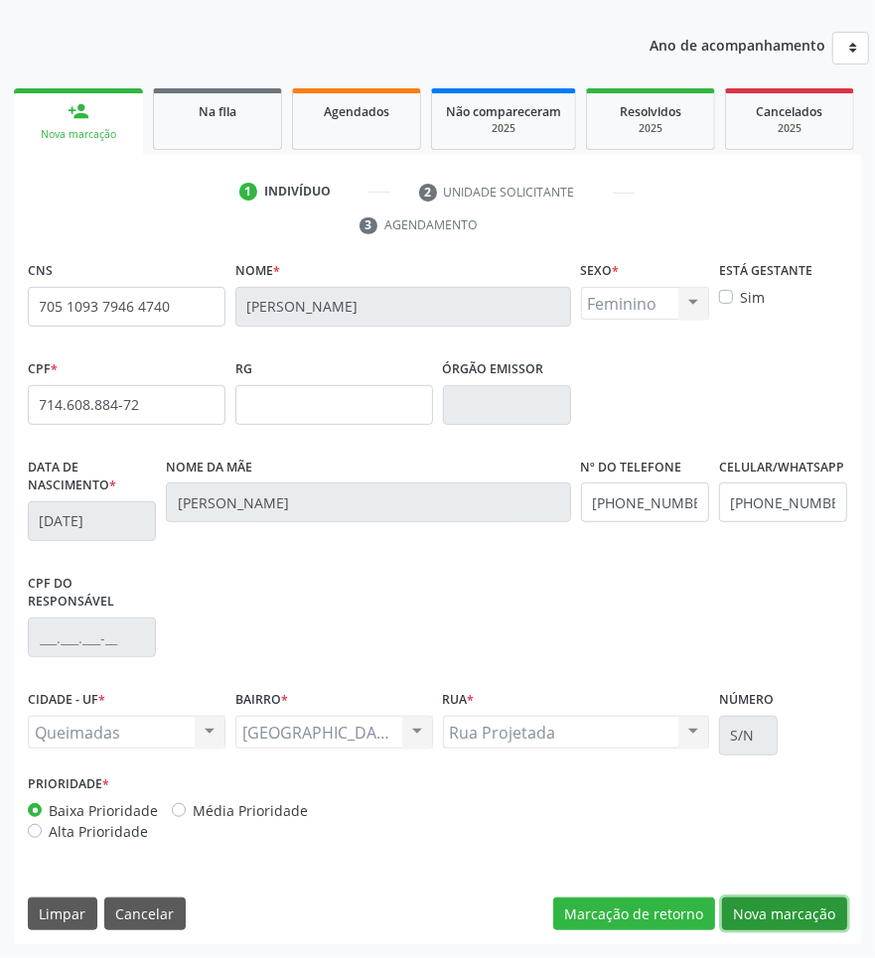
click at [782, 923] on button "Nova marcação" at bounding box center [784, 915] width 125 height 34
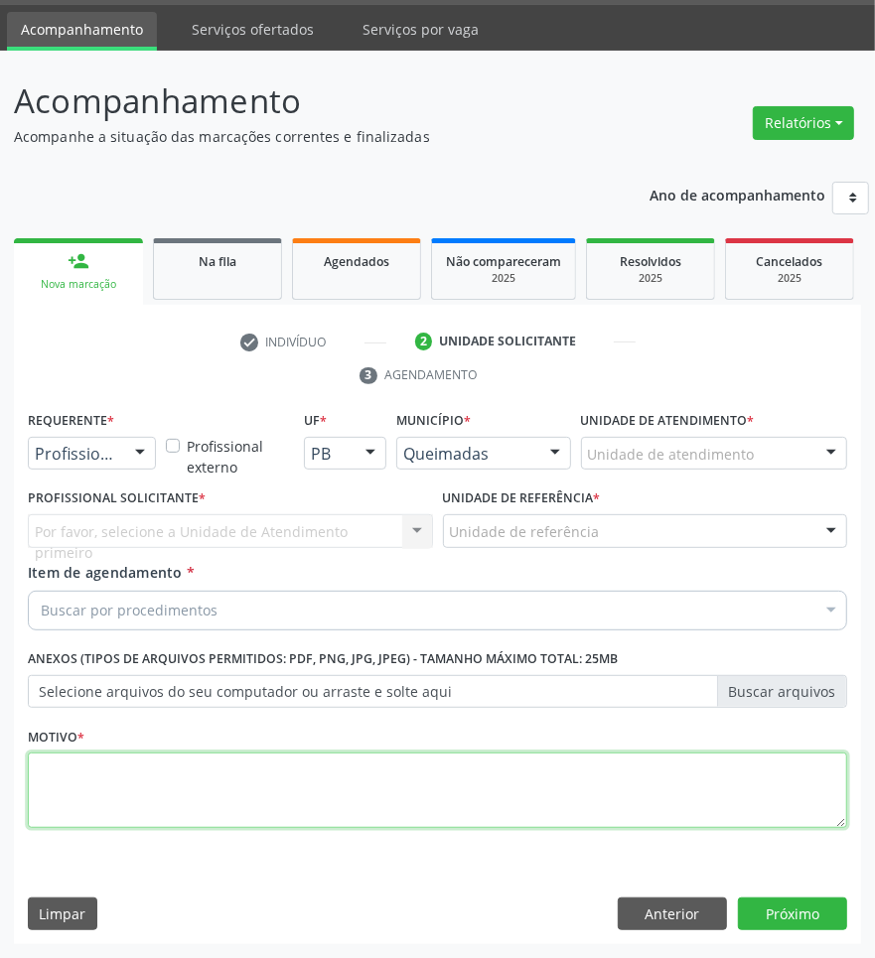
click at [395, 780] on textarea at bounding box center [437, 790] width 819 height 75
paste textarea "CARDIOLOGISTA INTERVENCIONISTA"
type textarea "CARDIOLOGISTA INTERVENCIONISTA"
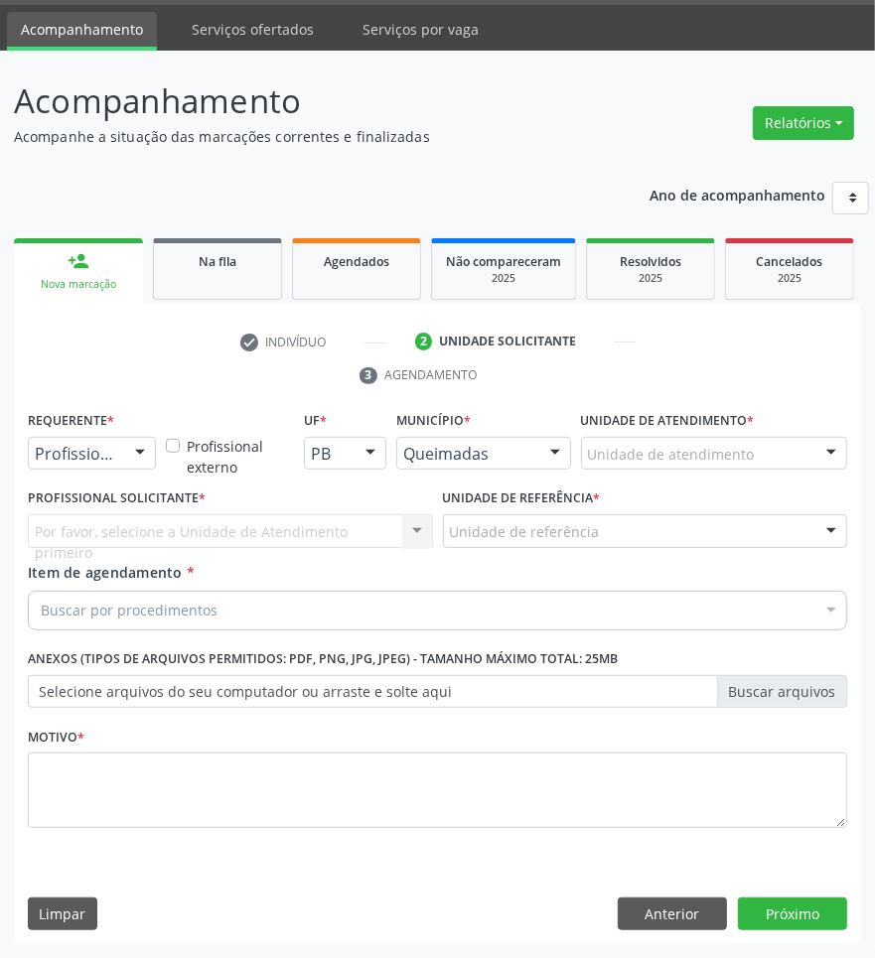
click at [229, 616] on div "Buscar por procedimentos" at bounding box center [437, 611] width 819 height 40
paste input "CARDIOLOGISTA INTERVENCIONISTA"
type input "CARDIOLOGISTA INTERVENCIONISTA"
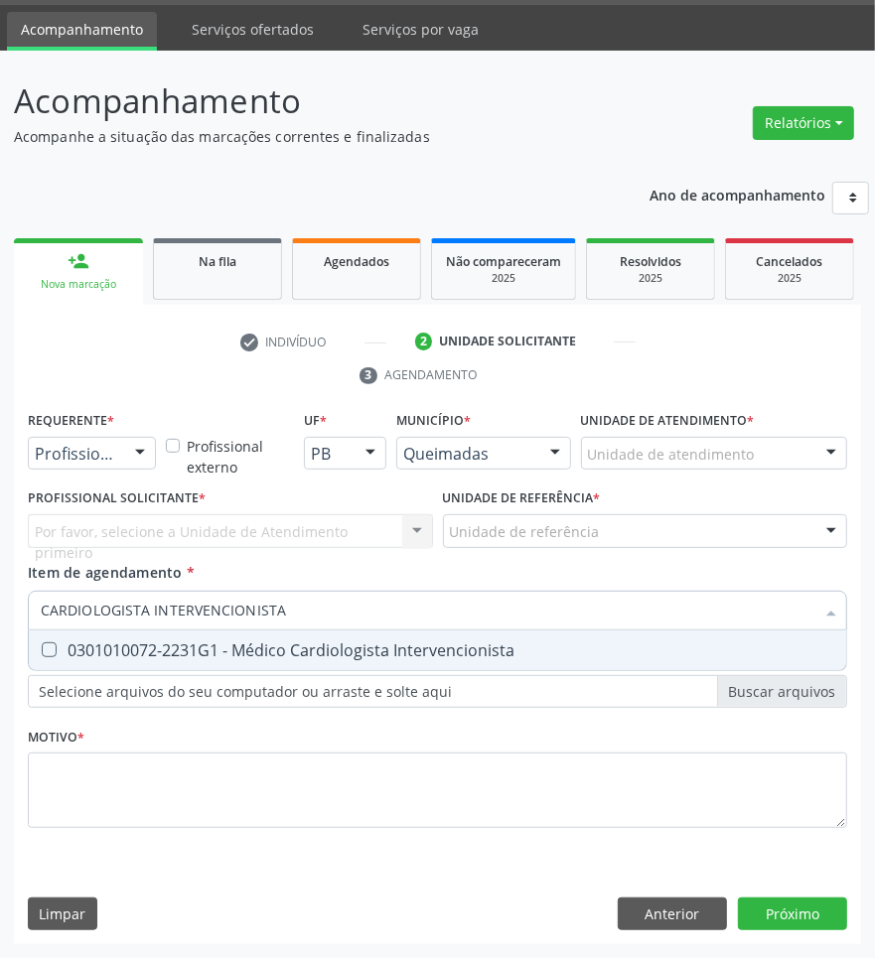
click at [220, 653] on div "0301010072-2231G1 - Médico Cardiologista Intervencionista" at bounding box center [437, 650] width 793 height 16
checkbox Intervencionista "true"
drag, startPoint x: 119, startPoint y: 458, endPoint x: 115, endPoint y: 517, distance: 59.7
click at [119, 462] on div "Profissional de Saúde" at bounding box center [92, 454] width 128 height 34
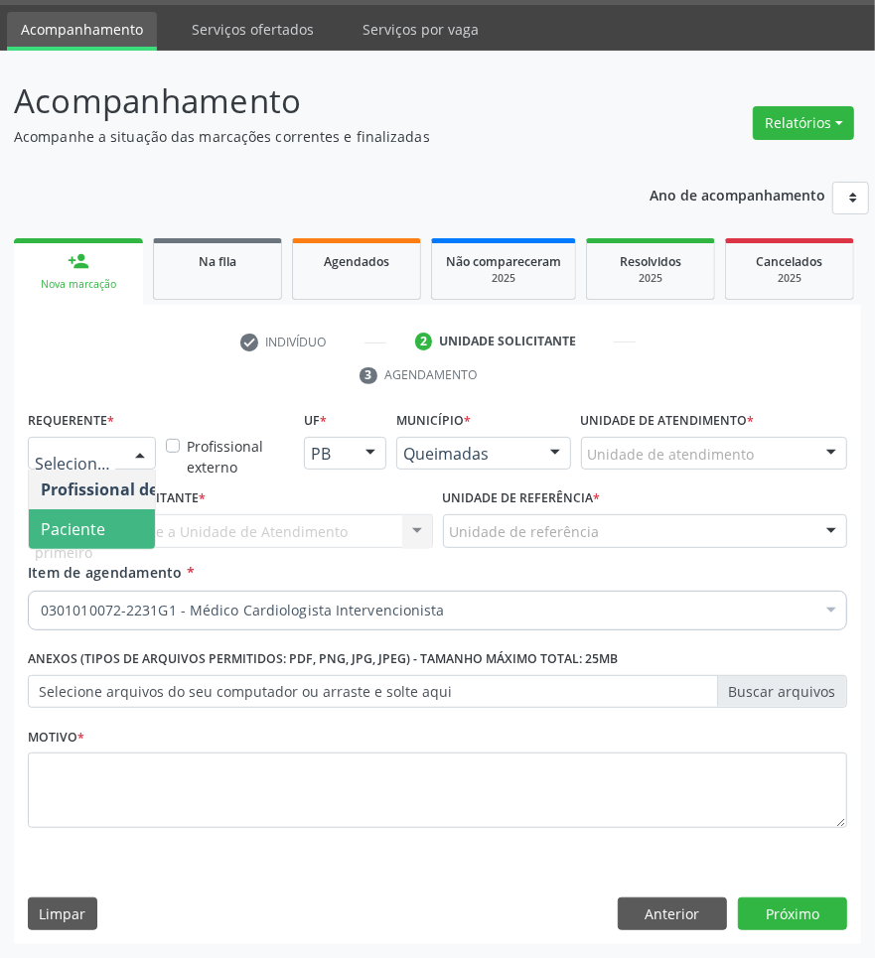
click at [107, 538] on span "Paciente" at bounding box center [126, 529] width 194 height 40
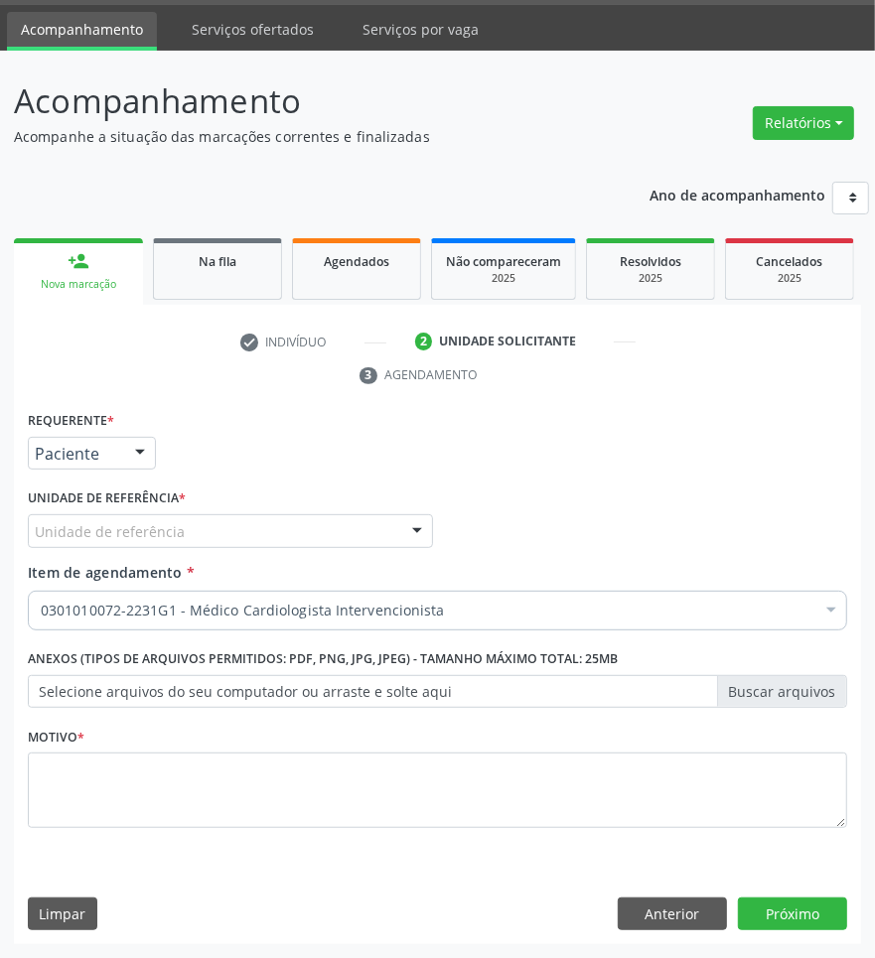
click at [181, 531] on div "Unidade de referência" at bounding box center [230, 531] width 405 height 34
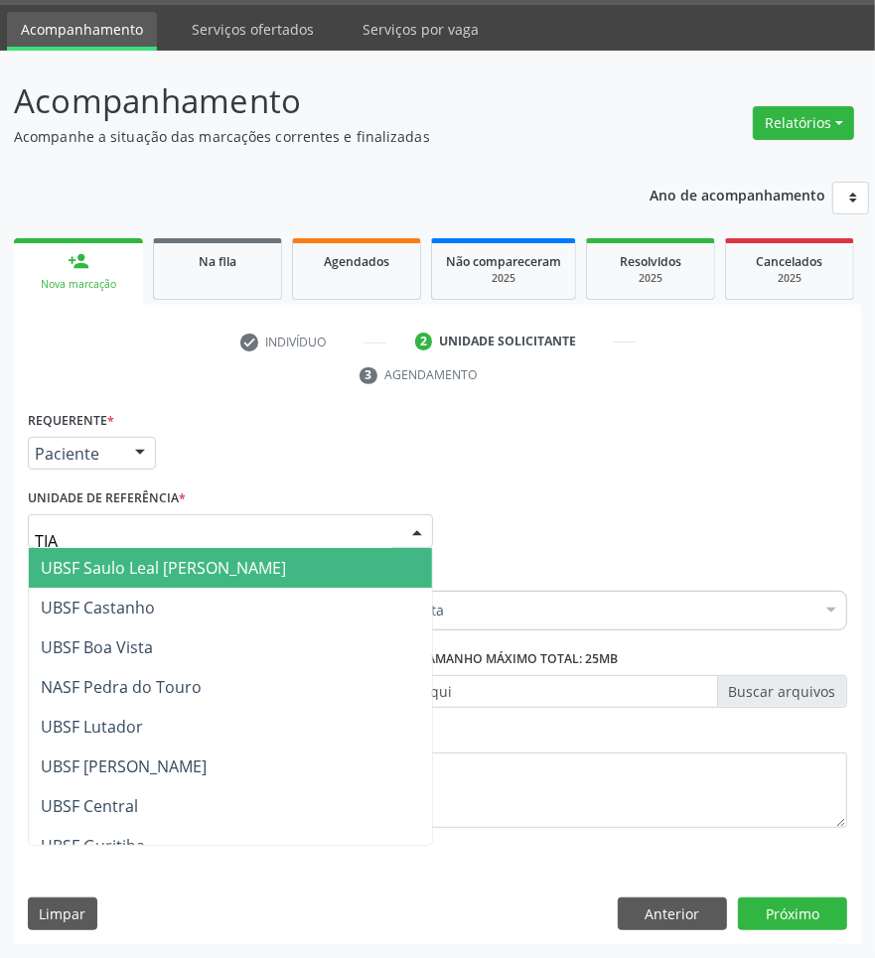
type input "TIAO"
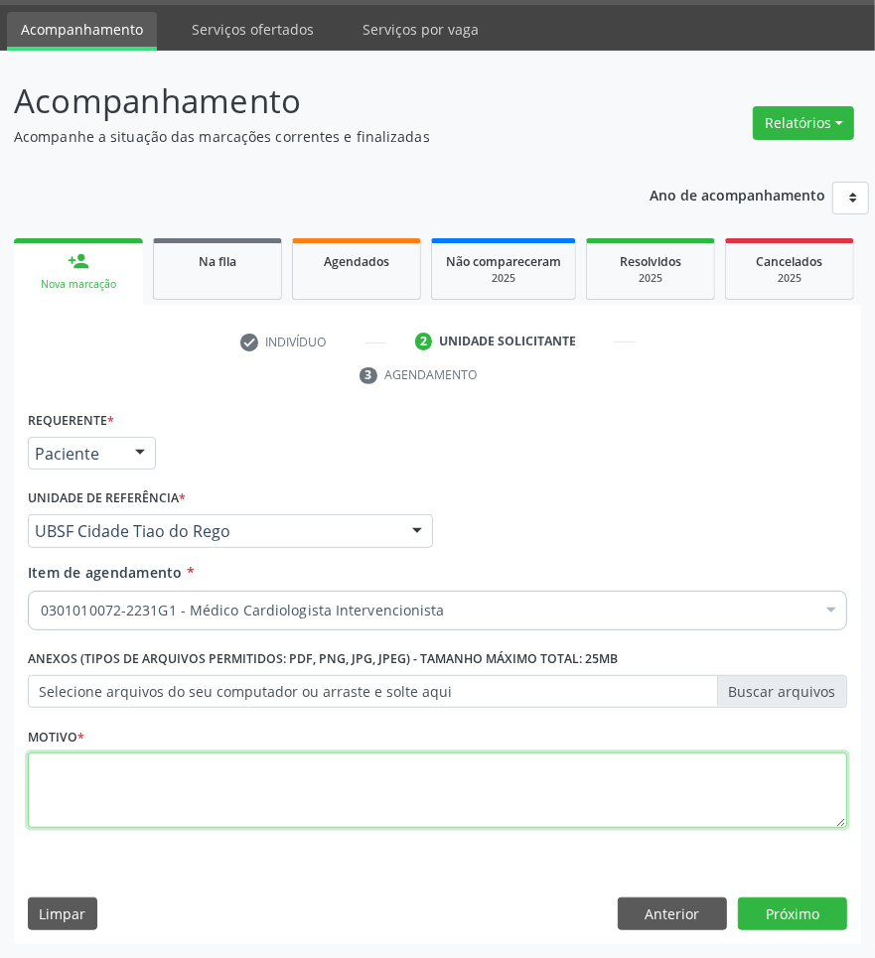
click at [216, 789] on textarea at bounding box center [437, 790] width 819 height 75
paste textarea "[MEDICAL_DATA] + RISCO CIRÚRGICO (09/2025)"
click at [490, 789] on textarea at bounding box center [437, 790] width 819 height 75
drag, startPoint x: 197, startPoint y: 765, endPoint x: 81, endPoint y: 763, distance: 115.2
click at [81, 763] on textarea "[MEDICAL_DATA] + RISCO CIRÚRGICO (09/2025)" at bounding box center [437, 790] width 819 height 75
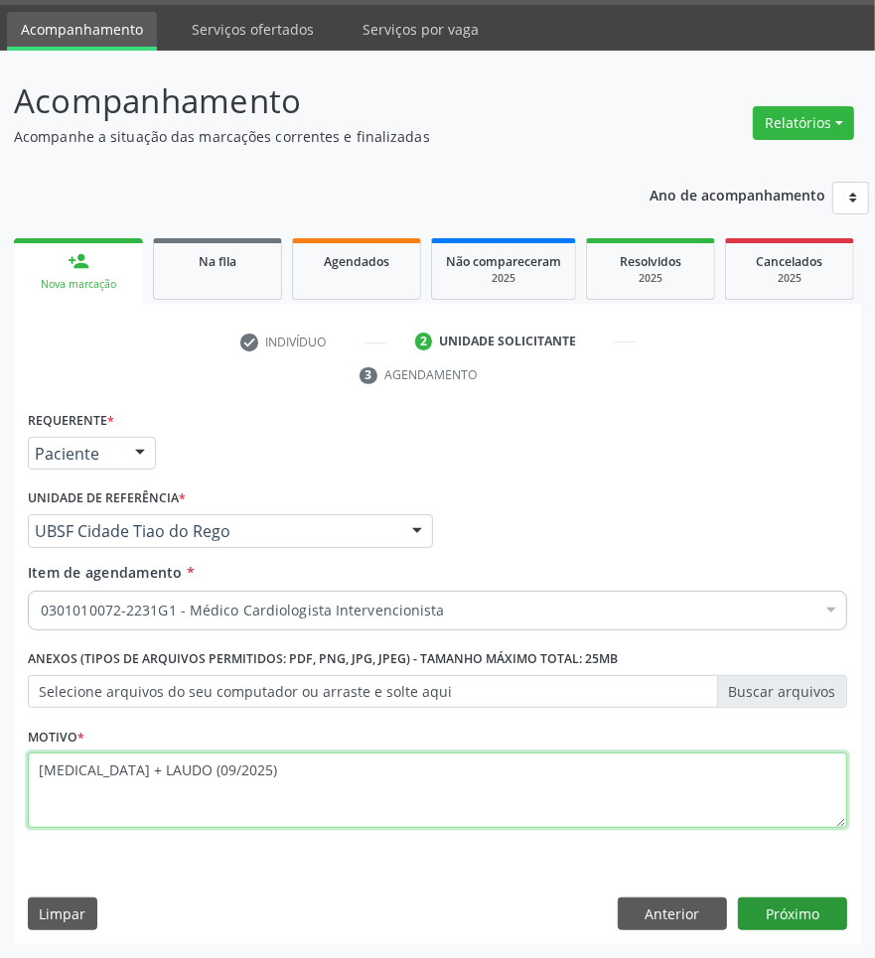
type textarea "[MEDICAL_DATA] + LAUDO (09/2025)"
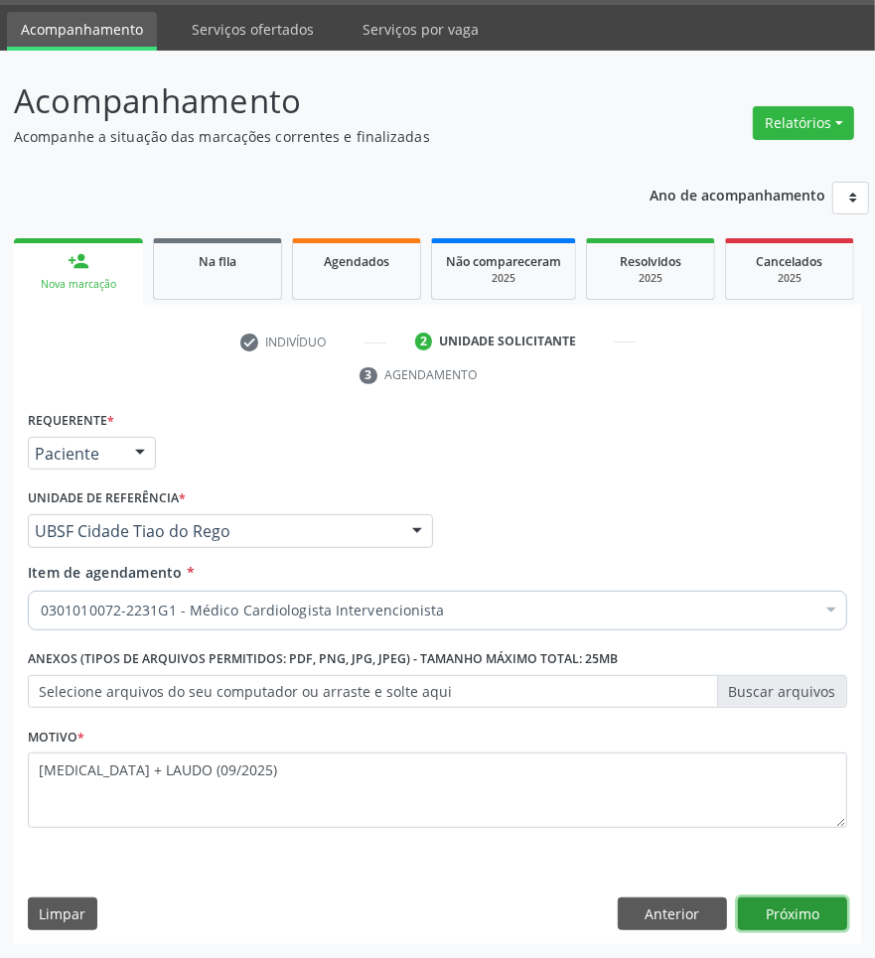
click at [821, 910] on button "Próximo" at bounding box center [792, 915] width 109 height 34
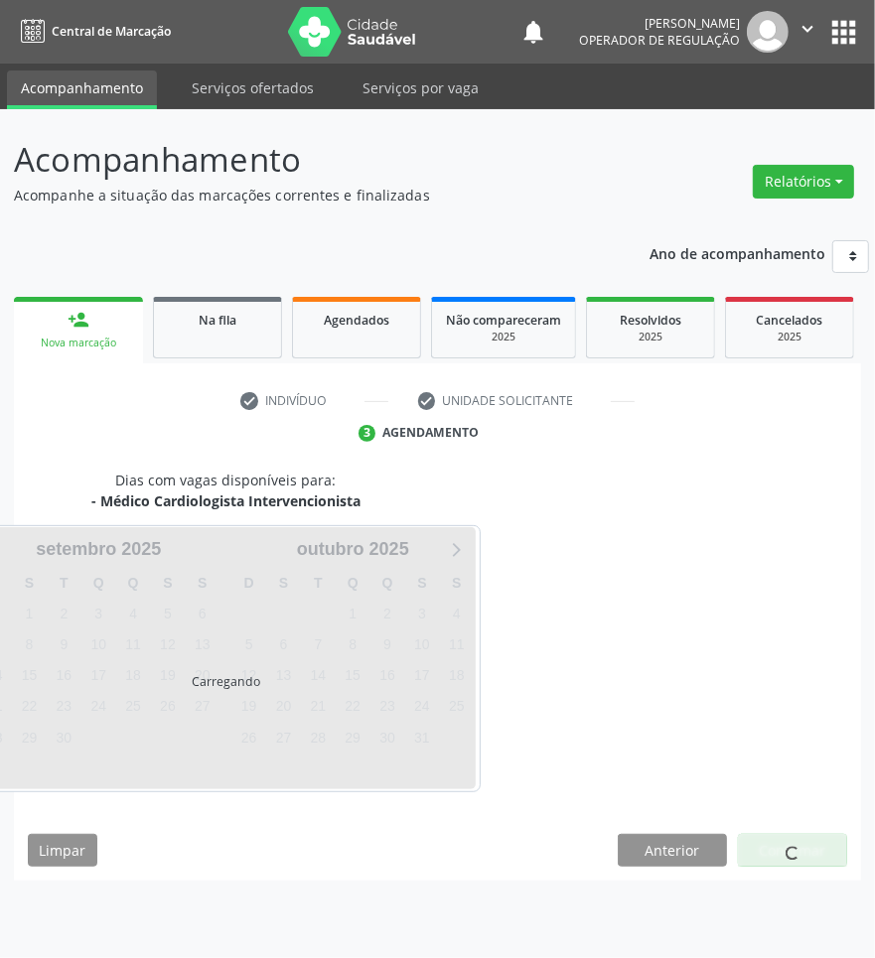
scroll to position [0, 0]
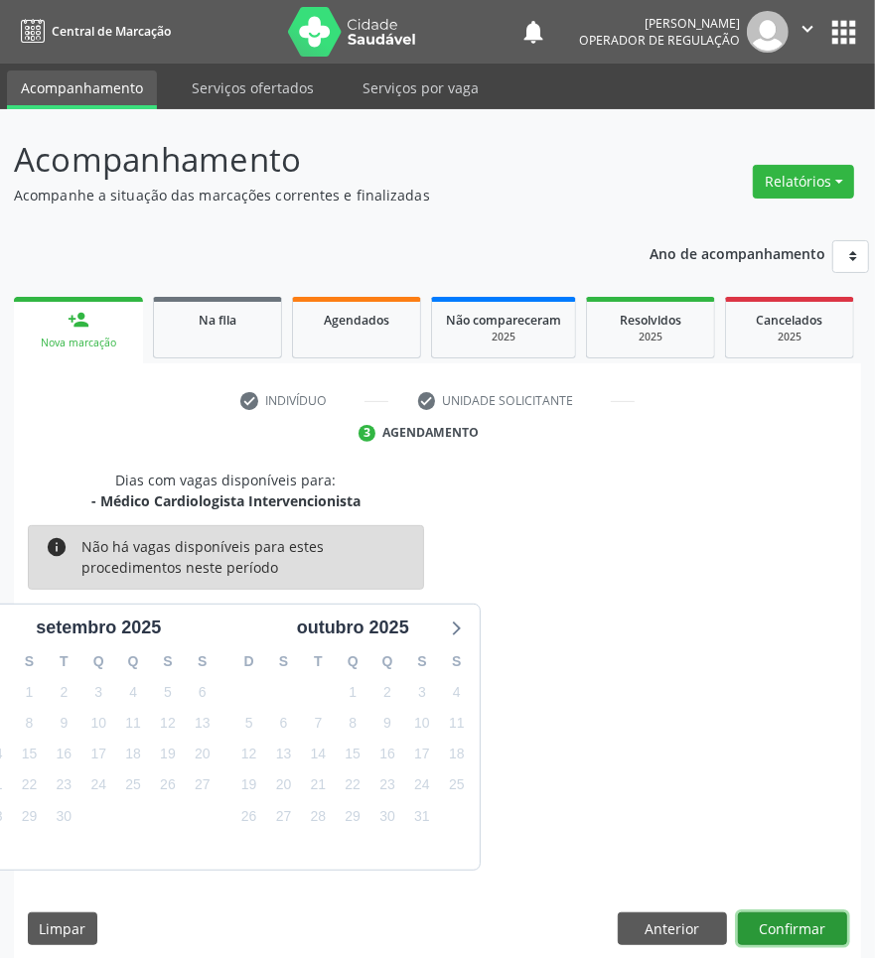
click at [810, 921] on button "Confirmar" at bounding box center [792, 930] width 109 height 34
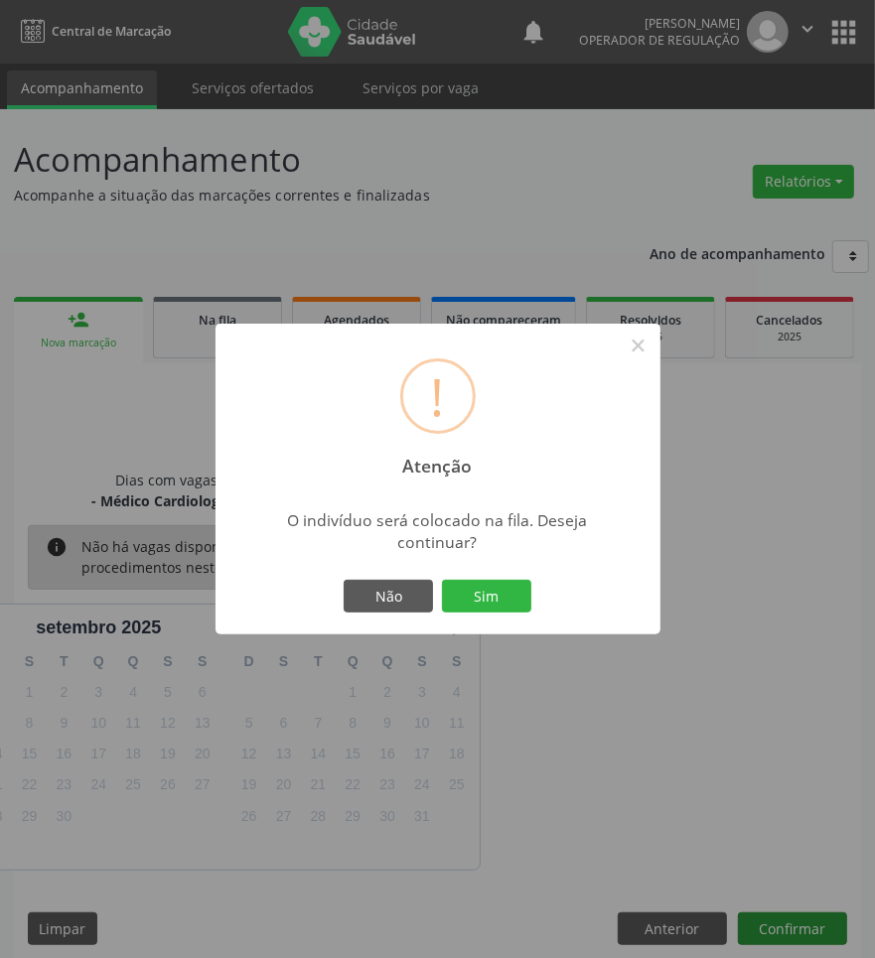
click at [442, 580] on button "Sim" at bounding box center [486, 597] width 89 height 34
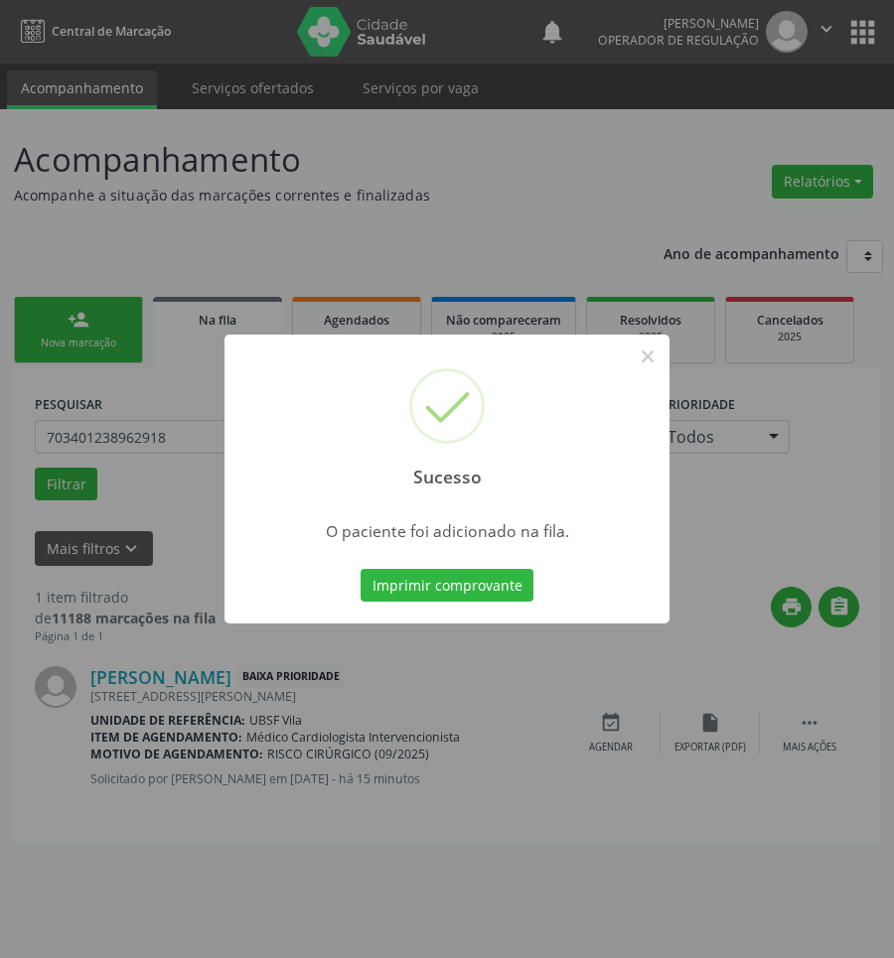
drag, startPoint x: 482, startPoint y: 835, endPoint x: 784, endPoint y: 397, distance: 532.4
click at [482, 834] on div "Sucesso × O paciente foi adicionado na fila. Imprimir comprovante Cancel" at bounding box center [447, 479] width 894 height 958
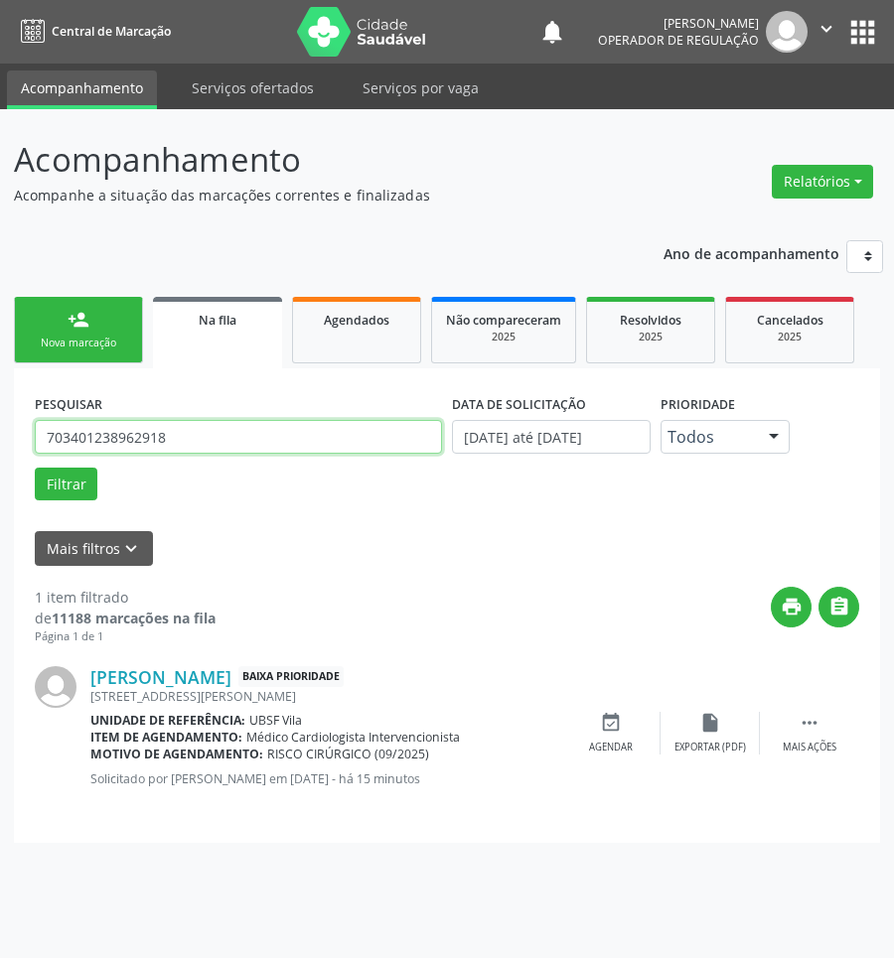
click at [259, 437] on input "703401238962918" at bounding box center [238, 437] width 407 height 34
type input "700305979899830"
click at [35, 468] on button "Filtrar" at bounding box center [66, 485] width 63 height 34
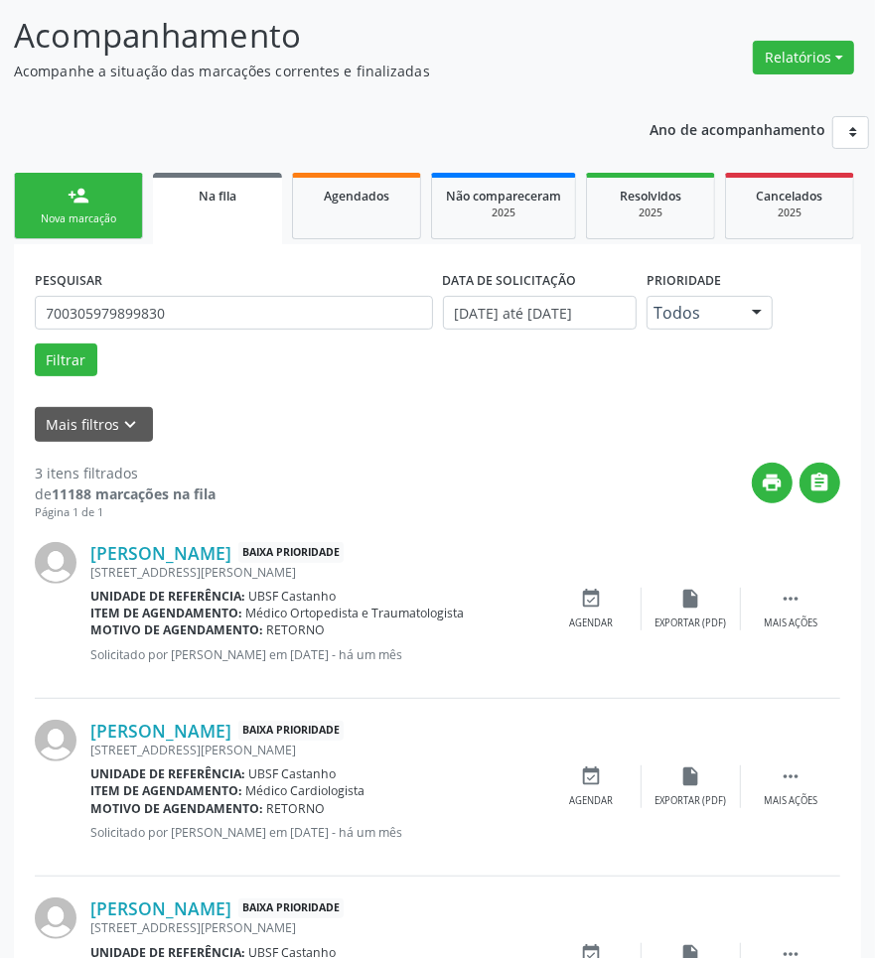
scroll to position [255, 0]
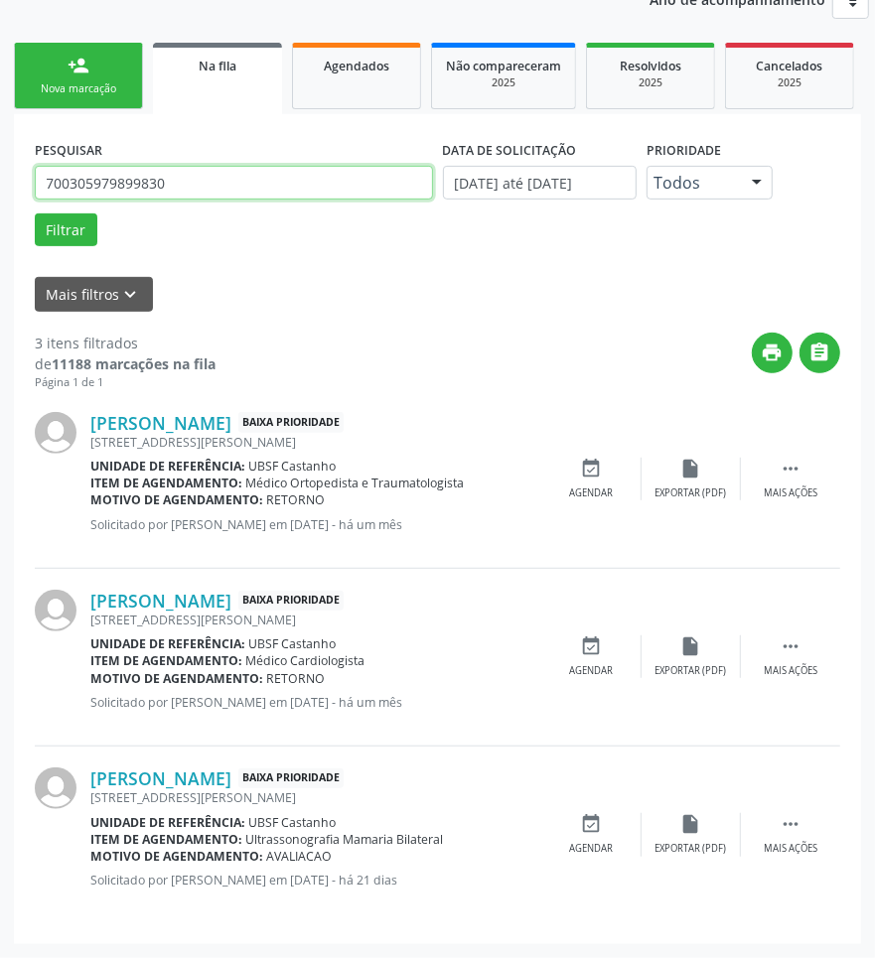
click at [191, 182] on input "700305979899830" at bounding box center [234, 183] width 398 height 34
click at [191, 184] on input "700305979899830" at bounding box center [234, 183] width 398 height 34
click at [395, 68] on div "Agendados" at bounding box center [356, 65] width 99 height 21
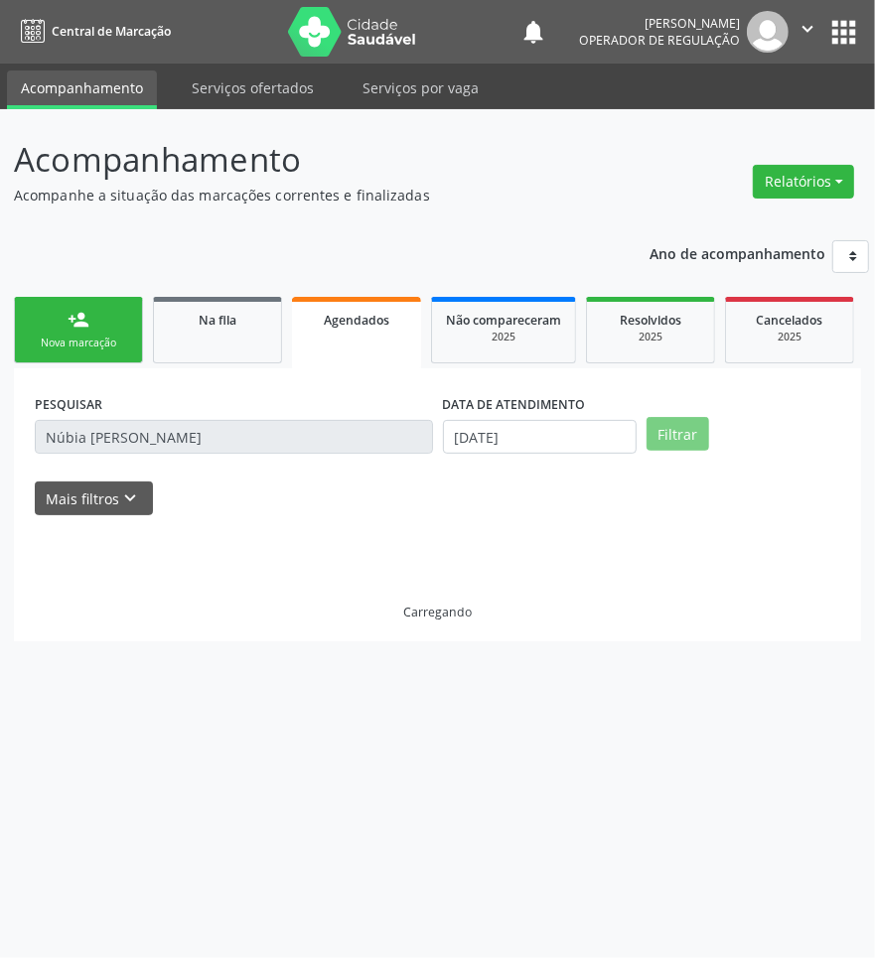
scroll to position [0, 0]
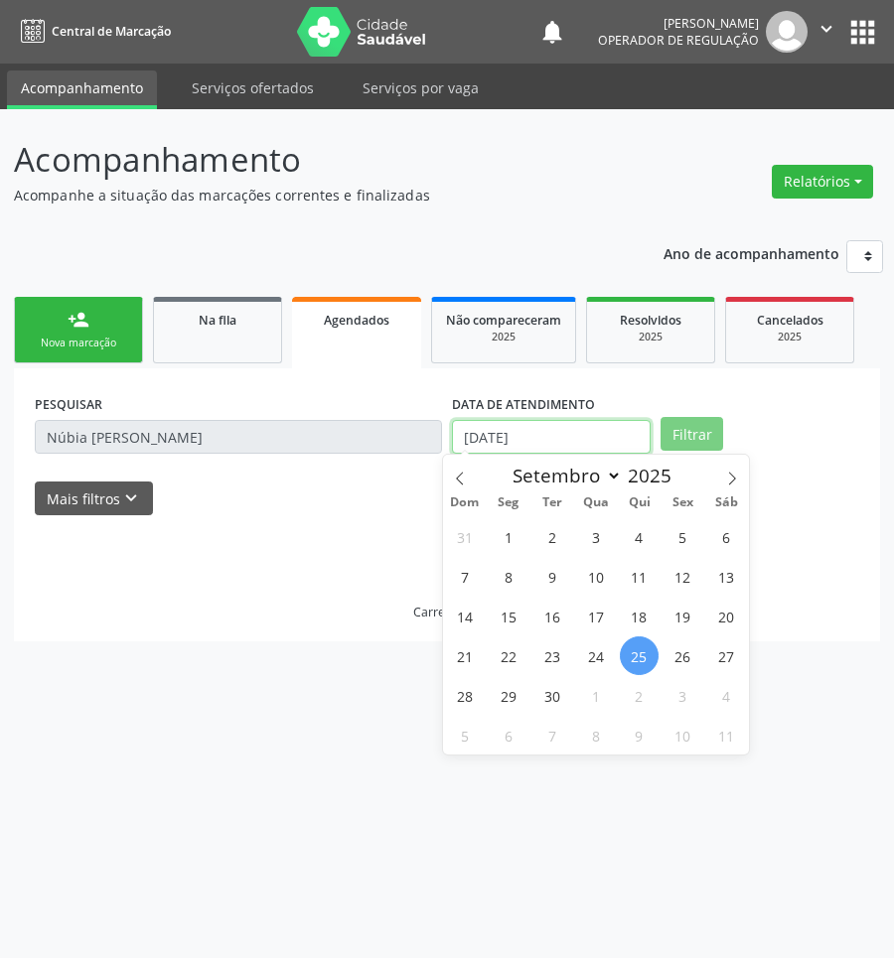
click at [526, 449] on input "[DATE]" at bounding box center [551, 437] width 199 height 34
drag, startPoint x: 527, startPoint y: 561, endPoint x: 269, endPoint y: 448, distance: 281.9
click at [522, 561] on div "31 1 2 3 4 5 6 7 8 9 10 11 12 13 14 15 16 17 18 19 20 21 22 23 24 25 26 27 28 2…" at bounding box center [596, 635] width 306 height 238
click at [464, 564] on span "7" at bounding box center [464, 576] width 39 height 39
type input "[DATE]"
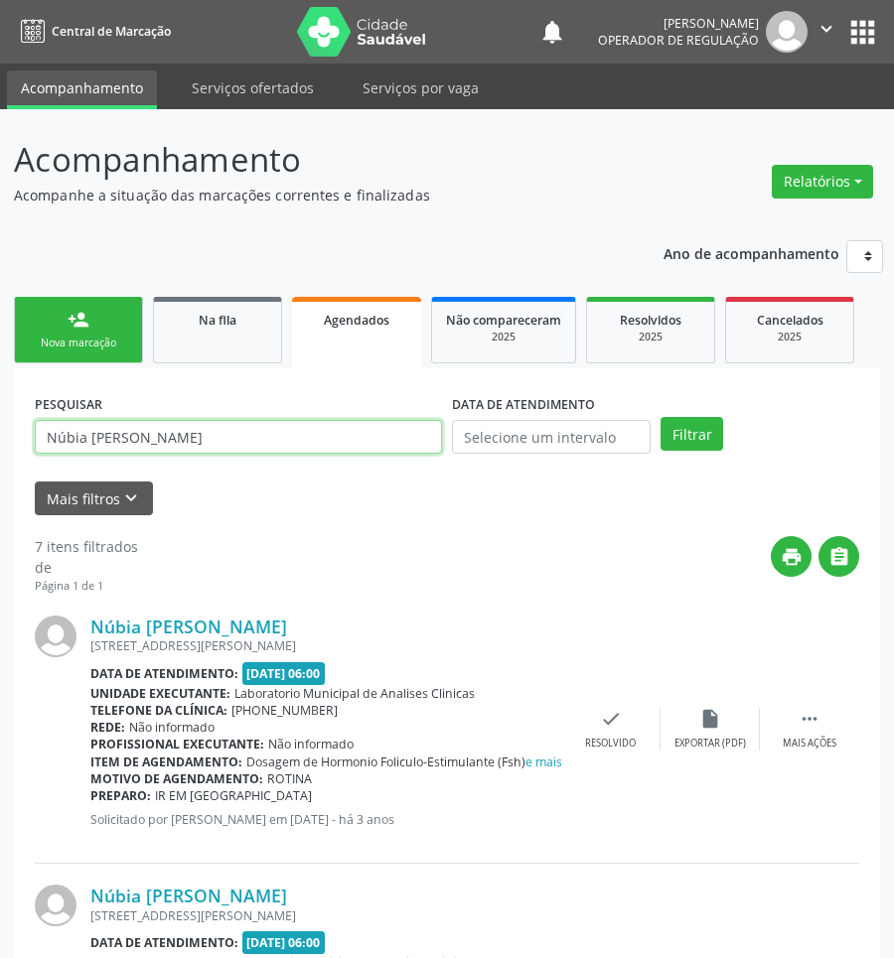
click at [221, 435] on input "Núbia [PERSON_NAME]" at bounding box center [238, 437] width 407 height 34
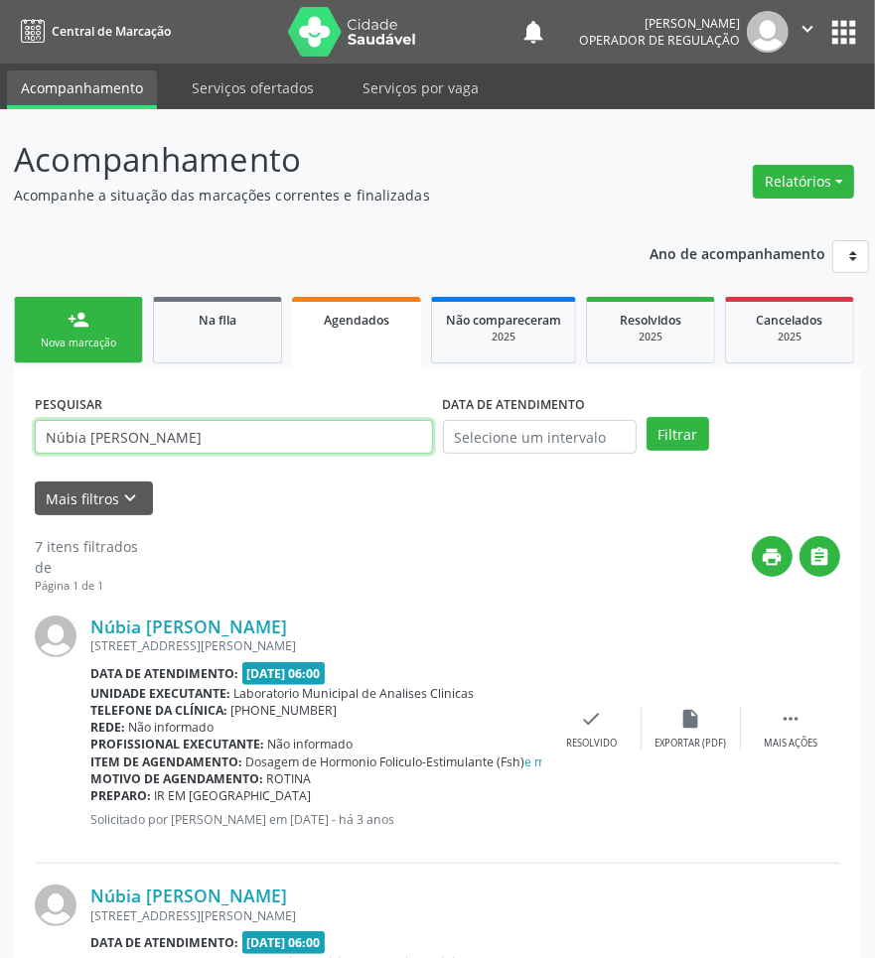
click at [279, 447] on input "Núbia [PERSON_NAME]" at bounding box center [234, 437] width 398 height 34
click at [278, 448] on input "Núbia [PERSON_NAME]" at bounding box center [234, 437] width 398 height 34
click at [264, 660] on div "Núbia [PERSON_NAME] [STREET_ADDRESS] Data de atendimento: [DATE] 06:00 Unidade …" at bounding box center [316, 729] width 452 height 226
click at [285, 437] on input "Núbia [PERSON_NAME]" at bounding box center [234, 437] width 398 height 34
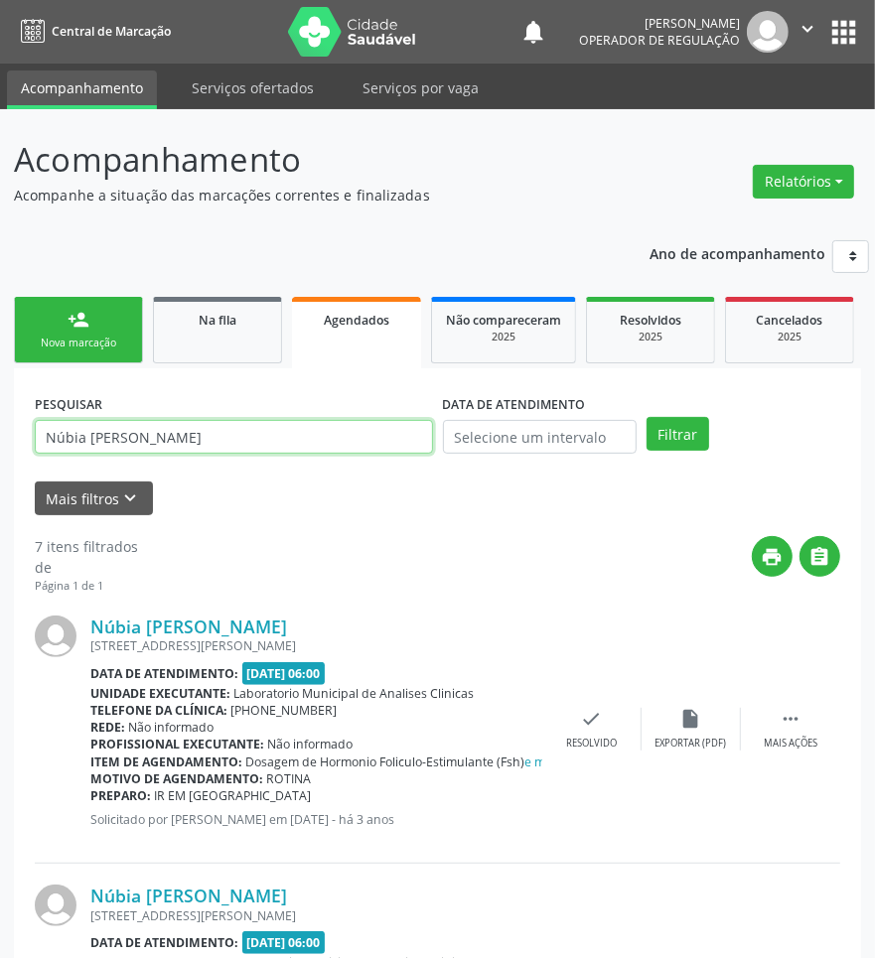
click at [285, 437] on input "Núbia [PERSON_NAME]" at bounding box center [234, 437] width 398 height 34
click at [285, 438] on input "Núbia [PERSON_NAME]" at bounding box center [234, 437] width 398 height 34
paste input "700305979899830"
type input "700305979899830"
click at [646, 417] on button "Filtrar" at bounding box center [677, 434] width 63 height 34
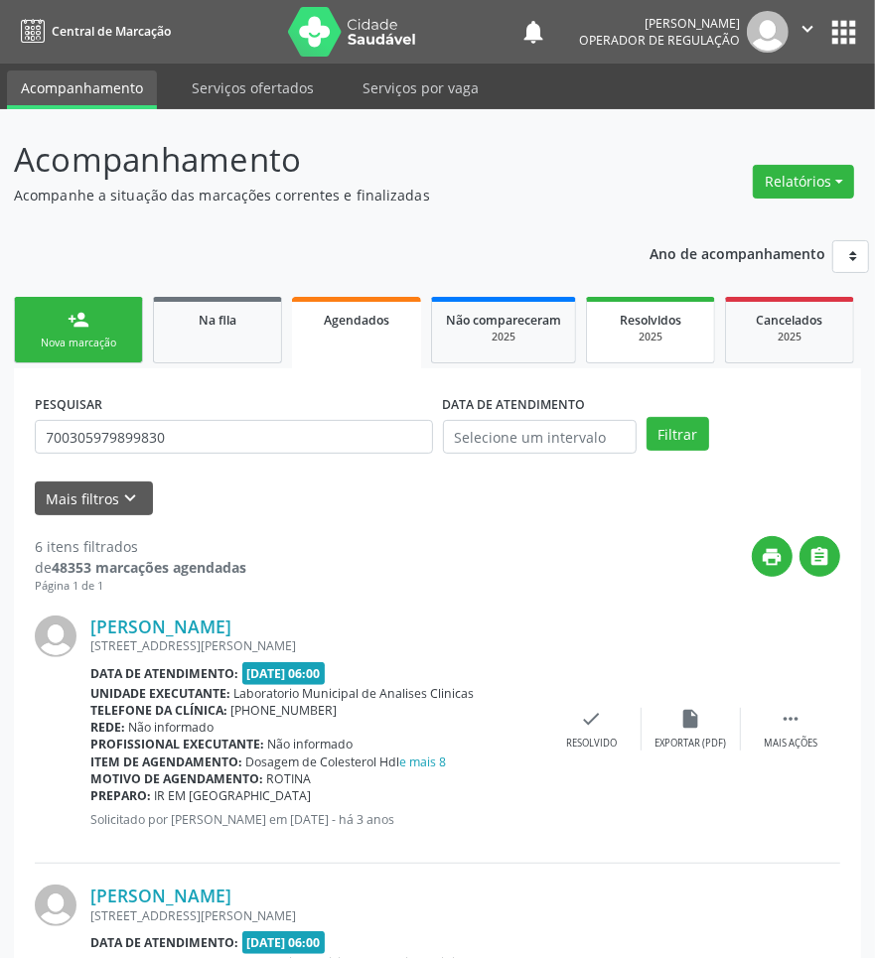
click at [692, 326] on div "Resolvidos" at bounding box center [650, 319] width 99 height 21
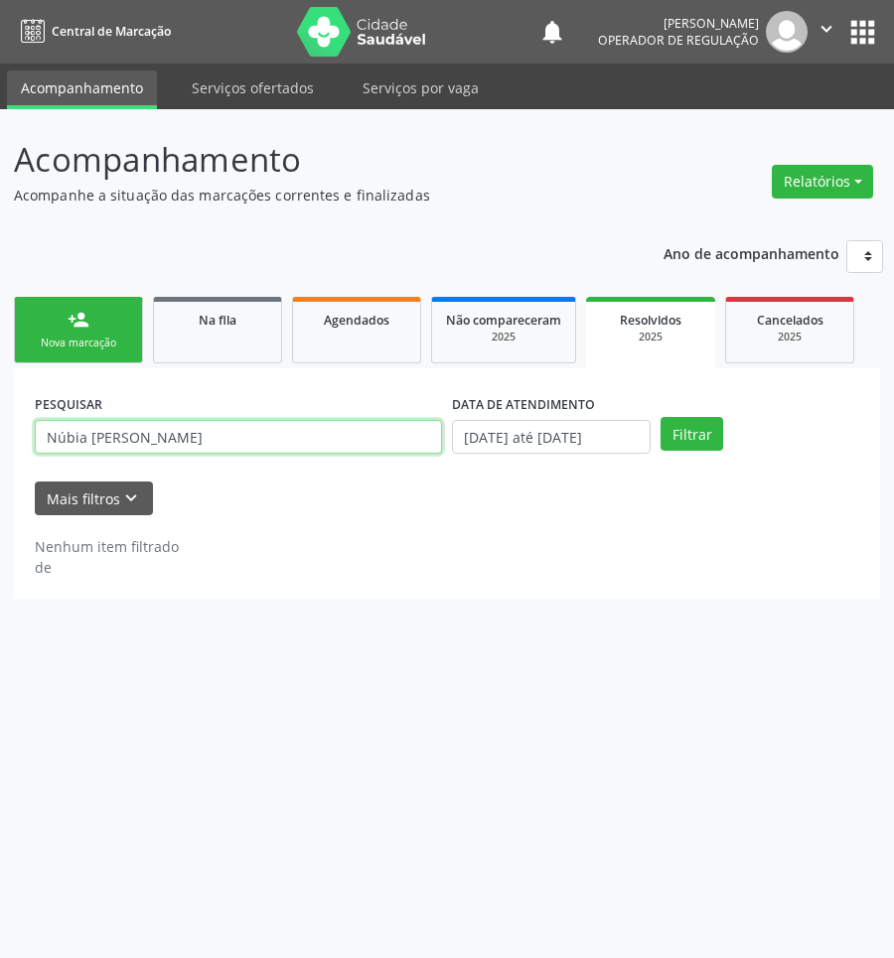
click at [218, 440] on input "Núbia [PERSON_NAME]" at bounding box center [238, 437] width 407 height 34
paste input "700305979899830"
click at [660, 417] on button "Filtrar" at bounding box center [691, 434] width 63 height 34
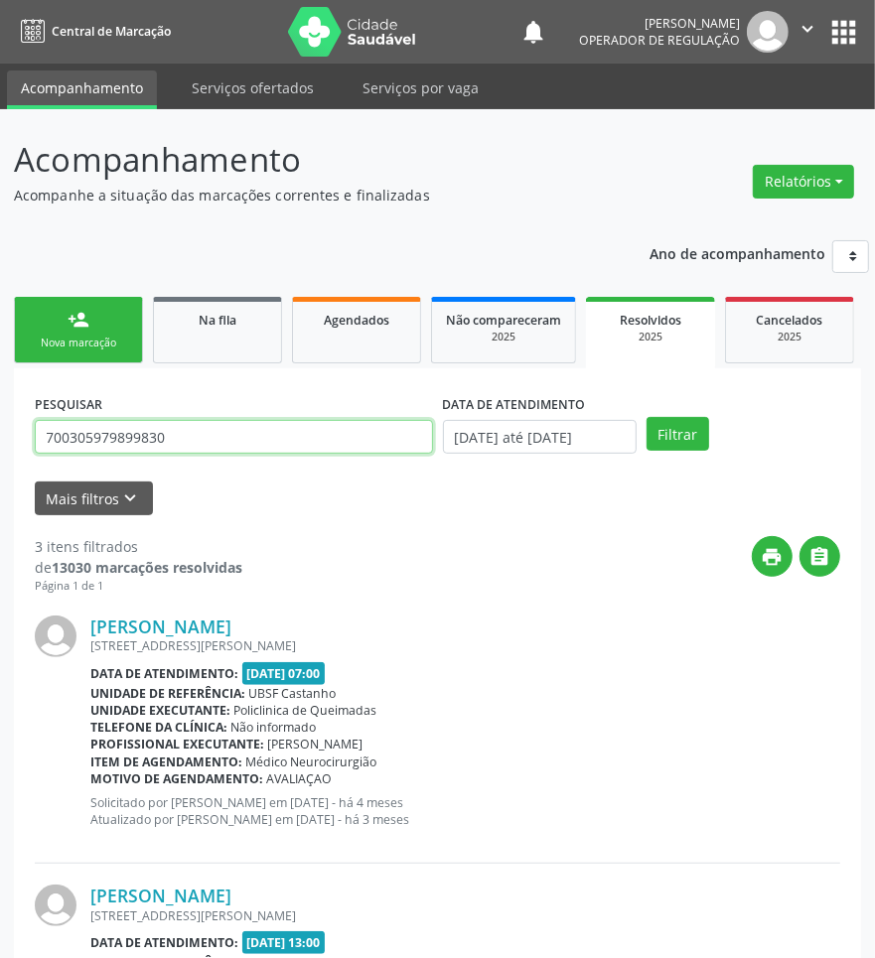
click at [187, 437] on input "700305979899830" at bounding box center [234, 437] width 398 height 34
click at [646, 417] on button "Filtrar" at bounding box center [677, 434] width 63 height 34
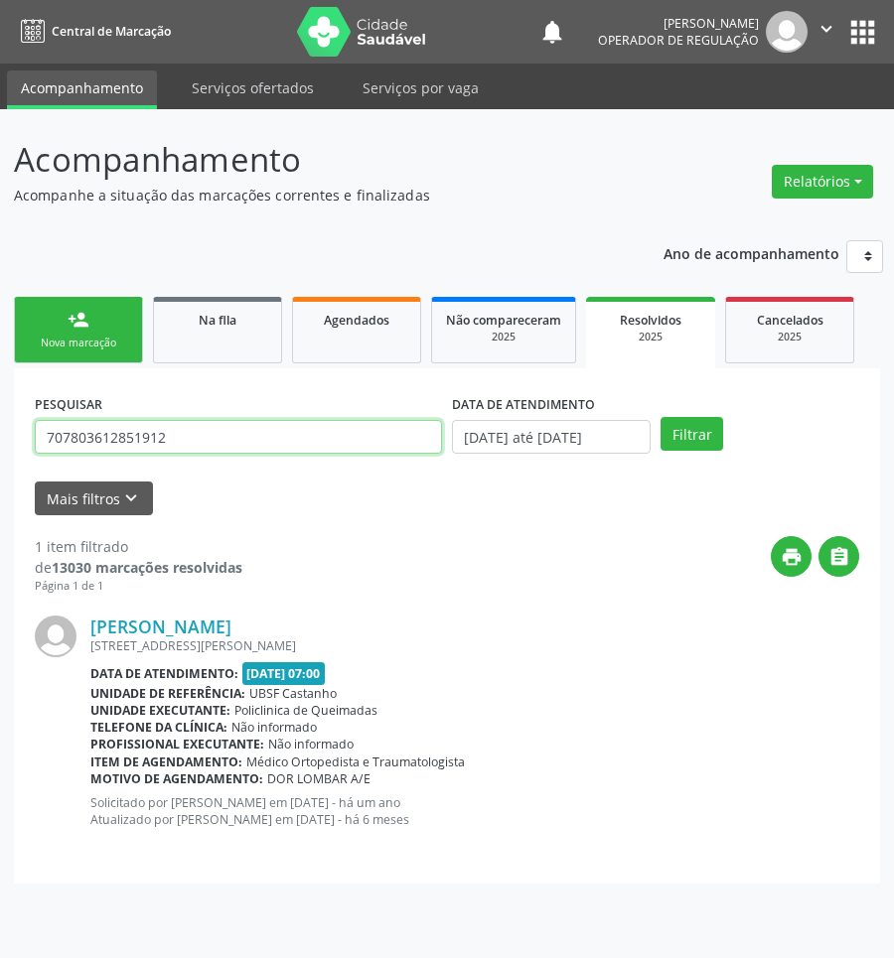
click at [185, 439] on input "707803612851912" at bounding box center [238, 437] width 407 height 34
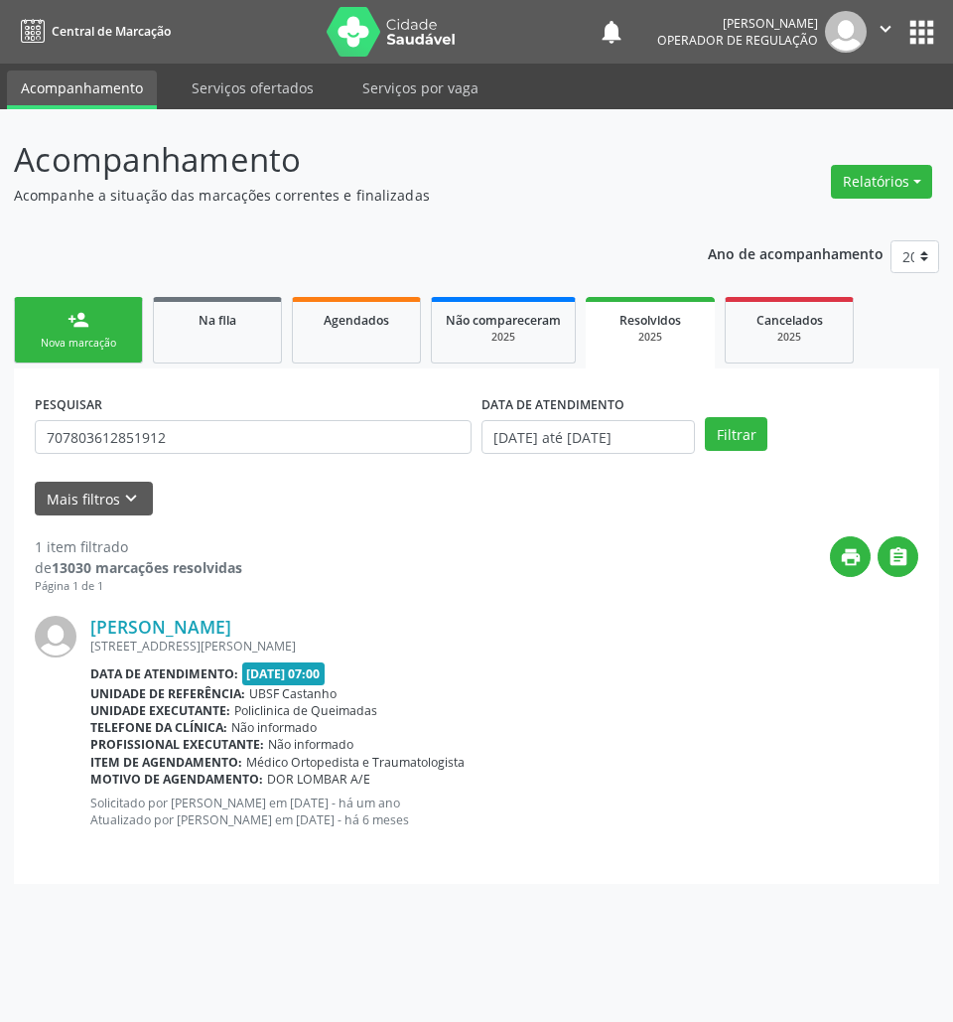
click at [205, 454] on div "PESQUISAR 707803612851912" at bounding box center [253, 427] width 447 height 77
click at [196, 443] on input "707803612851912" at bounding box center [253, 437] width 437 height 34
paste input "1207019108416"
type input "701207019108416"
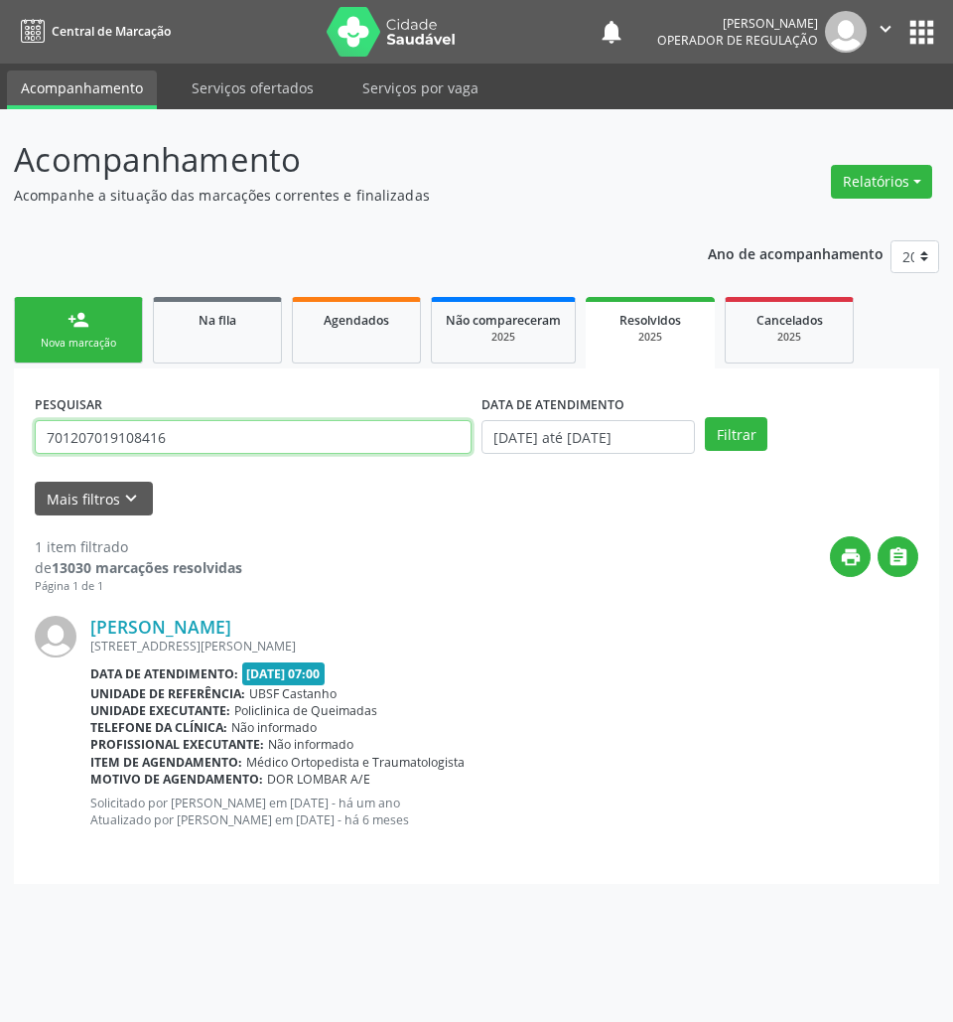
click at [705, 417] on button "Filtrar" at bounding box center [736, 434] width 63 height 34
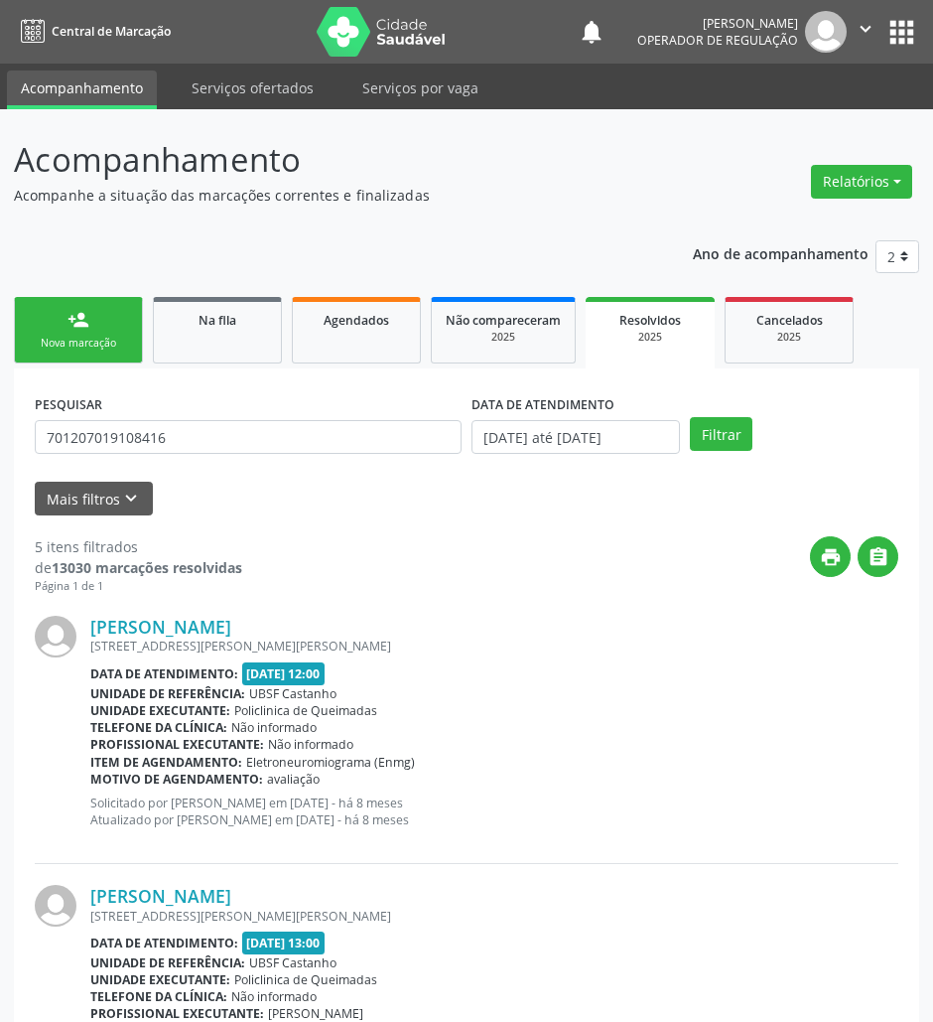
click at [73, 336] on div "Nova marcação" at bounding box center [78, 343] width 99 height 15
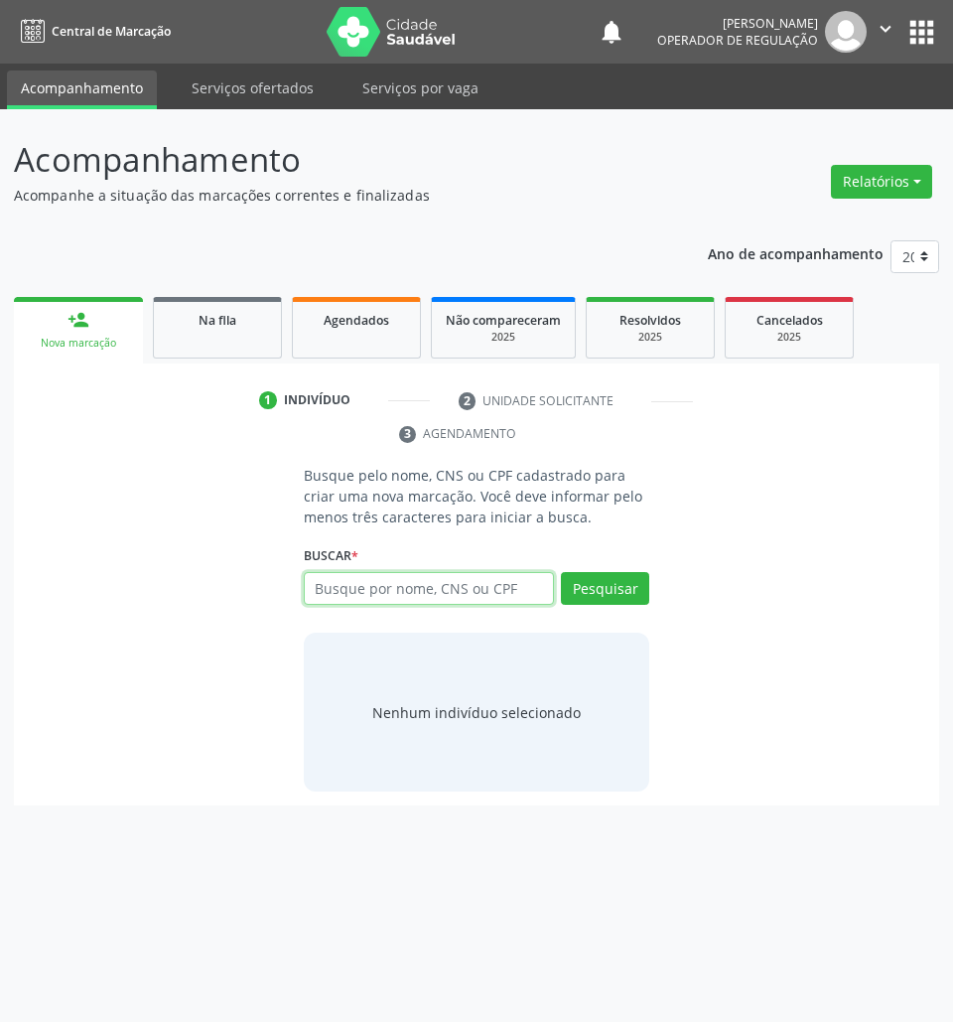
click at [446, 589] on input "text" at bounding box center [429, 589] width 251 height 34
type input "7000005625457209"
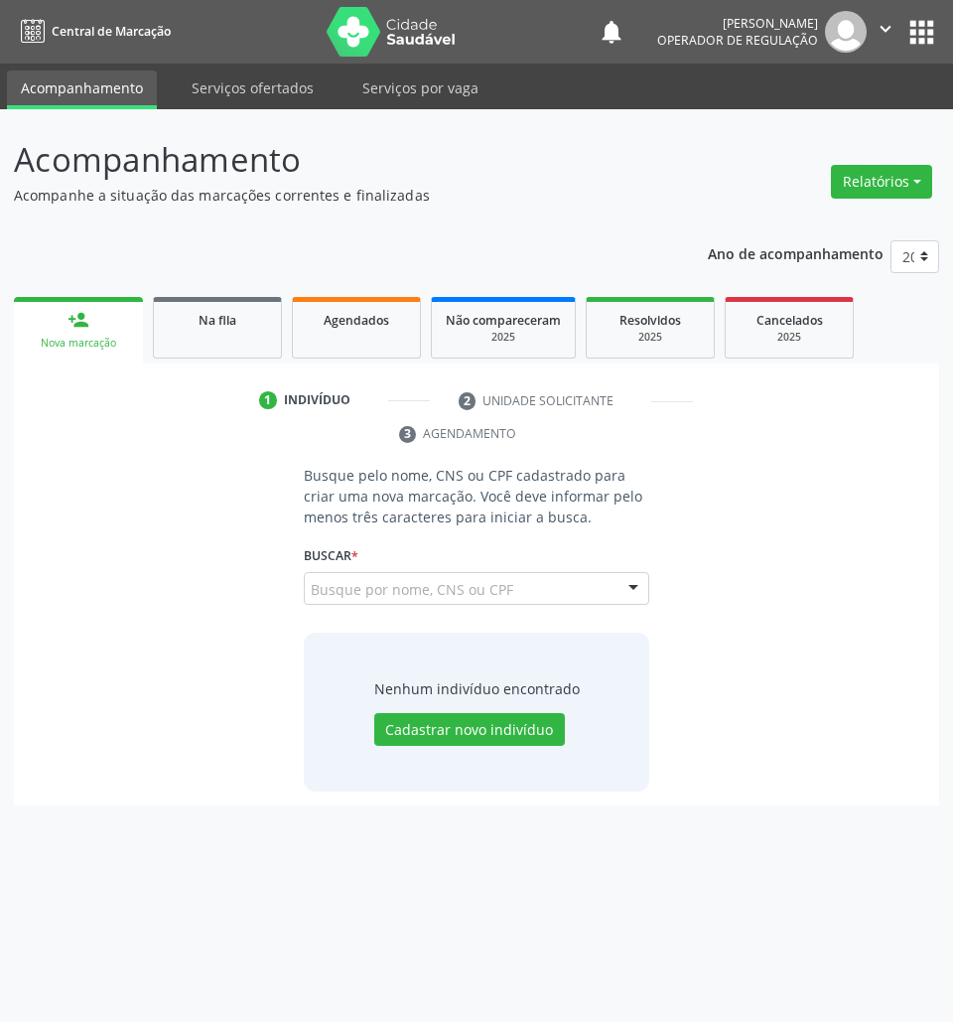
click at [311, 592] on input "7000005625457209" at bounding box center [311, 599] width 0 height 40
click at [385, 628] on span "Nenhum resultado encontrado para: " 7000005625457209 "" at bounding box center [535, 625] width 436 height 22
drag, startPoint x: 336, startPoint y: 600, endPoint x: 354, endPoint y: 598, distance: 19.0
click at [354, 598] on input "7000005625457209" at bounding box center [460, 599] width 299 height 40
click at [362, 600] on input "7000005625457209" at bounding box center [460, 599] width 299 height 40
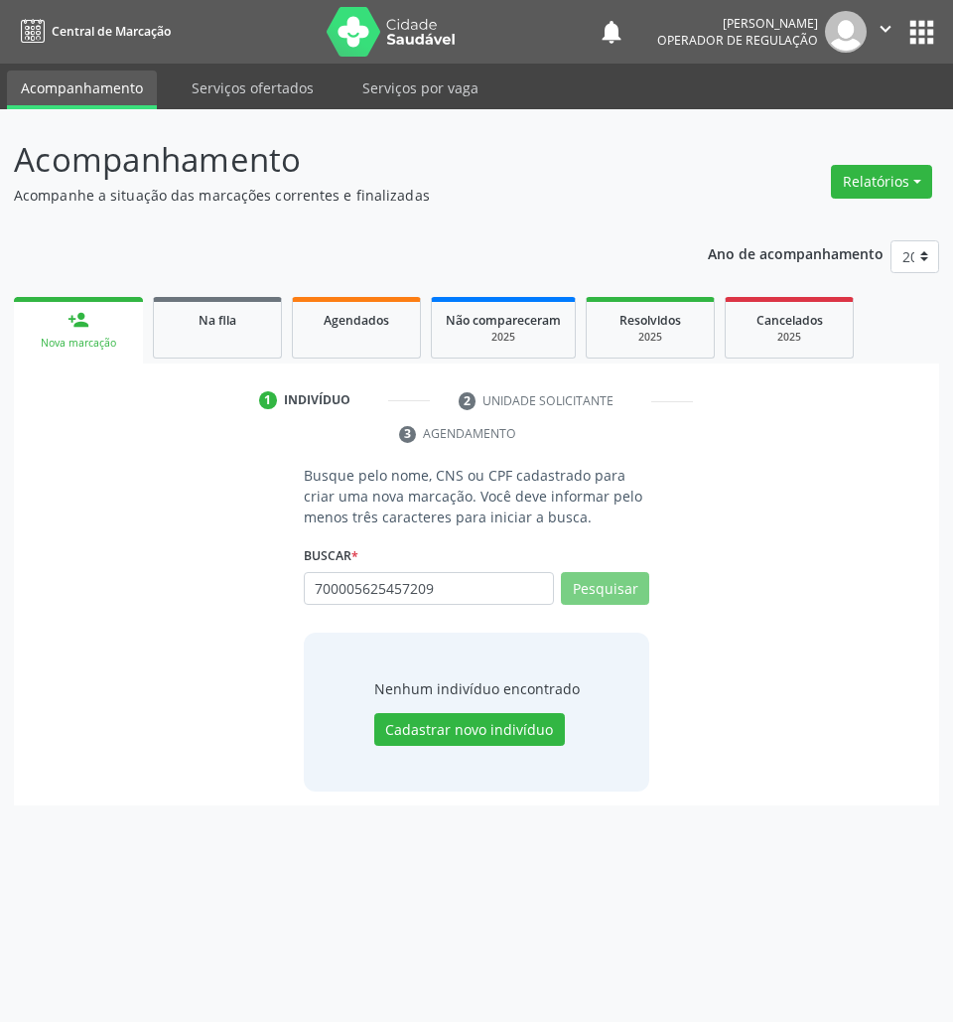
drag, startPoint x: 370, startPoint y: 590, endPoint x: 399, endPoint y: 590, distance: 28.8
click at [399, 590] on input "700005625457209" at bounding box center [429, 589] width 251 height 34
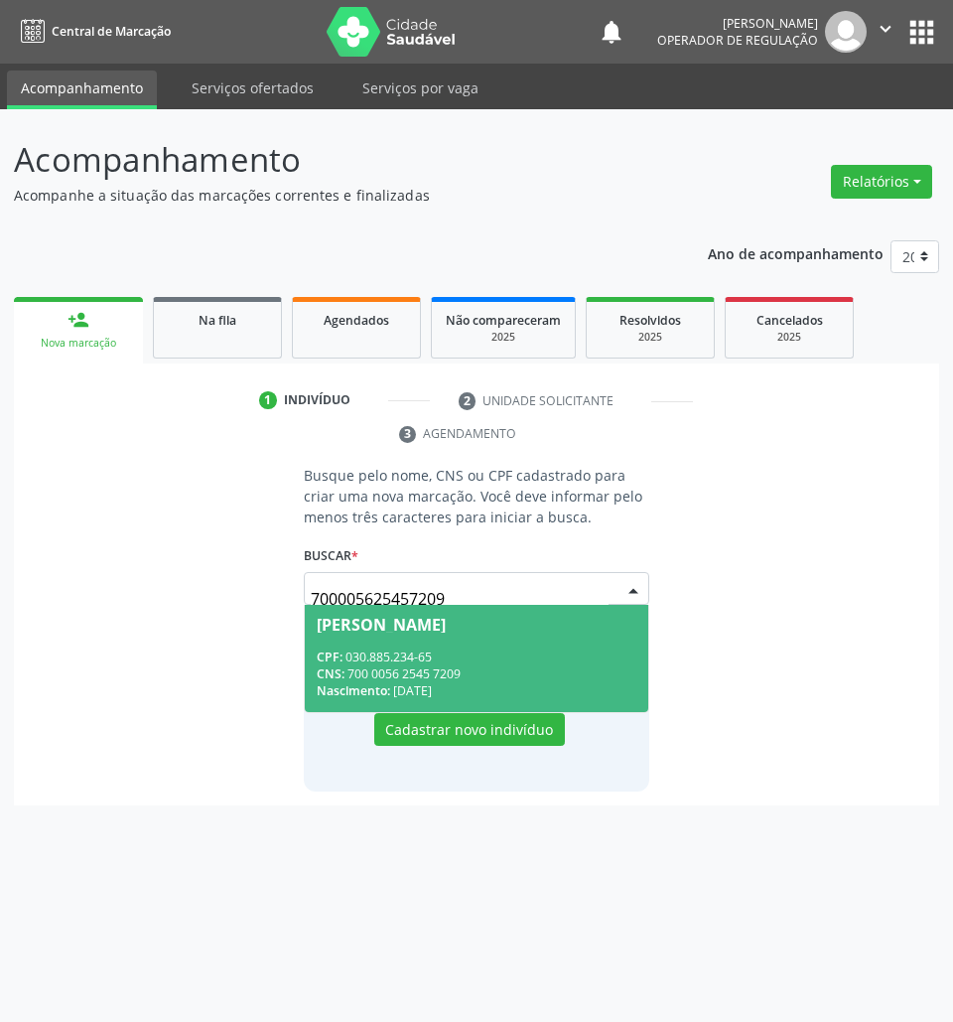
click at [516, 647] on span "[PERSON_NAME] CPF: 030.885.234-65 CNS: 700 0056 2545 7209 Nascimento: [DATE]" at bounding box center [477, 658] width 345 height 106
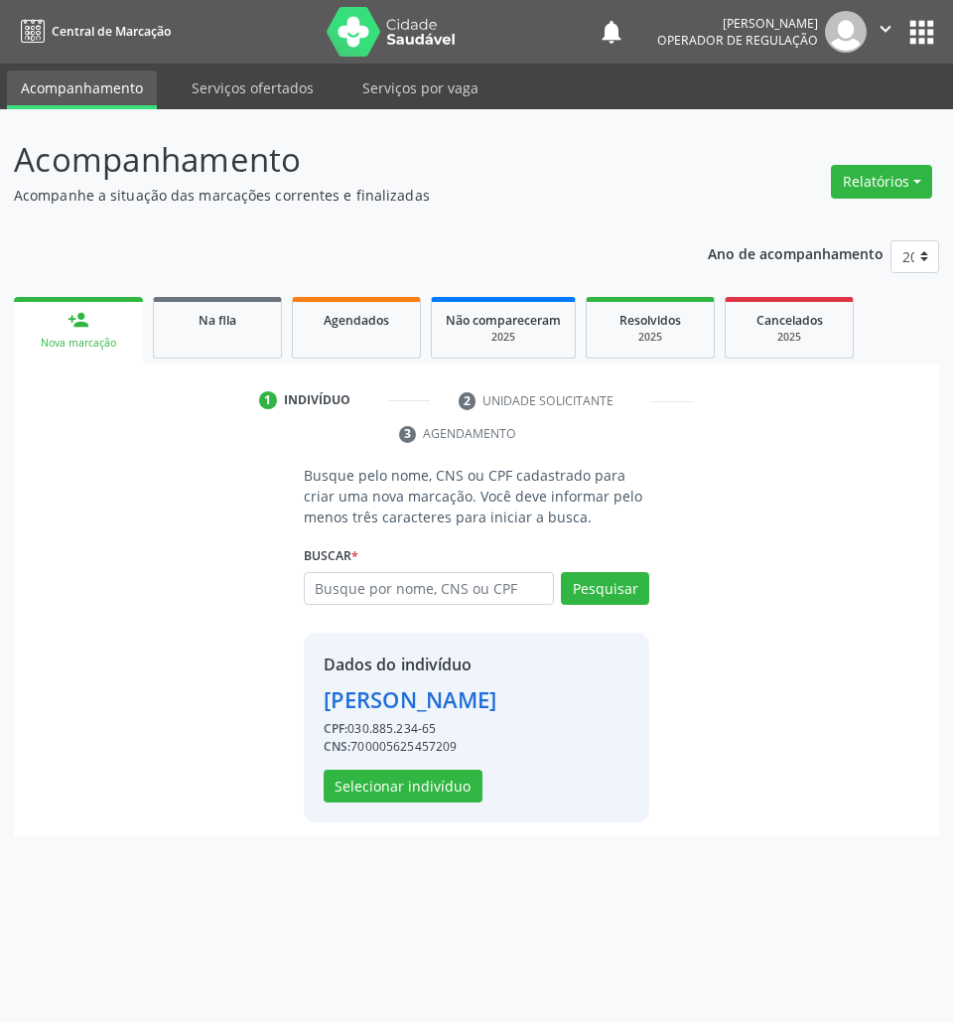
click at [350, 791] on div "Dados do indivíduo [PERSON_NAME] Brito CPF: 030.885.234-65 CNS: 700005625457209…" at bounding box center [411, 727] width 174 height 150
drag, startPoint x: 367, startPoint y: 820, endPoint x: 918, endPoint y: 812, distance: 551.1
click at [369, 803] on button "Selecionar indivíduo" at bounding box center [403, 787] width 159 height 34
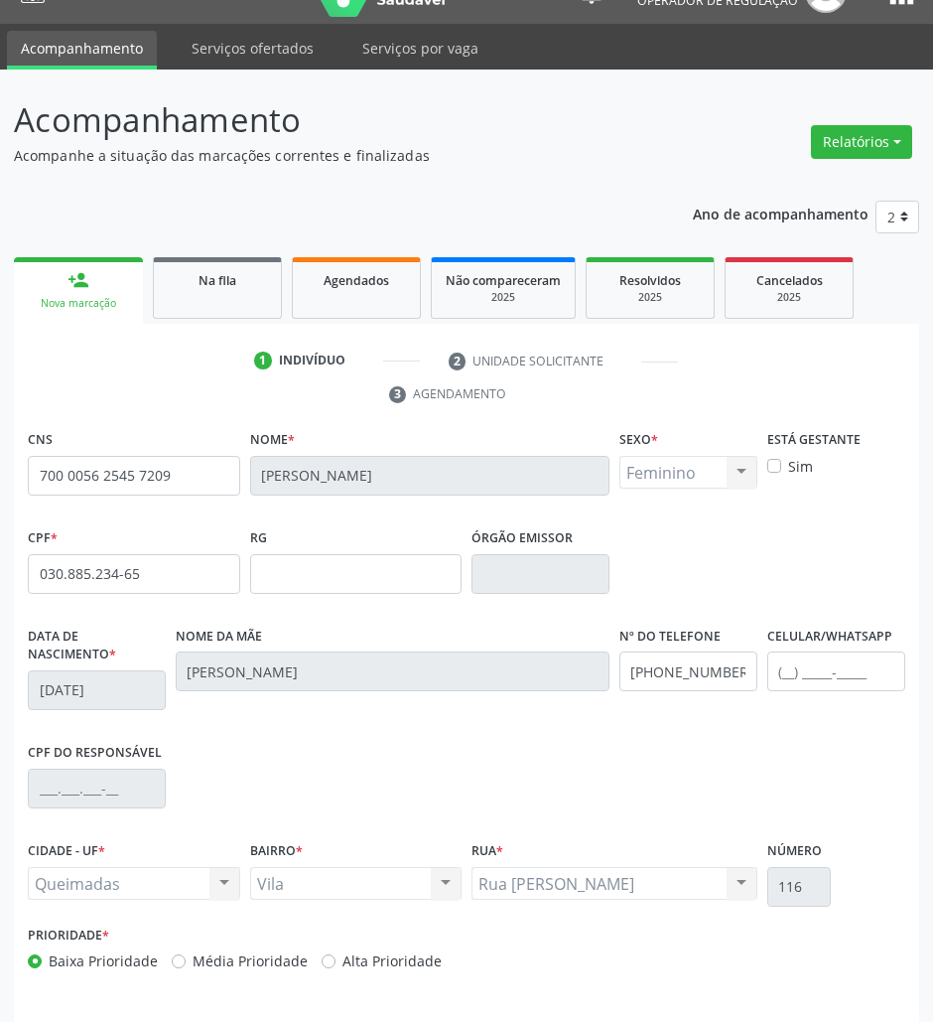
scroll to position [107, 0]
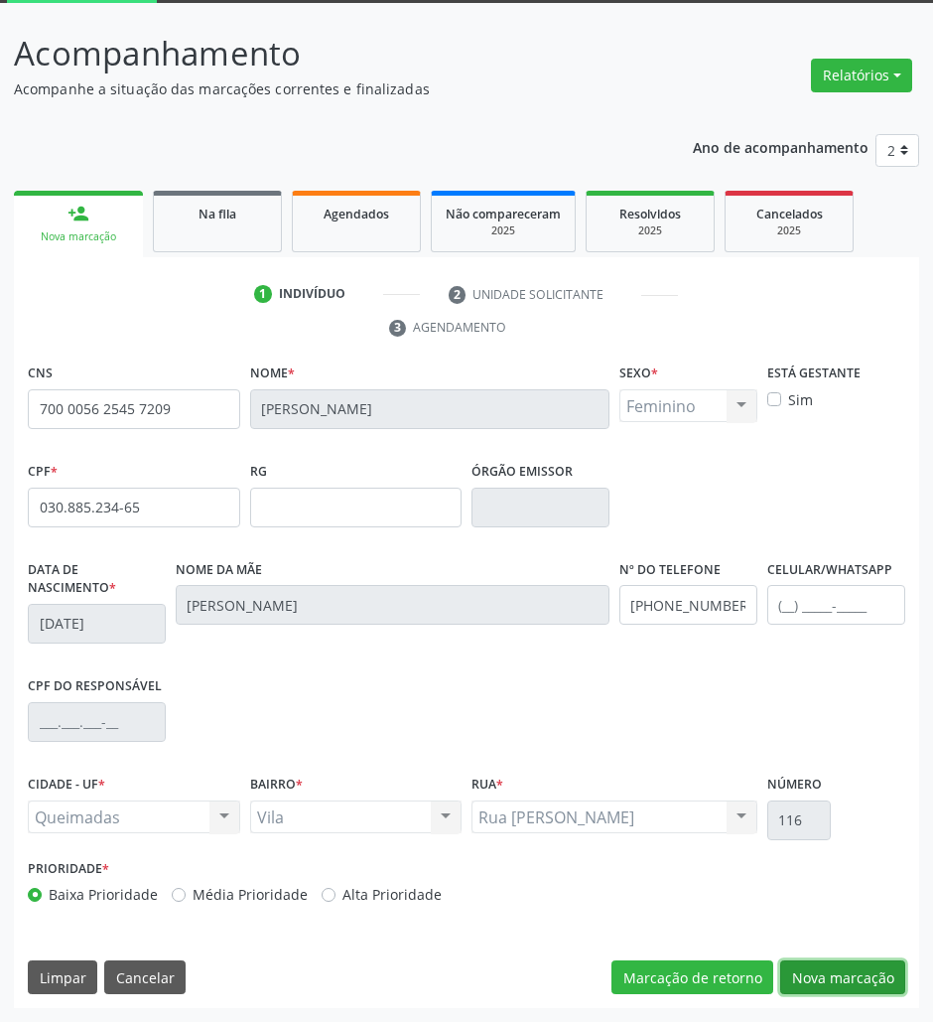
drag, startPoint x: 870, startPoint y: 970, endPoint x: 943, endPoint y: 894, distance: 106.0
click at [872, 957] on button "Nova marcação" at bounding box center [842, 977] width 125 height 34
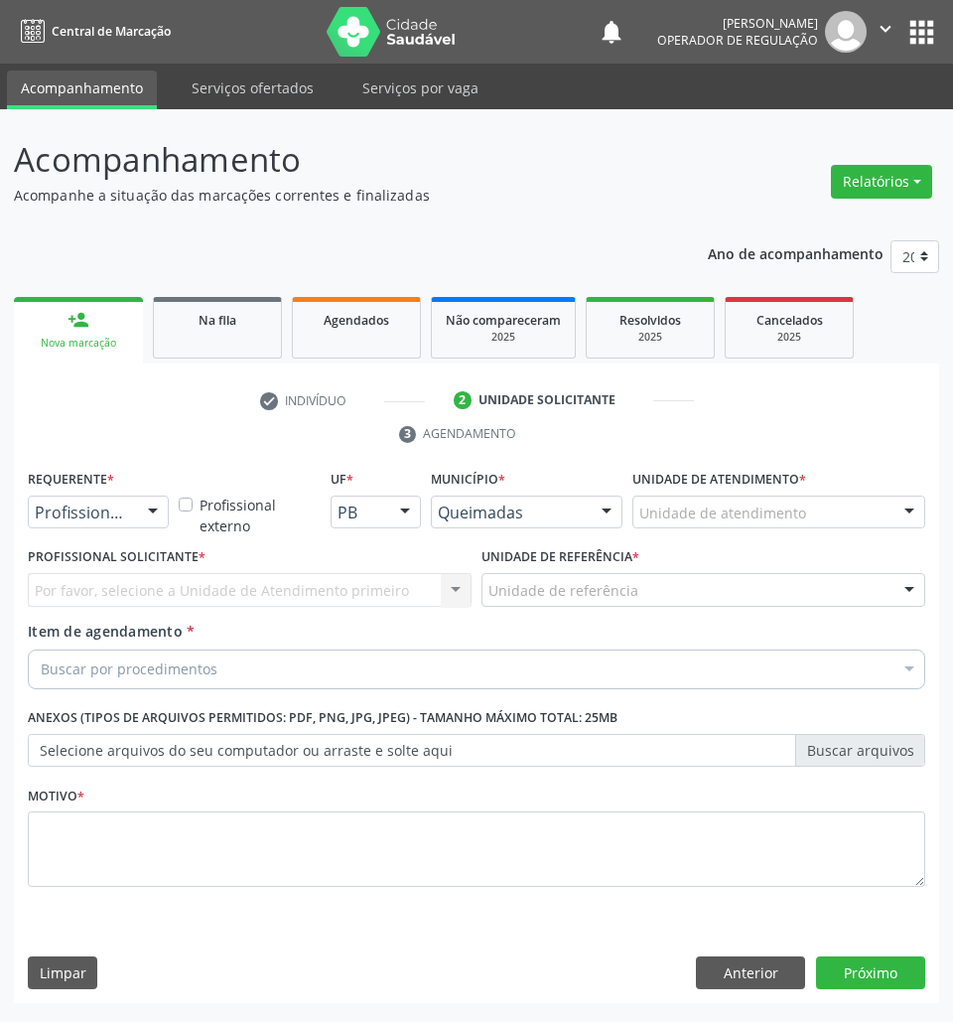
drag, startPoint x: 144, startPoint y: 510, endPoint x: 133, endPoint y: 524, distance: 17.7
click at [139, 518] on div at bounding box center [153, 513] width 30 height 34
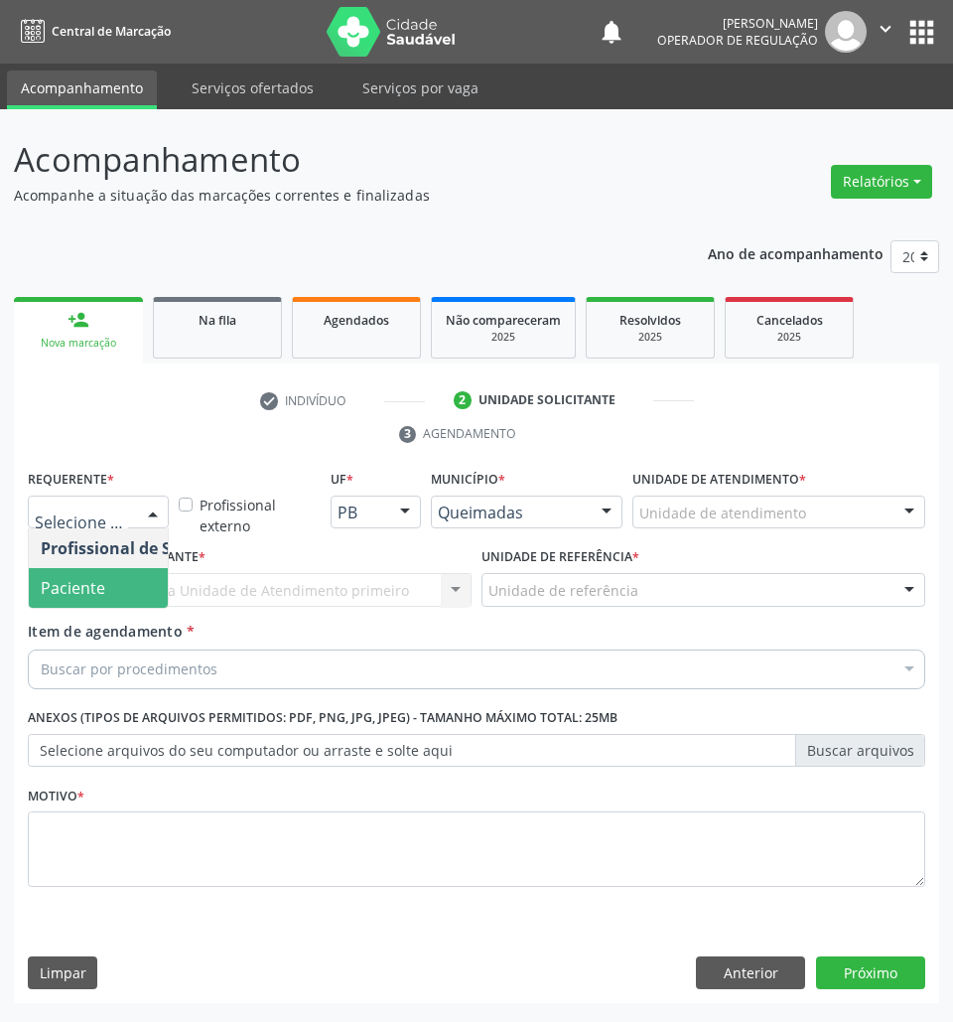
click at [85, 606] on span "Paciente" at bounding box center [126, 588] width 194 height 40
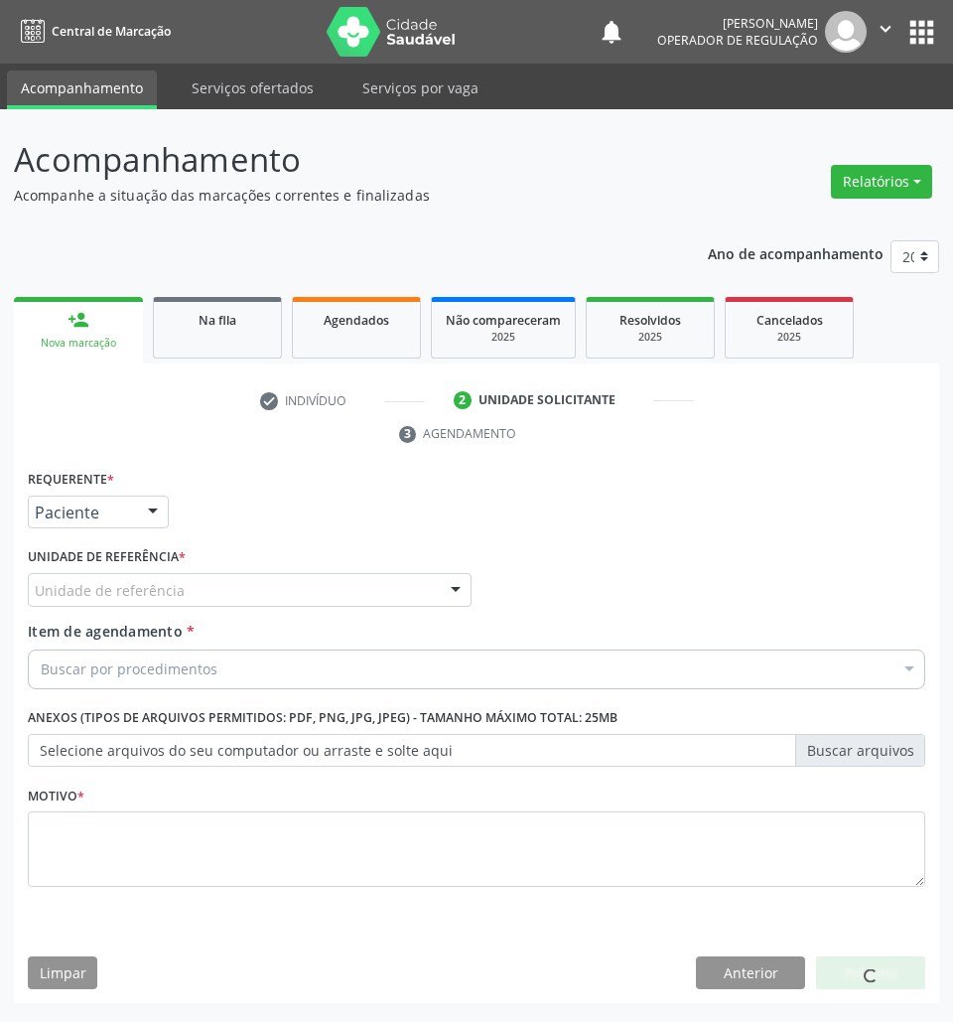
click at [291, 585] on div "Unidade de referência" at bounding box center [250, 590] width 444 height 34
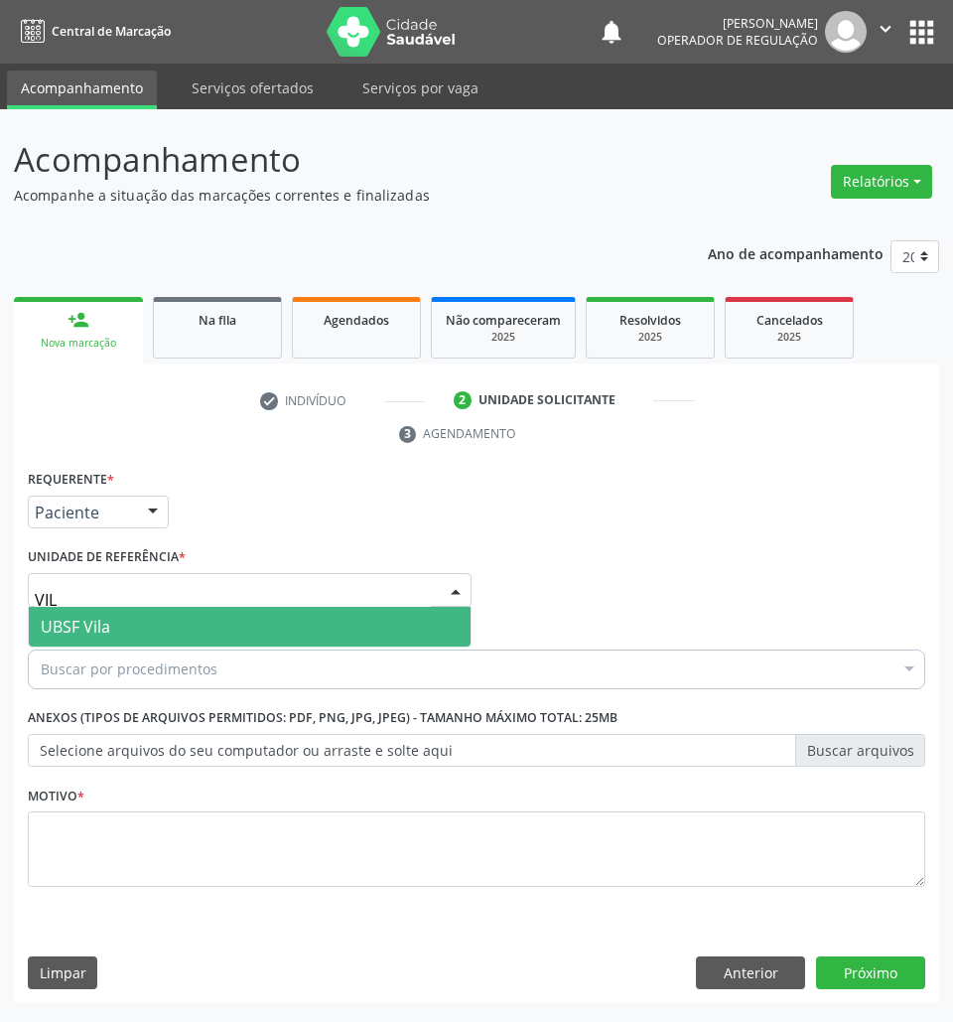
type input "VILA"
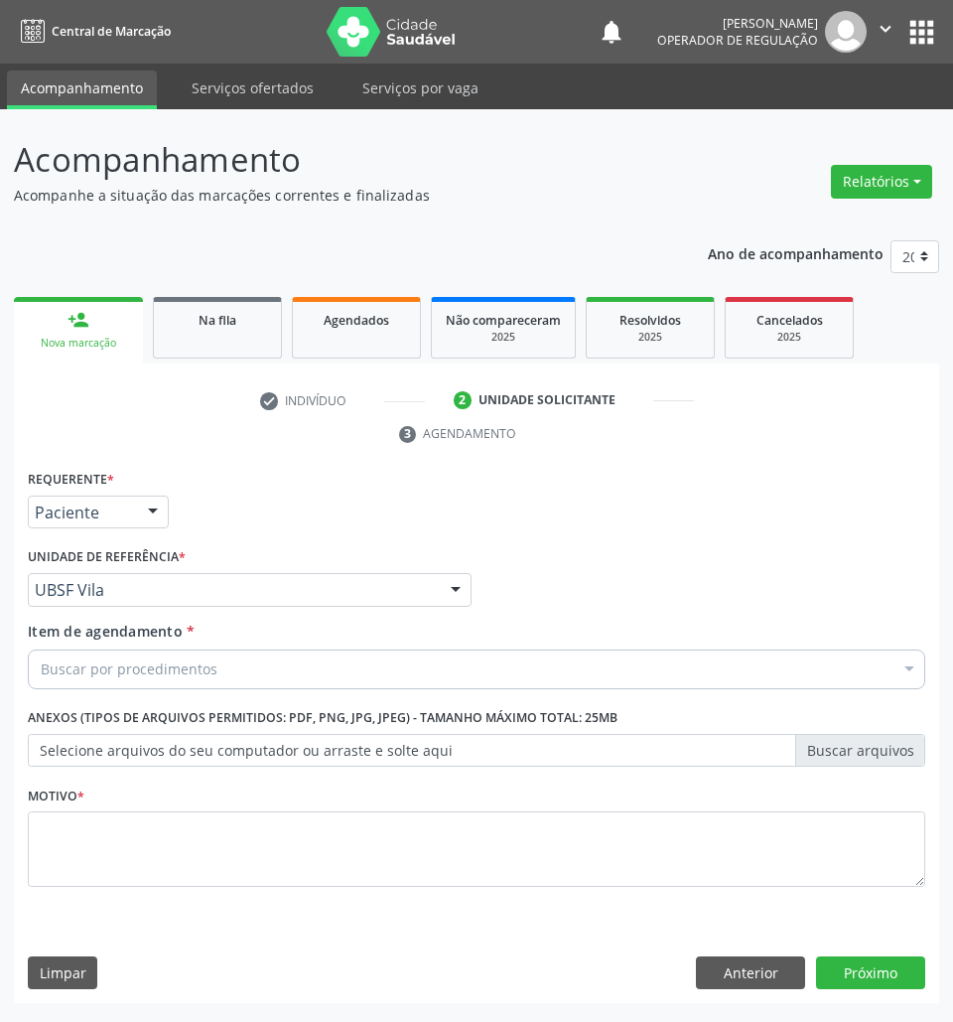
paste input "CARDIOLOGISTA INTERVENCIONISTA"
click at [594, 679] on div "Buscar por procedimentos" at bounding box center [477, 669] width 898 height 40
type input "CARDIOLOGISTA INTERVENCIONISTA"
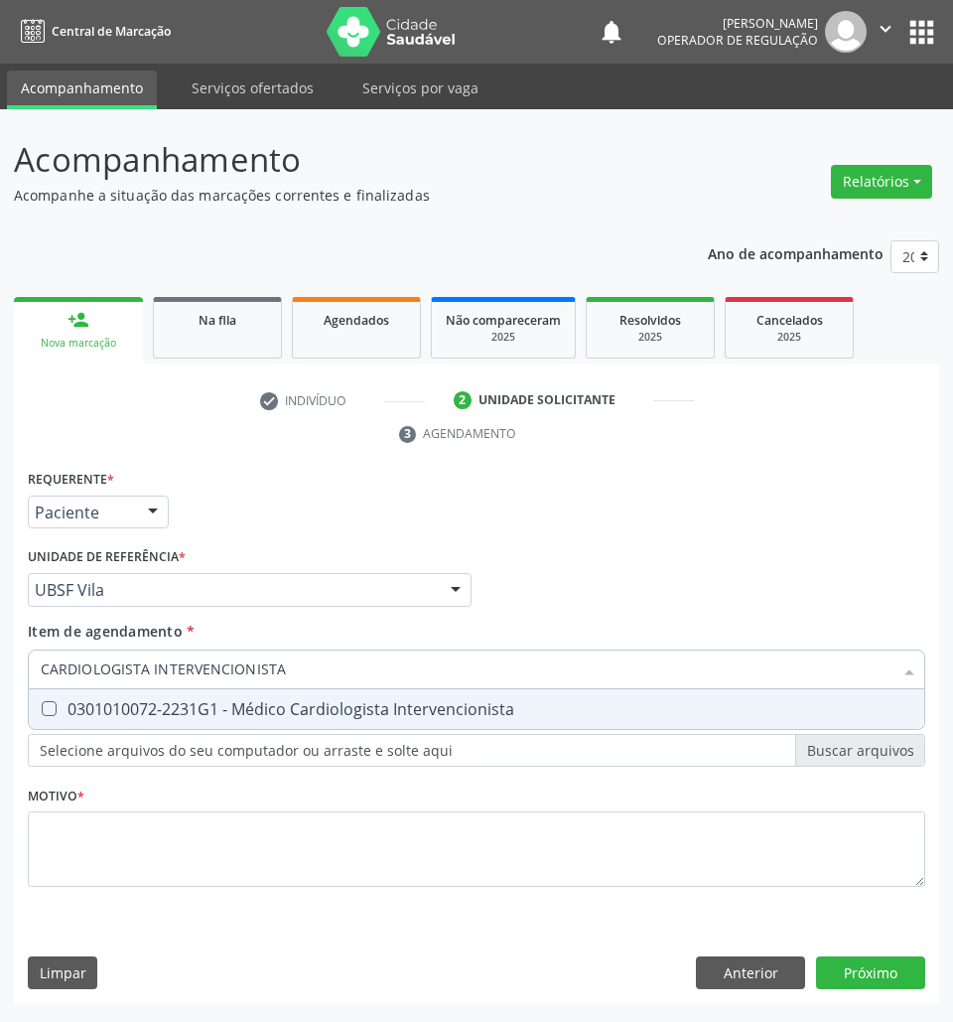
click at [589, 712] on div "0301010072-2231G1 - Médico Cardiologista Intervencionista" at bounding box center [477, 709] width 872 height 16
checkbox Intervencionista "true"
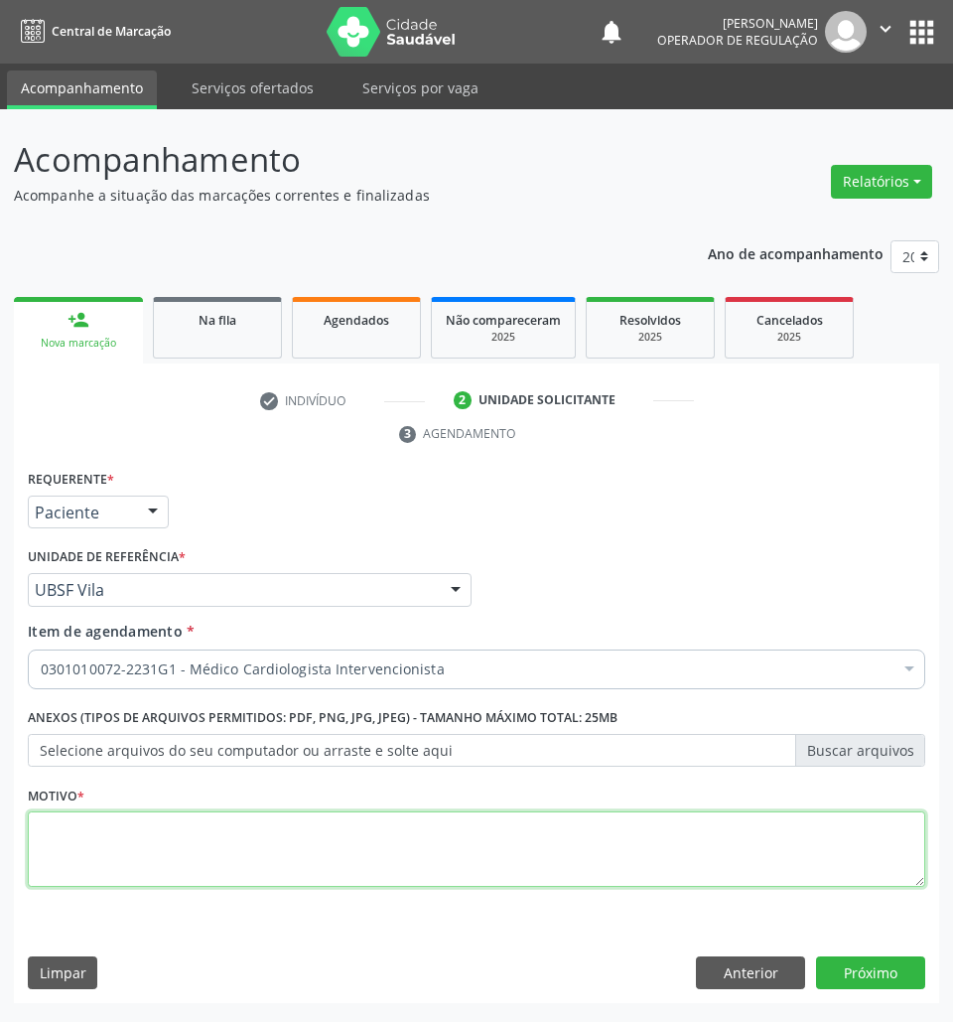
paste textarea "[MEDICAL_DATA] + RISCO CIRÚRGICO (09/2025)"
click at [676, 851] on textarea at bounding box center [477, 848] width 898 height 75
type textarea "[MEDICAL_DATA] + RISCO CIRÚRGICO (09/2025)"
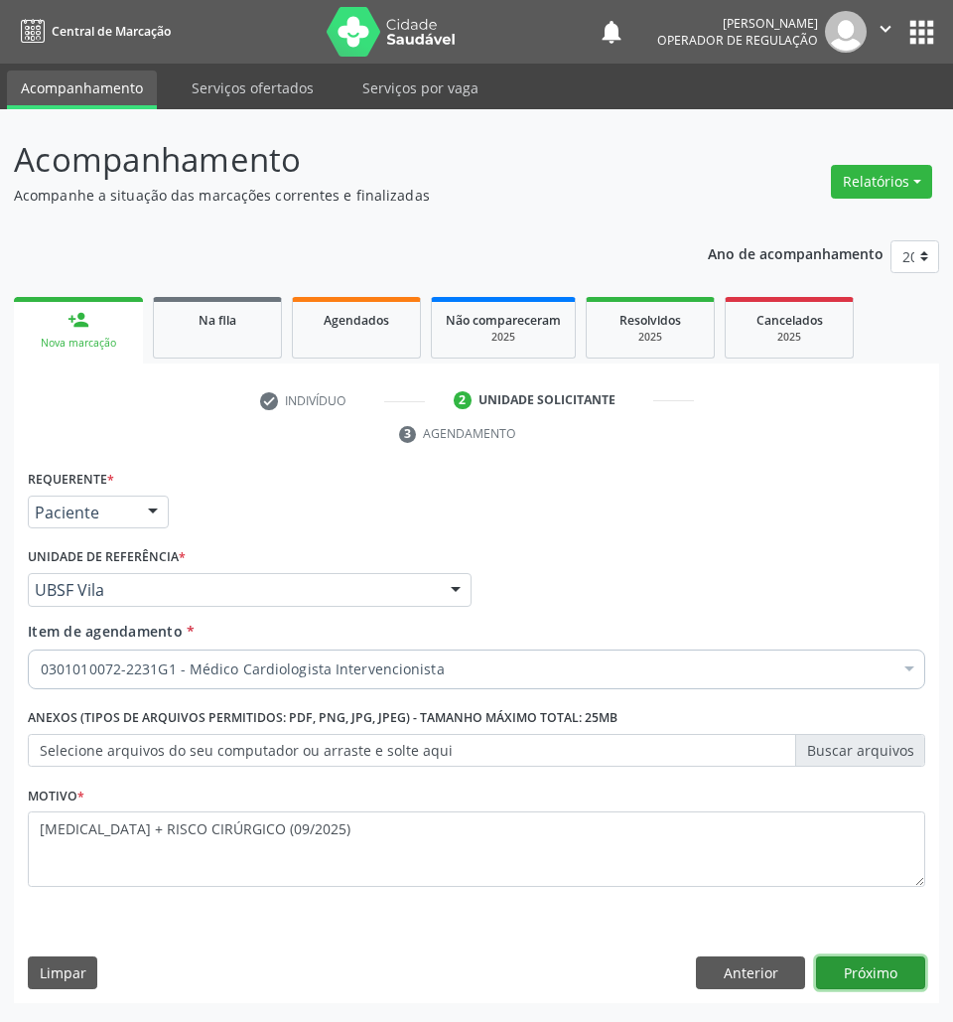
drag, startPoint x: 878, startPoint y: 958, endPoint x: 923, endPoint y: 963, distance: 45.9
click at [890, 957] on button "Próximo" at bounding box center [870, 973] width 109 height 34
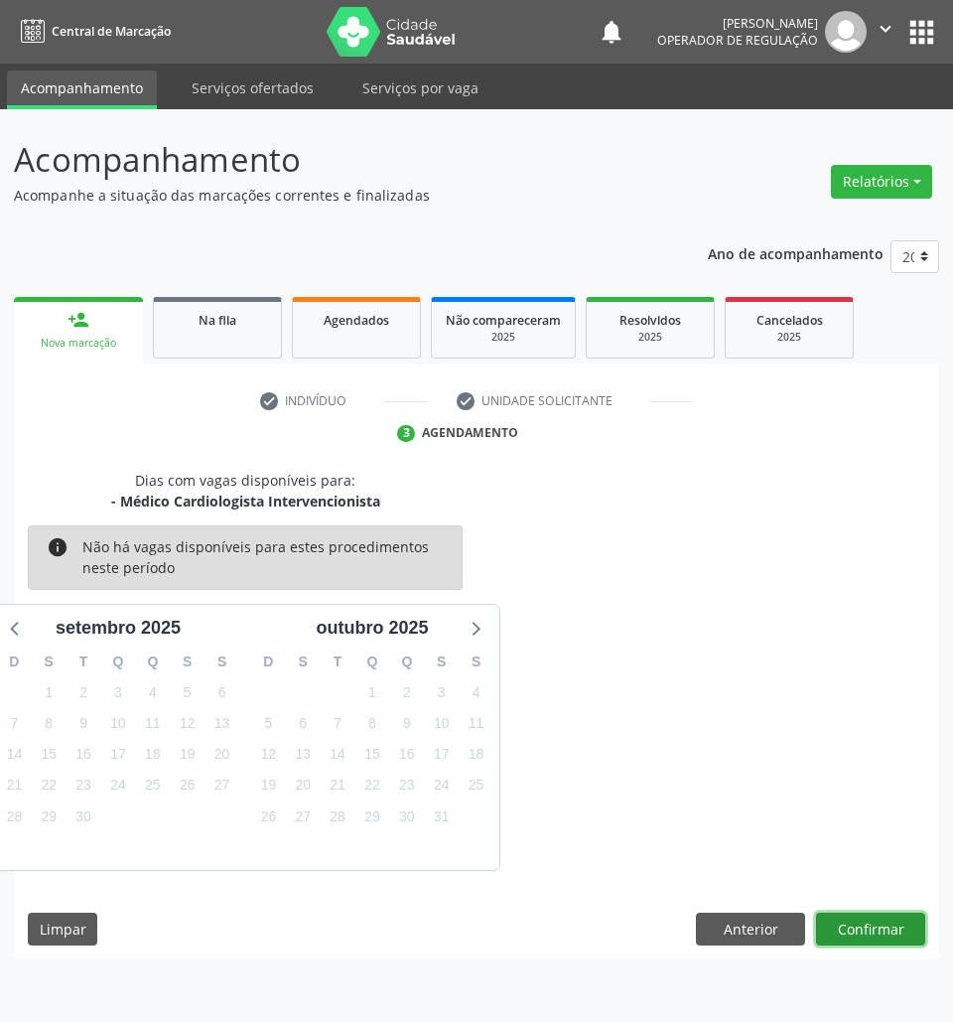
click at [890, 927] on button "Confirmar" at bounding box center [870, 930] width 109 height 34
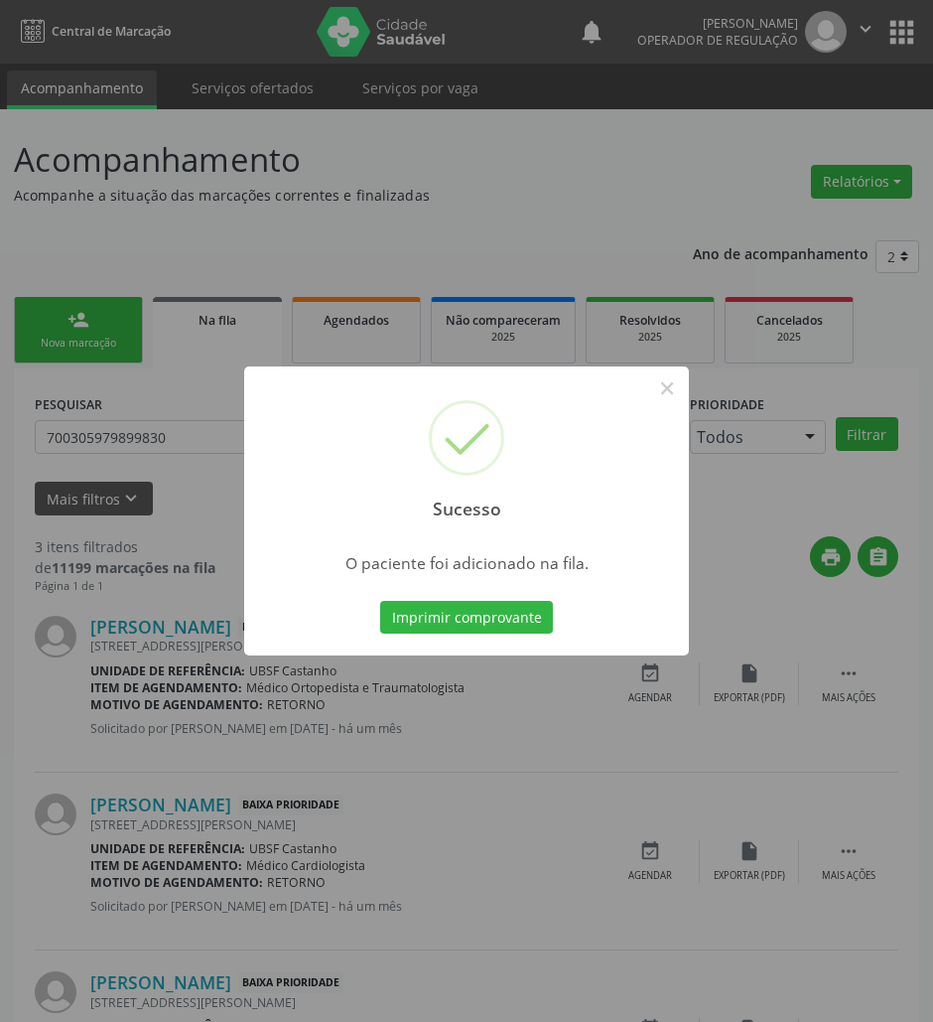
click at [679, 700] on div "Sucesso × O paciente foi adicionado na fila. Imprimir comprovante Cancel" at bounding box center [466, 511] width 933 height 1022
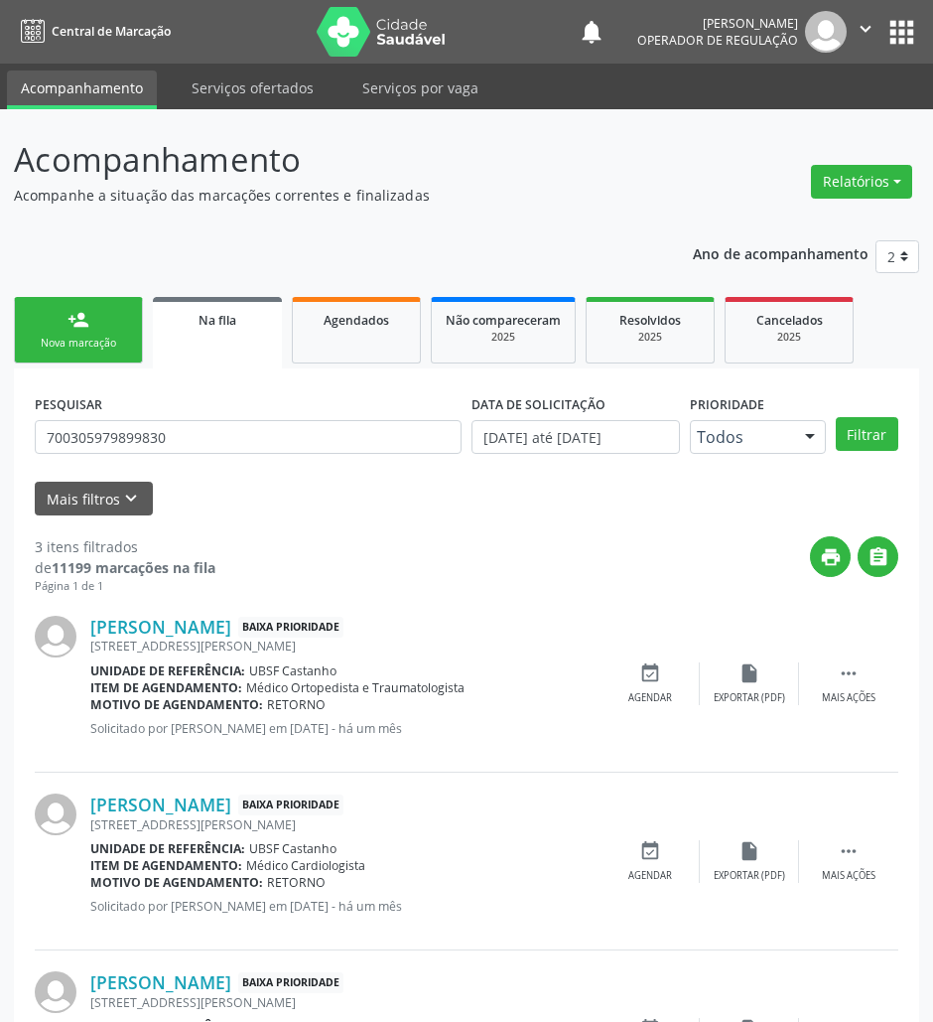
click at [99, 351] on link "person_add Nova marcação" at bounding box center [78, 330] width 129 height 67
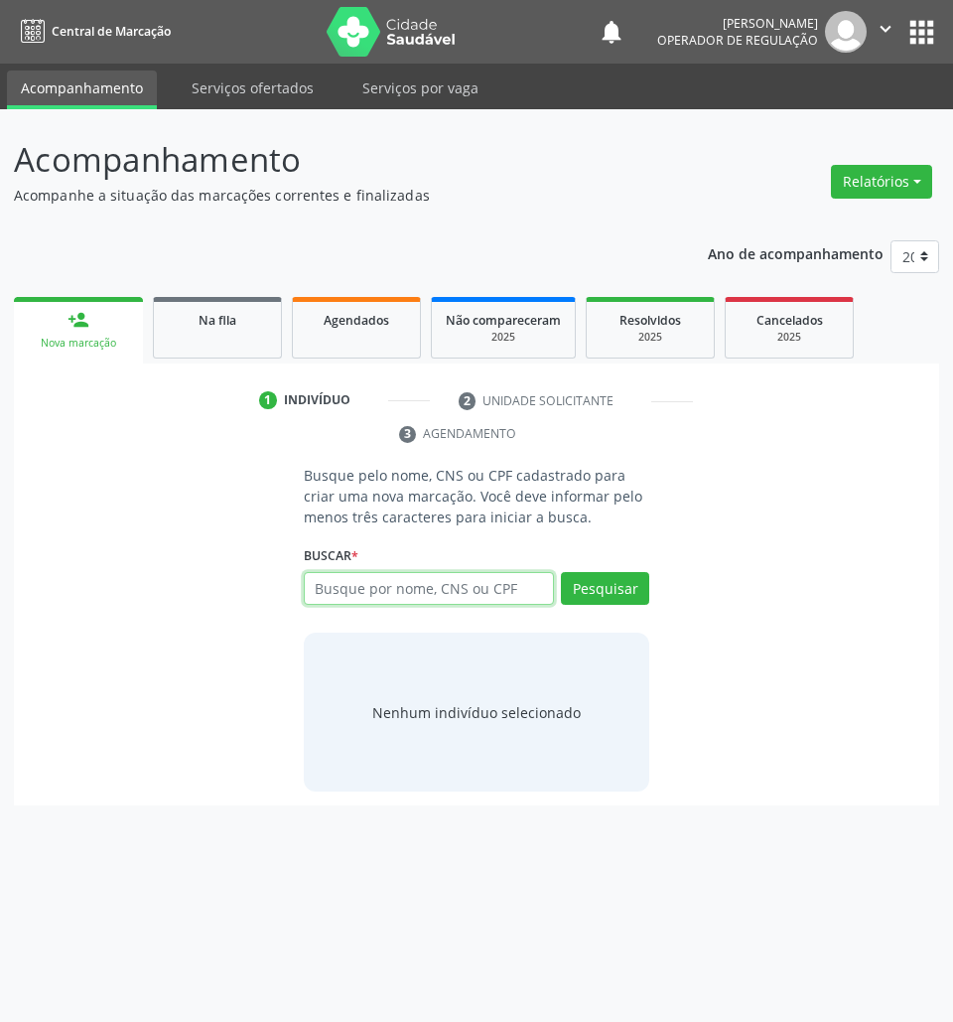
click at [467, 593] on input "text" at bounding box center [429, 589] width 251 height 34
type input "705007414855851"
click at [311, 590] on input "705007414855851" at bounding box center [311, 599] width 0 height 40
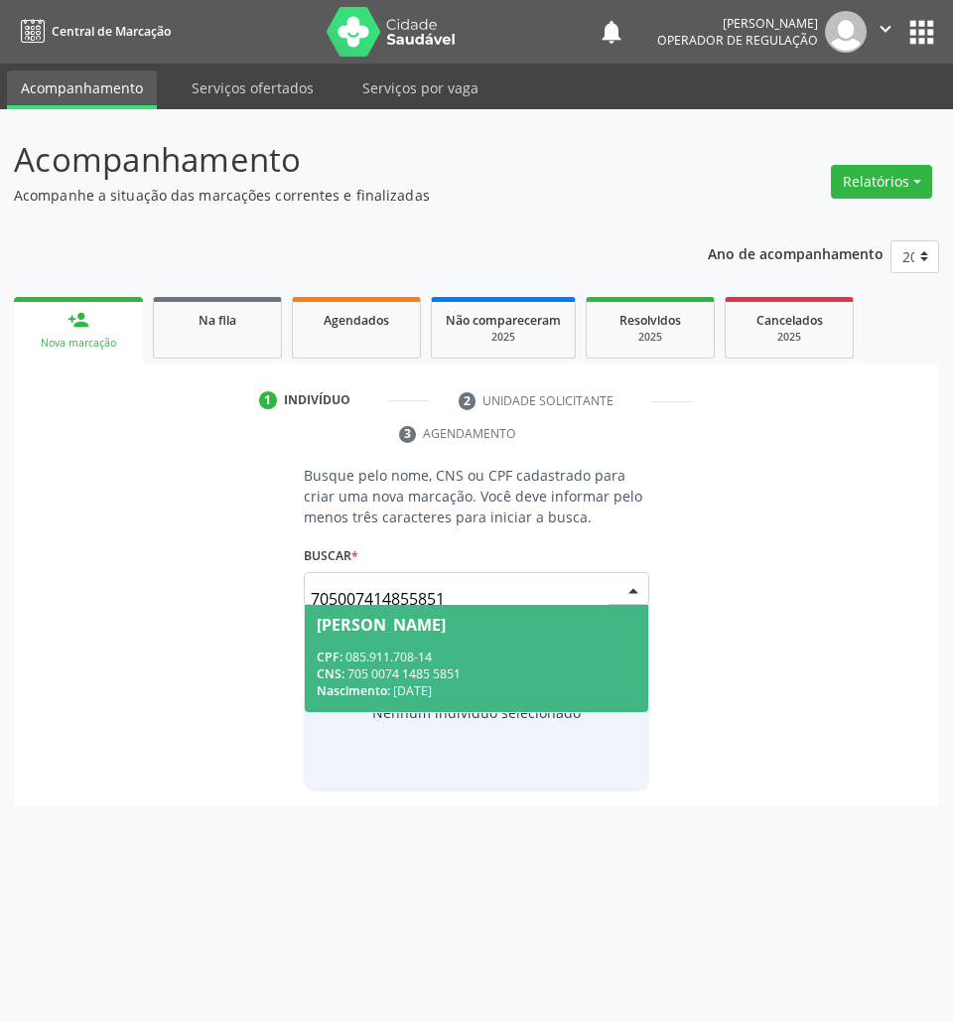
click at [475, 649] on div "CPF: 085.911.708-14" at bounding box center [477, 656] width 321 height 17
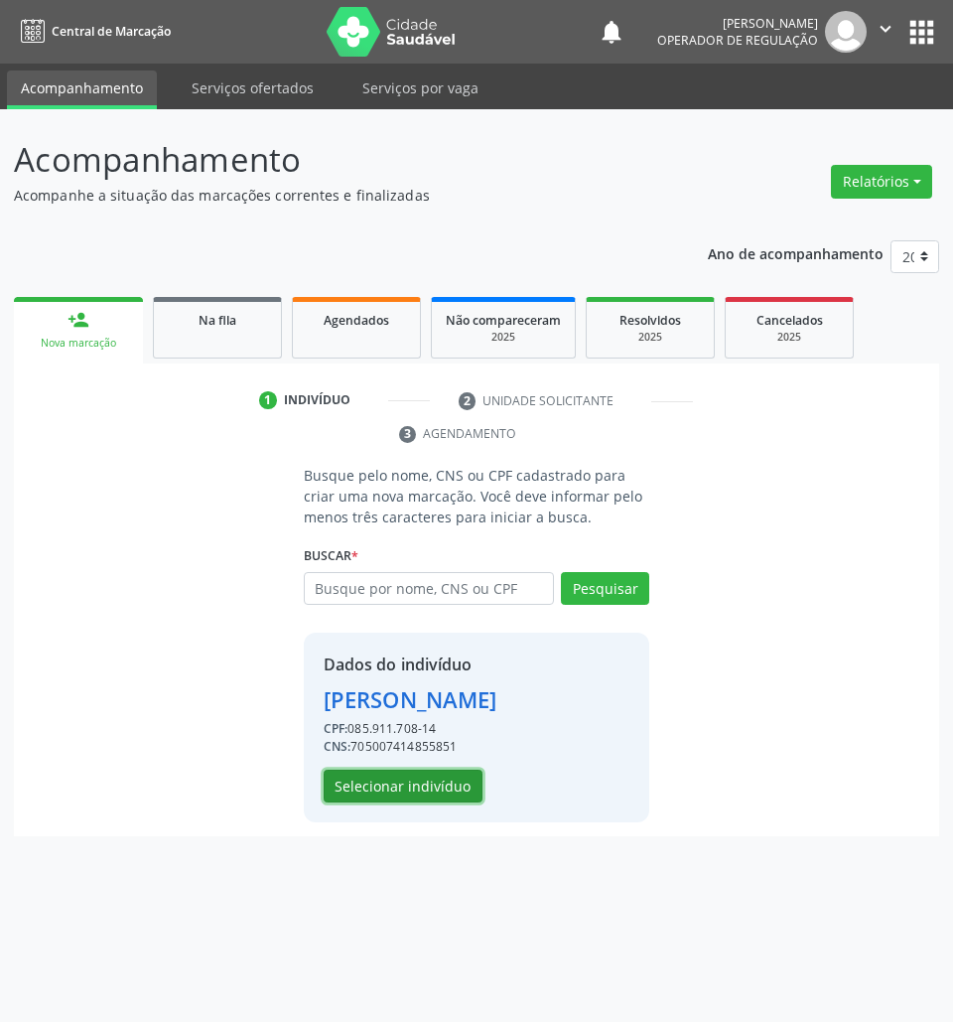
click at [443, 786] on button "Selecionar indivíduo" at bounding box center [403, 787] width 159 height 34
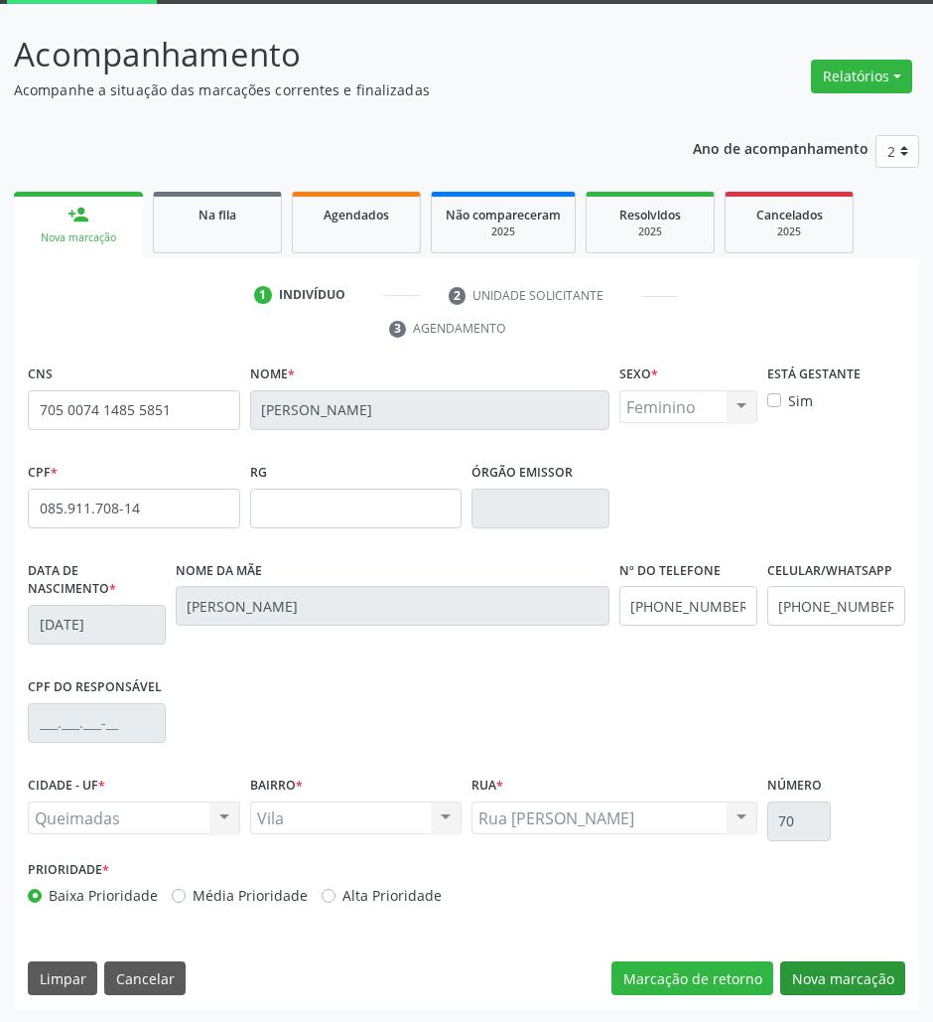
scroll to position [107, 0]
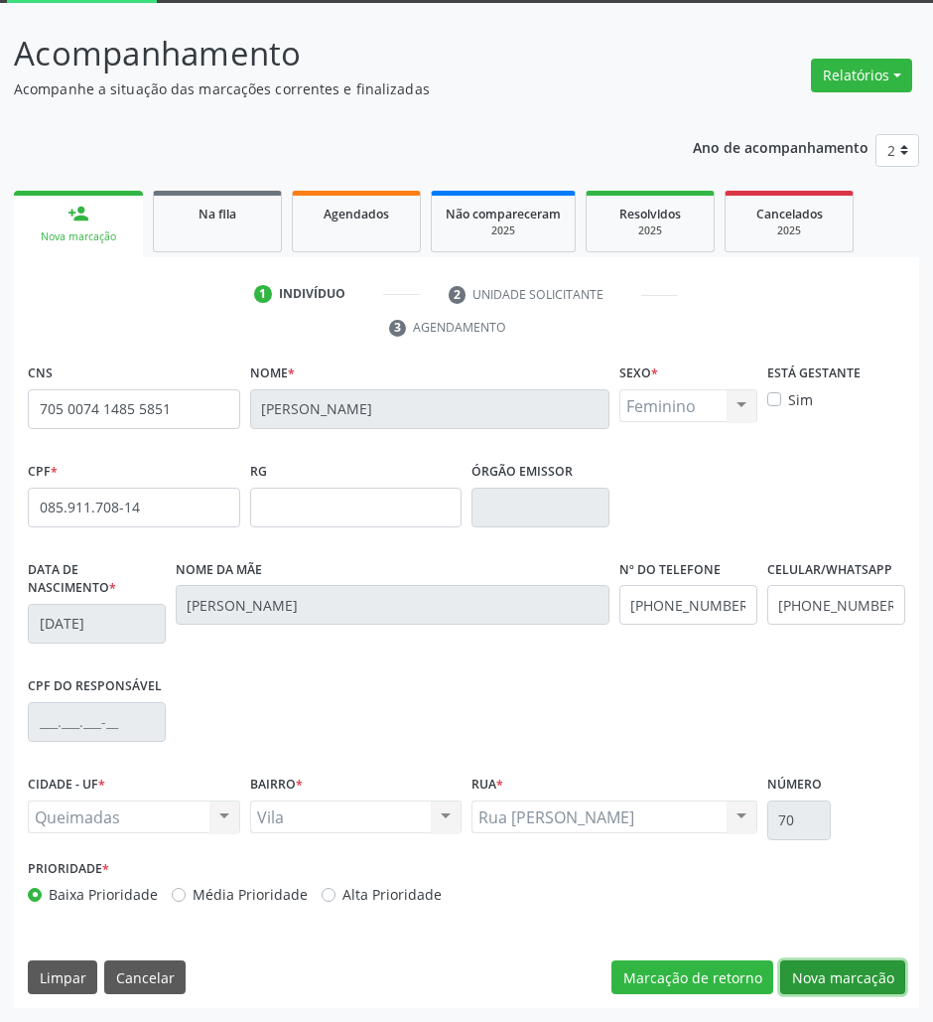
drag, startPoint x: 808, startPoint y: 973, endPoint x: 672, endPoint y: 923, distance: 144.8
click at [807, 957] on button "Nova marcação" at bounding box center [842, 977] width 125 height 34
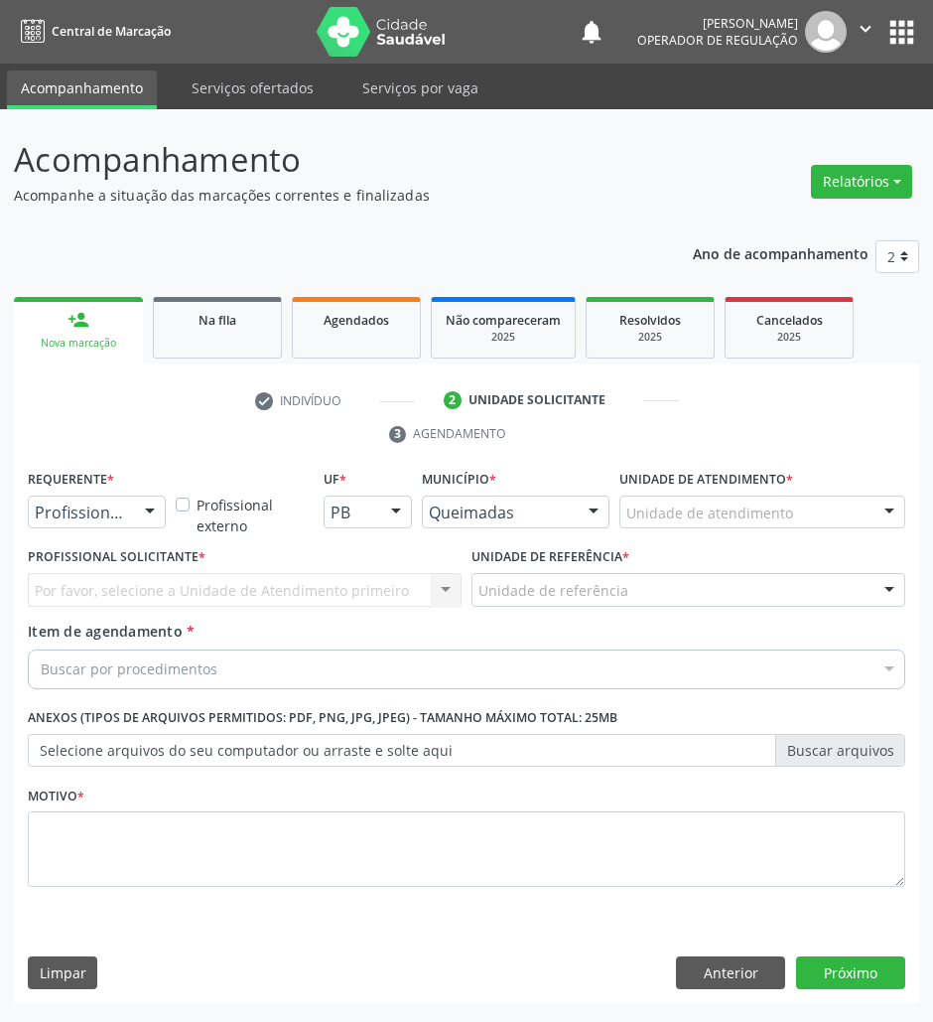
scroll to position [0, 0]
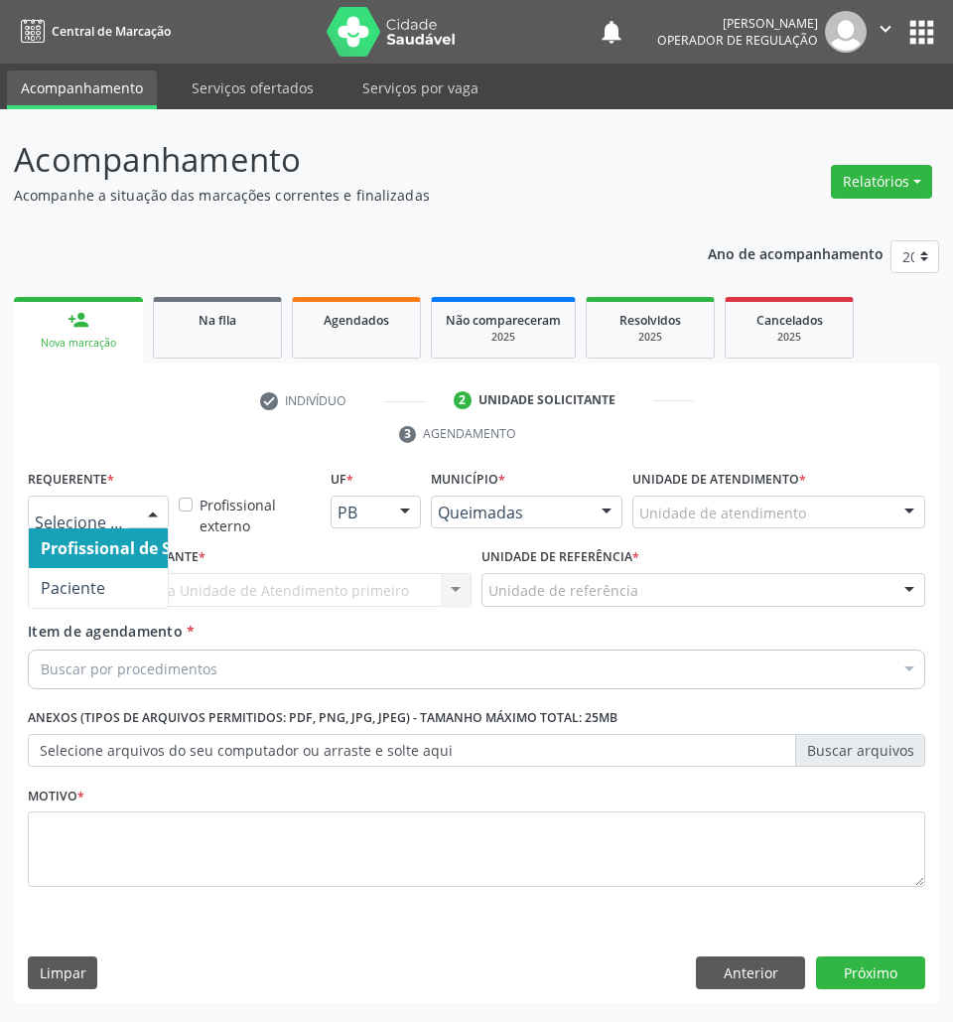
drag, startPoint x: 68, startPoint y: 528, endPoint x: 75, endPoint y: 592, distance: 64.0
click at [68, 529] on div "Profissional de Saúde Paciente Nenhum resultado encontrado para: " " Não há nen…" at bounding box center [98, 512] width 141 height 34
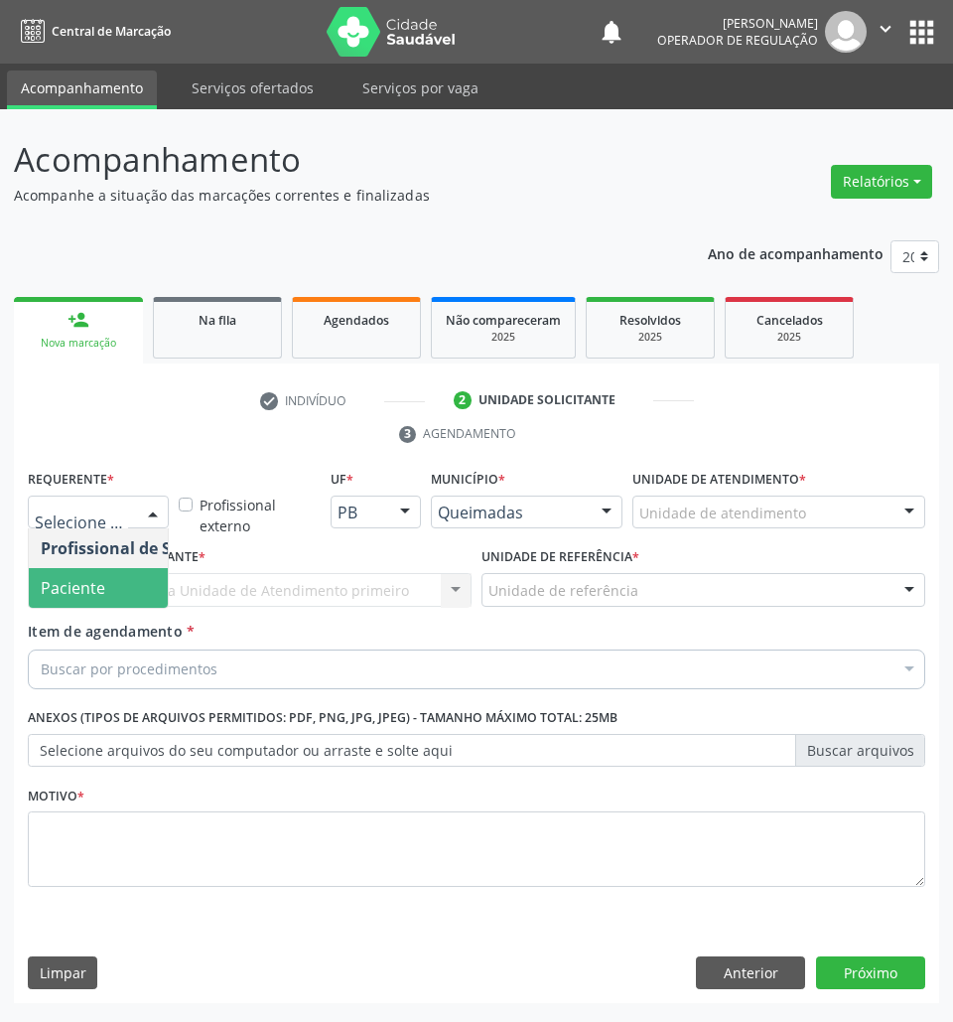
click at [72, 590] on span "Paciente" at bounding box center [73, 588] width 65 height 22
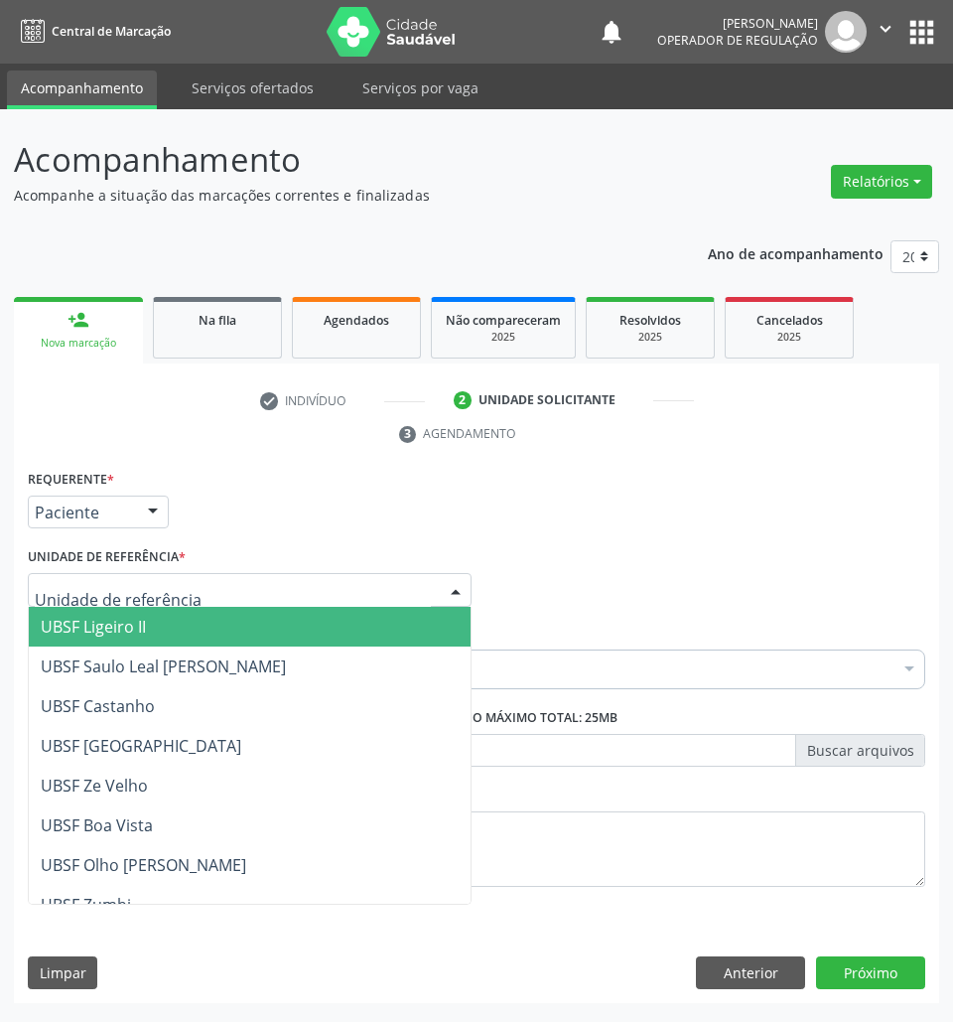
click at [185, 590] on div at bounding box center [250, 590] width 444 height 34
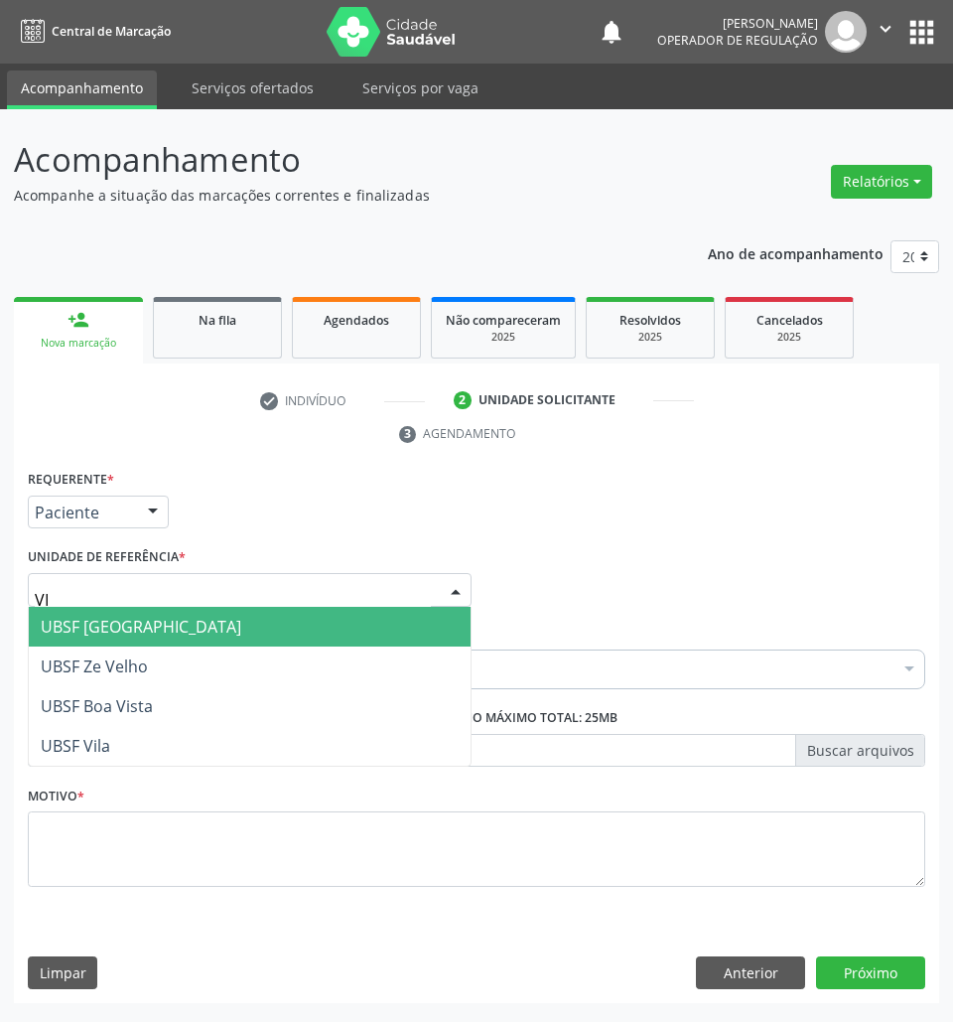
type input "VIL"
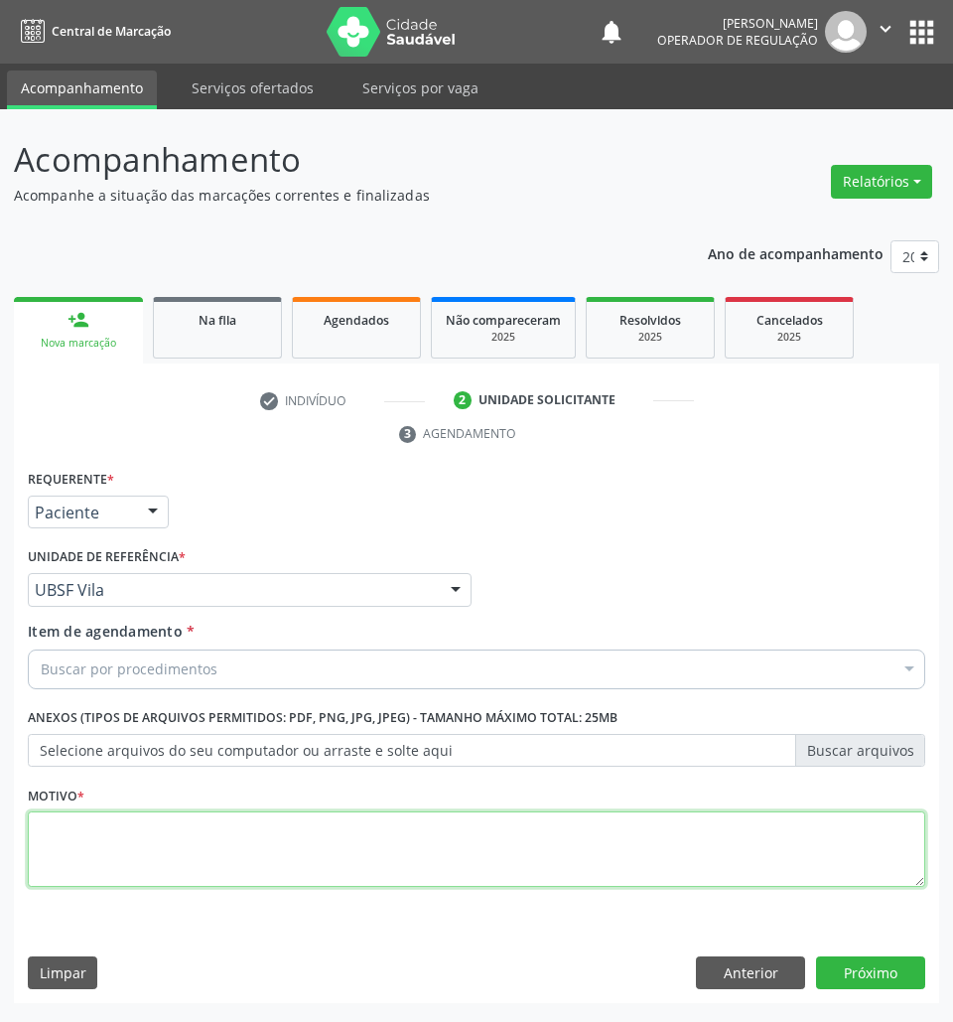
paste textarea "[MEDICAL_DATA] + RISCO CIRÚRGICO (09/2025)"
click at [156, 836] on textarea at bounding box center [477, 848] width 898 height 75
type textarea "[MEDICAL_DATA] + RISCO CIRÚRGICO (09/2025)"
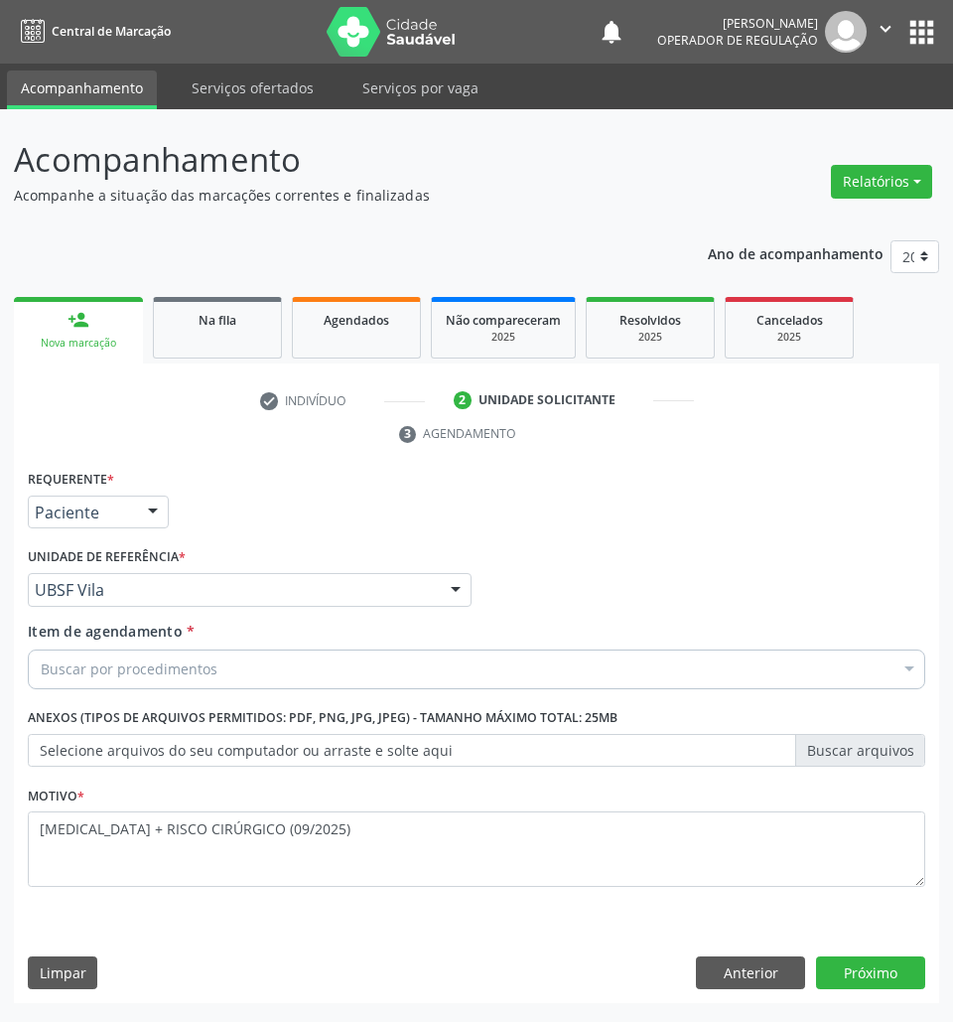
click at [486, 648] on div "Item de agendamento * Buscar por procedimentos Selecionar todos 0604320140 - Ab…" at bounding box center [477, 652] width 898 height 63
click at [467, 672] on div "Buscar por procedimentos" at bounding box center [477, 669] width 898 height 40
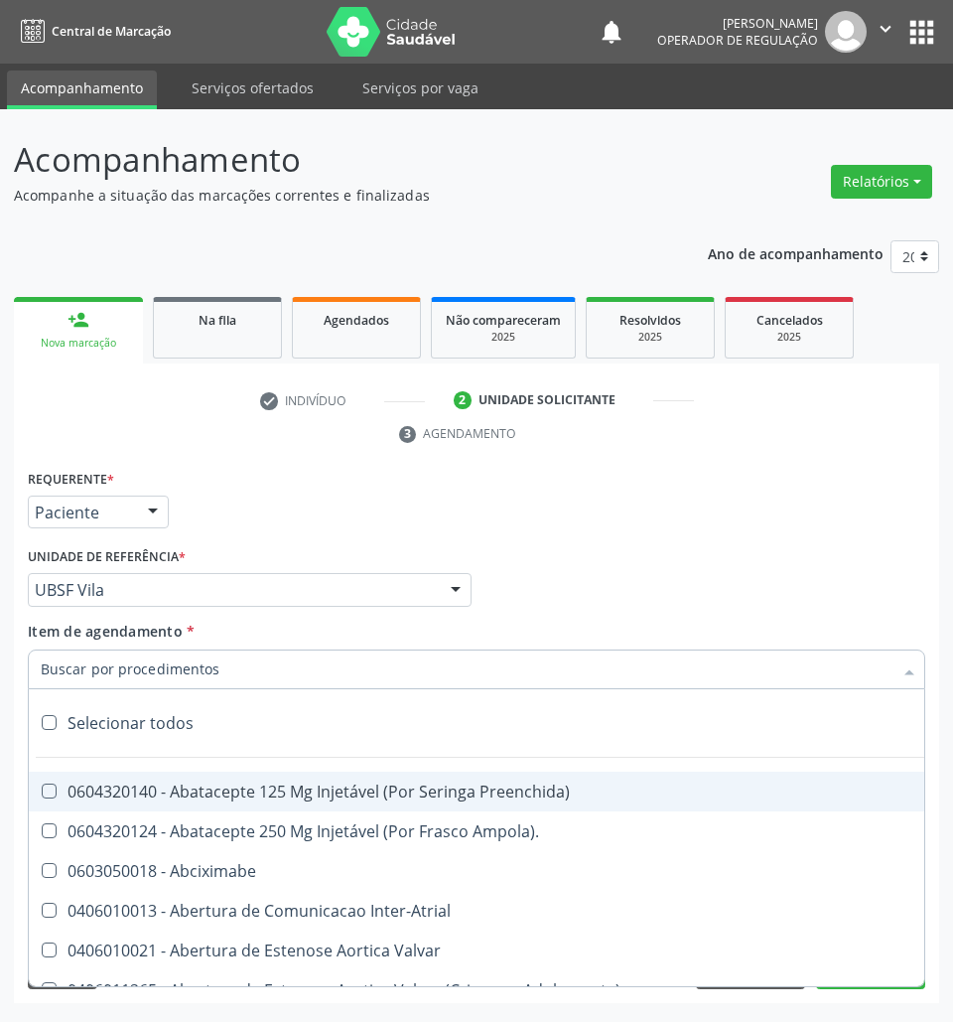
paste input "CARDIOLOGISTA INTERVENCIONISTA"
type input "CARDIOLOGISTA INTERVENCIONISTA"
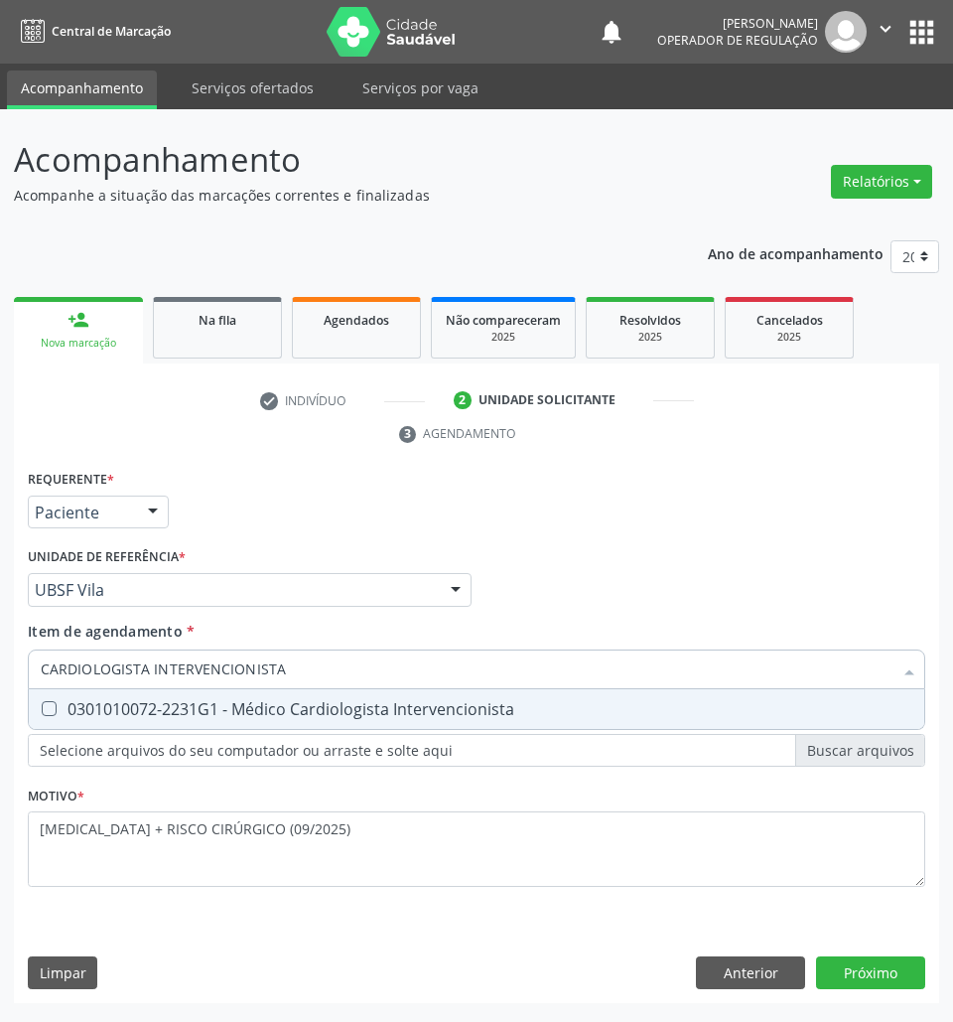
click at [425, 704] on div "0301010072-2231G1 - Médico Cardiologista Intervencionista" at bounding box center [477, 709] width 872 height 16
checkbox Intervencionista "true"
click at [890, 957] on div "Requerente * Paciente Profissional de Saúde Paciente Nenhum resultado encontrad…" at bounding box center [476, 734] width 925 height 539
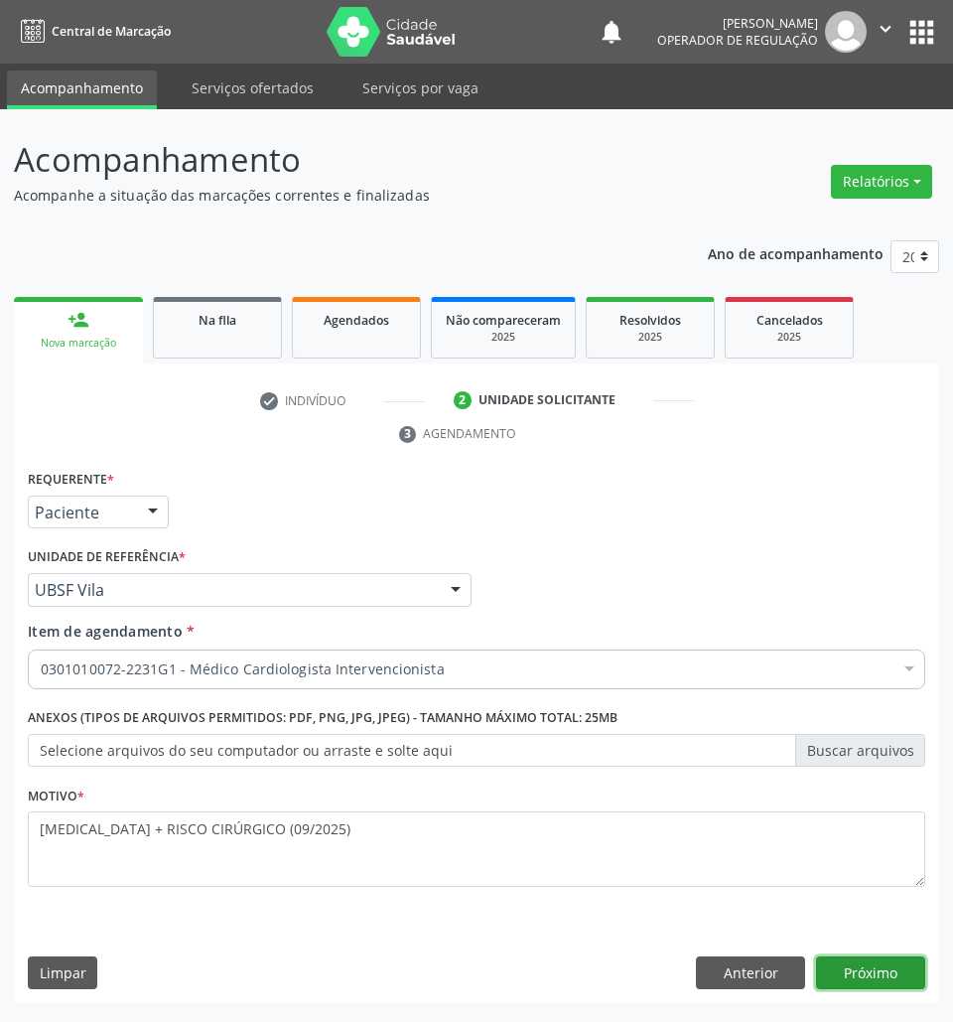
click at [890, 957] on button "Próximo" at bounding box center [870, 973] width 109 height 34
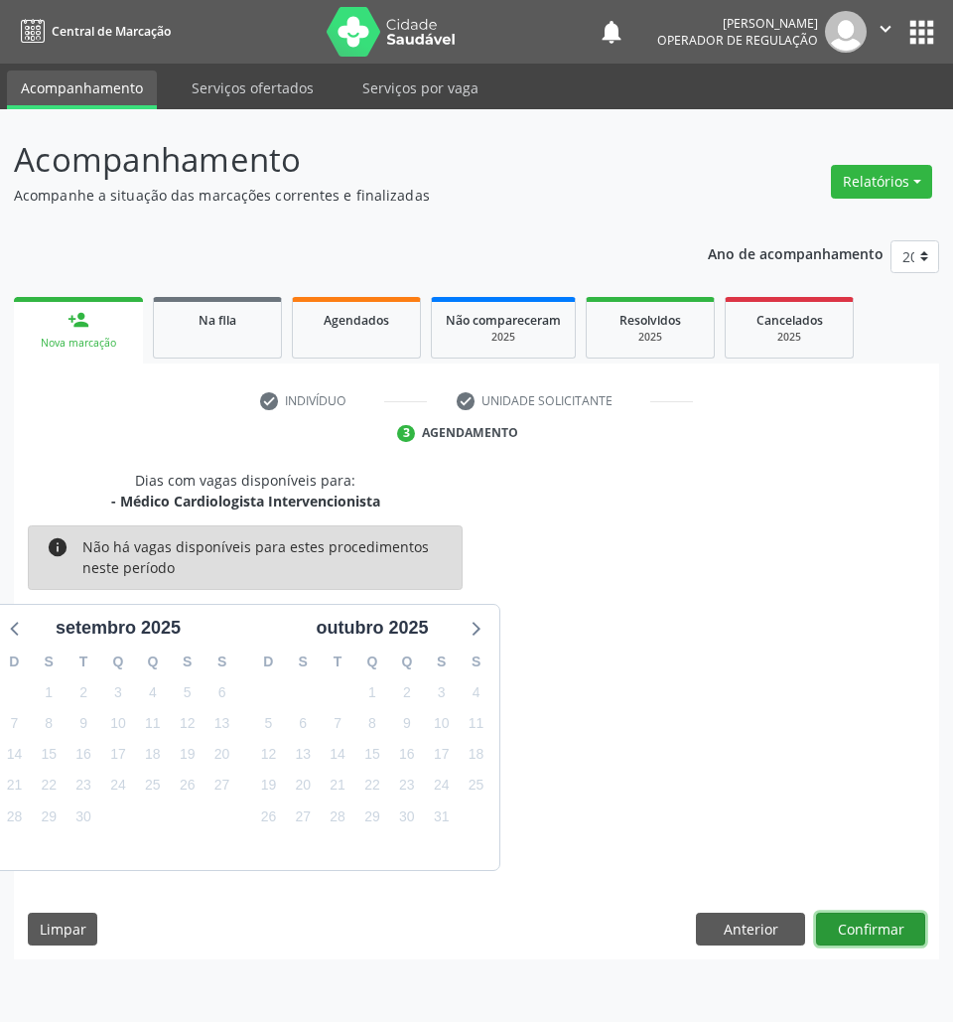
click at [890, 929] on button "Confirmar" at bounding box center [870, 930] width 109 height 34
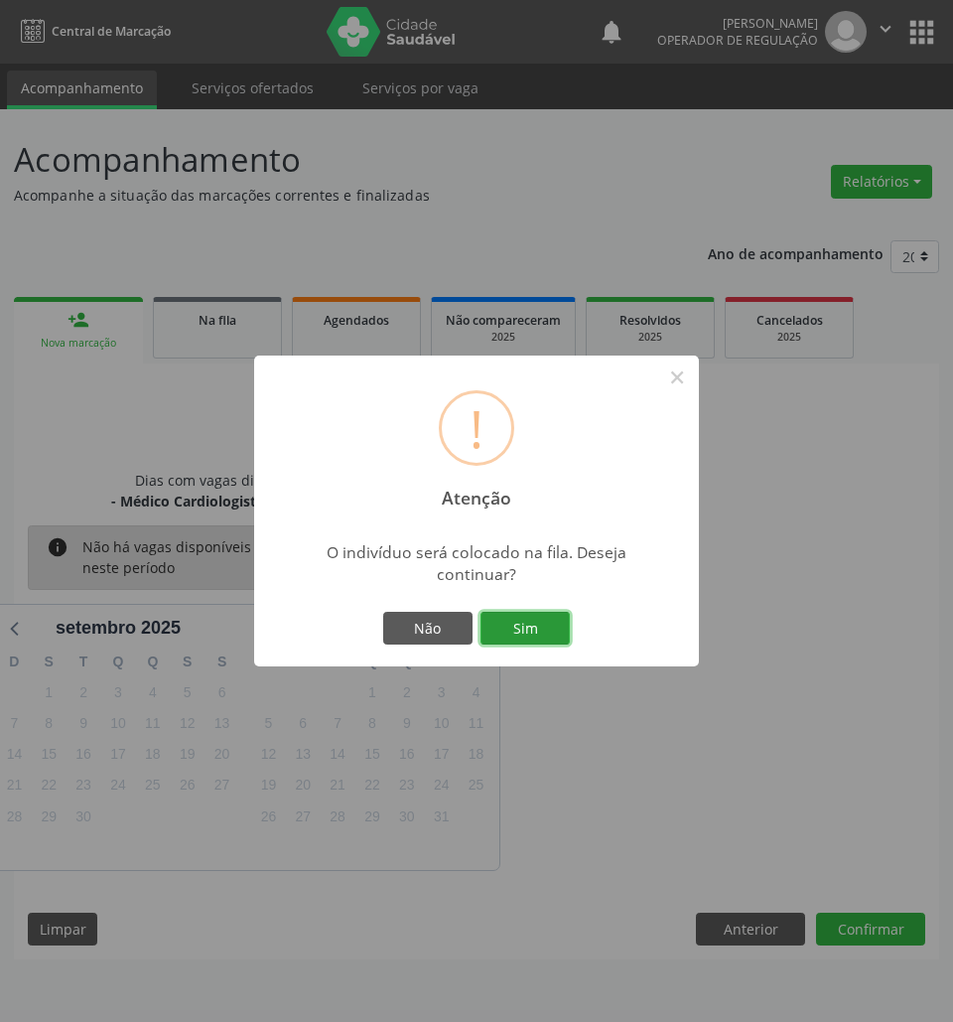
drag, startPoint x: 544, startPoint y: 625, endPoint x: 703, endPoint y: 635, distance: 159.2
click at [544, 625] on button "Sim" at bounding box center [525, 629] width 89 height 34
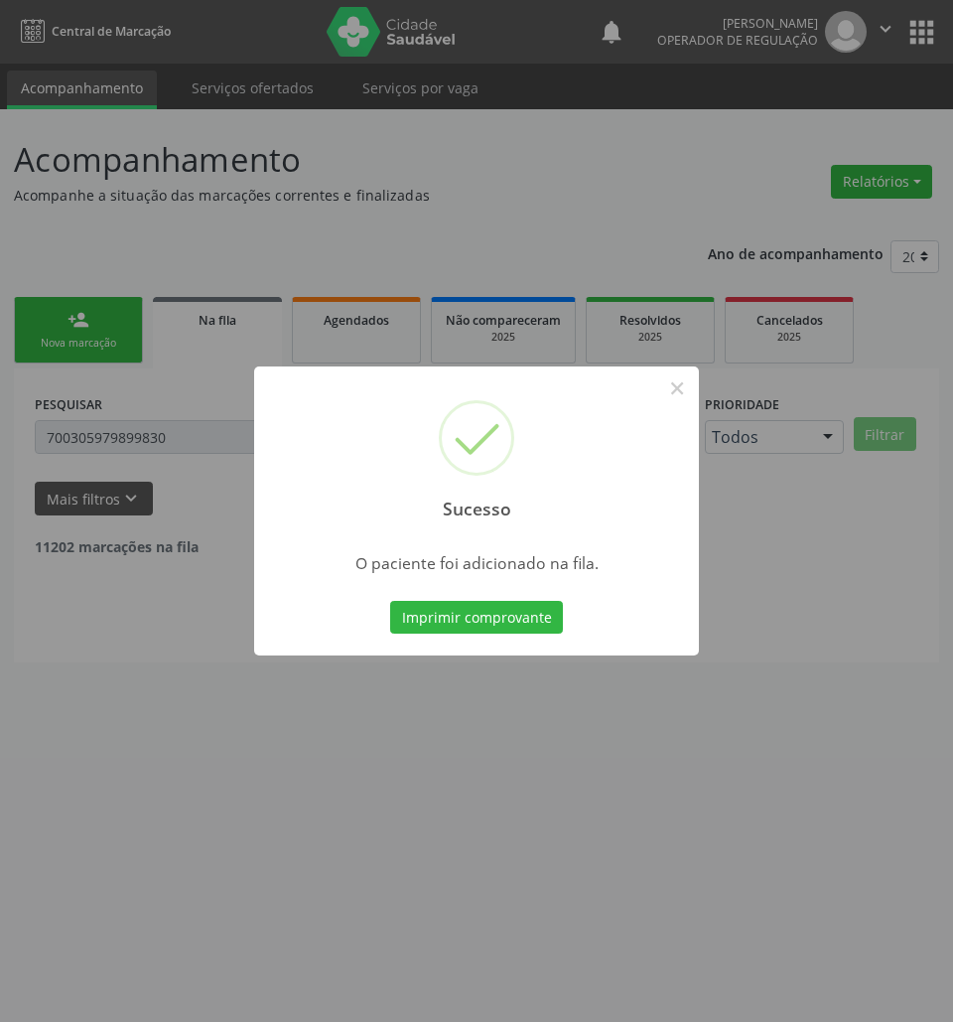
click at [890, 695] on div "Sucesso × O paciente foi adicionado na fila. Imprimir comprovante Cancel" at bounding box center [476, 511] width 953 height 1022
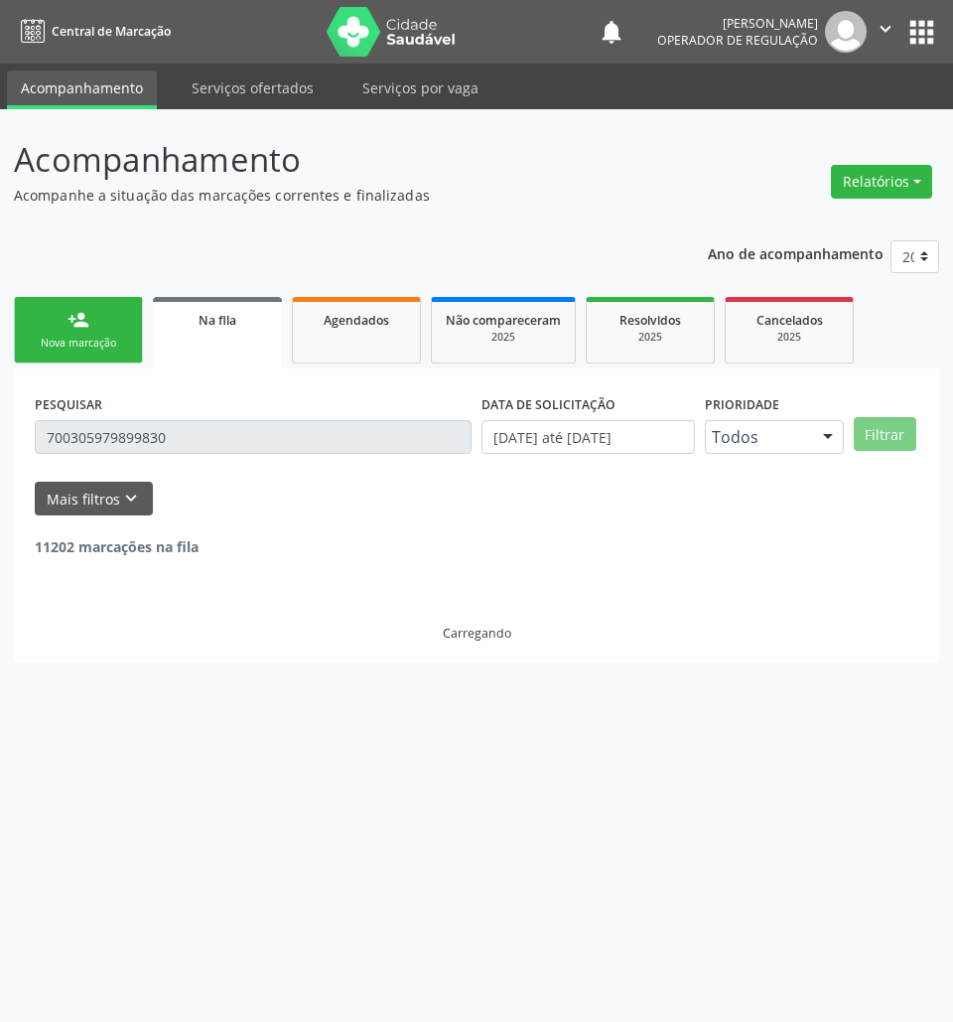
click at [49, 328] on link "person_add Nova marcação" at bounding box center [78, 330] width 129 height 67
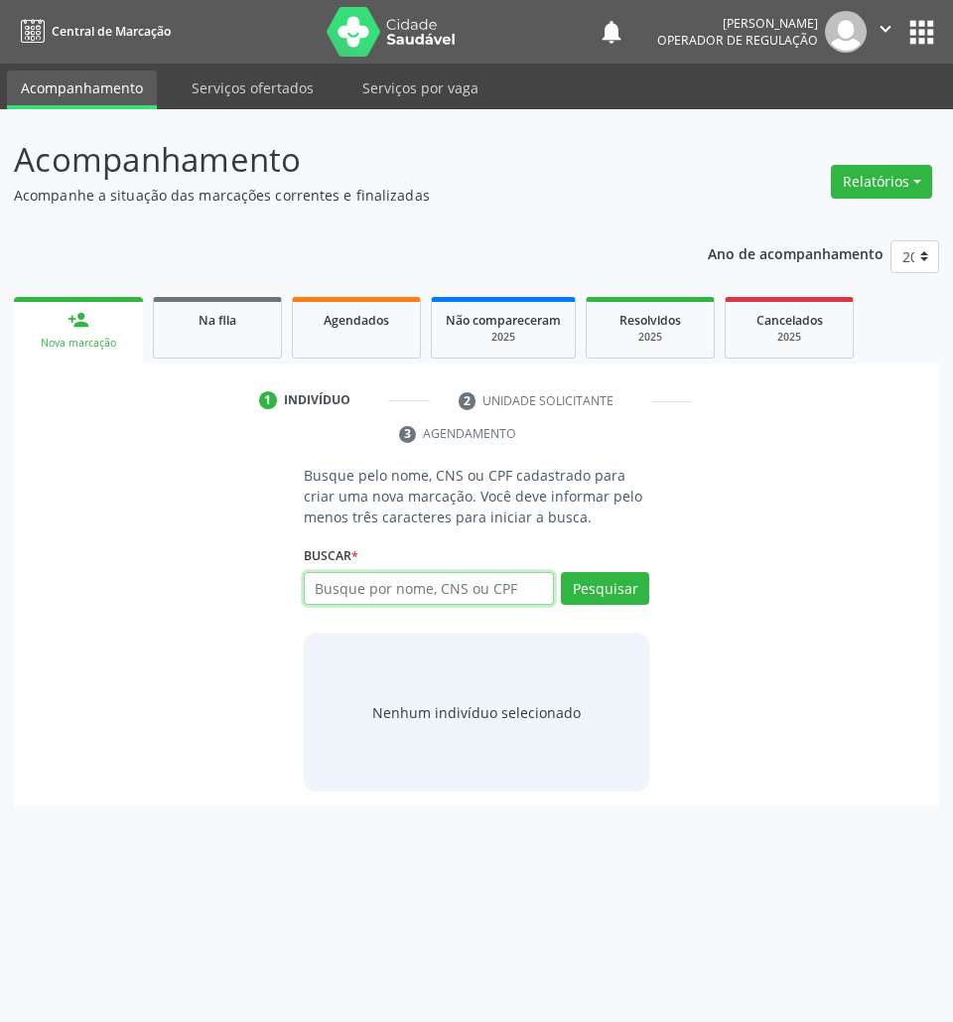
click at [423, 580] on input "text" at bounding box center [429, 589] width 251 height 34
type input "700606941374763"
drag, startPoint x: 568, startPoint y: 584, endPoint x: 532, endPoint y: 608, distance: 43.0
click at [311, 584] on input "700606941374763" at bounding box center [311, 599] width 0 height 40
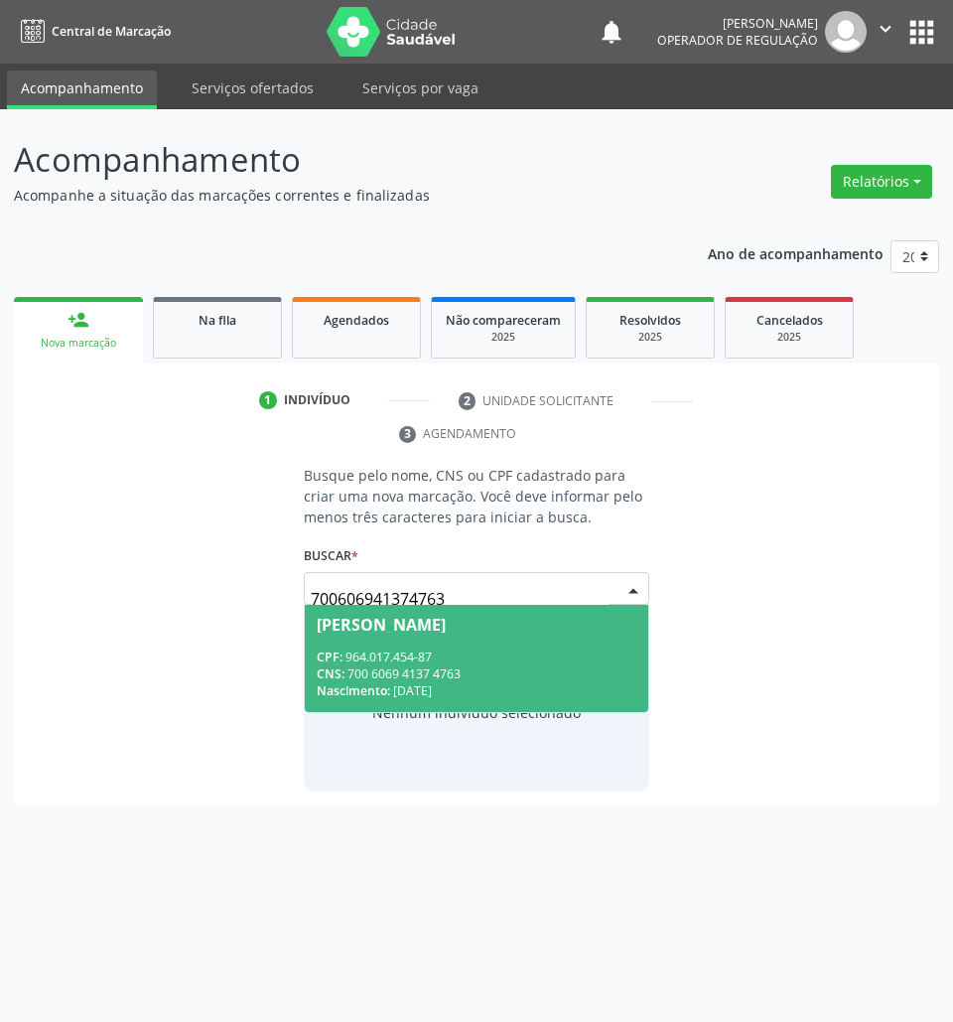
click at [487, 636] on span "[PERSON_NAME] CPF: 964.017.454-87 CNS: 700 6069 4137 4763 Nascimento: [DATE]" at bounding box center [477, 658] width 345 height 106
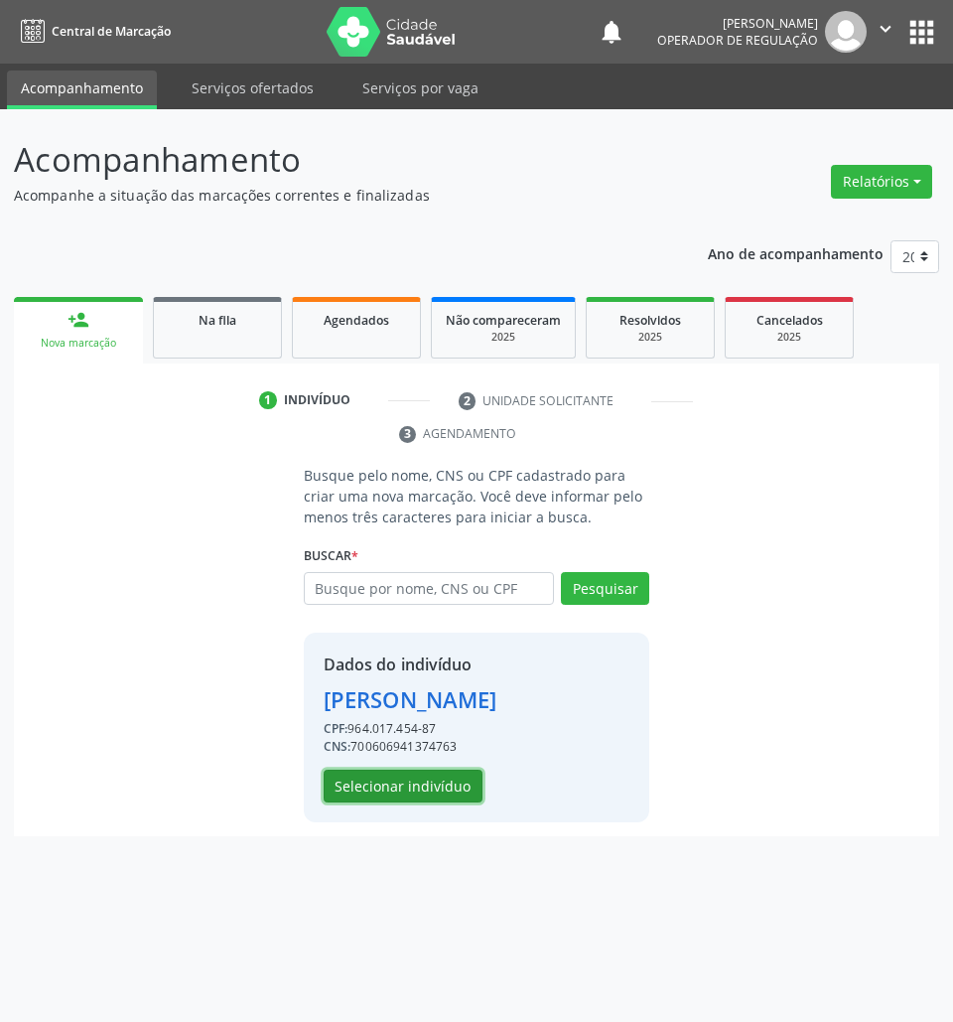
click at [405, 795] on button "Selecionar indivíduo" at bounding box center [403, 787] width 159 height 34
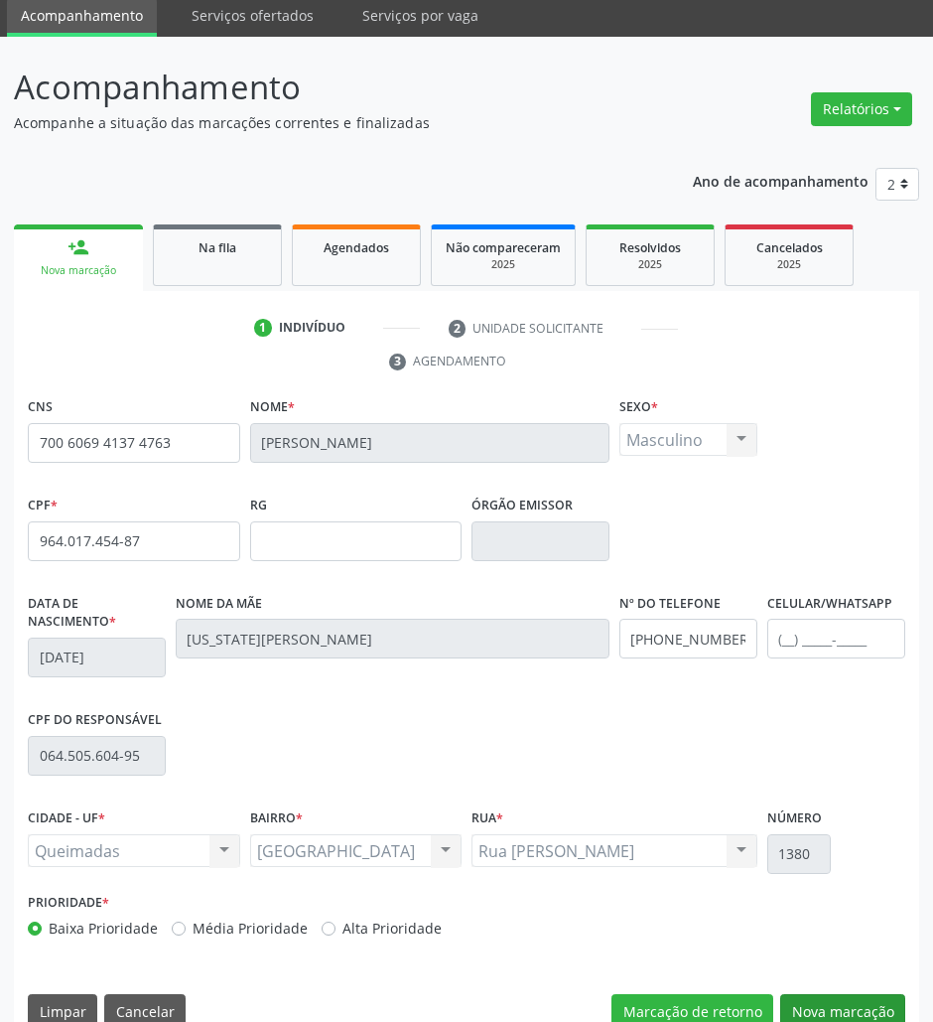
scroll to position [107, 0]
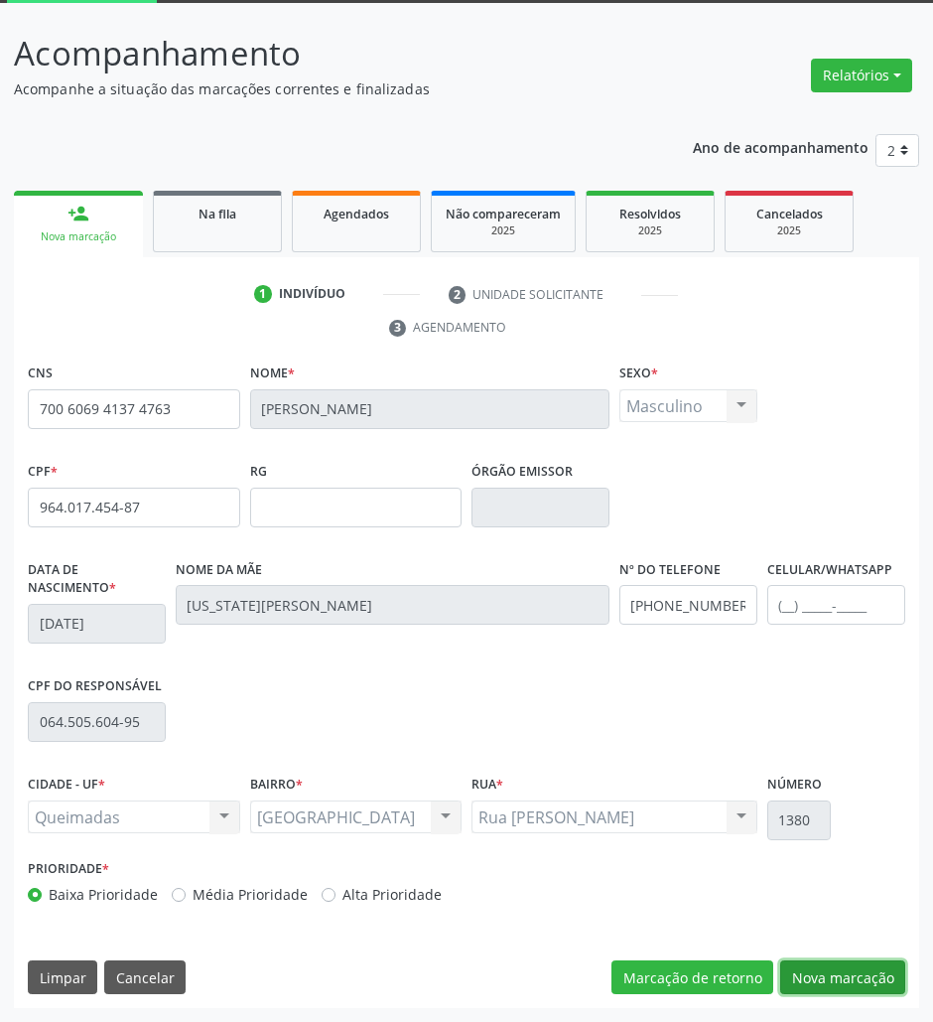
drag, startPoint x: 856, startPoint y: 966, endPoint x: 741, endPoint y: 945, distance: 117.1
click at [856, 957] on button "Nova marcação" at bounding box center [842, 977] width 125 height 34
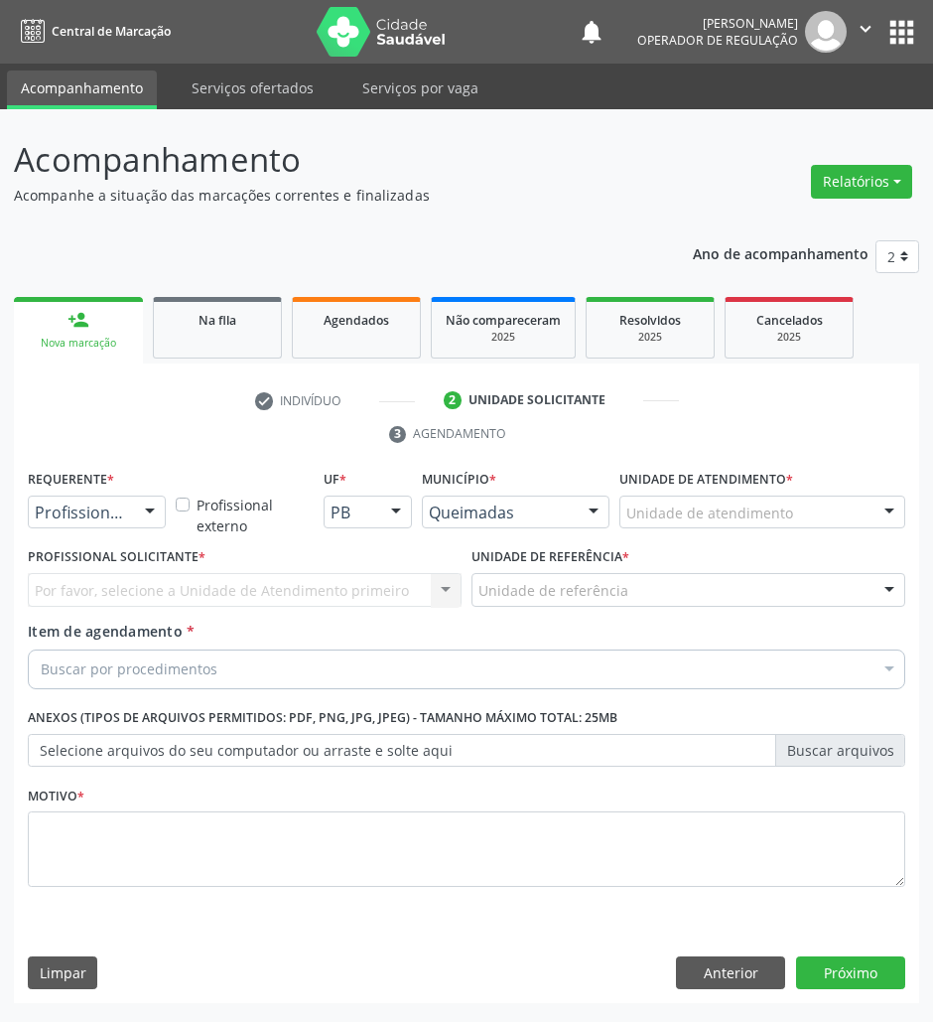
scroll to position [0, 0]
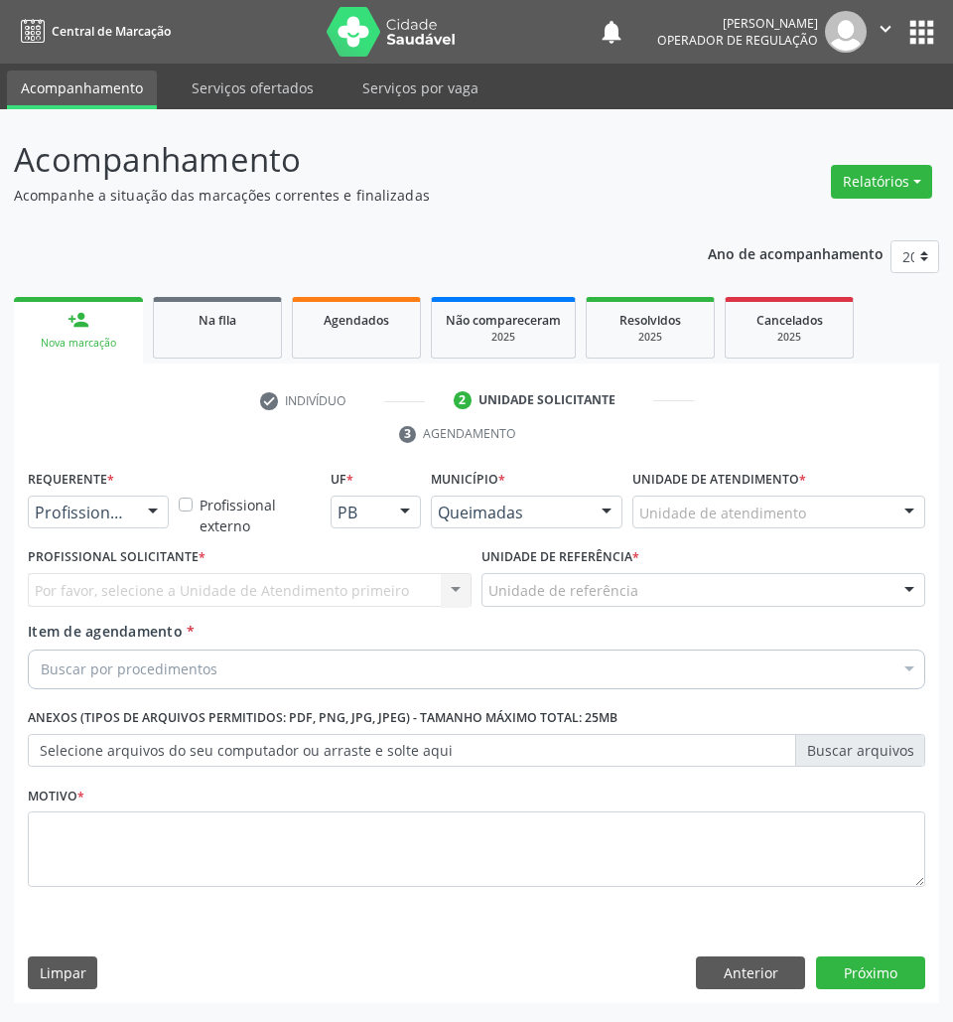
click at [145, 681] on div "Buscar por procedimentos" at bounding box center [477, 669] width 898 height 40
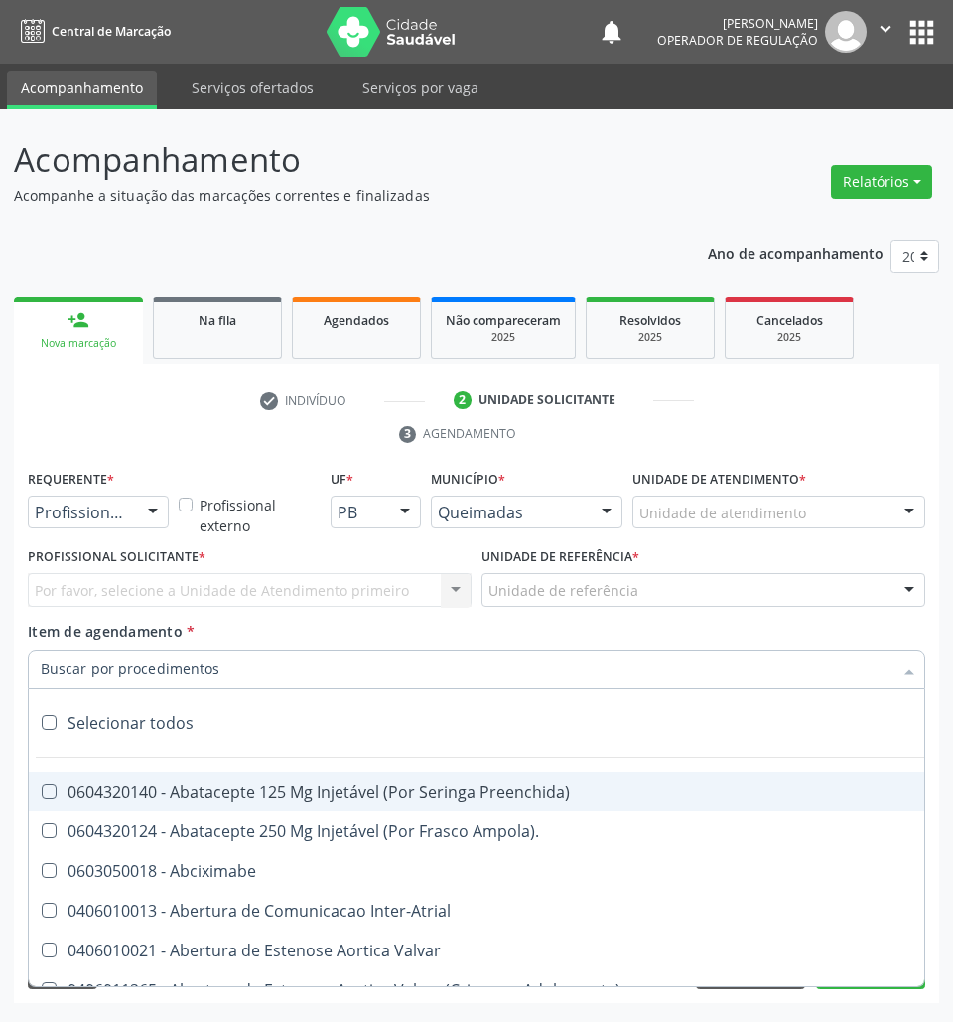
paste input "CARDIOLOGISTA INTERVENCIONISTA"
type input "CARDIOLOGISTA INTERVENCIONISTA"
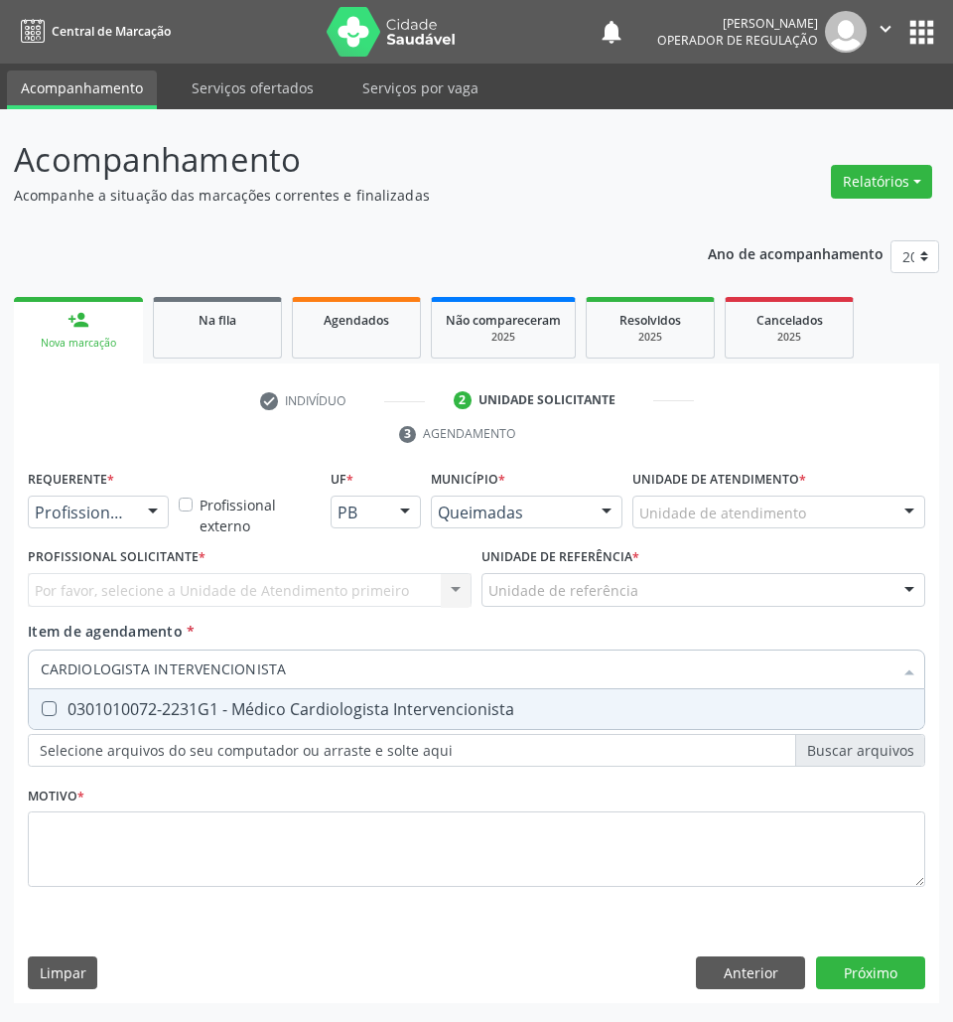
click at [148, 720] on span "0301010072-2231G1 - Médico Cardiologista Intervencionista" at bounding box center [477, 709] width 896 height 40
checkbox Intervencionista "true"
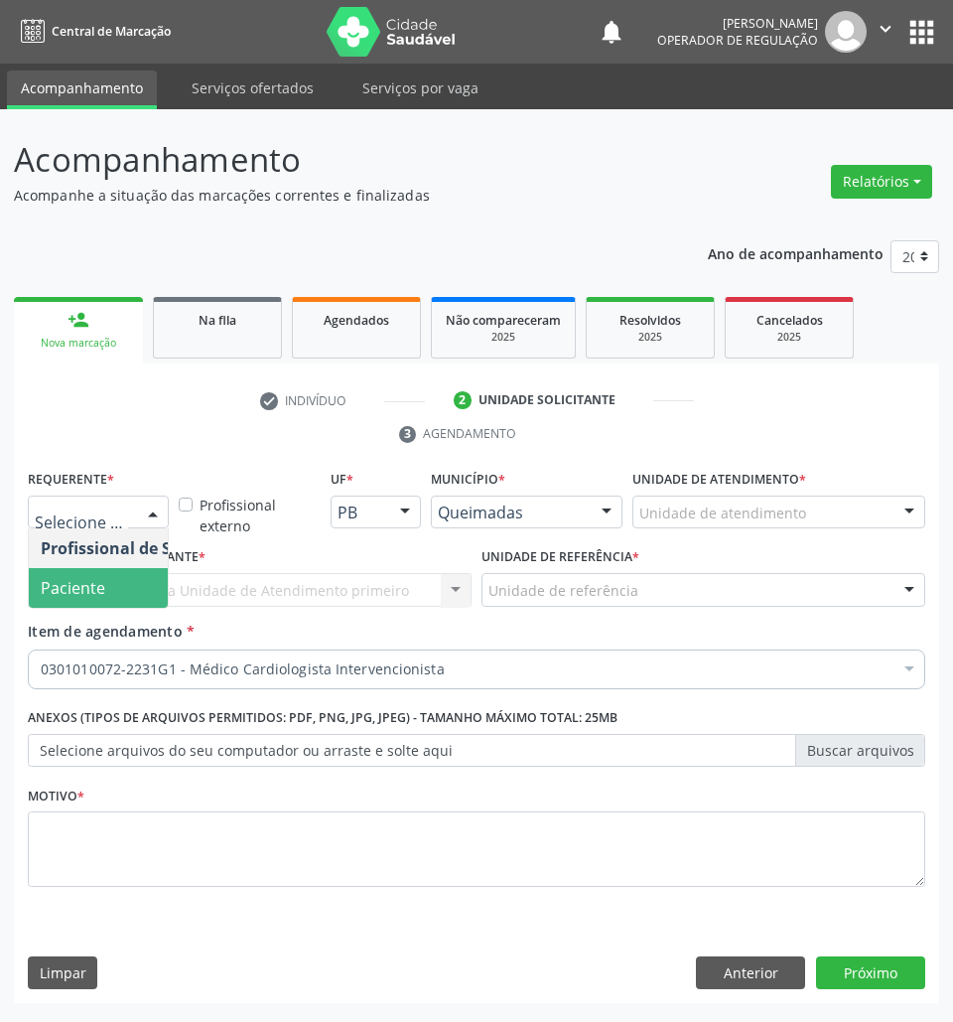
click at [104, 589] on span "Paciente" at bounding box center [126, 588] width 194 height 40
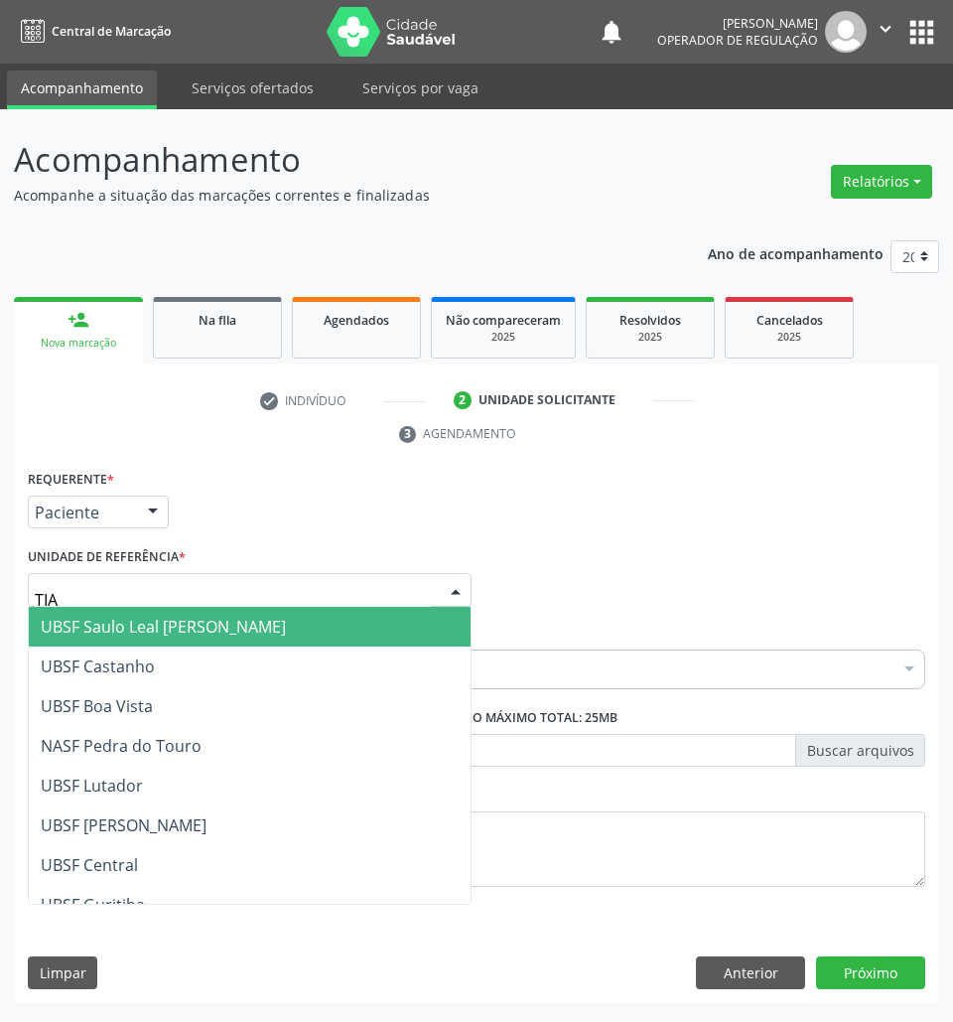
type input "TIAO"
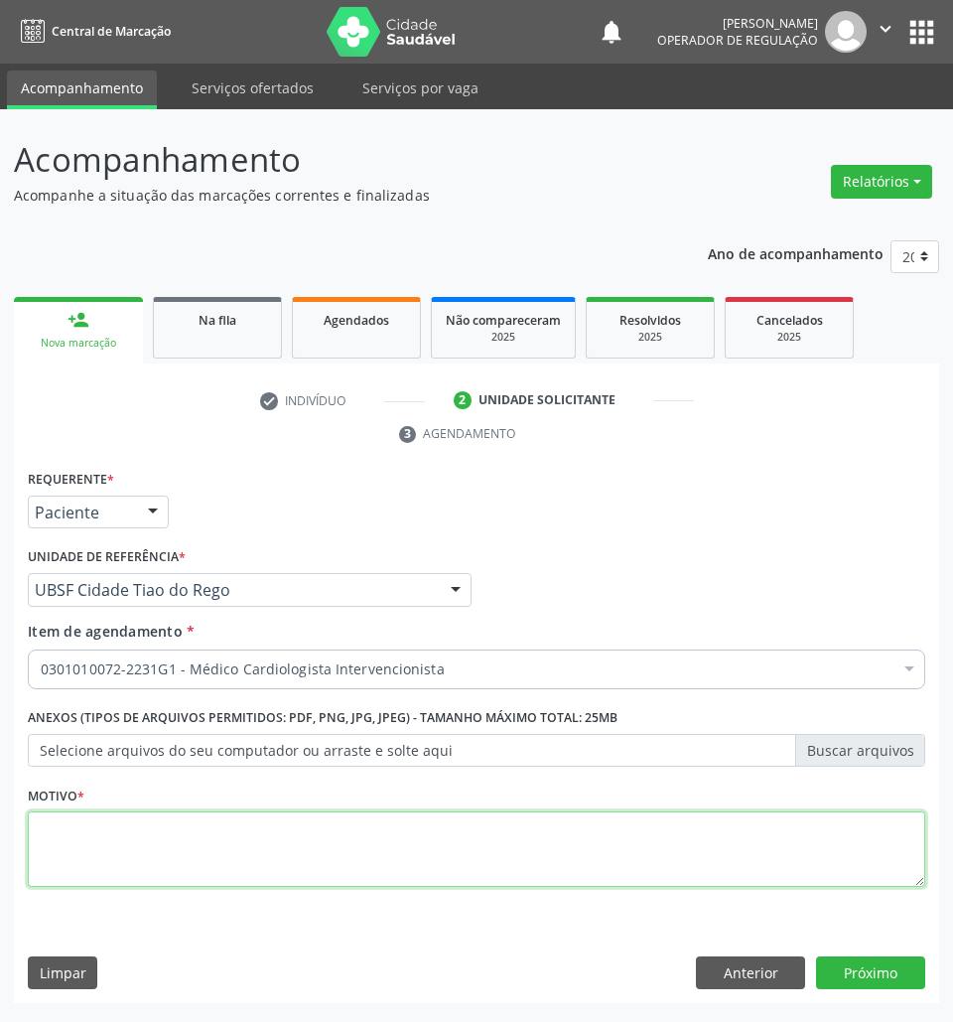
click at [586, 826] on textarea at bounding box center [477, 848] width 898 height 75
paste textarea "[MEDICAL_DATA] + RISCO CIRÚRGICO (09/2025)"
type textarea "[MEDICAL_DATA] + RISCO CIRÚRGICO (09/2025)"
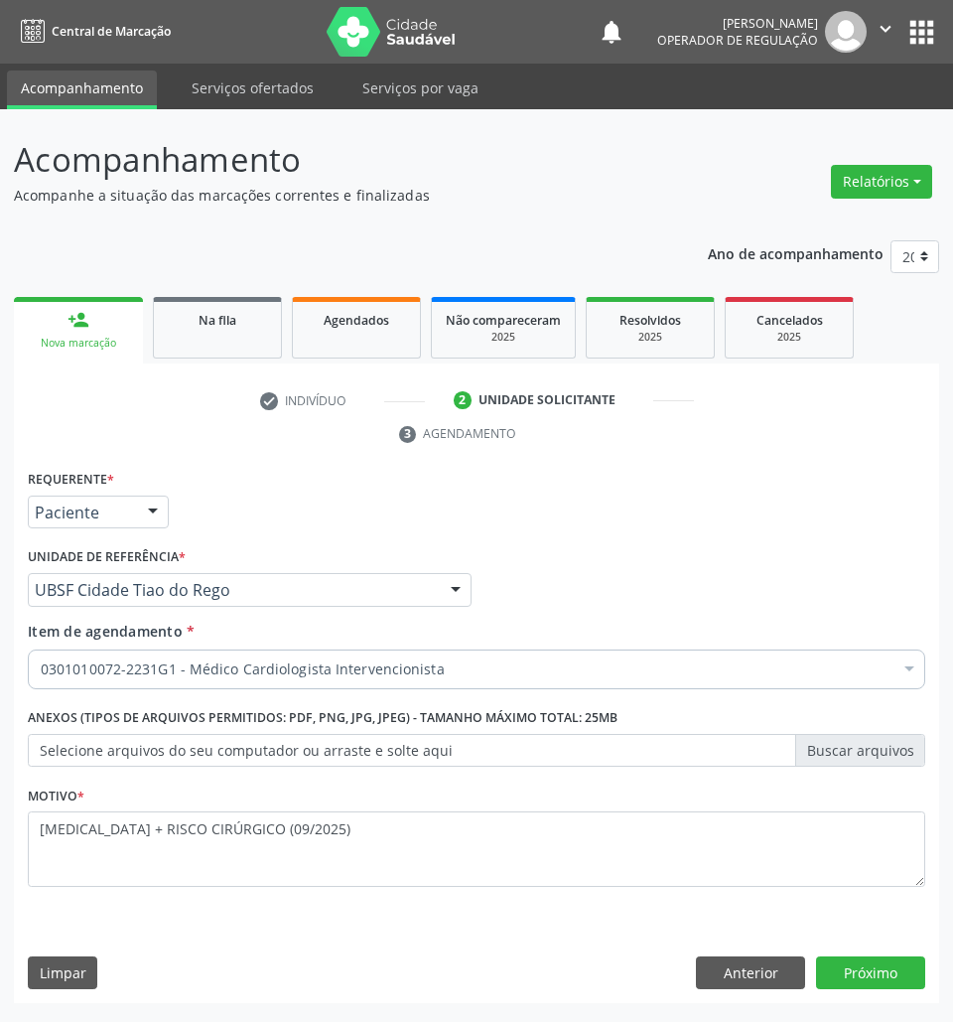
click at [842, 955] on div "Requerente * Paciente Profissional de Saúde Paciente Nenhum resultado encontrad…" at bounding box center [476, 734] width 925 height 539
click at [855, 957] on button "Próximo" at bounding box center [870, 973] width 109 height 34
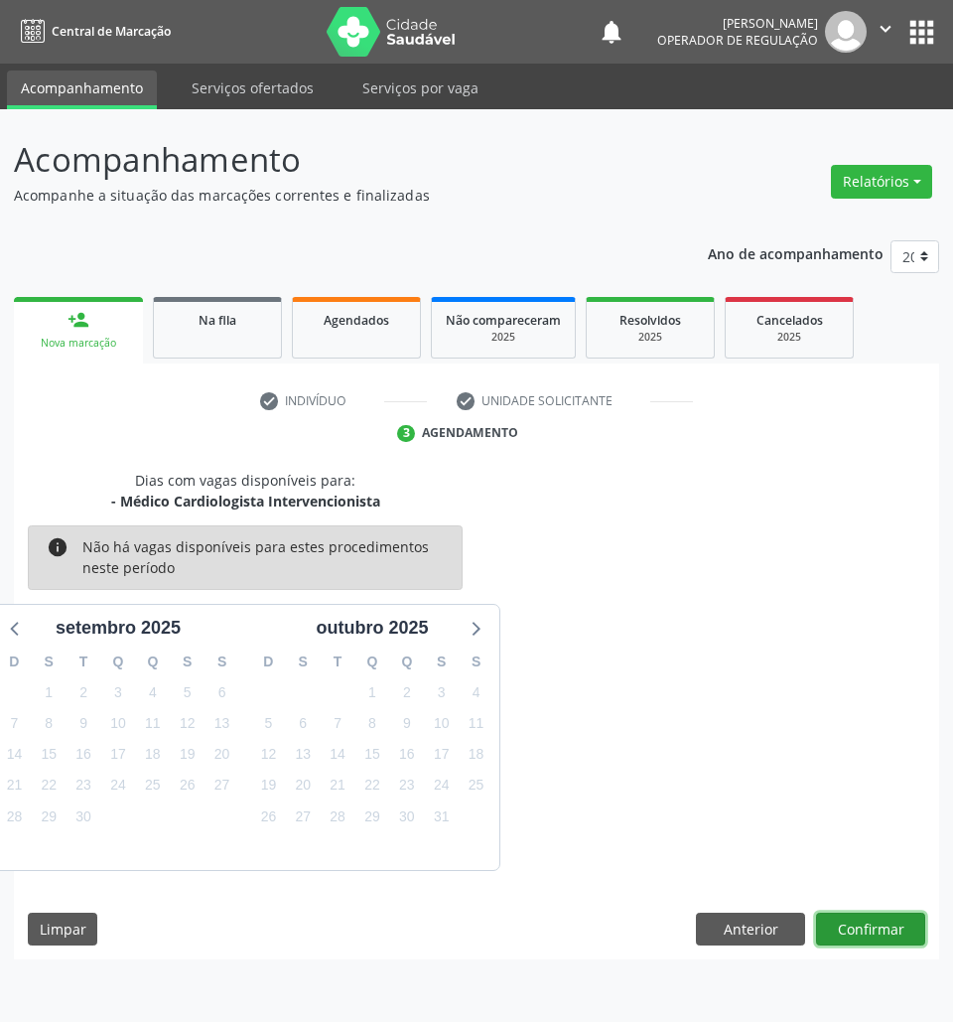
click at [883, 935] on button "Confirmar" at bounding box center [870, 930] width 109 height 34
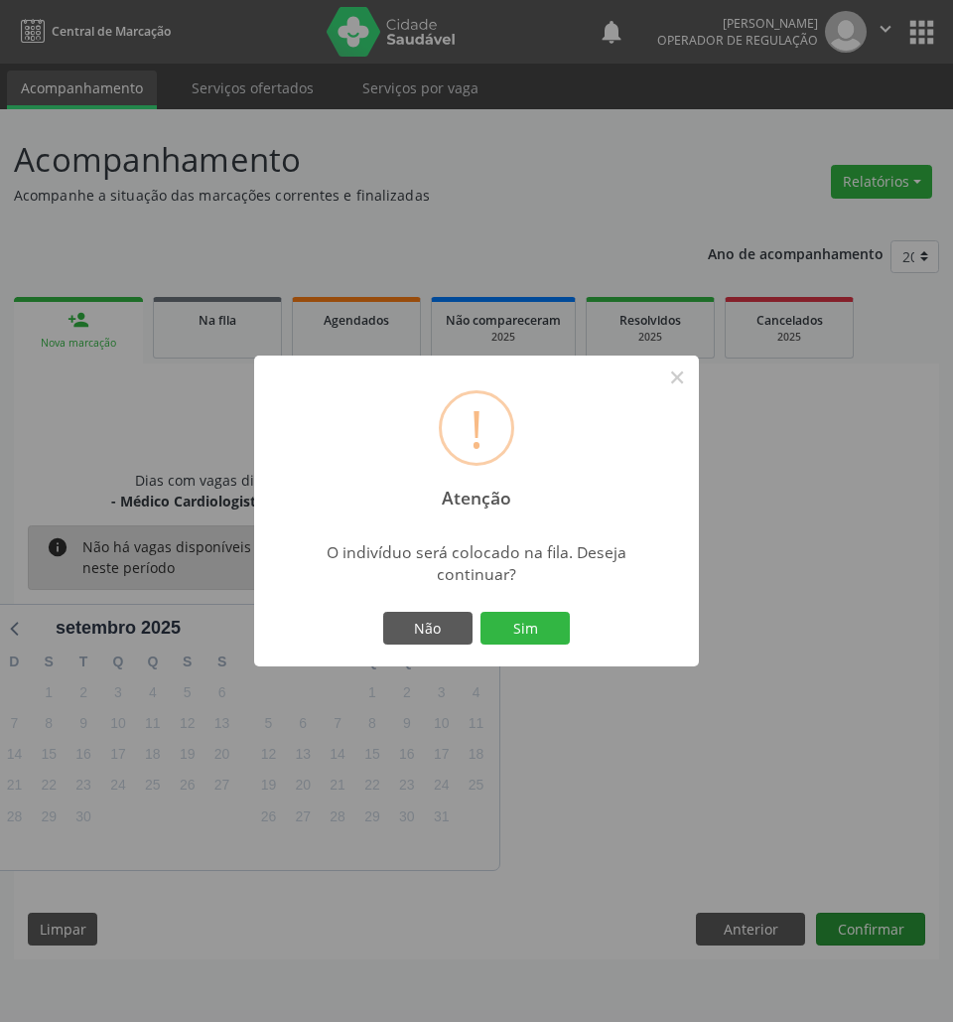
click at [481, 612] on button "Sim" at bounding box center [525, 629] width 89 height 34
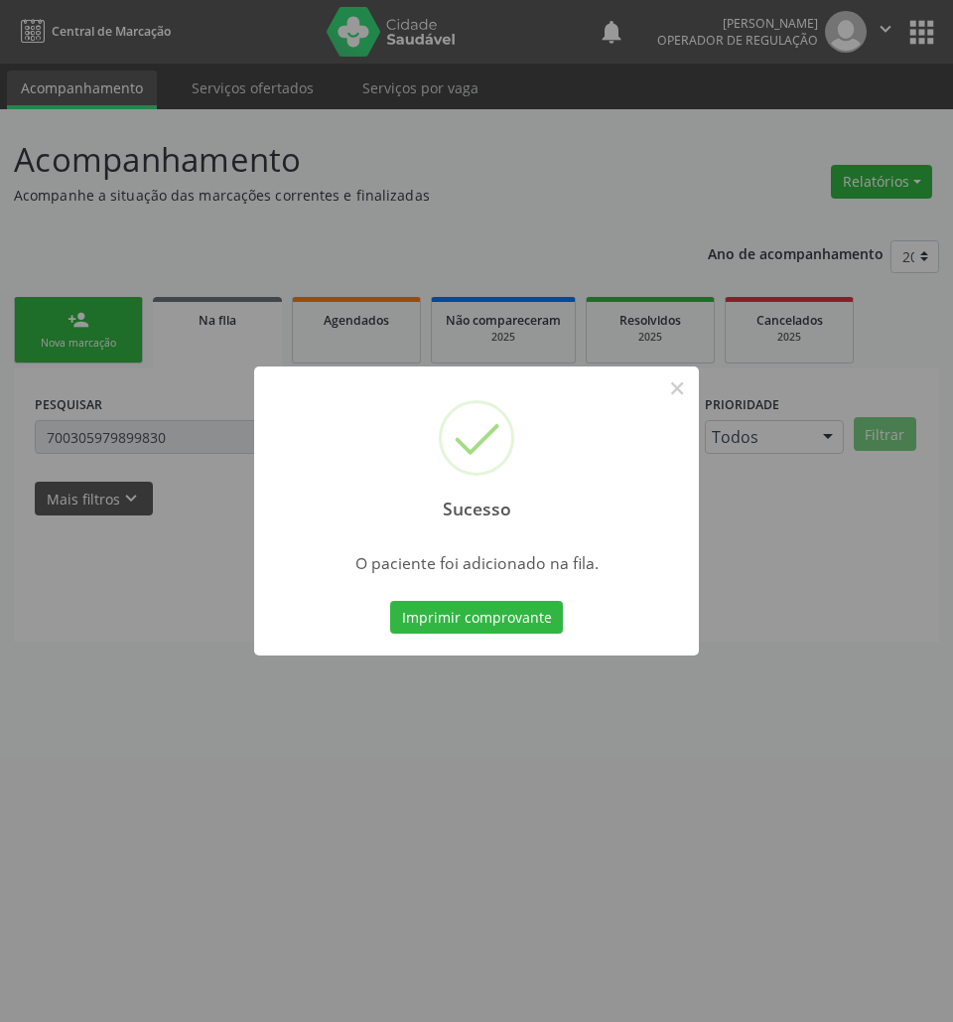
click at [292, 775] on div "Sucesso × O paciente foi adicionado na fila. Imprimir comprovante Cancel" at bounding box center [476, 511] width 953 height 1022
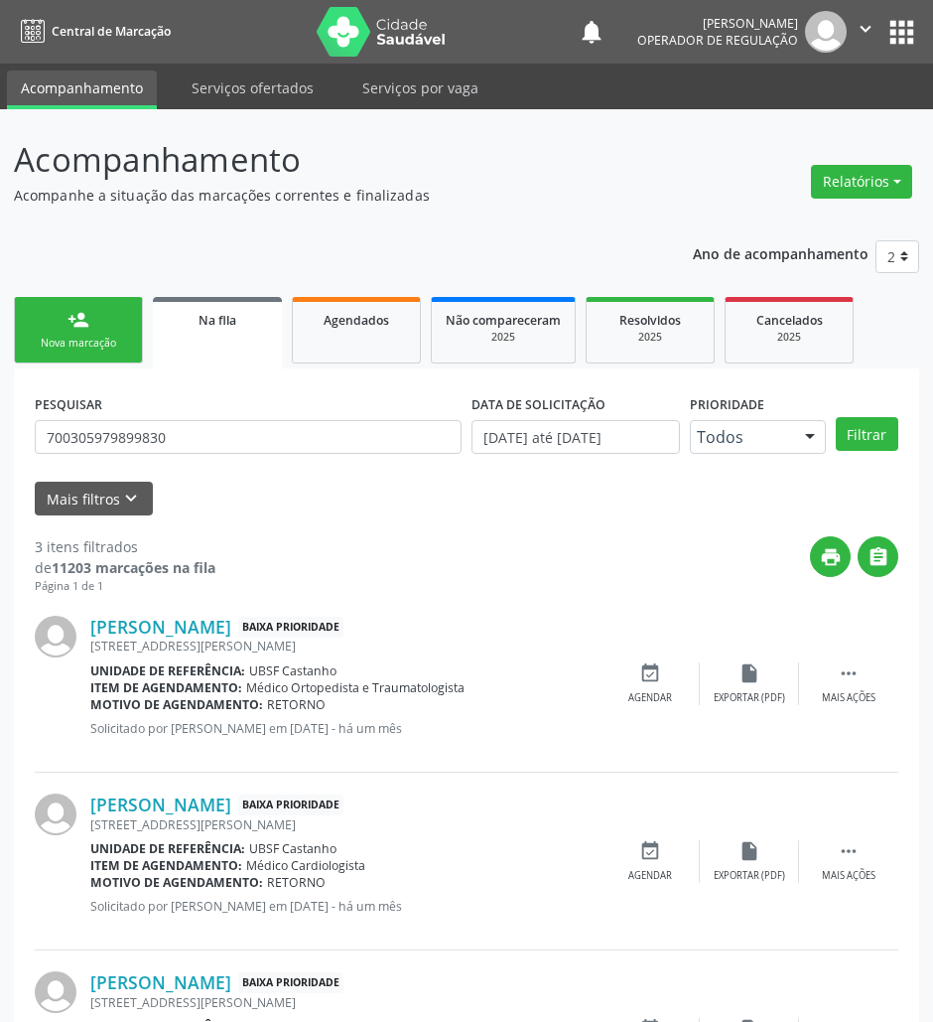
click at [52, 340] on div "Nova marcação" at bounding box center [78, 343] width 99 height 15
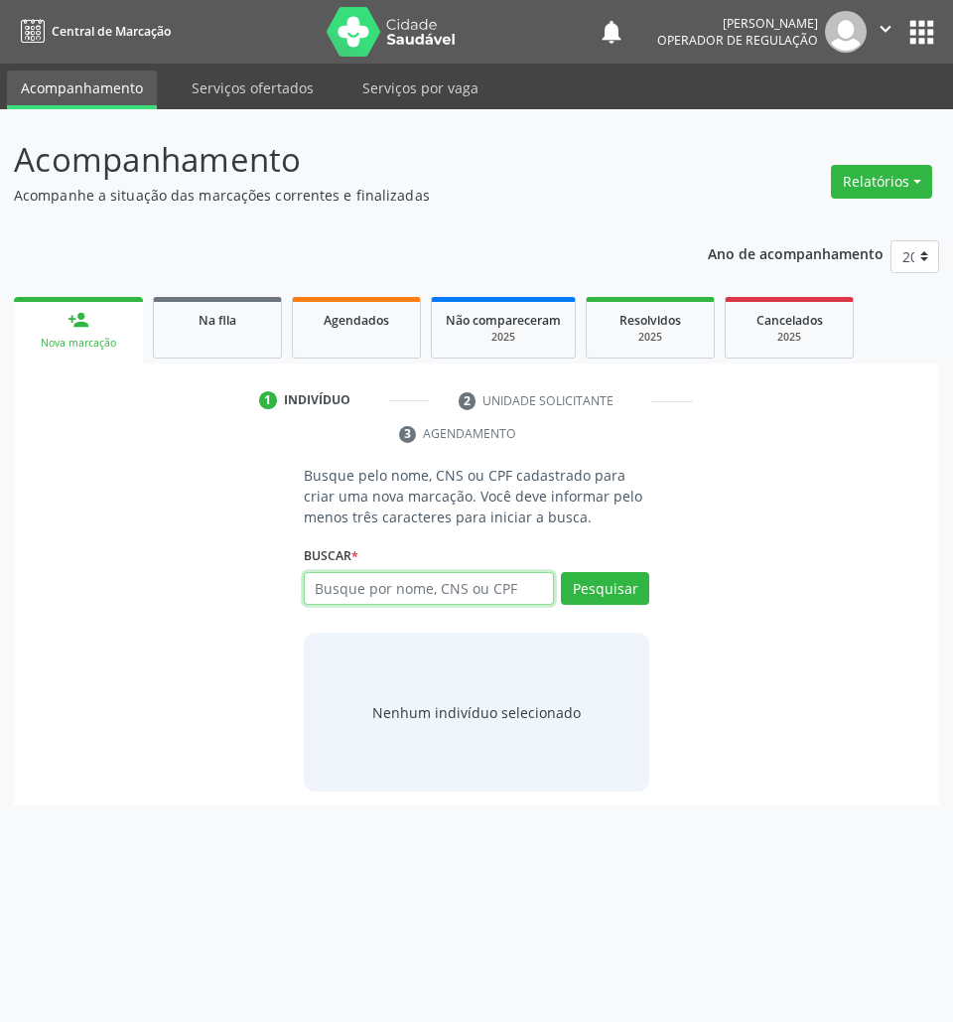
click at [502, 580] on input "text" at bounding box center [429, 589] width 251 height 34
type input "700905944901493"
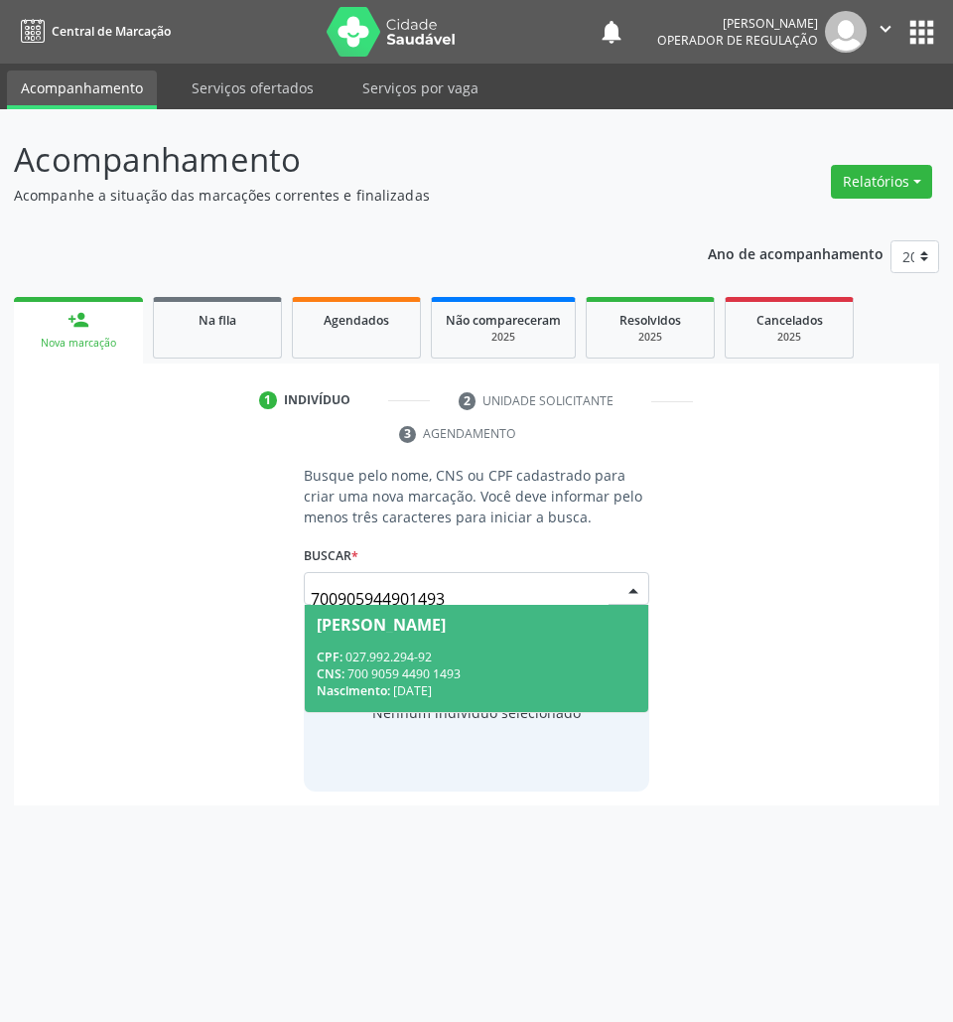
click at [383, 598] on input "700905944901493" at bounding box center [460, 599] width 299 height 40
click at [389, 651] on div "CPF: 027.992.294-92" at bounding box center [477, 656] width 321 height 17
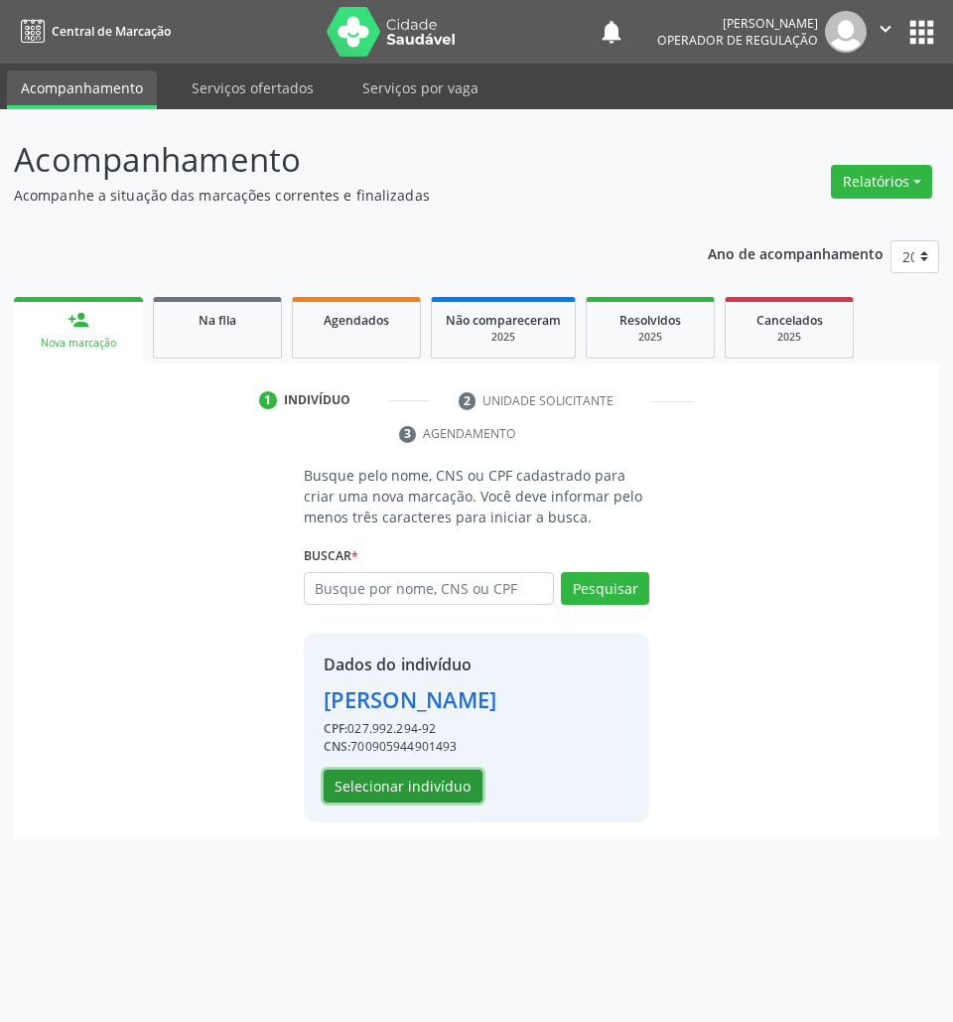
click at [403, 795] on button "Selecionar indivíduo" at bounding box center [403, 787] width 159 height 34
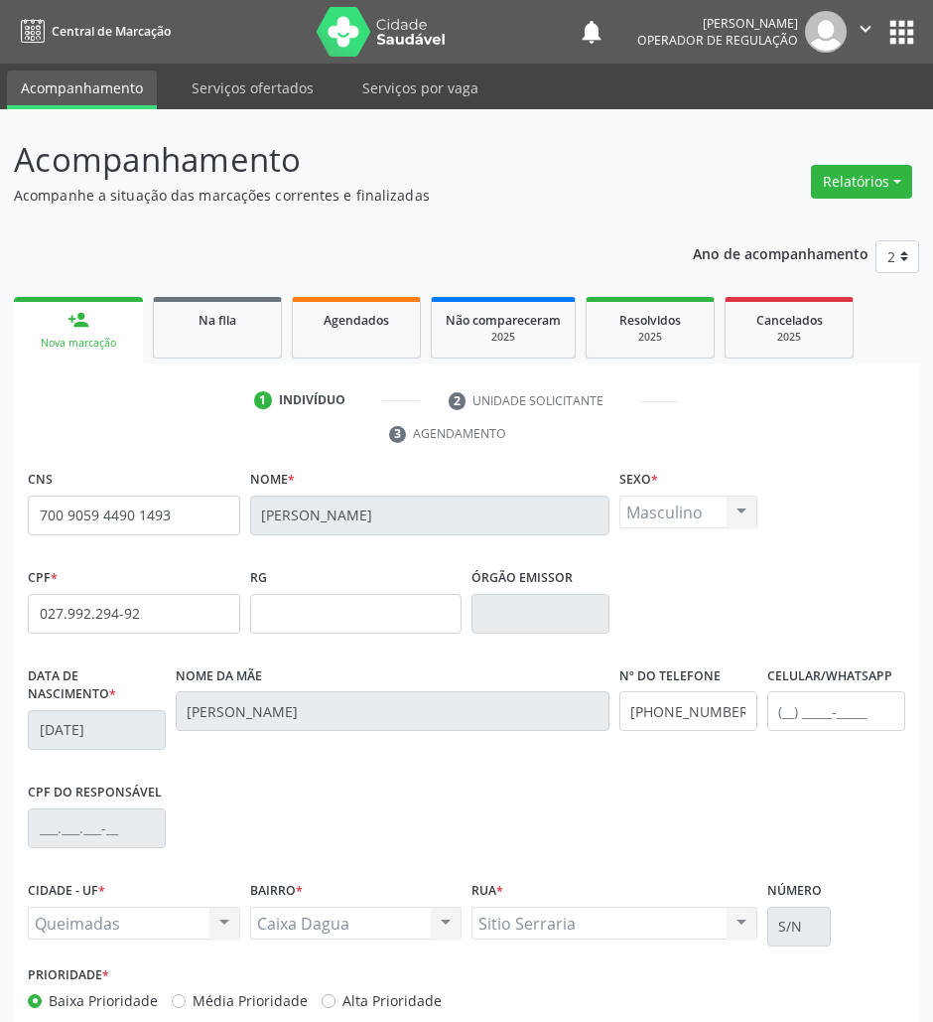
scroll to position [107, 0]
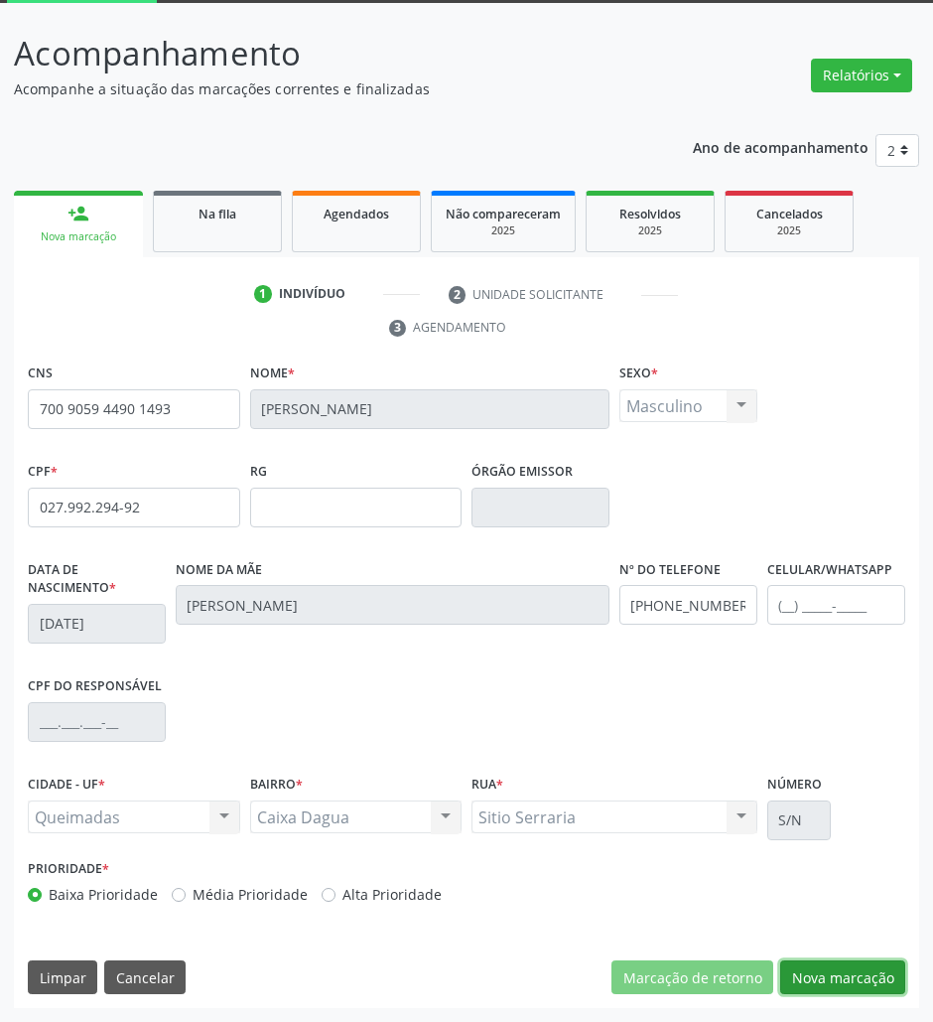
drag, startPoint x: 846, startPoint y: 979, endPoint x: 450, endPoint y: 778, distance: 444.1
click at [843, 957] on button "Nova marcação" at bounding box center [842, 977] width 125 height 34
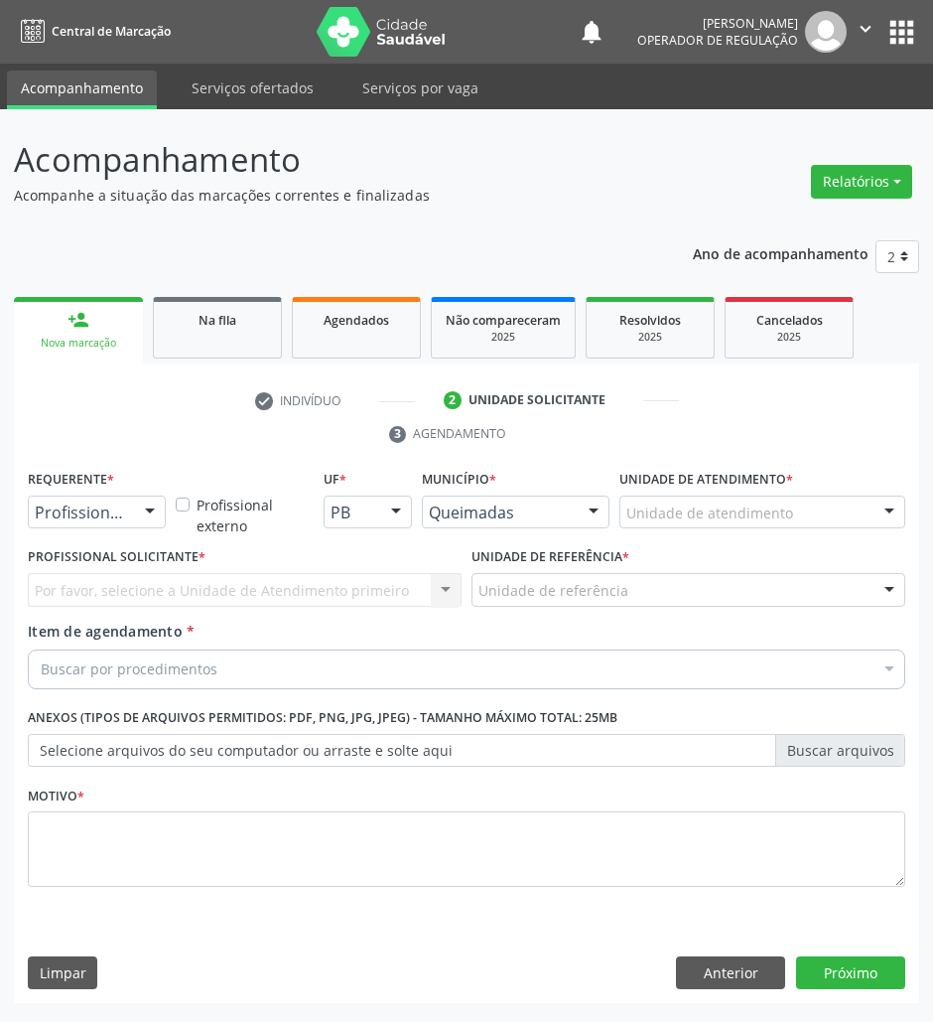
scroll to position [0, 0]
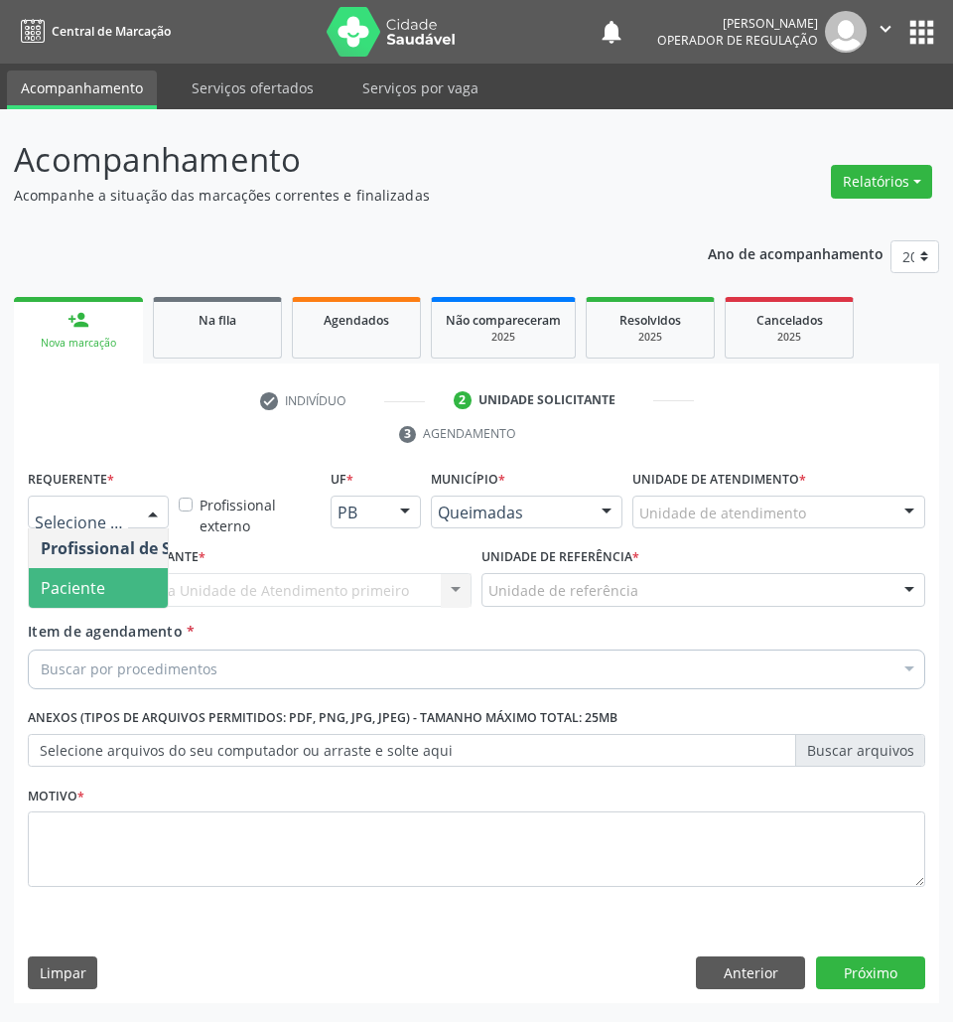
click at [70, 601] on span "Paciente" at bounding box center [126, 588] width 194 height 40
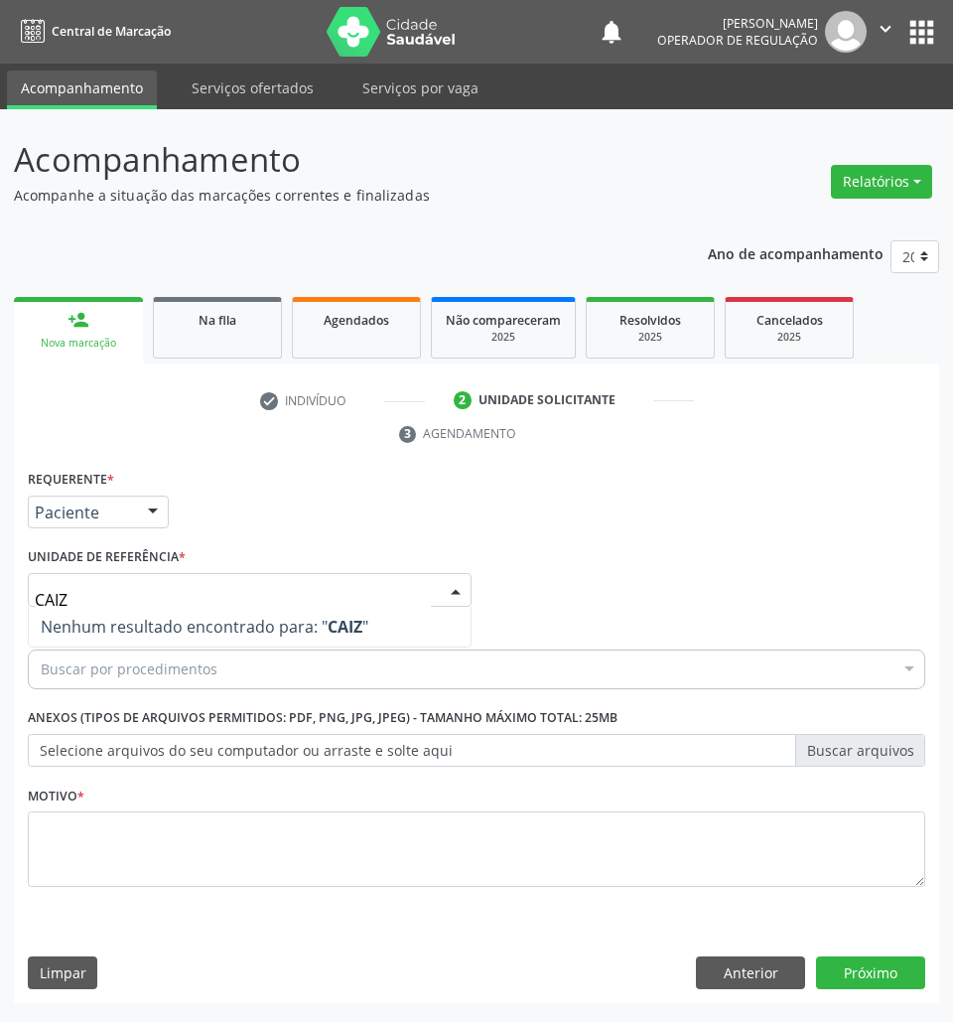
type input "CAI"
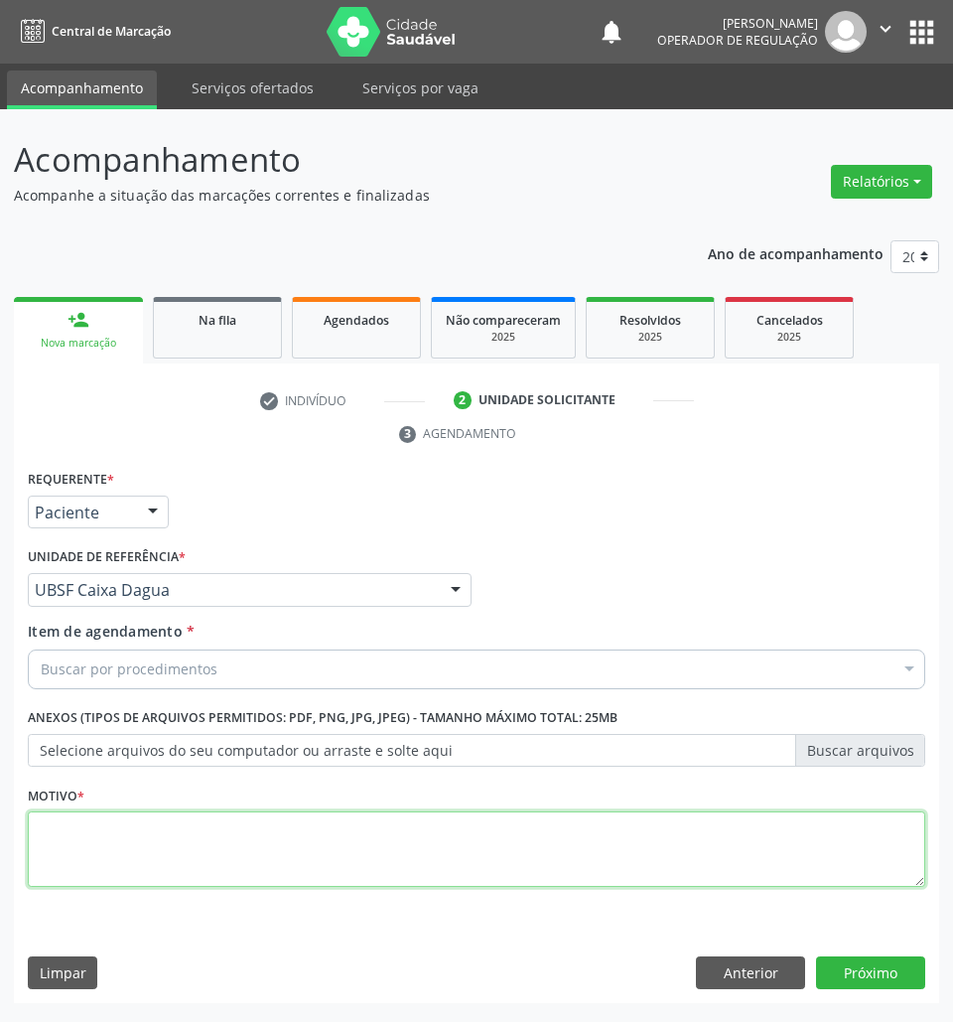
paste textarea "1ª CONSULTA HAS (09/2025)"
click at [156, 868] on textarea at bounding box center [477, 848] width 898 height 75
type textarea "1ª CONSULTA HAS (09/2025)"
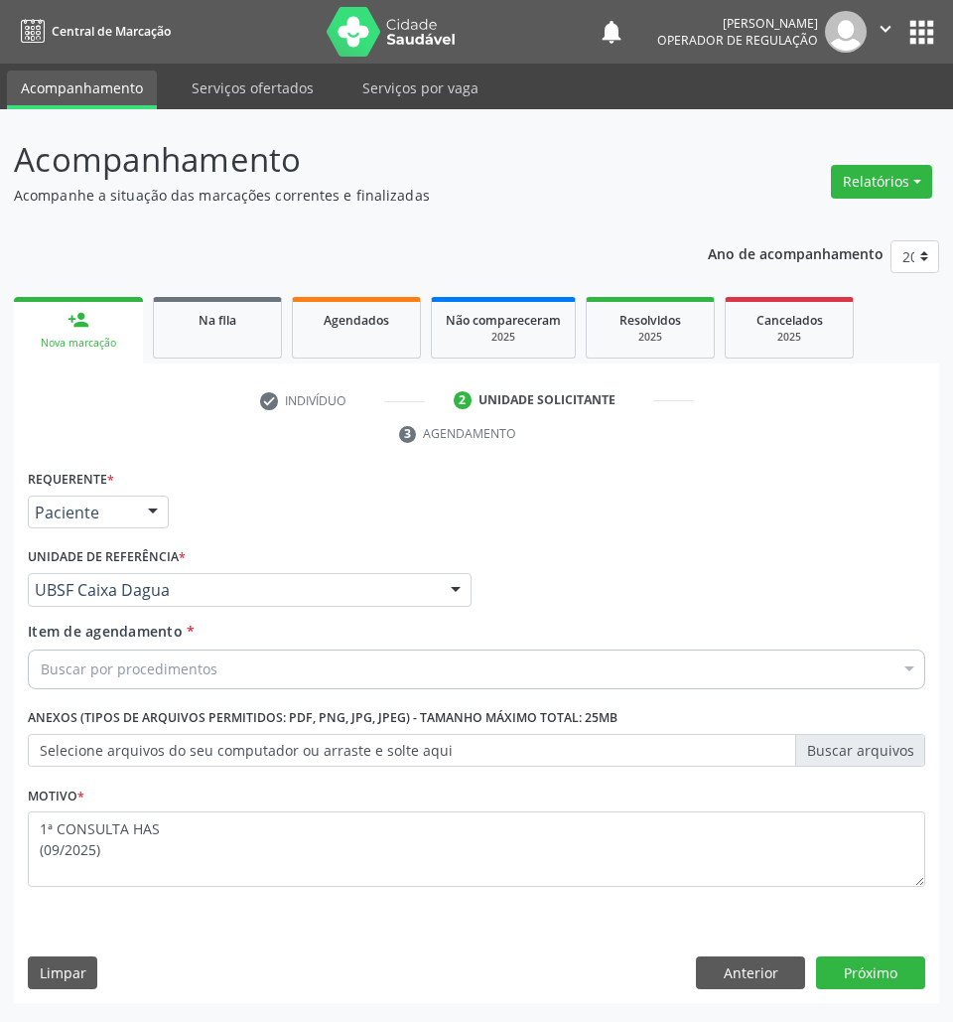
click at [226, 681] on div "Buscar por procedimentos" at bounding box center [477, 669] width 898 height 40
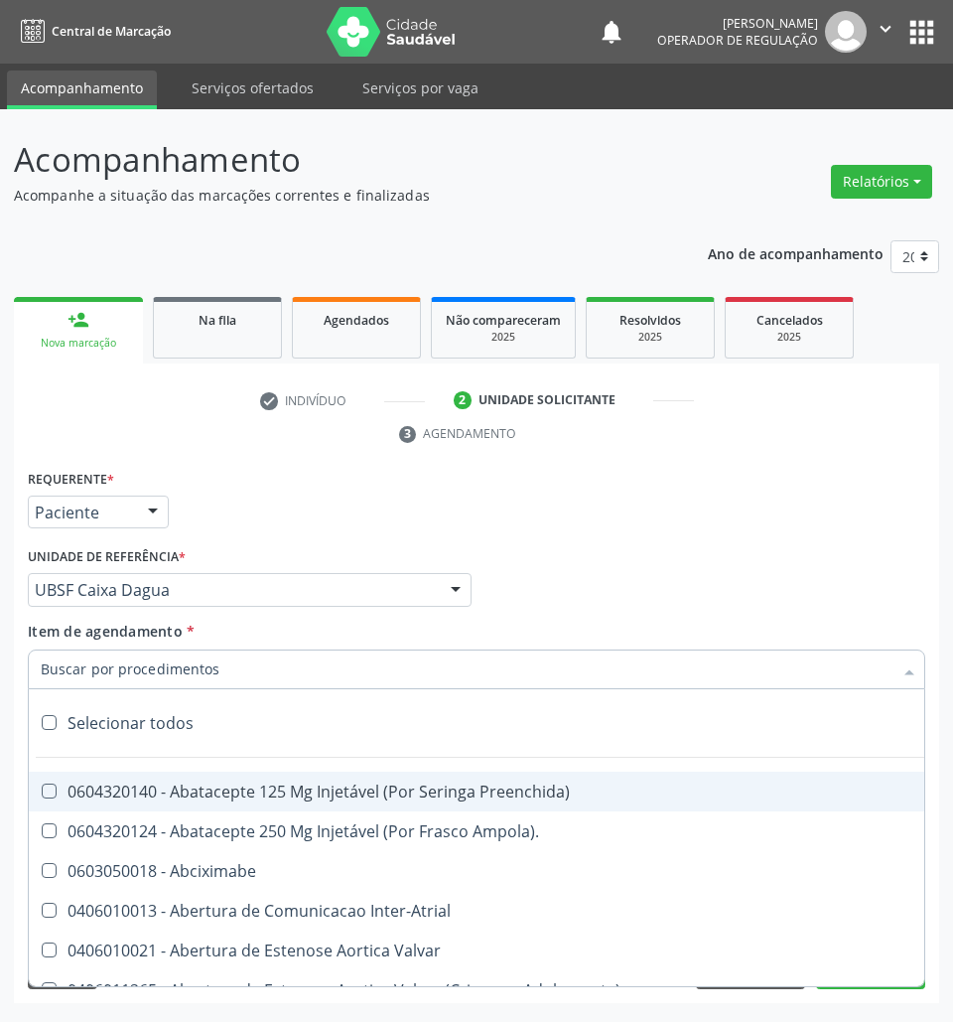
paste input "CARDIOLOGISTA"
type input "CARDIOLOGISTA"
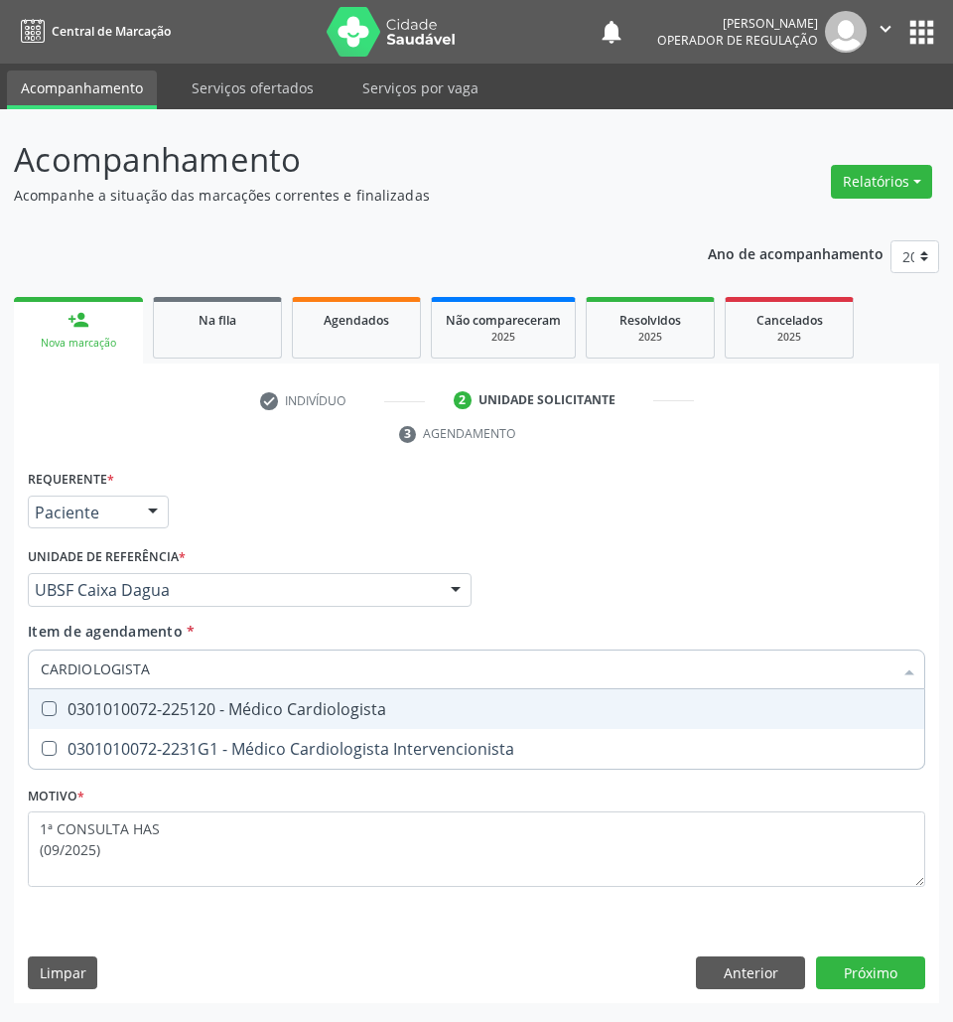
click at [223, 705] on div "0301010072-225120 - Médico Cardiologista" at bounding box center [477, 709] width 872 height 16
checkbox Cardiologista "true"
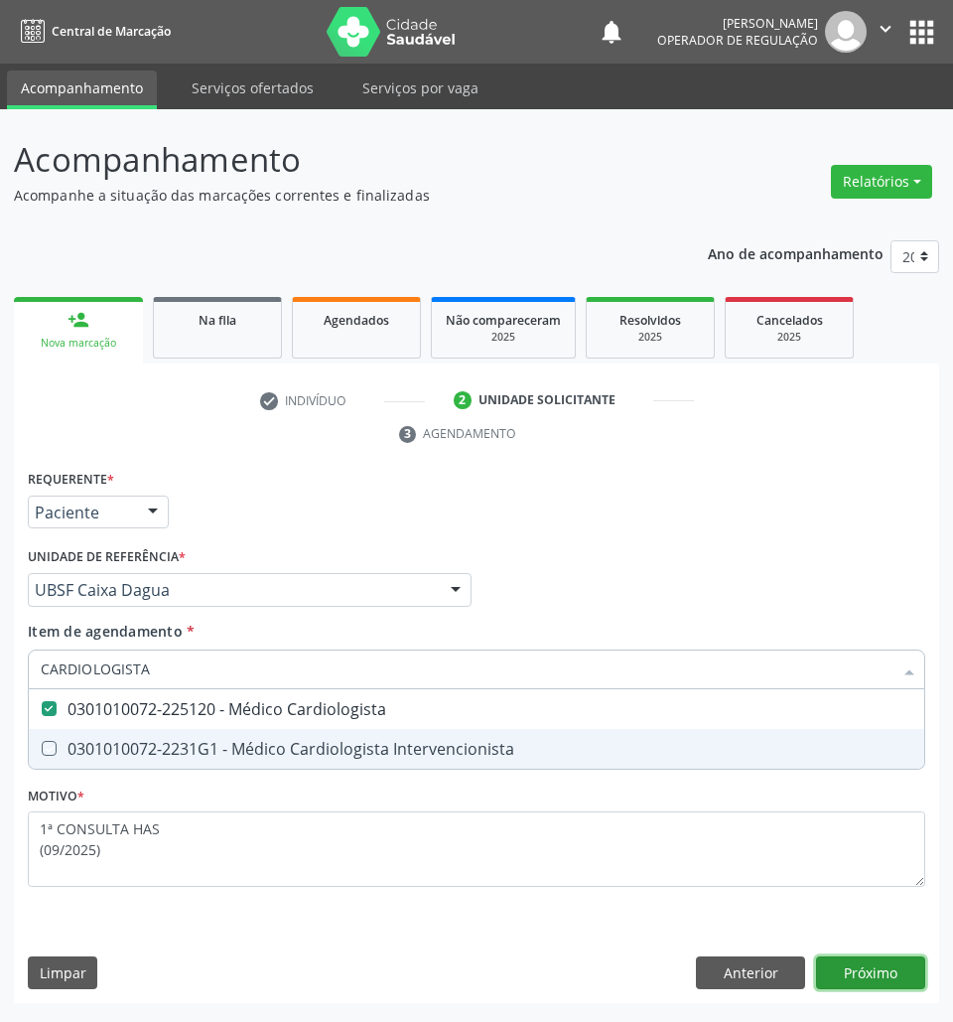
click at [879, 957] on div "Requerente * Paciente Profissional de Saúde Paciente Nenhum resultado encontrad…" at bounding box center [476, 734] width 925 height 539
checkbox Intervencionista "true"
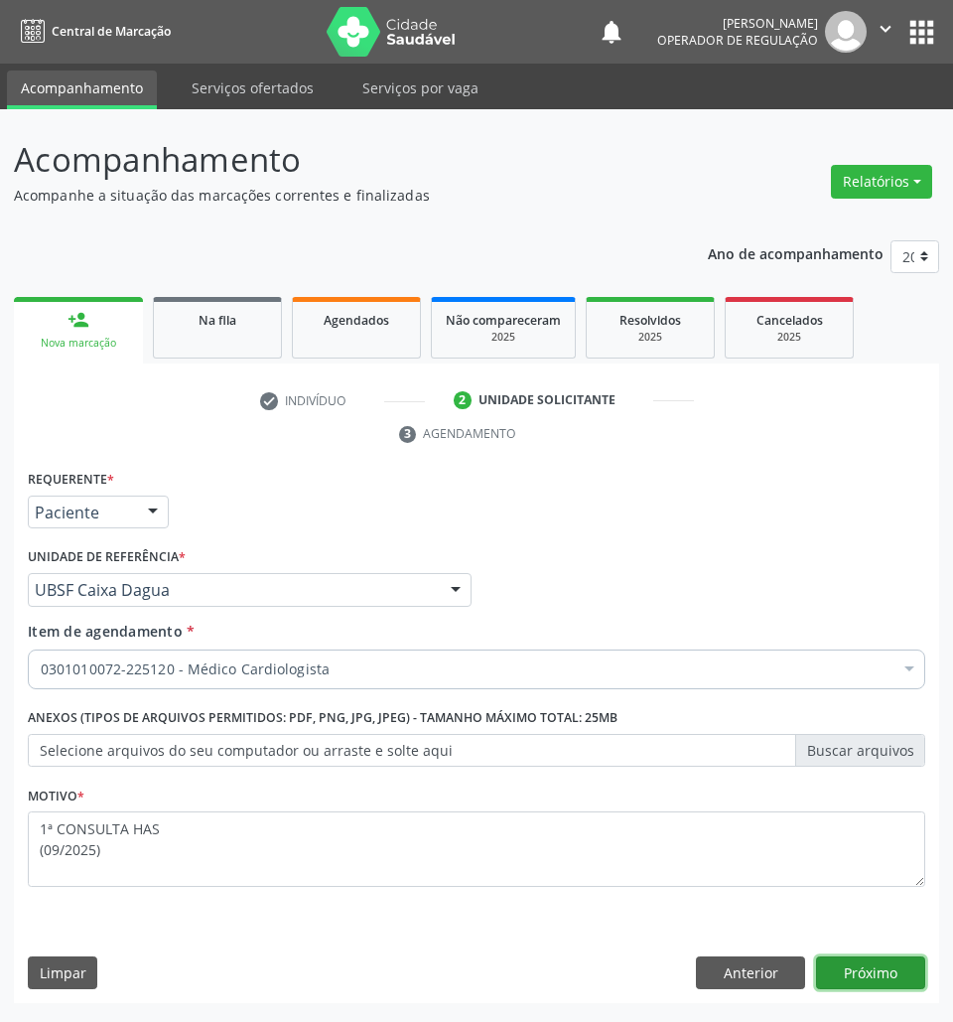
click at [848, 957] on button "Próximo" at bounding box center [870, 973] width 109 height 34
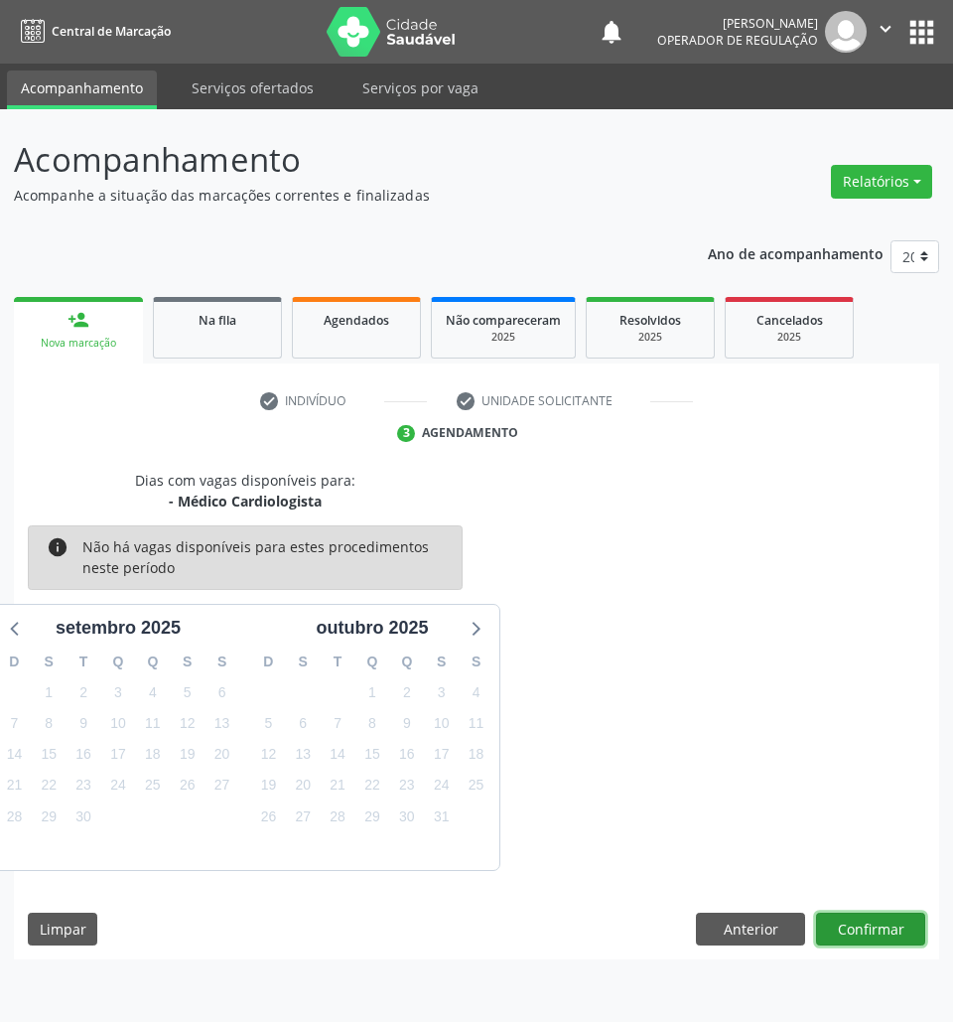
click at [884, 946] on button "Confirmar" at bounding box center [870, 930] width 109 height 34
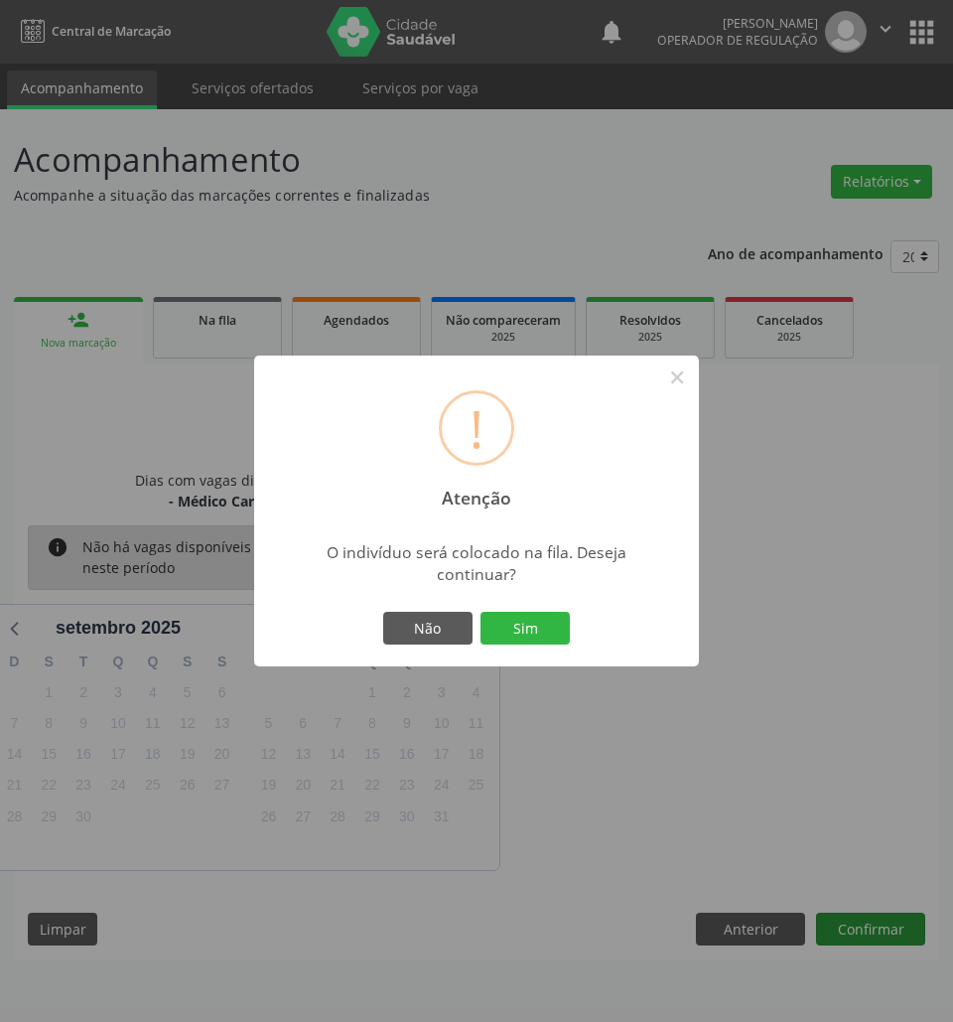
click at [481, 612] on button "Sim" at bounding box center [525, 629] width 89 height 34
